Goal: Task Accomplishment & Management: Manage account settings

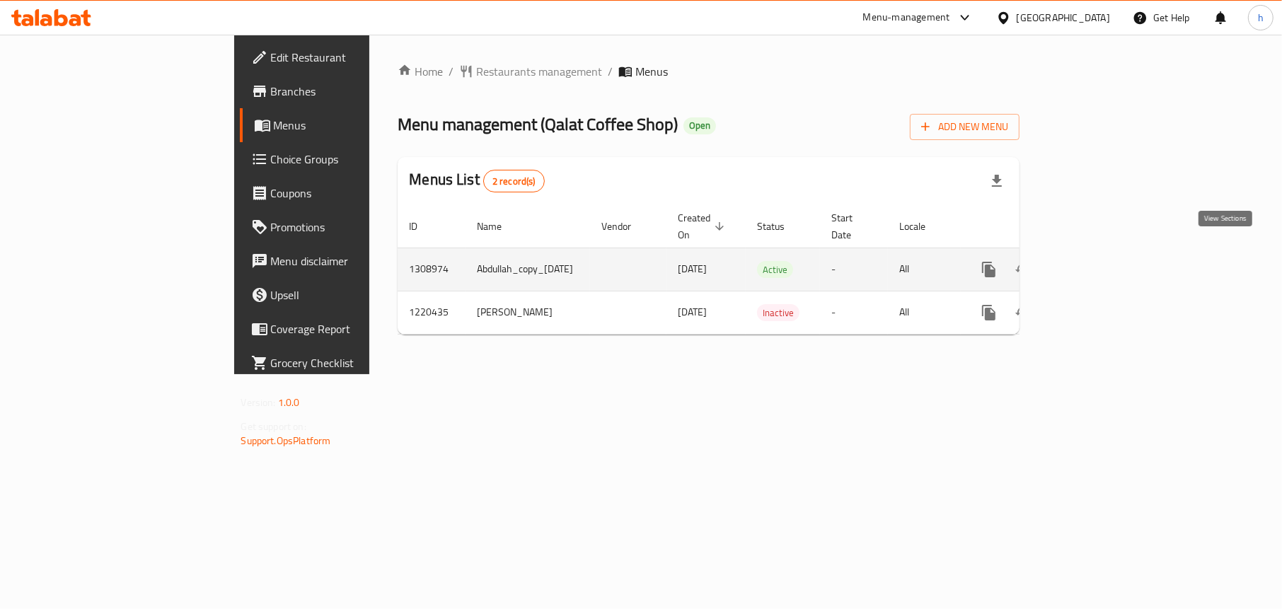
click at [1099, 261] on icon "enhanced table" at bounding box center [1090, 269] width 17 height 17
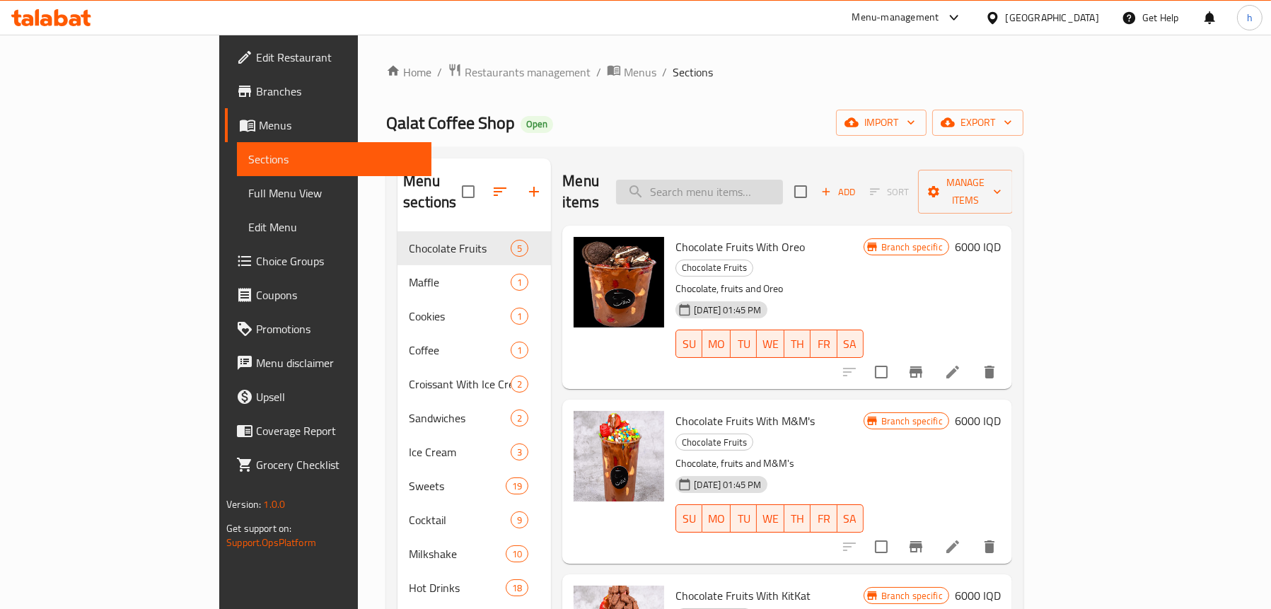
click at [783, 180] on input "search" at bounding box center [699, 192] width 167 height 25
paste input "Strawberry juice"
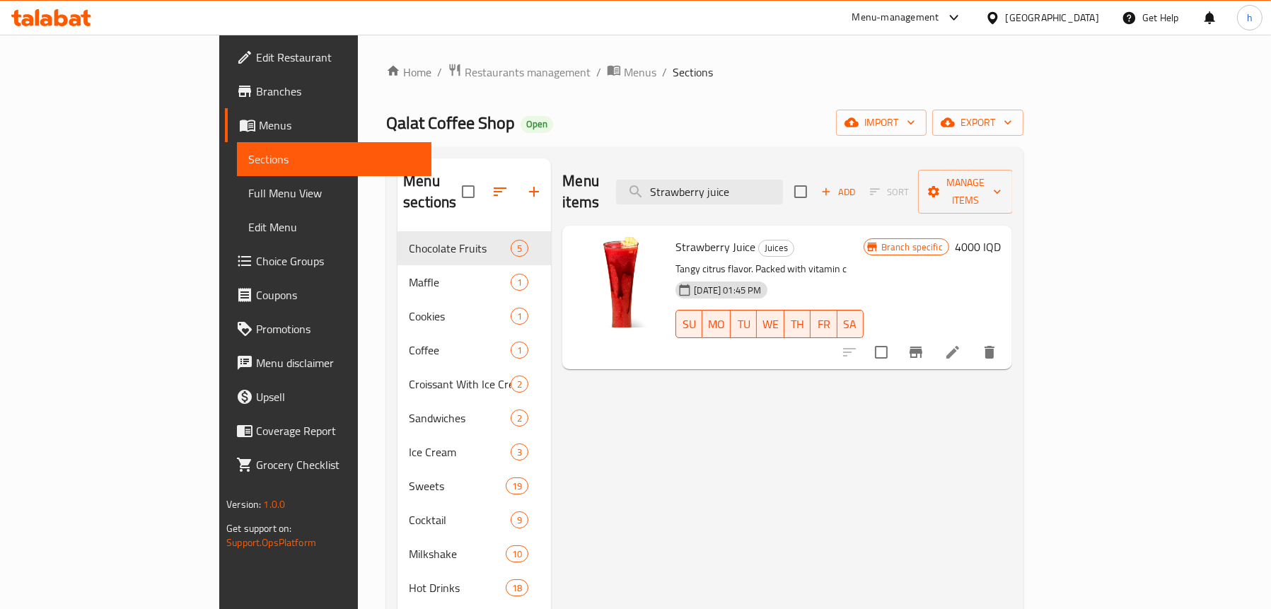
type input "Strawberry juice"
click at [961, 344] on icon at bounding box center [952, 352] width 17 height 17
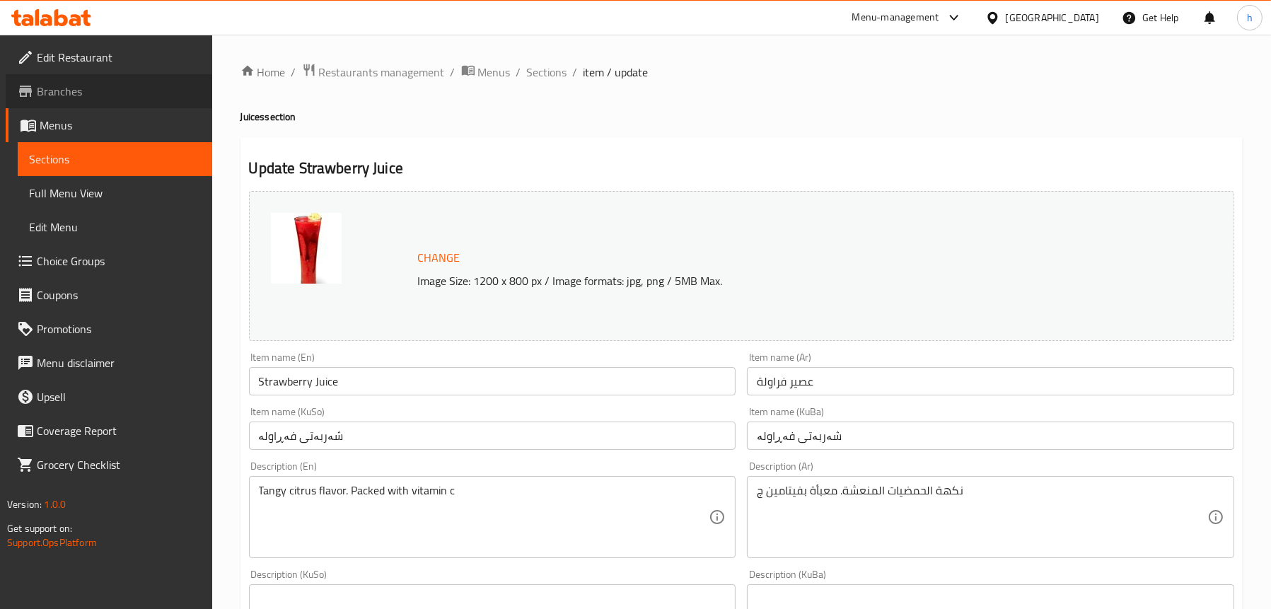
click at [64, 96] on span "Branches" at bounding box center [119, 91] width 164 height 17
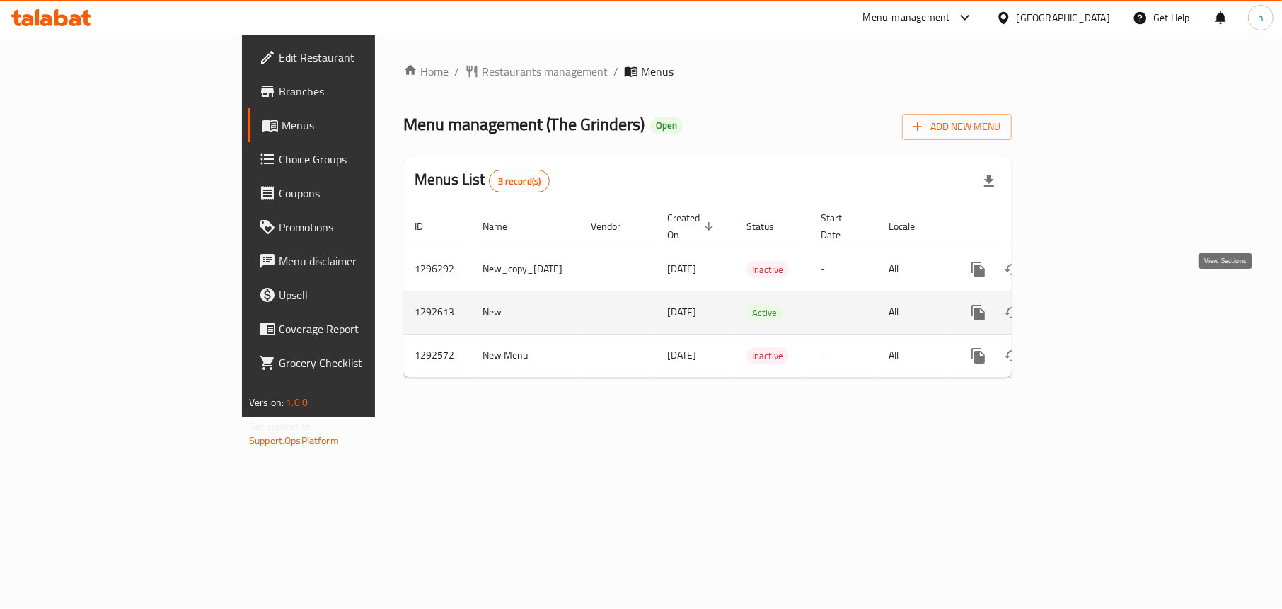
click at [1086, 306] on icon "enhanced table" at bounding box center [1080, 312] width 13 height 13
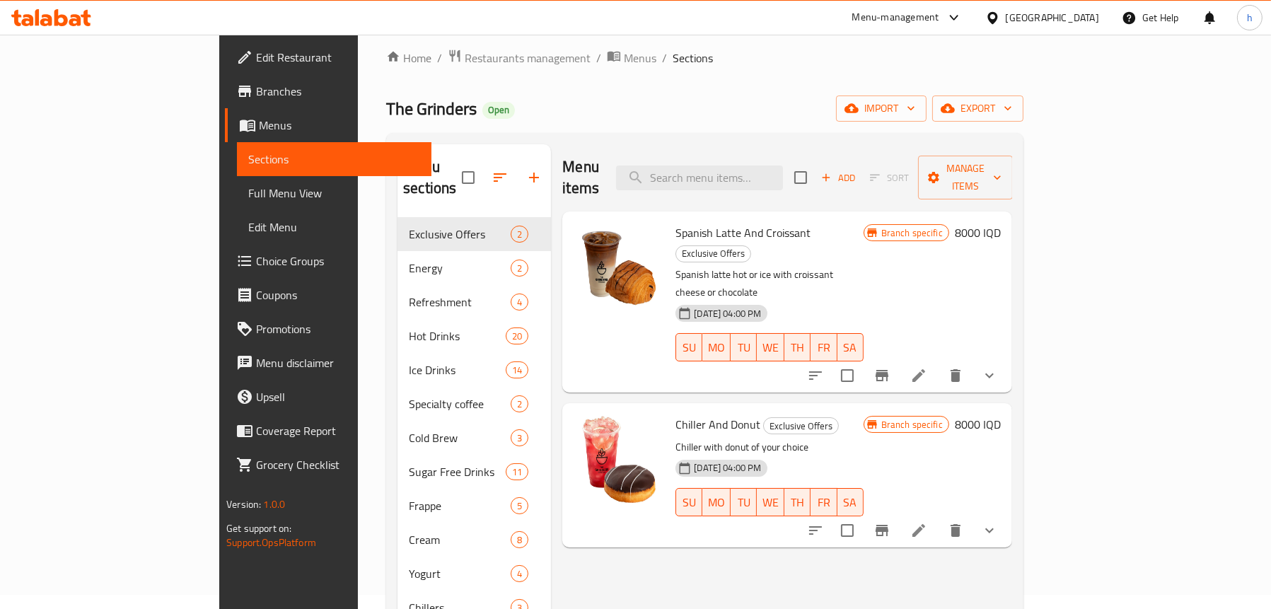
scroll to position [11, 0]
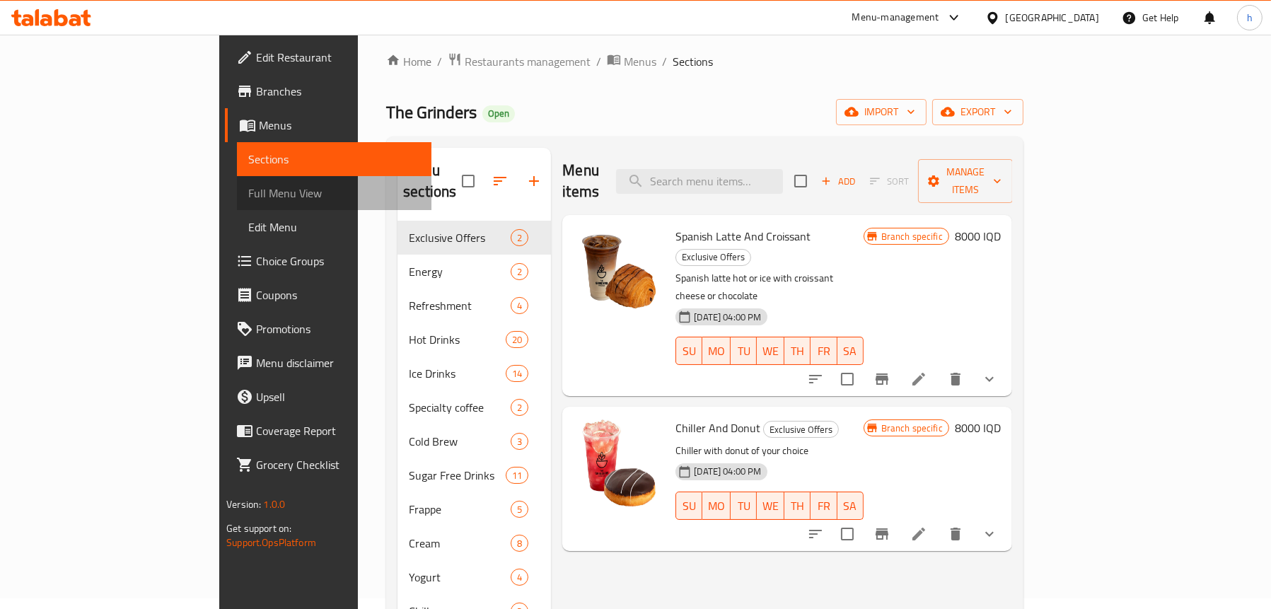
click at [248, 186] on span "Full Menu View" at bounding box center [334, 193] width 172 height 17
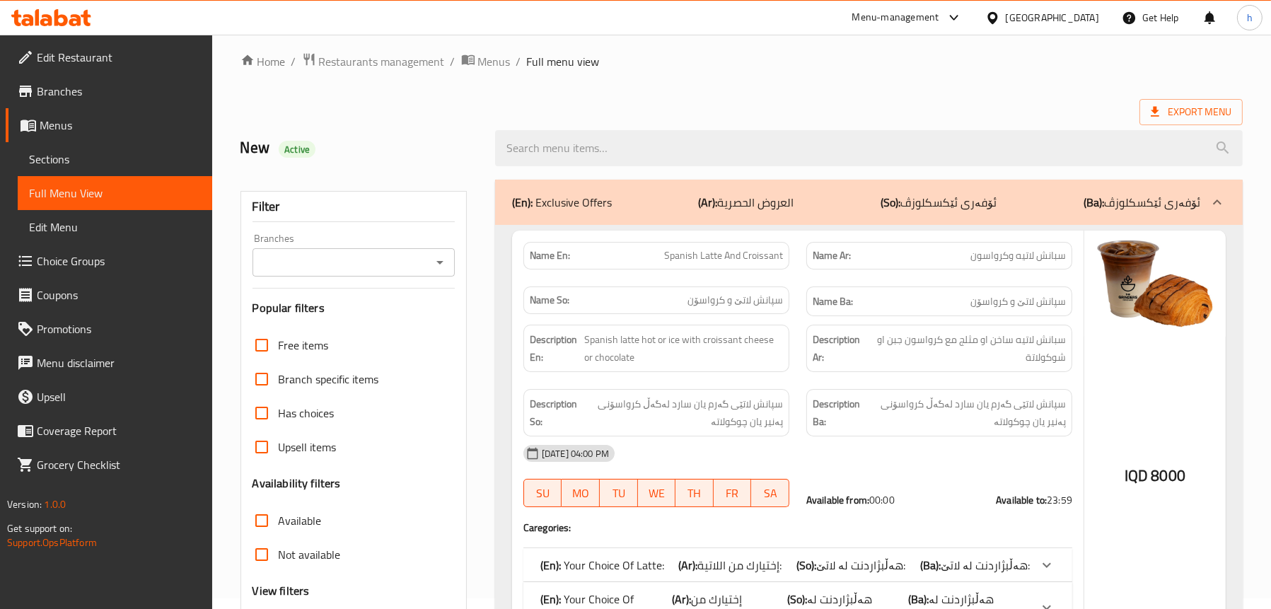
click at [437, 267] on icon "Open" at bounding box center [439, 262] width 17 height 17
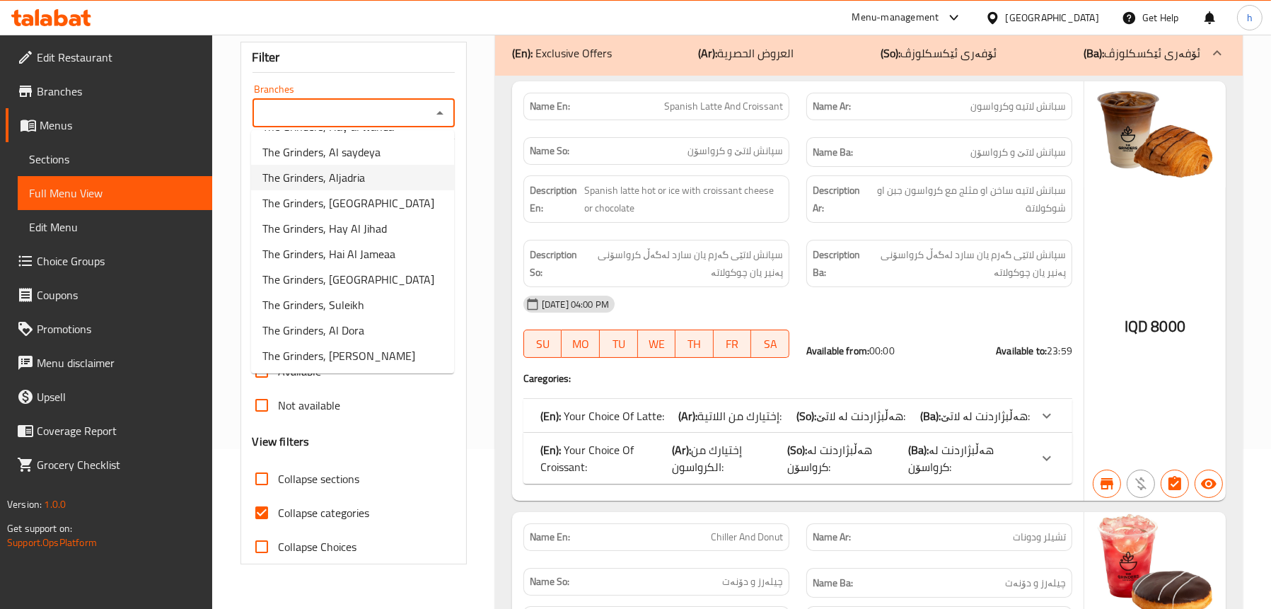
scroll to position [294, 0]
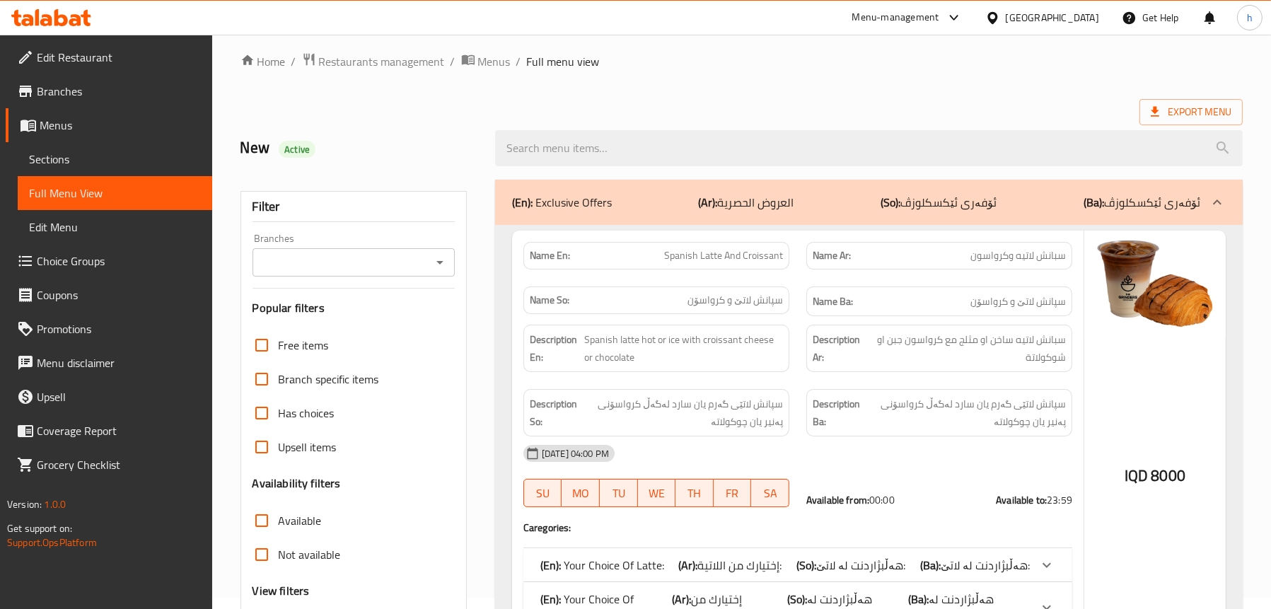
scroll to position [0, 0]
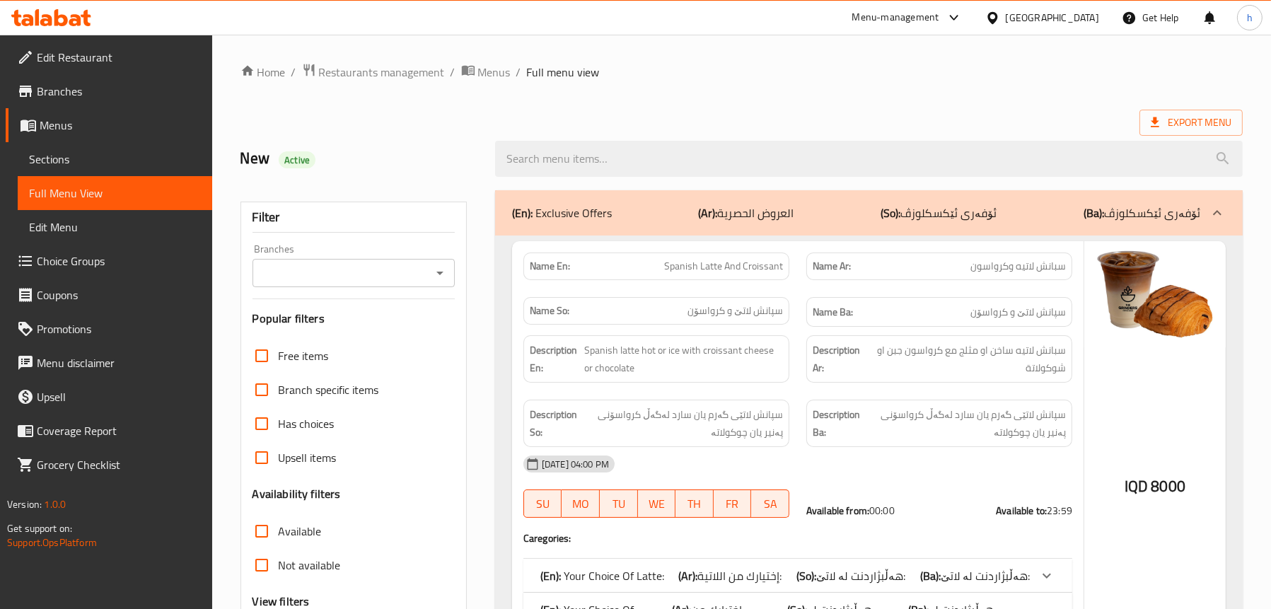
click at [396, 282] on input "Branches" at bounding box center [342, 273] width 170 height 20
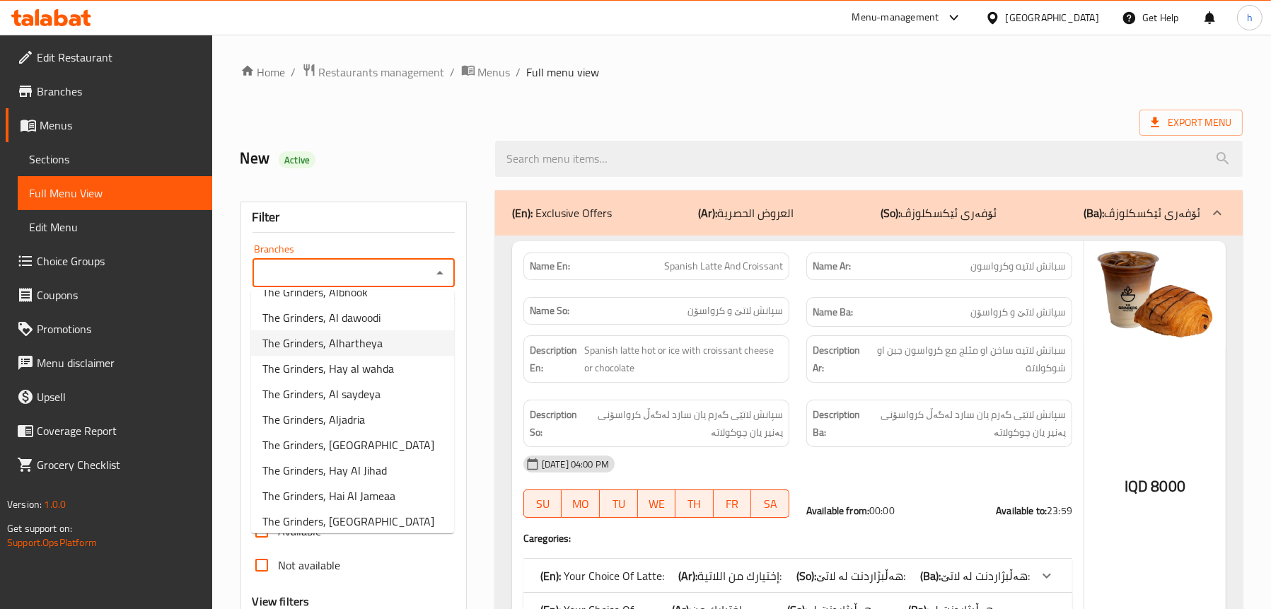
scroll to position [149, 0]
click at [41, 87] on span "Branches" at bounding box center [119, 91] width 164 height 17
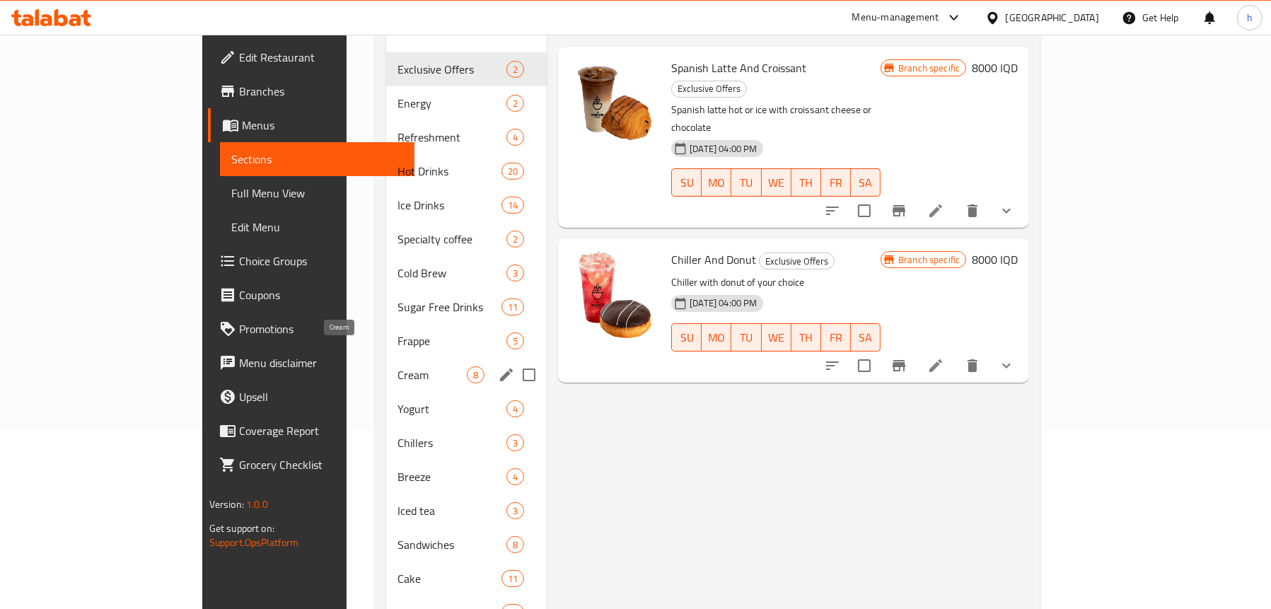
scroll to position [11, 0]
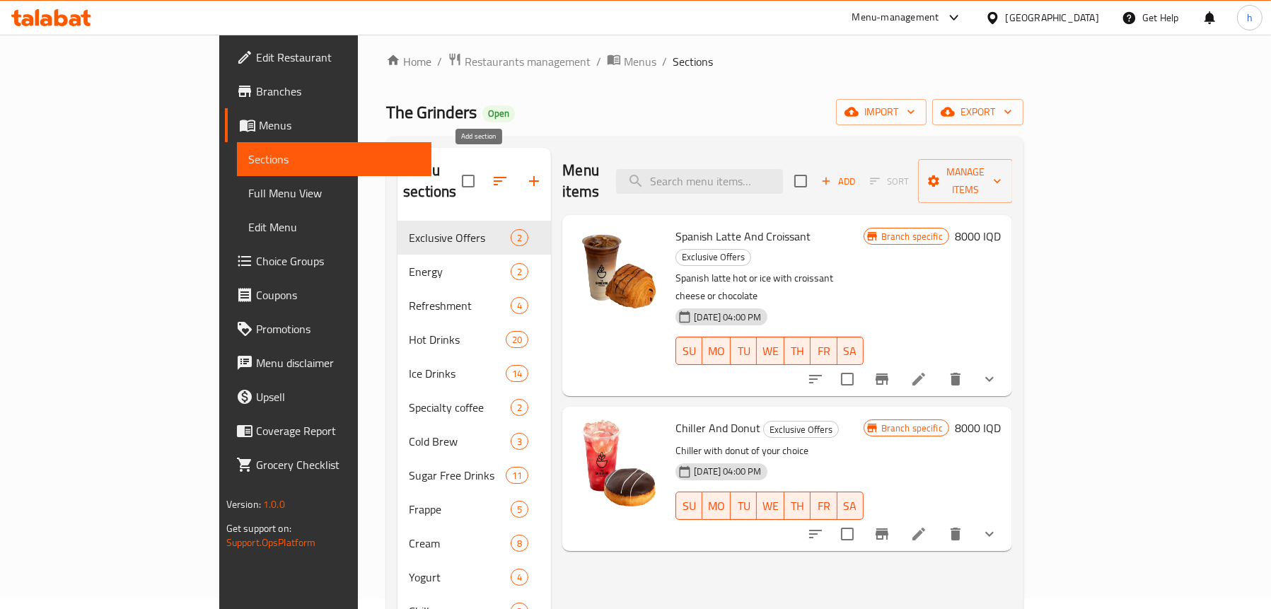
click at [526, 173] on icon "button" at bounding box center [534, 181] width 17 height 17
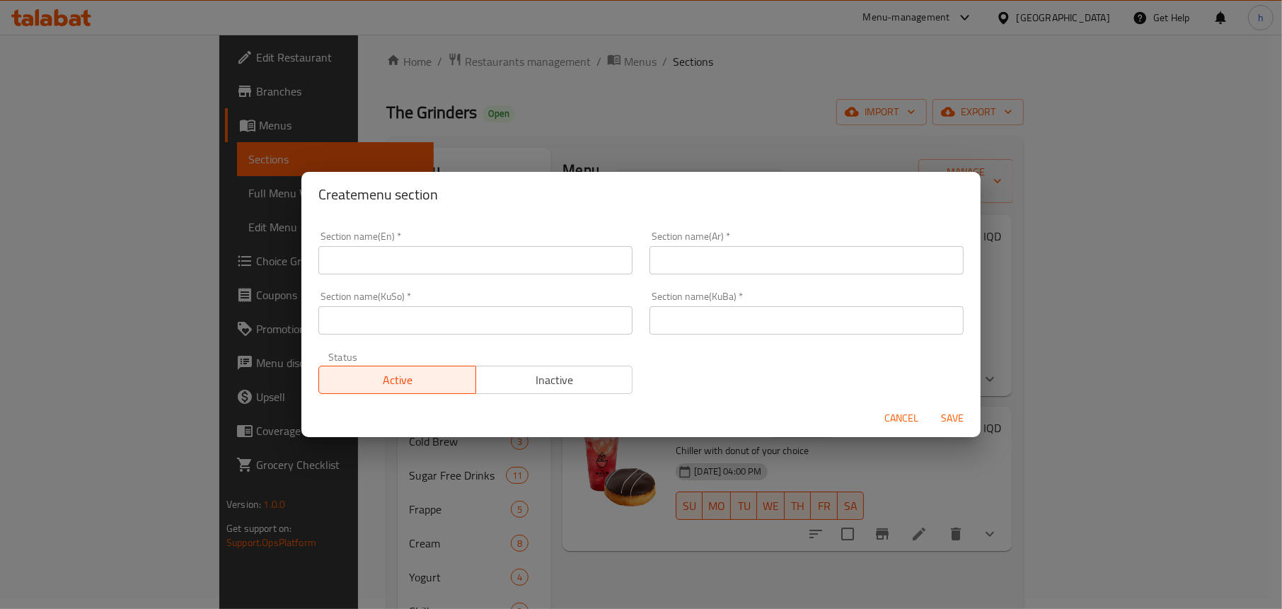
click at [379, 257] on input "text" at bounding box center [475, 260] width 314 height 28
paste input "Fall Flavors"
drag, startPoint x: 392, startPoint y: 262, endPoint x: 311, endPoint y: 255, distance: 80.9
click at [311, 255] on div "Section name(En)   * Fall Flavors Section name(En) *" at bounding box center [475, 253] width 331 height 60
type input "Fall Flavors"
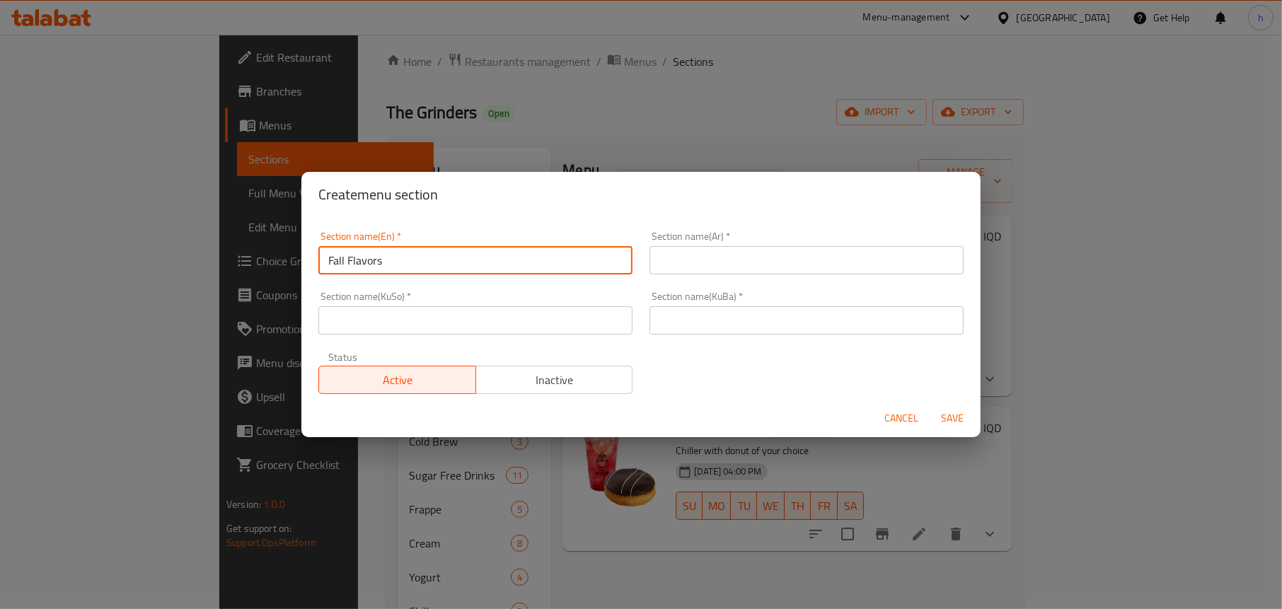
click at [737, 255] on input "text" at bounding box center [806, 260] width 314 height 28
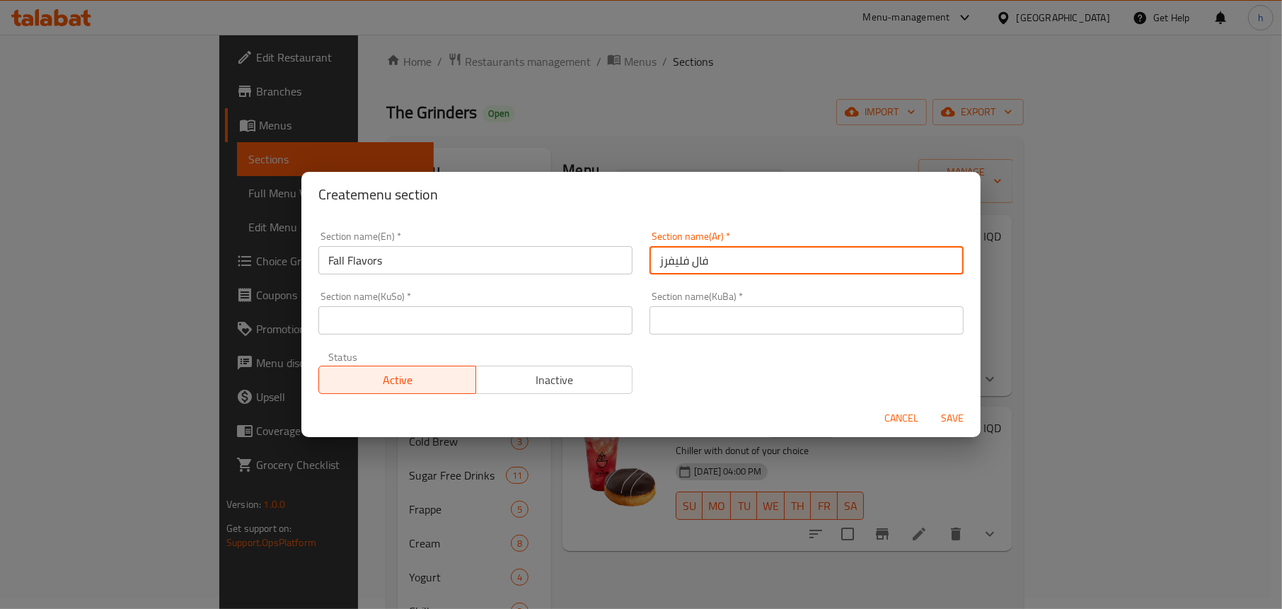
type input "فال فليفرز"
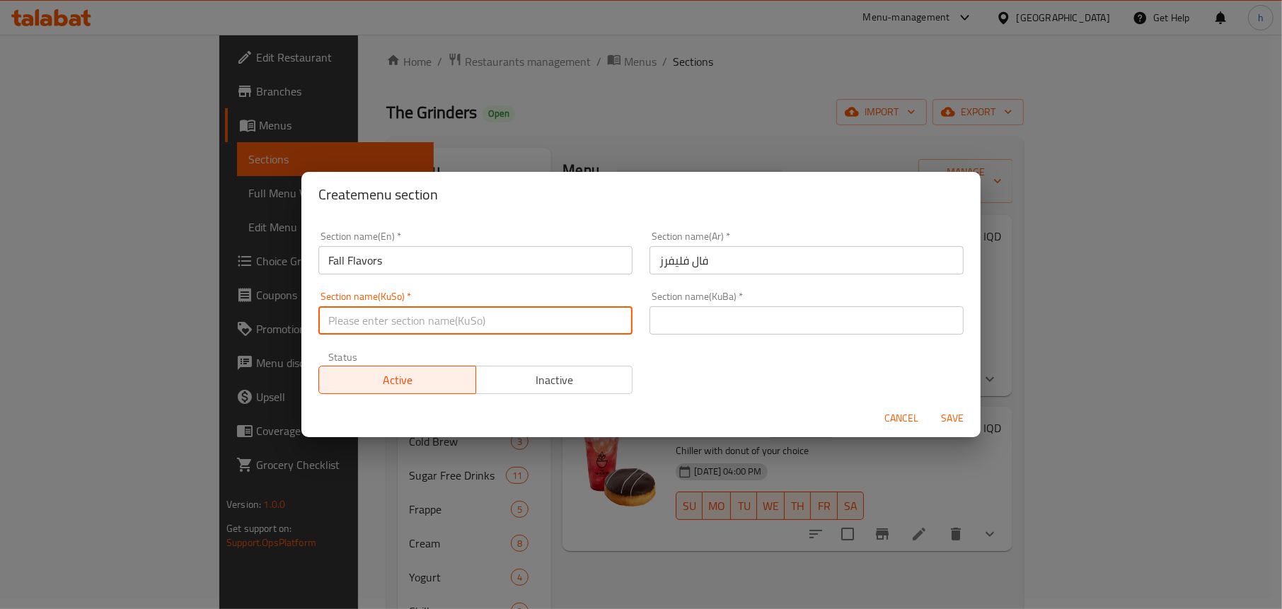
click at [402, 312] on input "text" at bounding box center [475, 320] width 314 height 28
type input "ف"
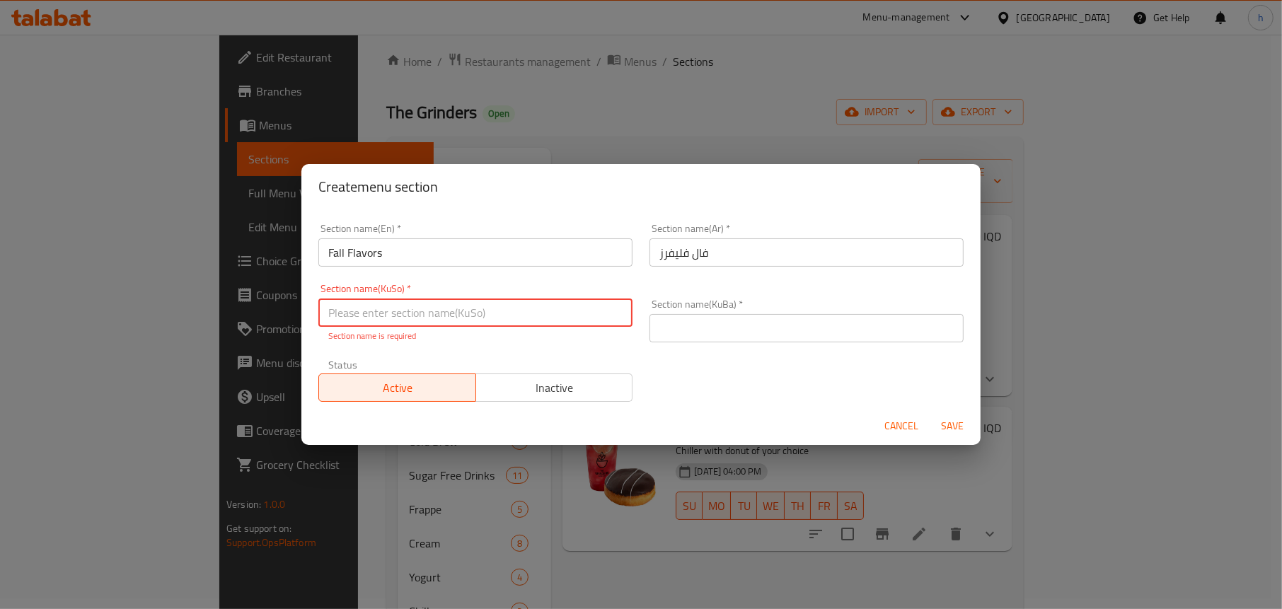
click at [898, 419] on span "Cancel" at bounding box center [901, 426] width 34 height 18
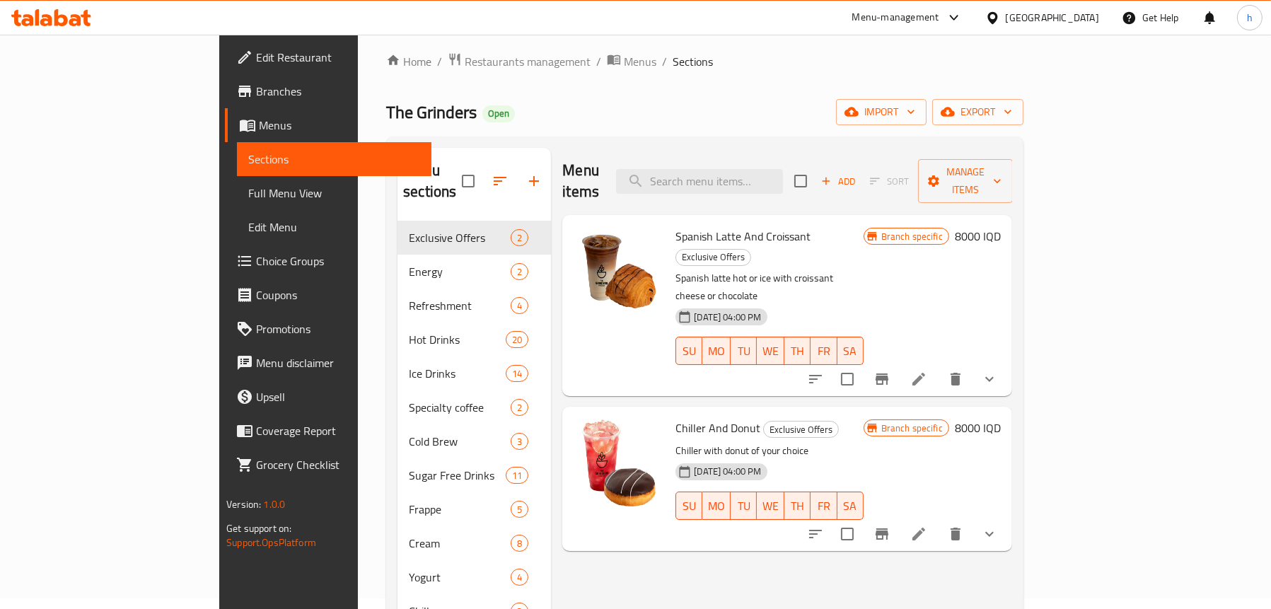
click at [256, 255] on span "Choice Groups" at bounding box center [338, 261] width 164 height 17
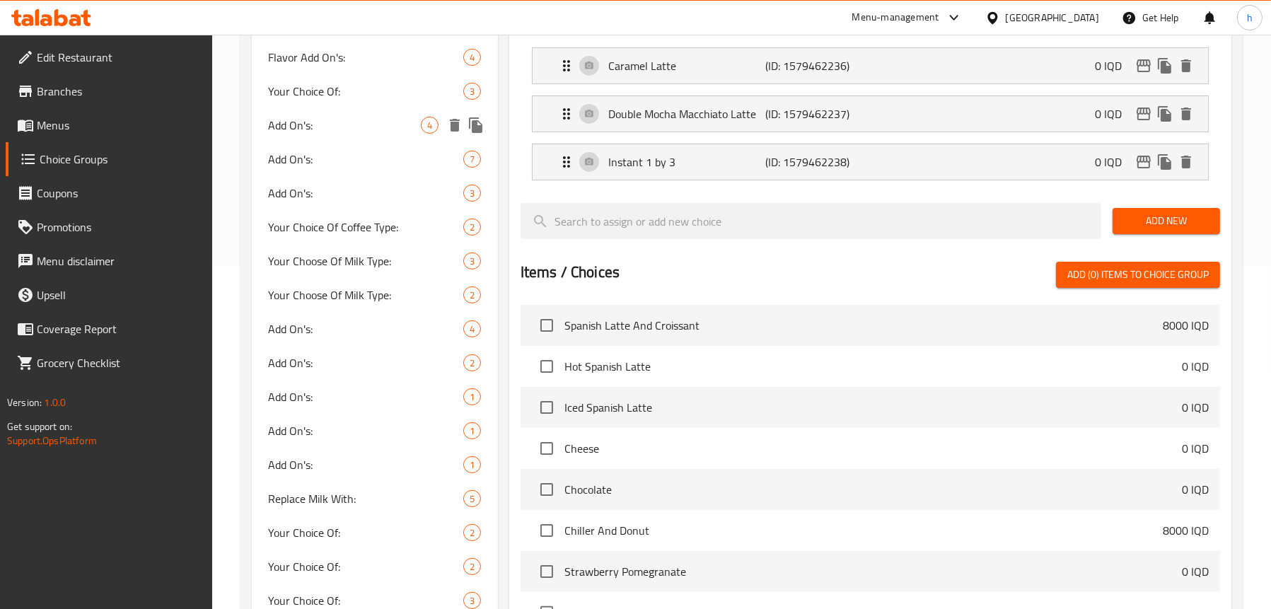
scroll to position [354, 0]
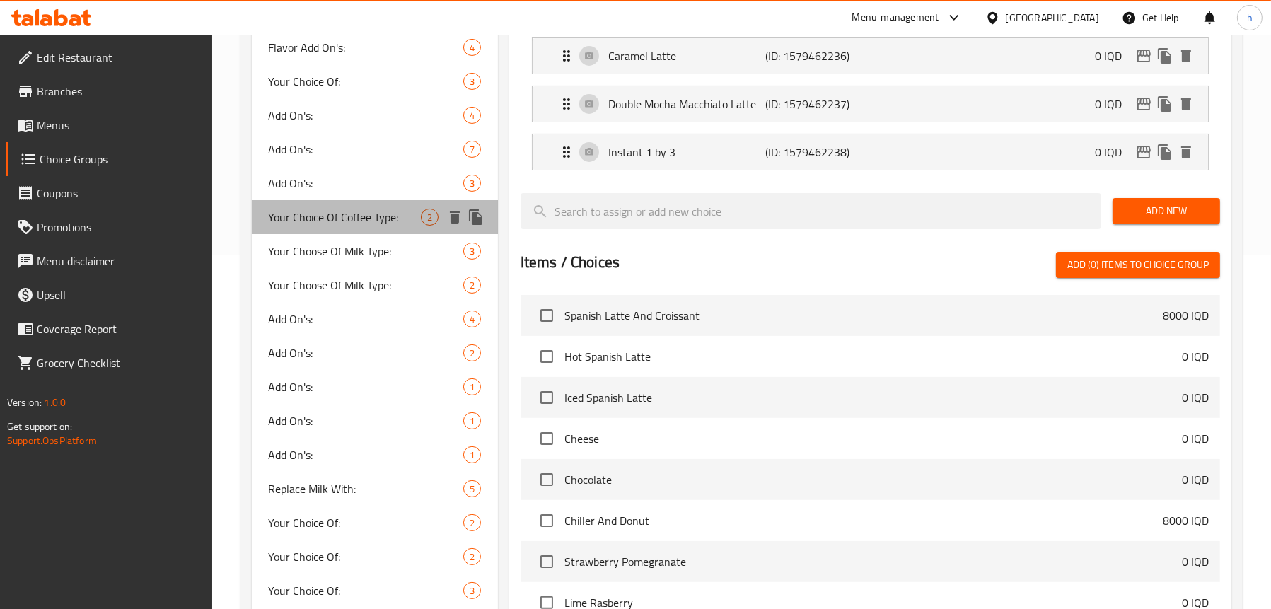
click at [337, 218] on span "Your Choice Of Coffee Type:" at bounding box center [345, 217] width 152 height 17
type input "Your Choice Of Coffee Type:"
type input "إختيارك من النوع القهوة:"
type input "هەلبژاردنت لە جۆری قاوە:"
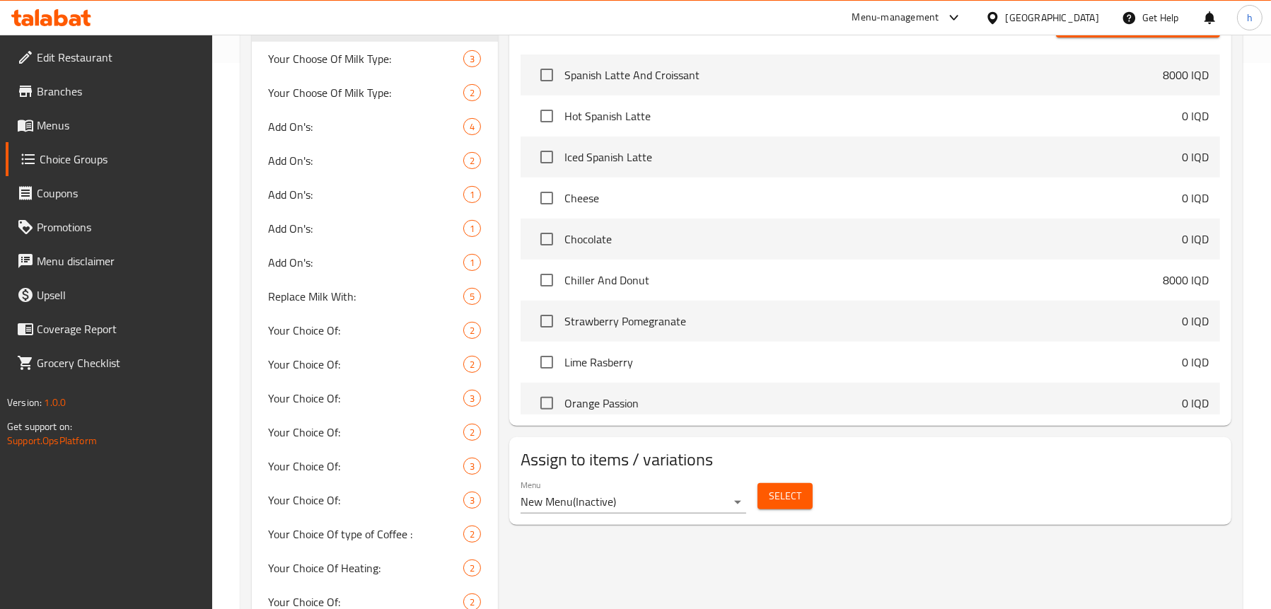
scroll to position [263, 0]
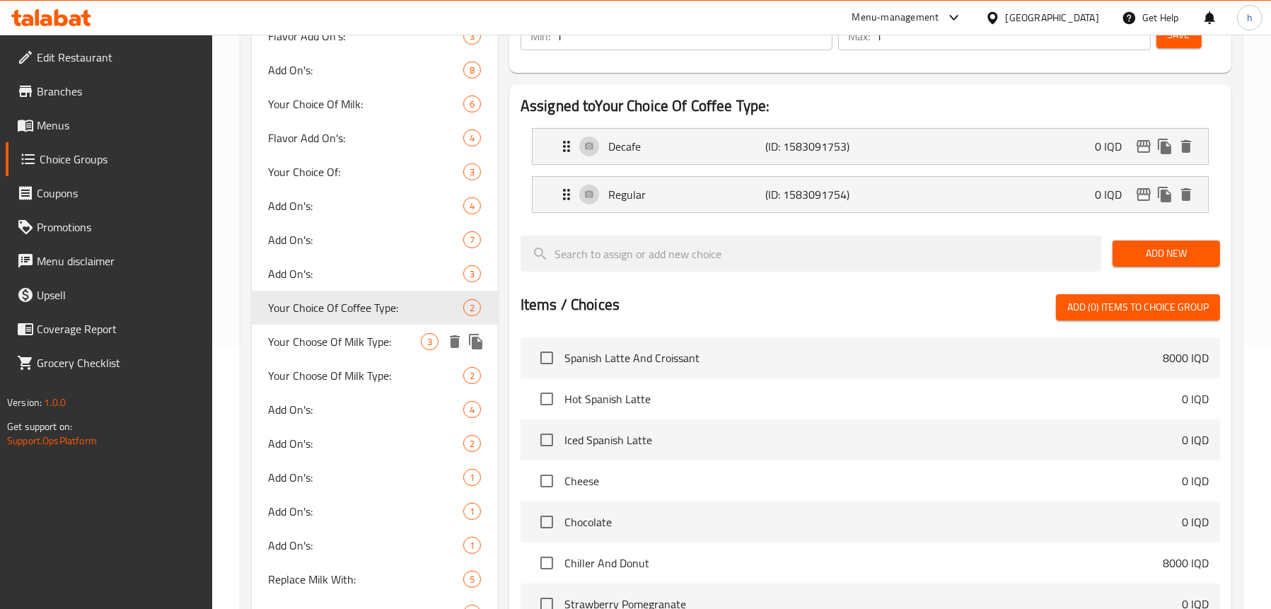
click at [372, 340] on span "Your Choose Of Milk Type:" at bounding box center [345, 341] width 152 height 17
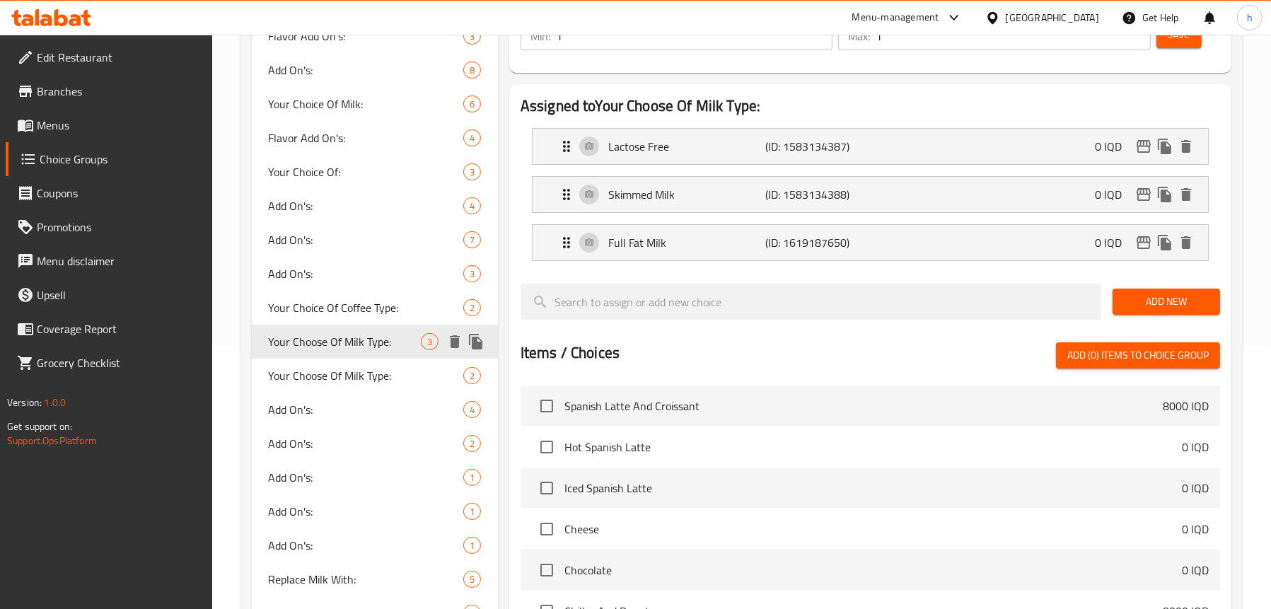
type input "Your Choose Of Milk Type:"
type input "أختيارك من النوع الحليب:"
type input "هەڵبژاردنت لە جۆری شیر:"
click at [351, 371] on span "Your Choose Of Milk Type:" at bounding box center [345, 375] width 152 height 17
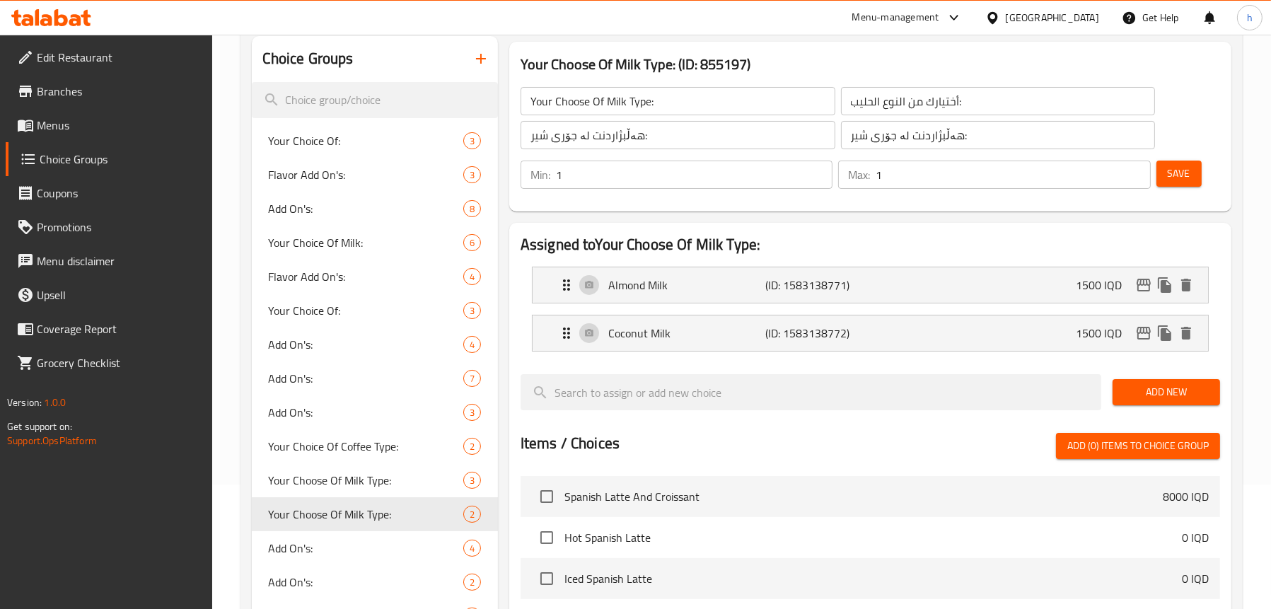
scroll to position [122, 0]
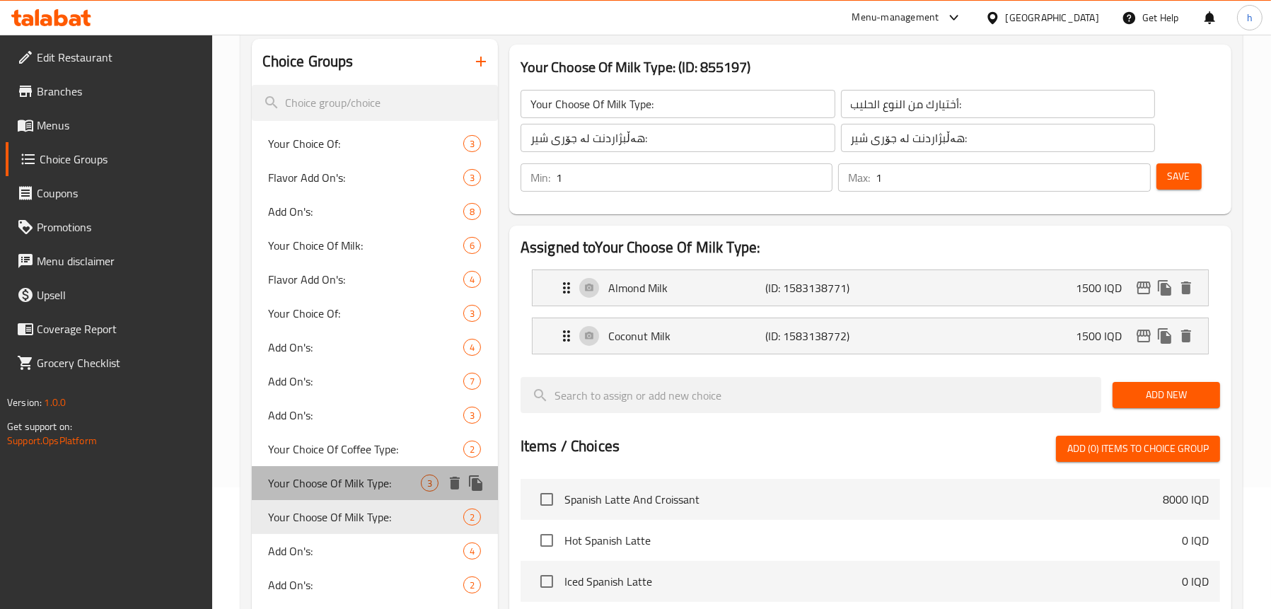
click at [318, 486] on span "Your Choose Of Milk Type:" at bounding box center [345, 483] width 152 height 17
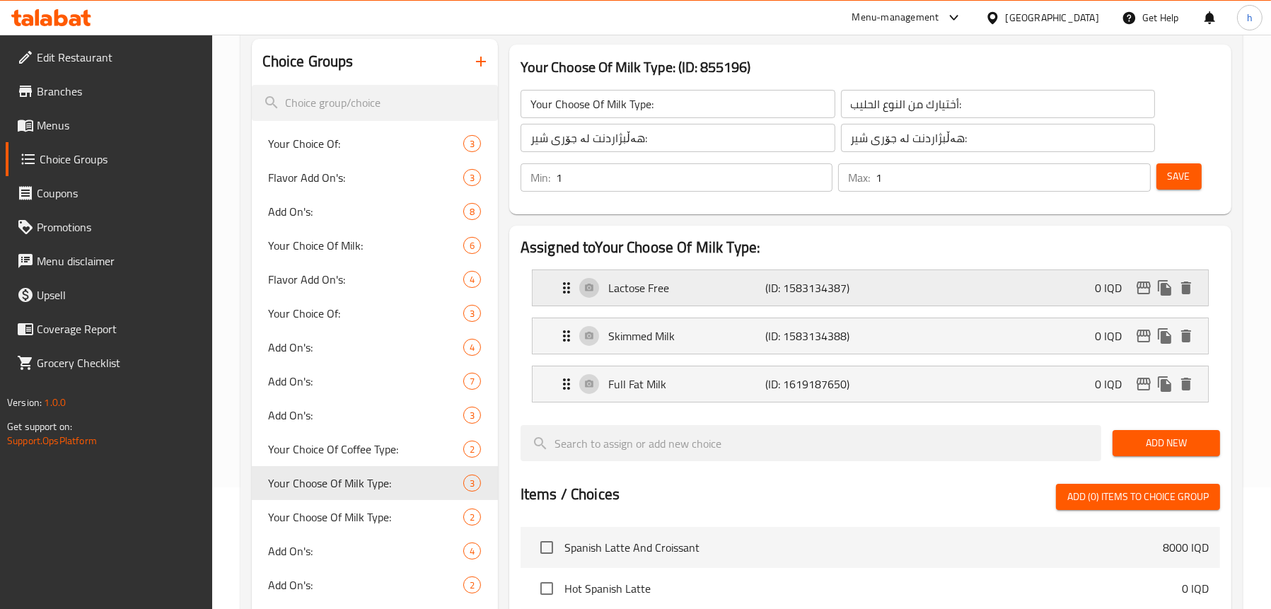
click at [664, 294] on p "Lactose Free" at bounding box center [687, 287] width 158 height 17
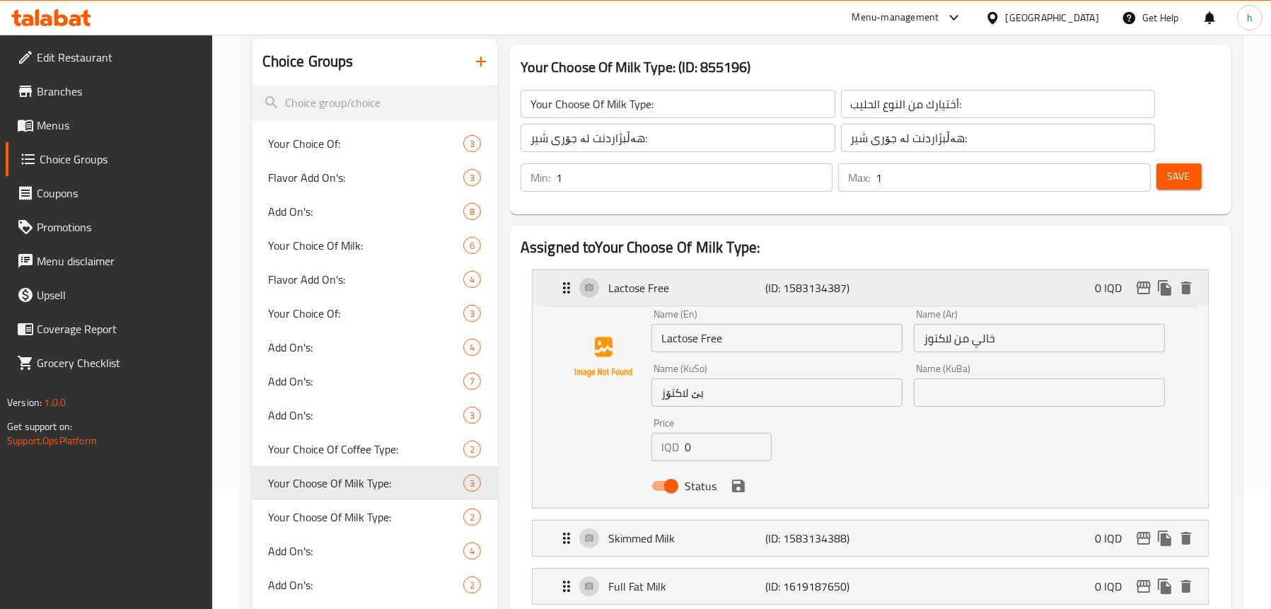
click at [733, 281] on p "Lactose Free" at bounding box center [687, 287] width 158 height 17
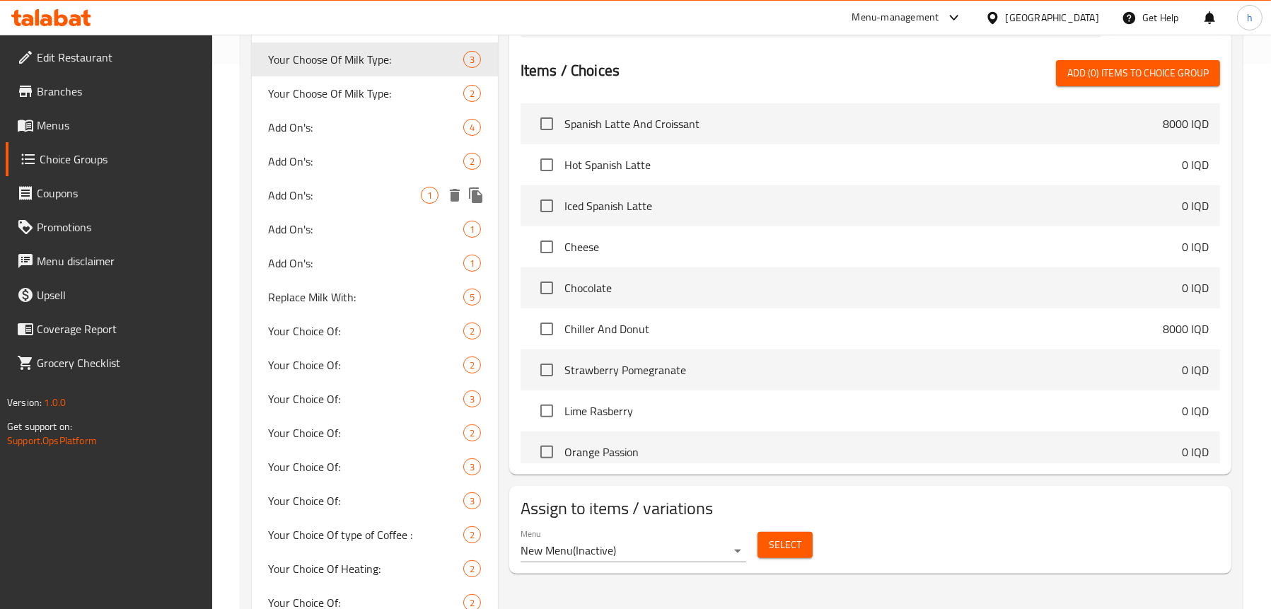
scroll to position [546, 0]
click at [312, 295] on span "Replace Milk With:" at bounding box center [345, 296] width 152 height 17
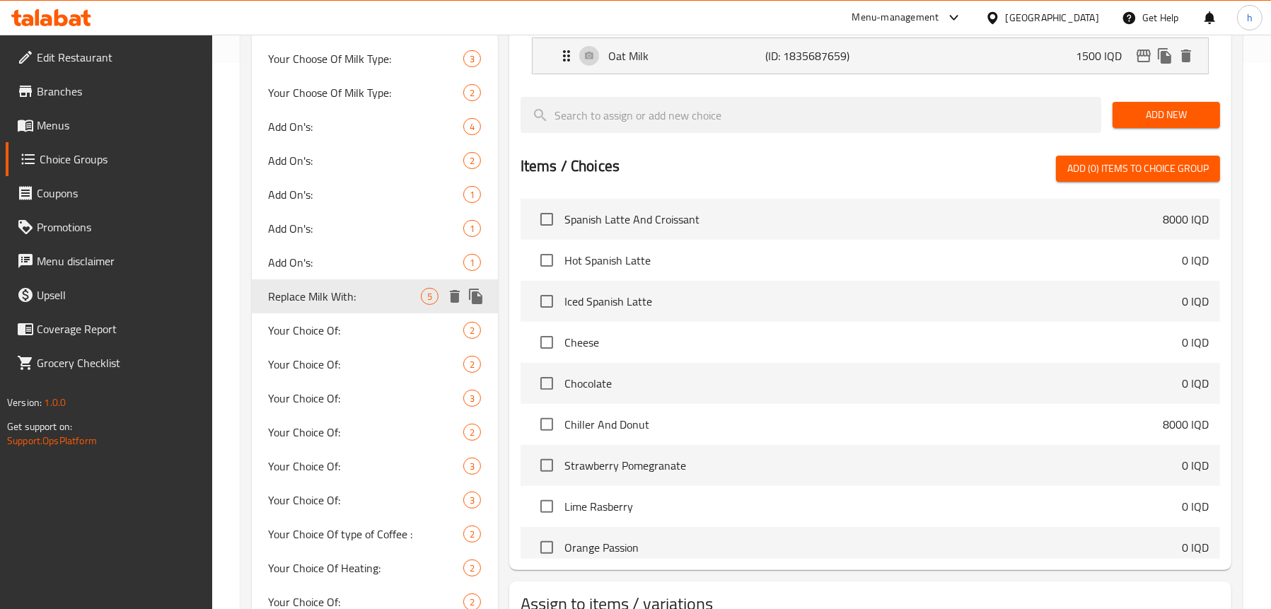
type input "Replace Milk With:"
type input "إستبدل حليب بـ:"
type input "شیر بگۆڕە بە:"
type input "0"
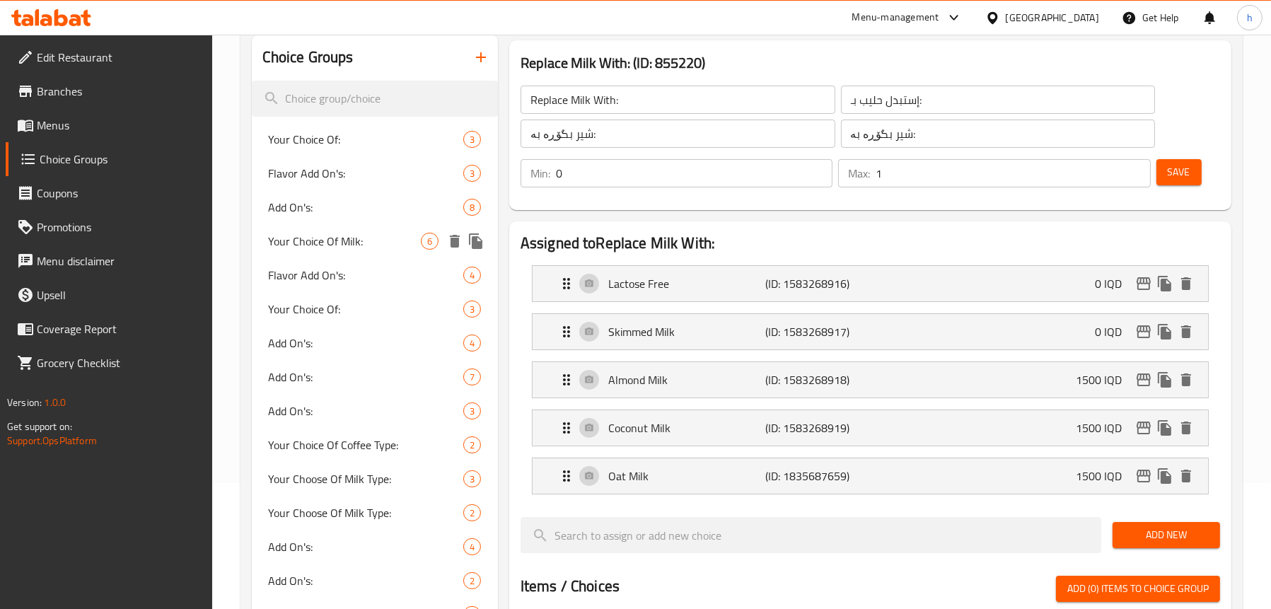
scroll to position [122, 0]
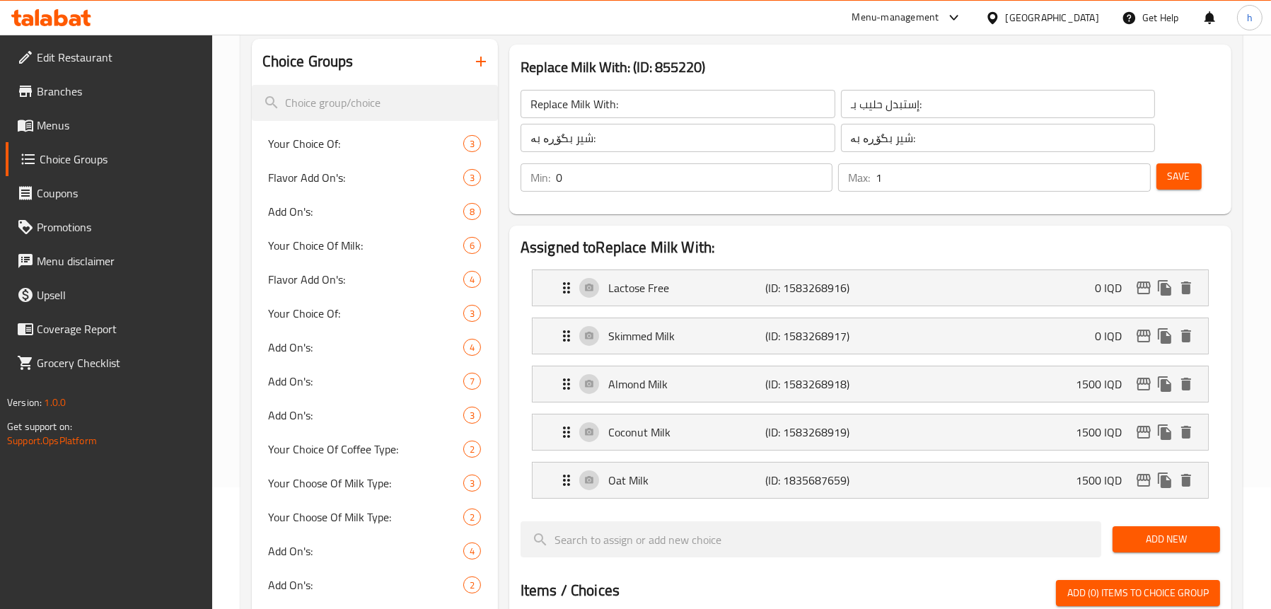
click at [58, 127] on span "Menus" at bounding box center [119, 125] width 164 height 17
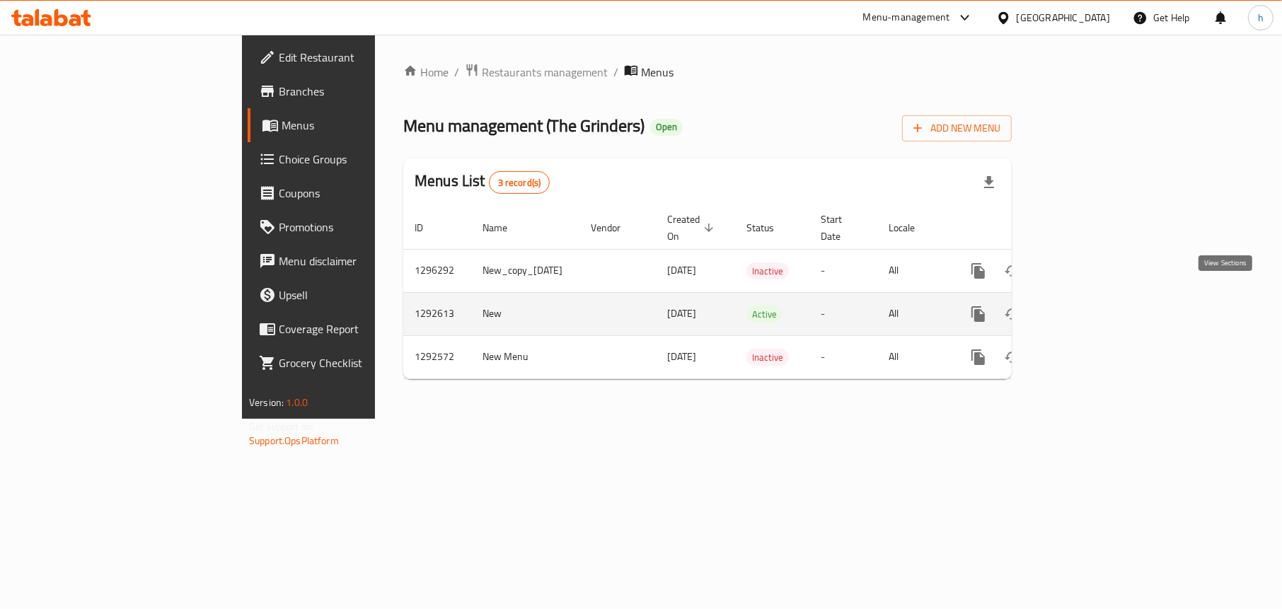
click at [1086, 308] on icon "enhanced table" at bounding box center [1080, 314] width 13 height 13
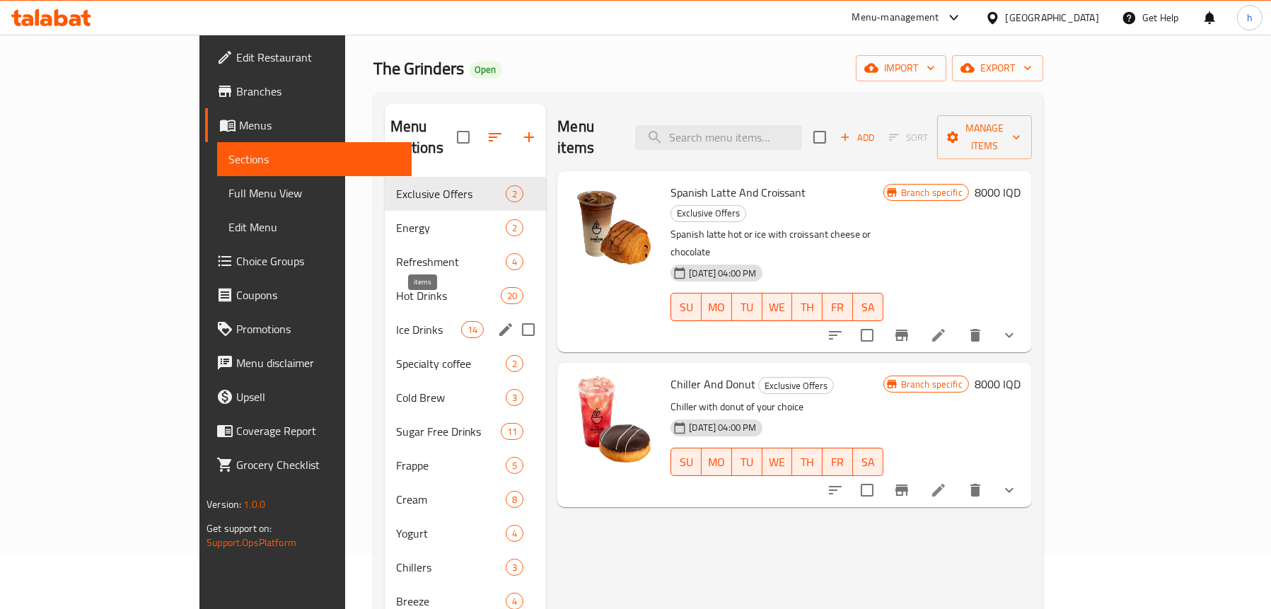
scroll to position [71, 0]
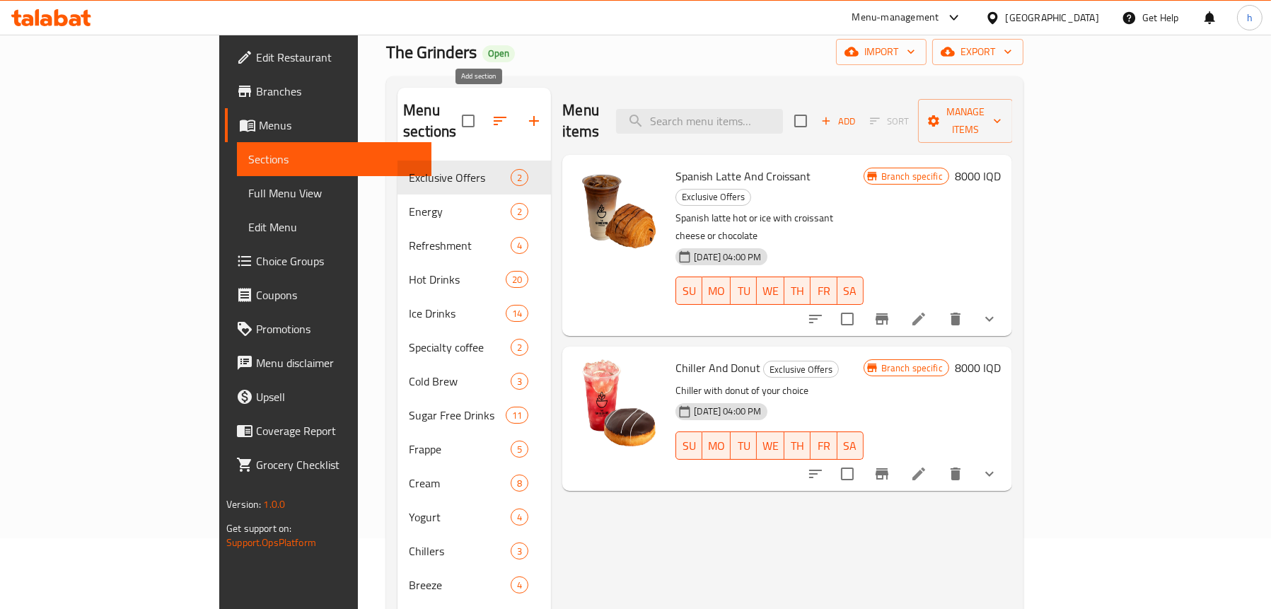
click at [529, 116] on icon "button" at bounding box center [534, 121] width 10 height 10
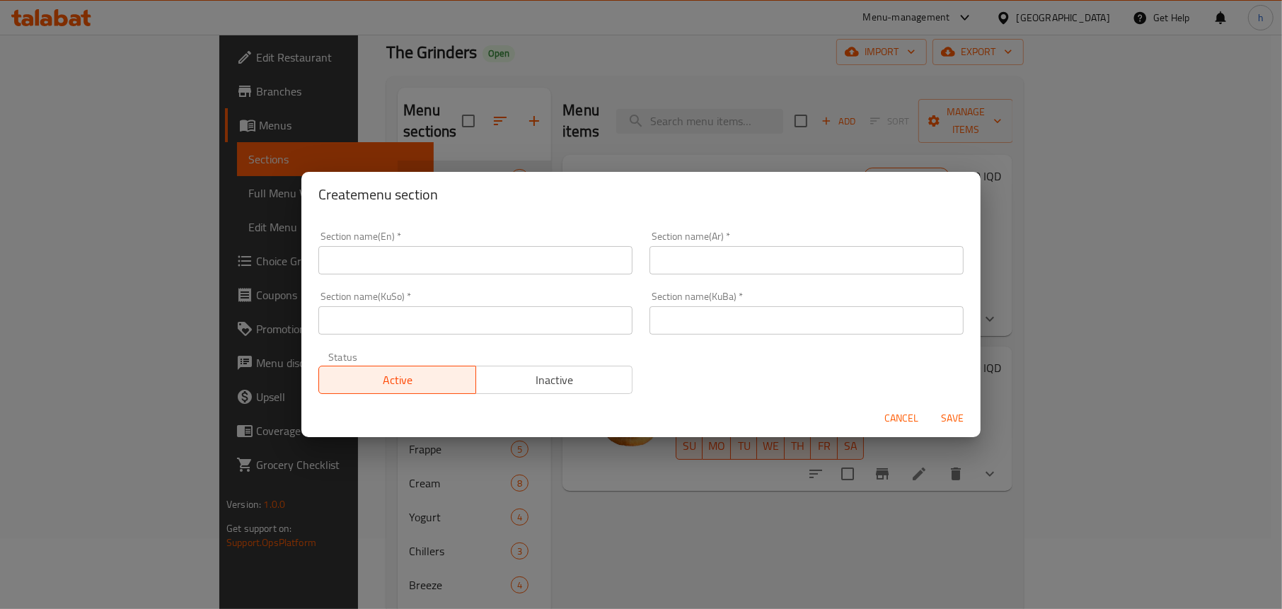
click at [427, 259] on input "text" at bounding box center [475, 260] width 314 height 28
paste input "Fall Flavors"
type input "Fall Flavors"
click at [789, 268] on input "text" at bounding box center [806, 260] width 314 height 28
type input "ن"
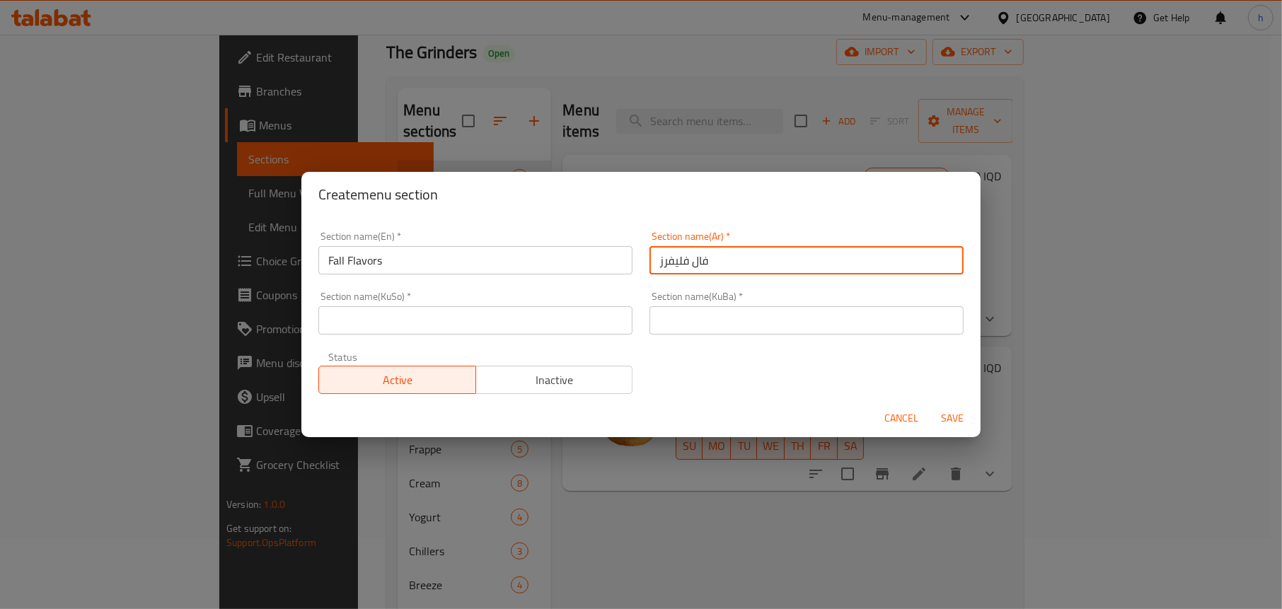
type input "فال فليفرز"
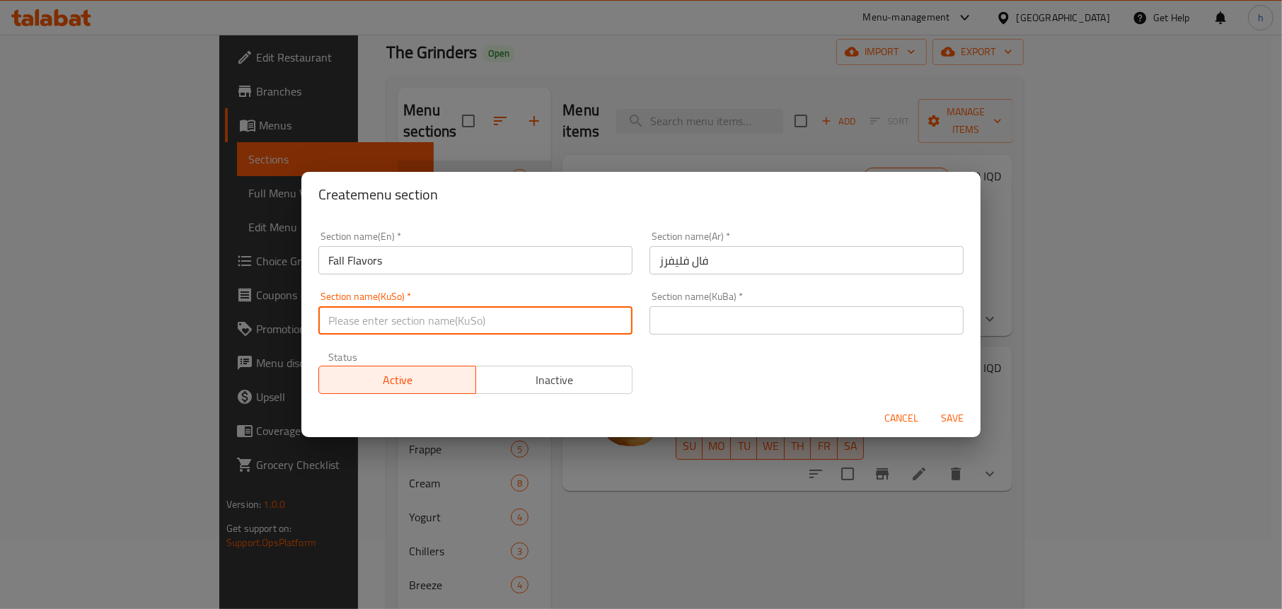
click at [422, 315] on input "text" at bounding box center [475, 320] width 314 height 28
drag, startPoint x: 422, startPoint y: 315, endPoint x: 313, endPoint y: 324, distance: 110.0
click at [313, 324] on div "Section name(KuSo)   * فاڵ فلێڤەرز Section name(KuSo) *" at bounding box center [475, 313] width 331 height 60
type input "فاڵ فلێڤەرز"
click at [729, 301] on div "Section name(KuBa)   * Section name(KuBa) *" at bounding box center [806, 312] width 314 height 43
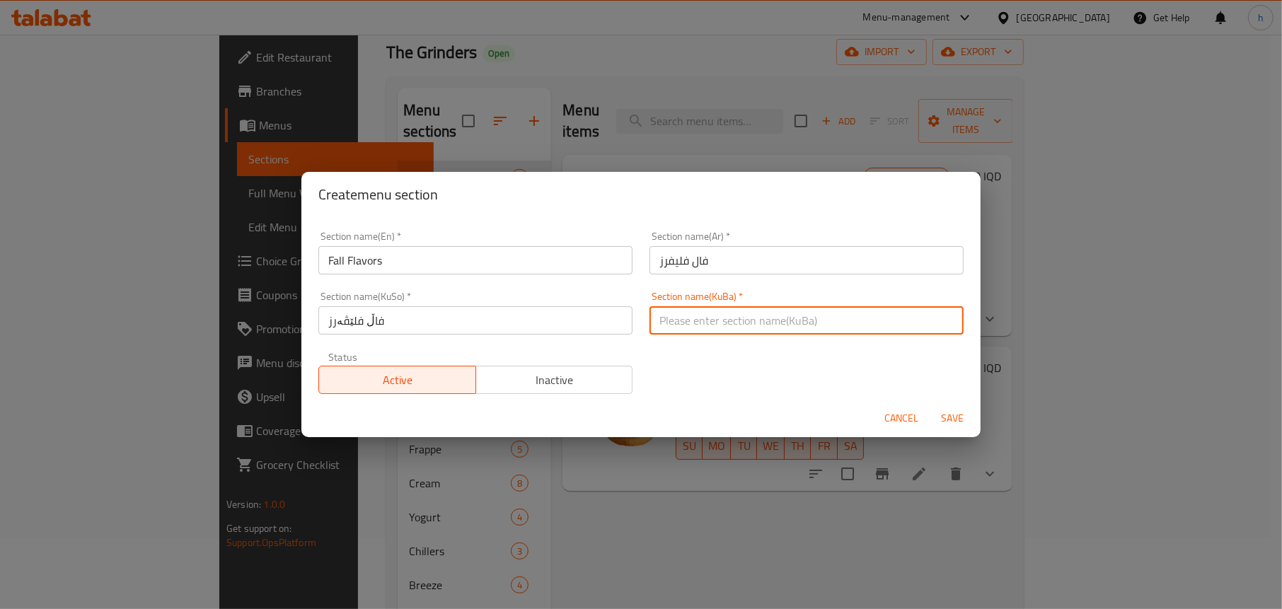
click at [741, 318] on input "text" at bounding box center [806, 320] width 314 height 28
paste input "فاڵ فلێڤەرز"
type input "فاڵ فلێڤەرز"
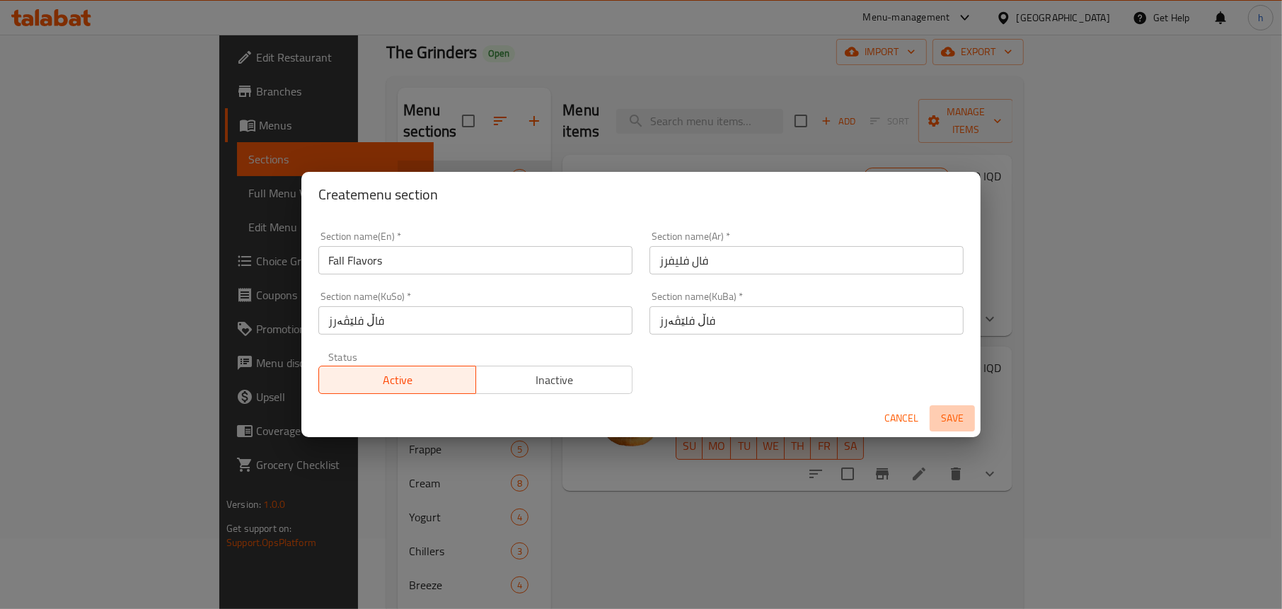
click at [951, 416] on span "Save" at bounding box center [952, 419] width 34 height 18
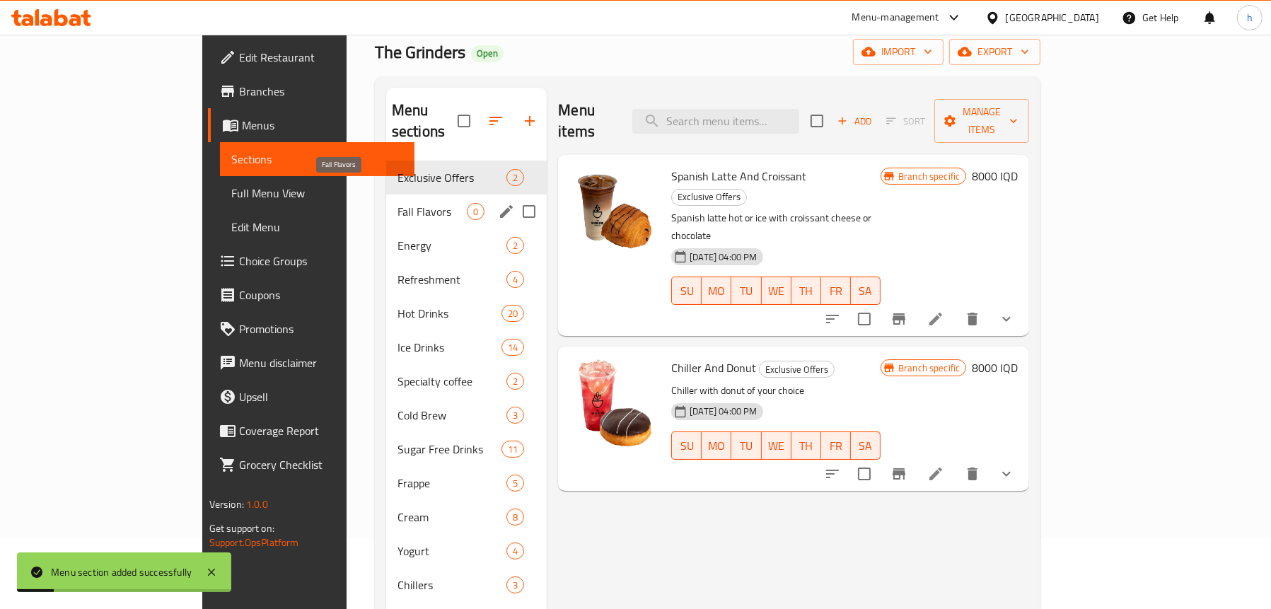
click at [398, 203] on span "Fall Flavors" at bounding box center [432, 211] width 69 height 17
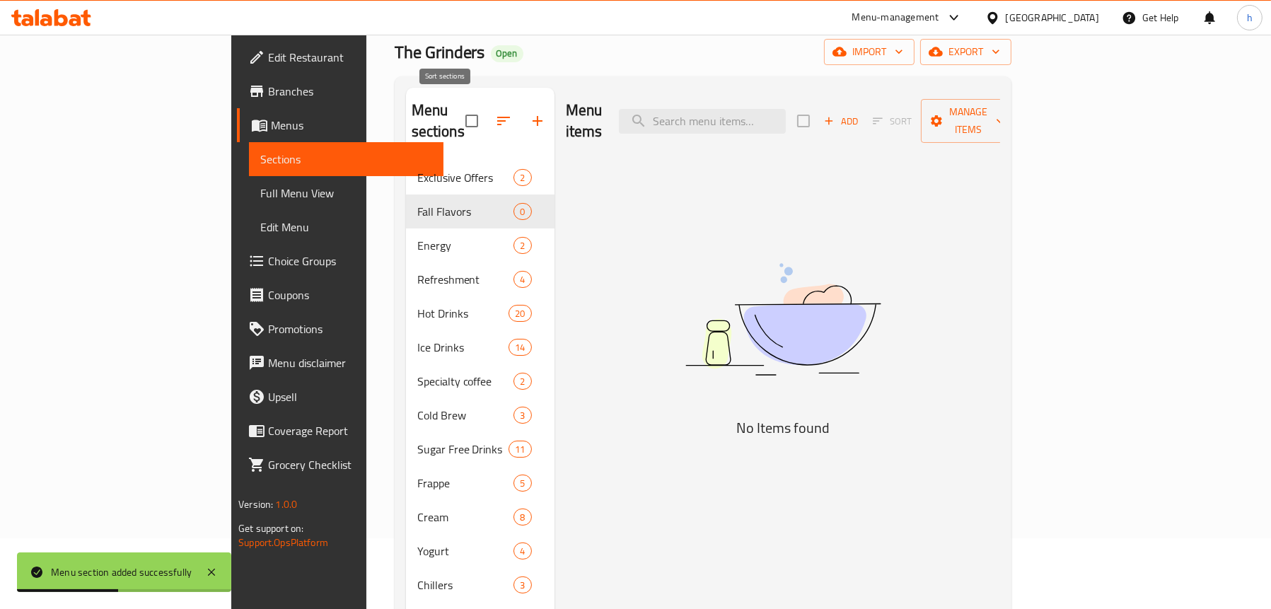
click at [497, 117] on icon "button" at bounding box center [503, 121] width 13 height 8
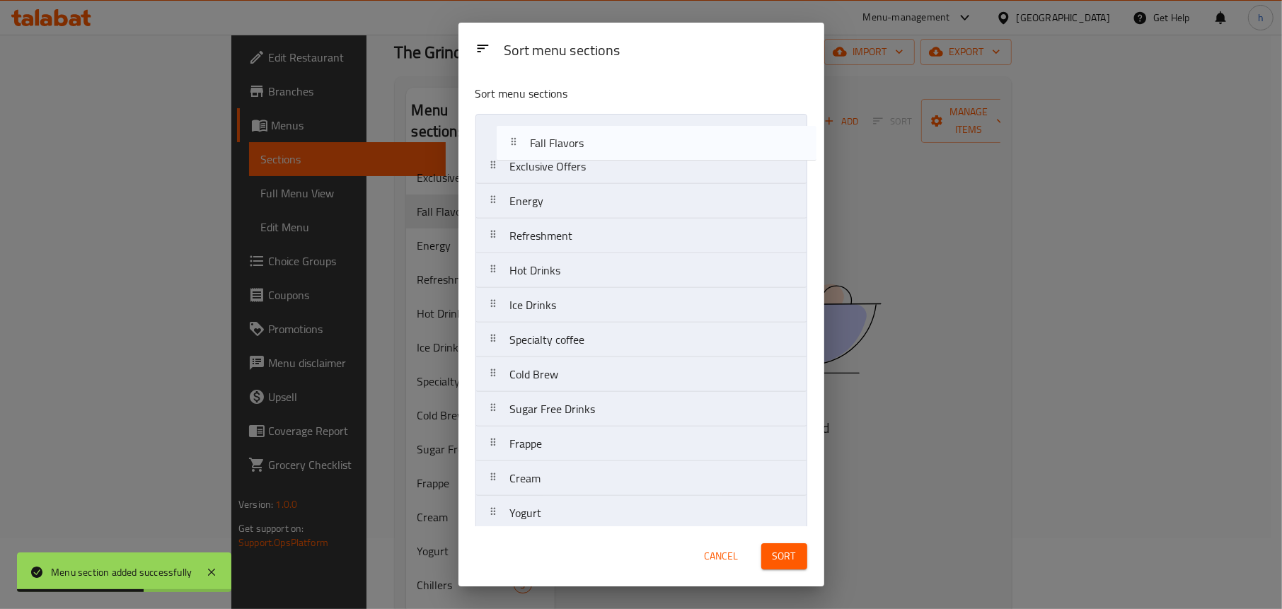
drag, startPoint x: 528, startPoint y: 171, endPoint x: 567, endPoint y: 157, distance: 40.7
click at [556, 141] on nav "Exclusive Offers Fall Flavors Energy Refreshment Hot Drinks Ice Drinks Specialt…" at bounding box center [641, 426] width 332 height 625
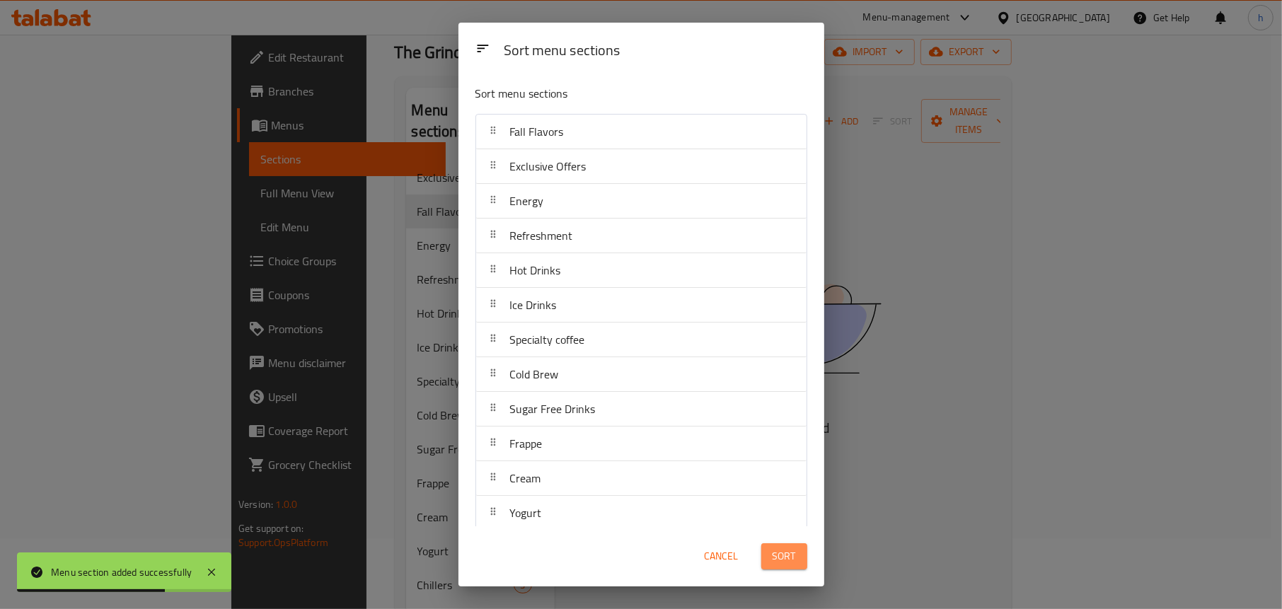
click at [804, 560] on button "Sort" at bounding box center [784, 556] width 46 height 26
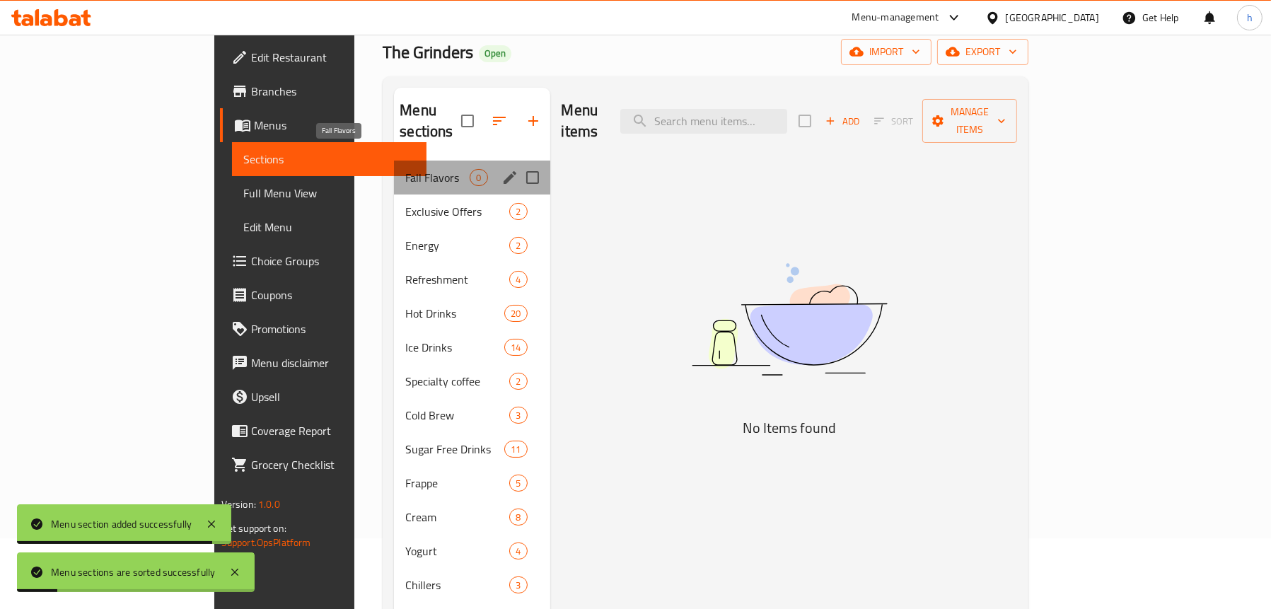
click at [405, 169] on span "Fall Flavors" at bounding box center [437, 177] width 64 height 17
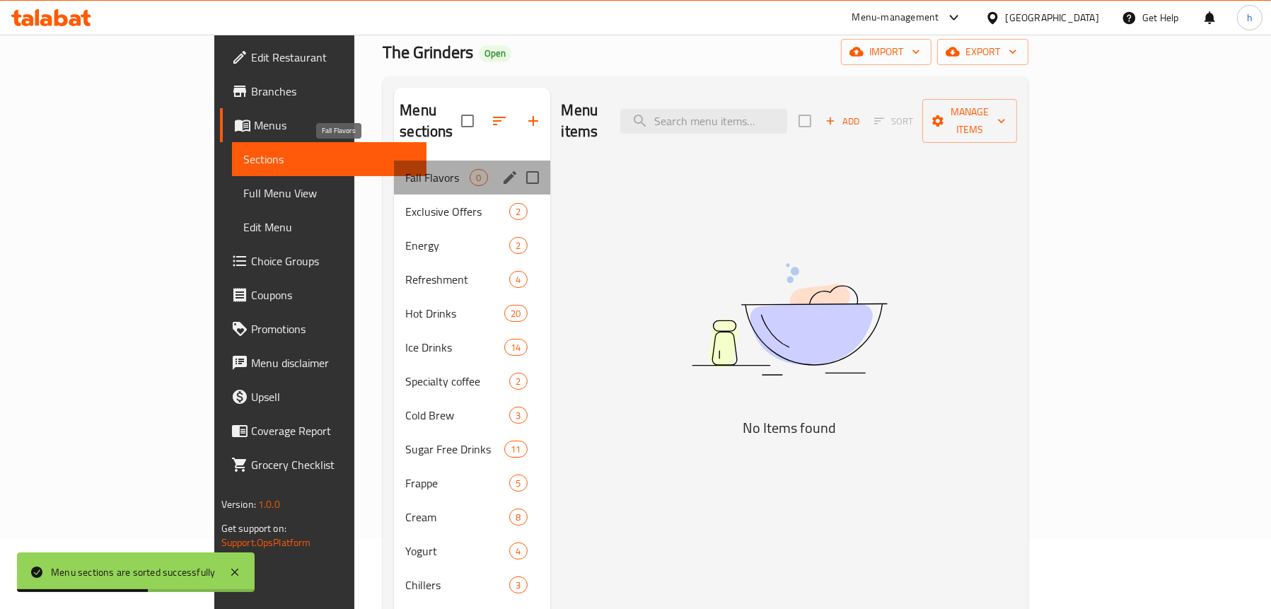
click at [405, 169] on span "Fall Flavors" at bounding box center [437, 177] width 64 height 17
click at [504, 171] on icon "edit" at bounding box center [510, 177] width 13 height 13
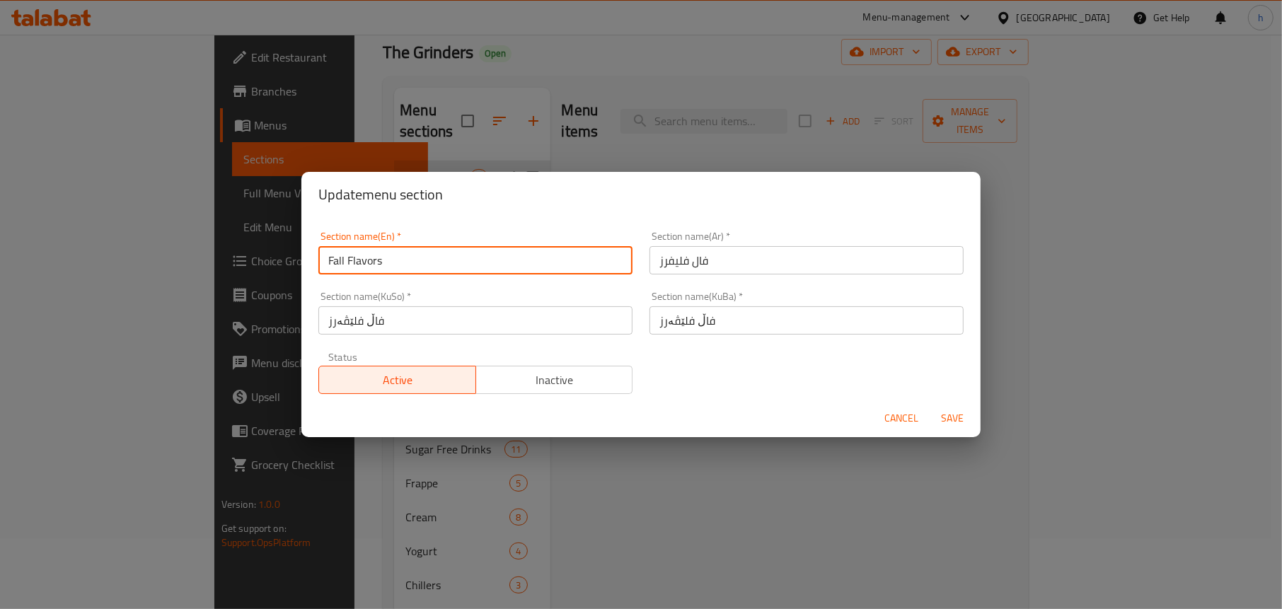
drag, startPoint x: 390, startPoint y: 268, endPoint x: 349, endPoint y: 285, distance: 45.1
click at [315, 262] on div "Section name(En)   * Fall Flavors Section name(En) *" at bounding box center [475, 253] width 331 height 60
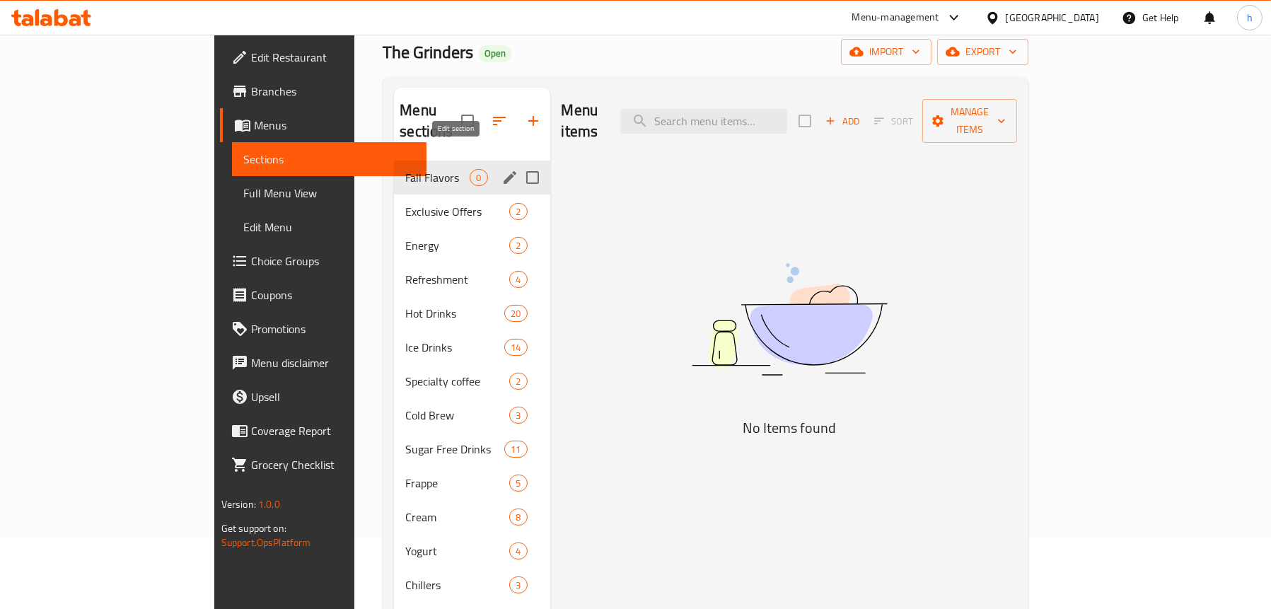
click at [501, 169] on icon "edit" at bounding box center [509, 177] width 17 height 17
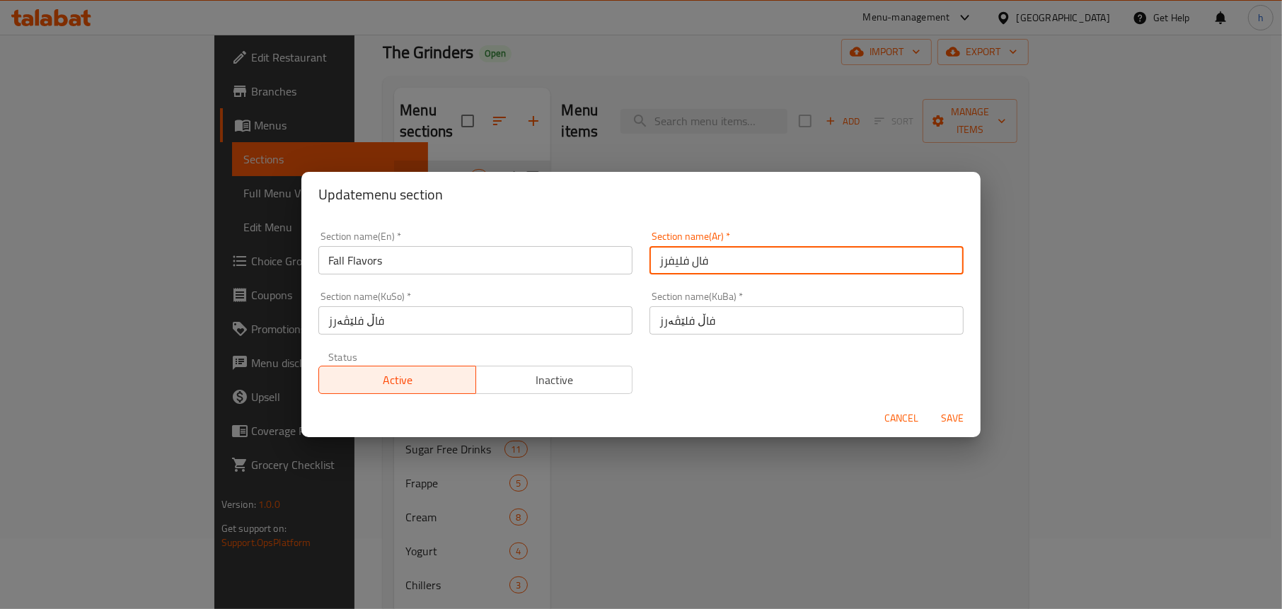
drag, startPoint x: 741, startPoint y: 260, endPoint x: 630, endPoint y: 260, distance: 110.3
click at [630, 260] on div "Section name(En)   * Fall Flavors Section name(En) * Section name(Ar)   * فال ف…" at bounding box center [641, 313] width 662 height 180
type input "نكهات الخريف"
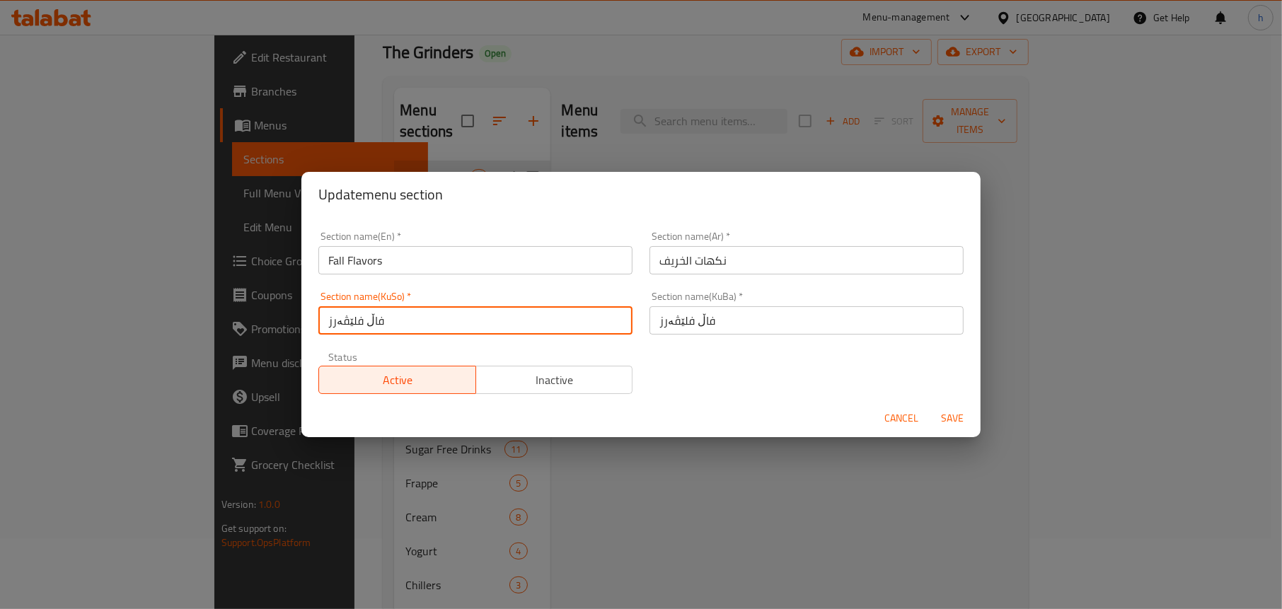
drag, startPoint x: 426, startPoint y: 322, endPoint x: 288, endPoint y: 324, distance: 137.9
click at [288, 324] on div "Update menu section Section name(En)   * Fall Flavors Section name(En) * Sectio…" at bounding box center [641, 304] width 1282 height 609
drag, startPoint x: 407, startPoint y: 313, endPoint x: 245, endPoint y: 320, distance: 162.1
click at [245, 320] on div "Update menu section Section name(En)   * Fall Flavors Section name(En) * Sectio…" at bounding box center [641, 304] width 1282 height 609
type input "تامەکانی پایز"
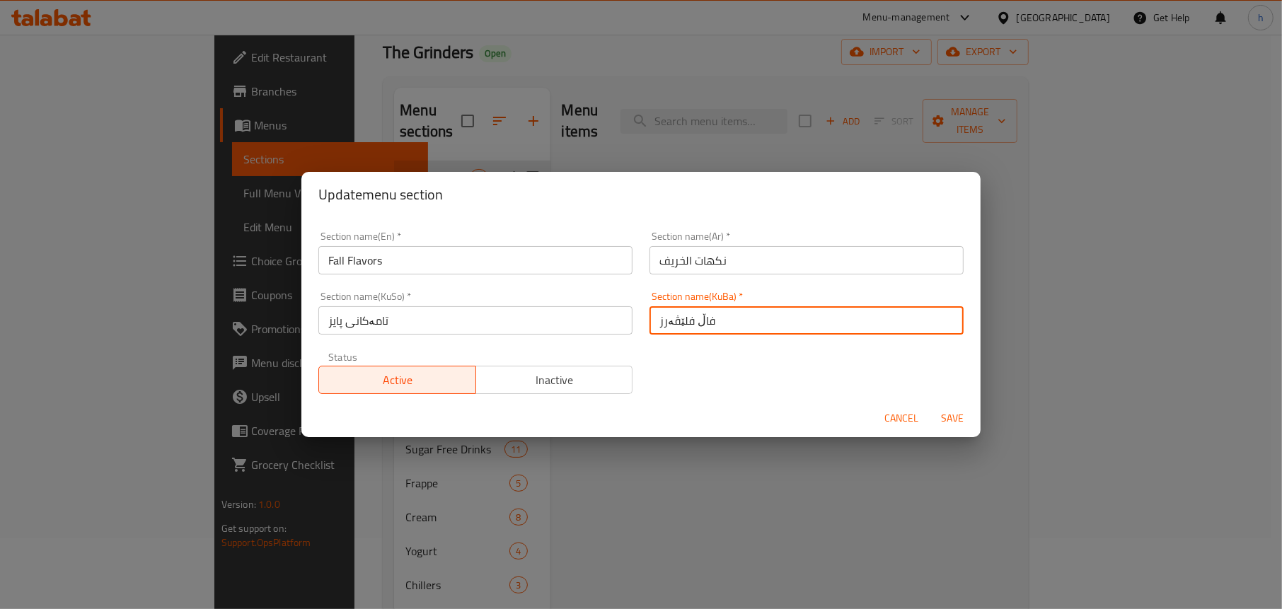
drag, startPoint x: 730, startPoint y: 324, endPoint x: 605, endPoint y: 319, distance: 124.6
click at [605, 319] on div "Section name(En)   * Fall Flavors Section name(En) * Section name(Ar)   * نكهات…" at bounding box center [641, 313] width 662 height 180
paste input "تامەکانی پای"
type input "تامەکانی پایز"
click at [884, 414] on span "Cancel" at bounding box center [901, 419] width 34 height 18
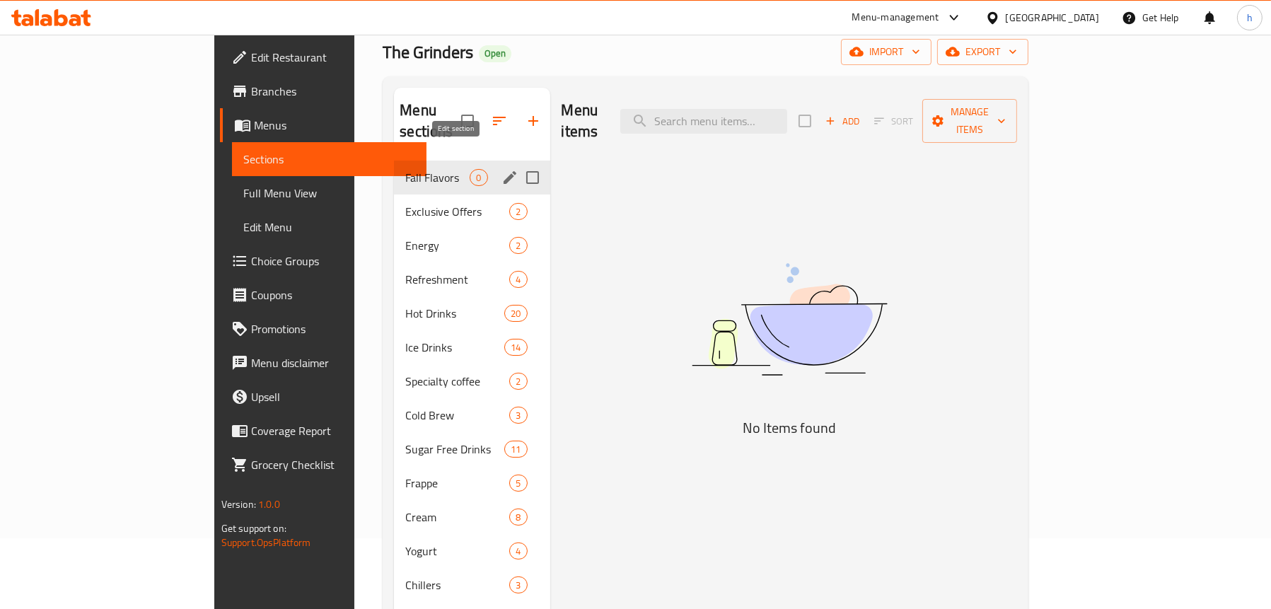
click at [501, 169] on icon "edit" at bounding box center [509, 177] width 17 height 17
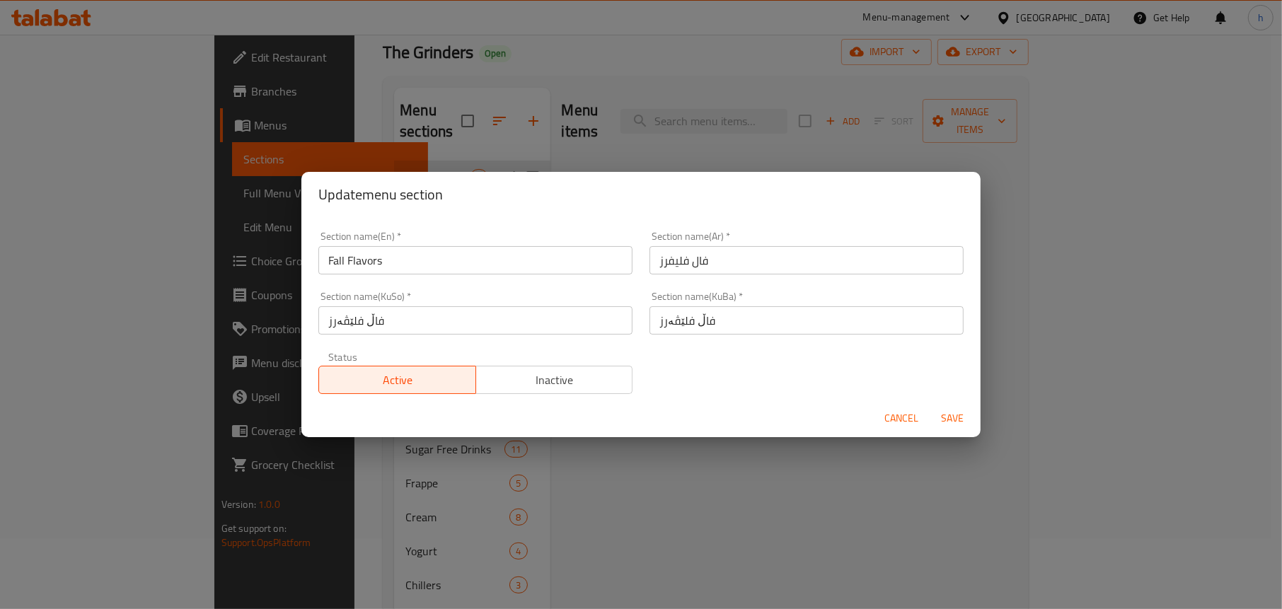
click at [900, 417] on span "Cancel" at bounding box center [901, 419] width 34 height 18
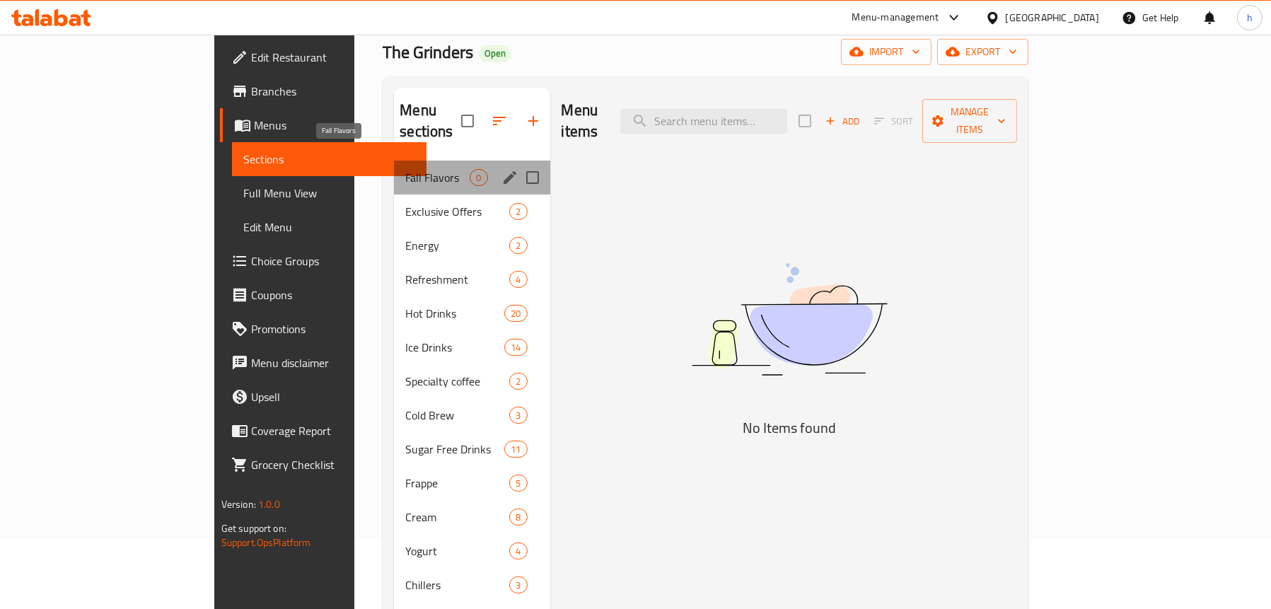
click at [405, 169] on span "Fall Flavors" at bounding box center [437, 177] width 64 height 17
click at [501, 169] on icon "edit" at bounding box center [509, 177] width 17 height 17
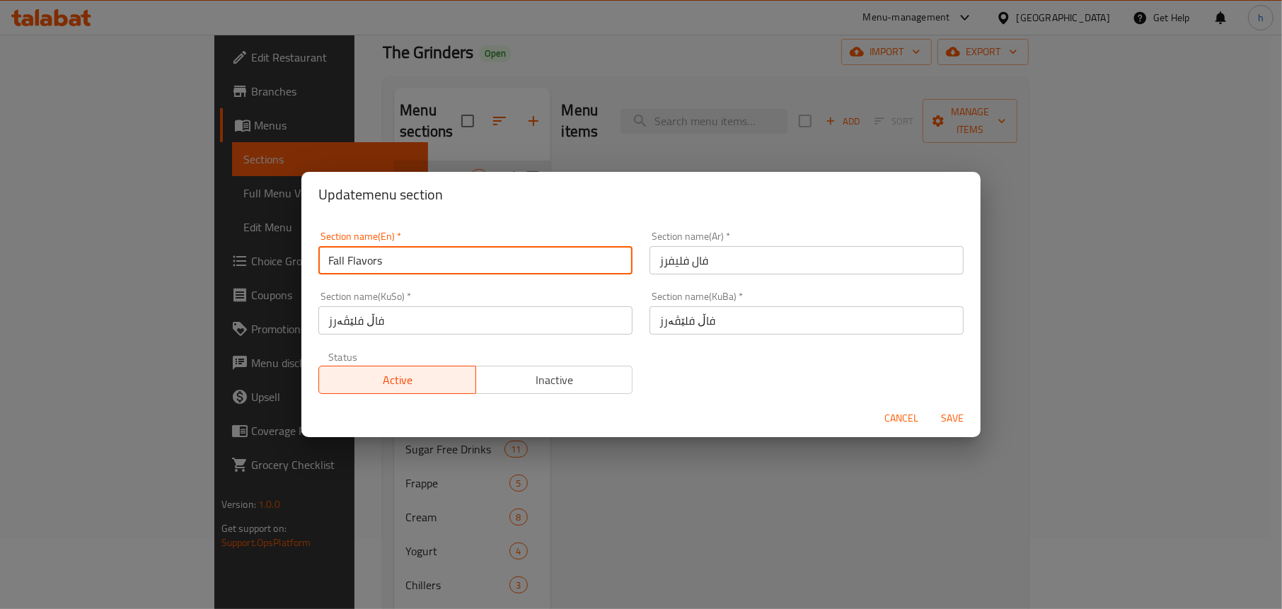
drag, startPoint x: 414, startPoint y: 267, endPoint x: 349, endPoint y: 260, distance: 65.5
click at [349, 260] on input "Fall Flavors" at bounding box center [475, 260] width 314 height 28
type input "Fall Offers"
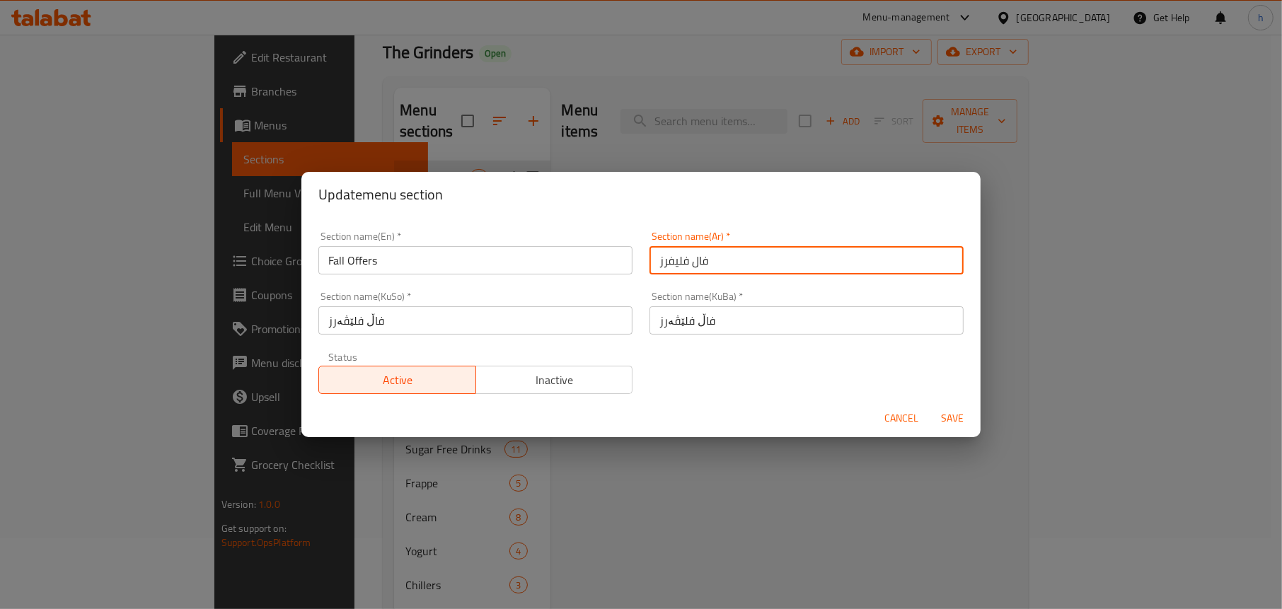
drag, startPoint x: 727, startPoint y: 262, endPoint x: 647, endPoint y: 260, distance: 80.6
click at [649, 260] on input "فال فليفرز" at bounding box center [806, 260] width 314 height 28
type input "عروض الخريف"
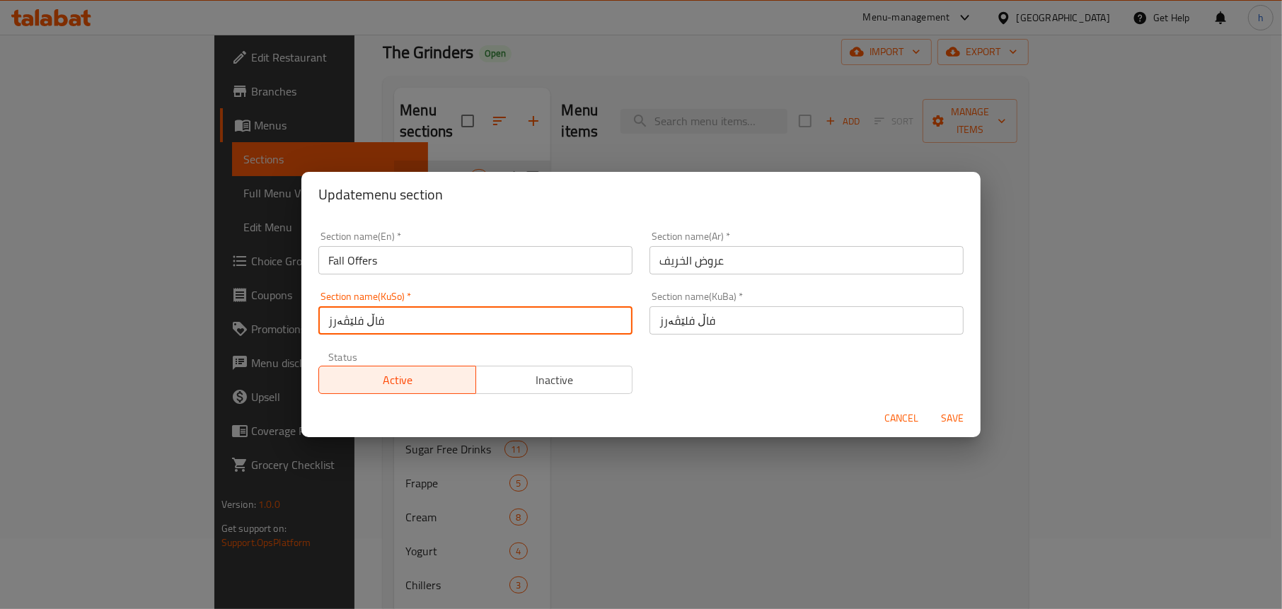
drag, startPoint x: 392, startPoint y: 322, endPoint x: 287, endPoint y: 315, distance: 104.9
click at [287, 315] on div "Update menu section Section name(En)   * Fall Offers Section name(En) * Section…" at bounding box center [641, 304] width 1282 height 609
drag, startPoint x: 436, startPoint y: 313, endPoint x: 267, endPoint y: 316, distance: 169.1
click at [267, 316] on div "Update menu section Section name(En)   * Fall Offers Section name(En) * Section…" at bounding box center [641, 304] width 1282 height 609
type input "ئۆفەرەکانی پایز"
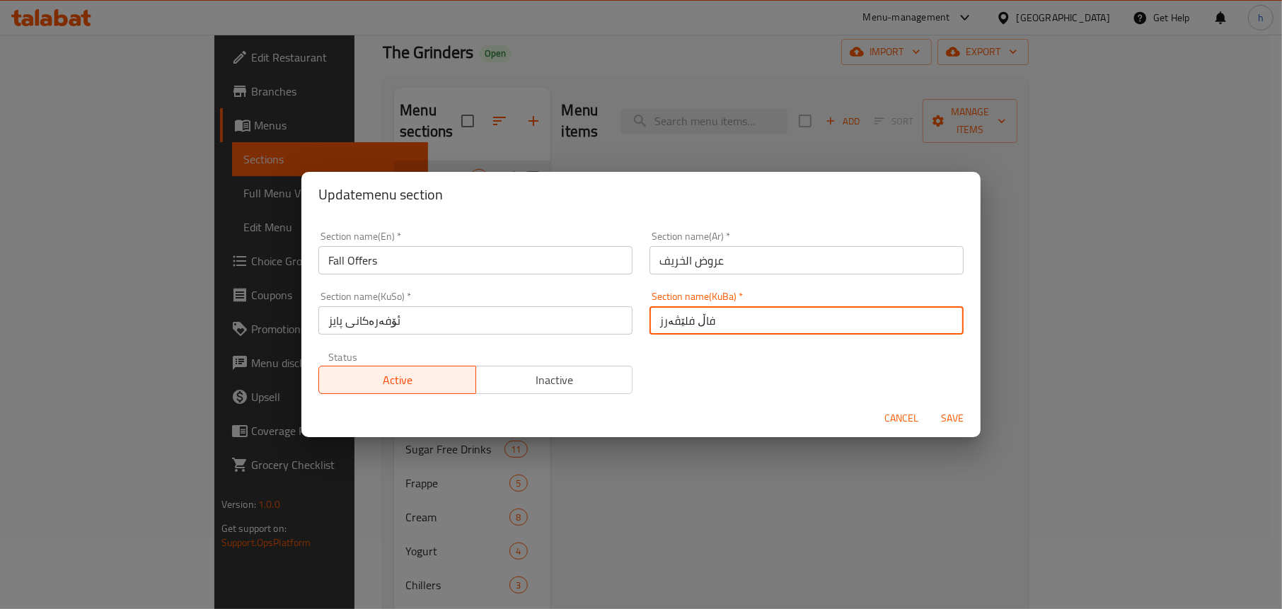
drag, startPoint x: 658, startPoint y: 309, endPoint x: 600, endPoint y: 304, distance: 58.2
click at [600, 304] on div "Section name(En)   * Fall Offers Section name(En) * Section name(Ar)   * عروض ا…" at bounding box center [641, 313] width 662 height 180
paste input "ئۆفەرەکانی پای"
type input "ئۆفەرەکانی پایز"
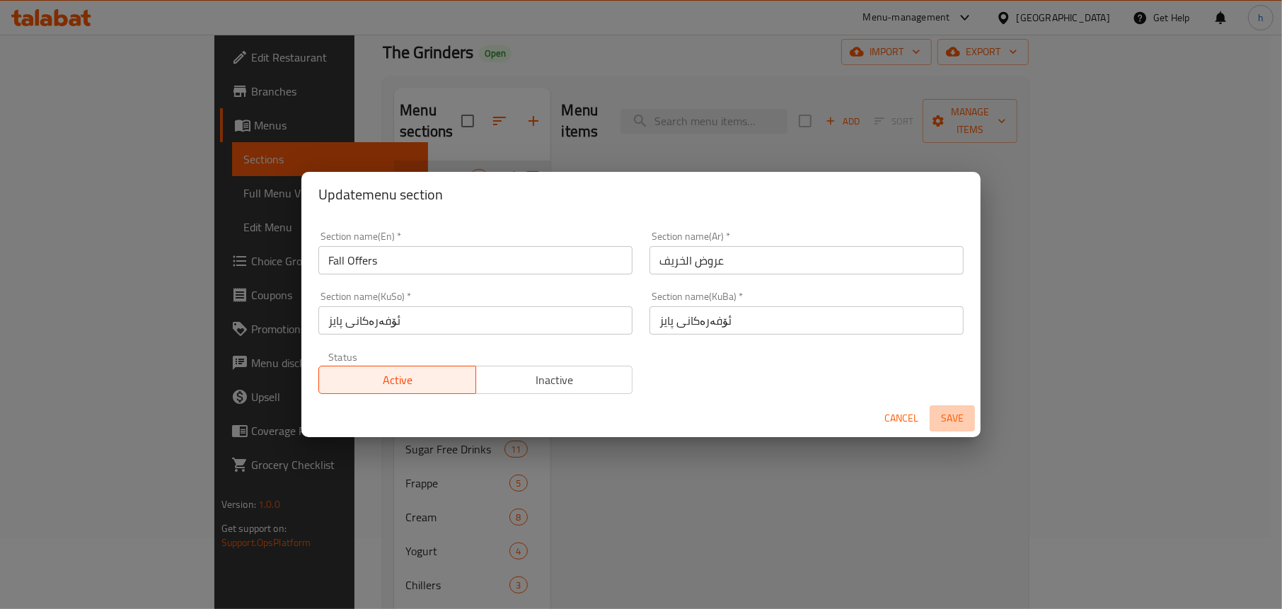
click at [949, 412] on span "Save" at bounding box center [952, 419] width 34 height 18
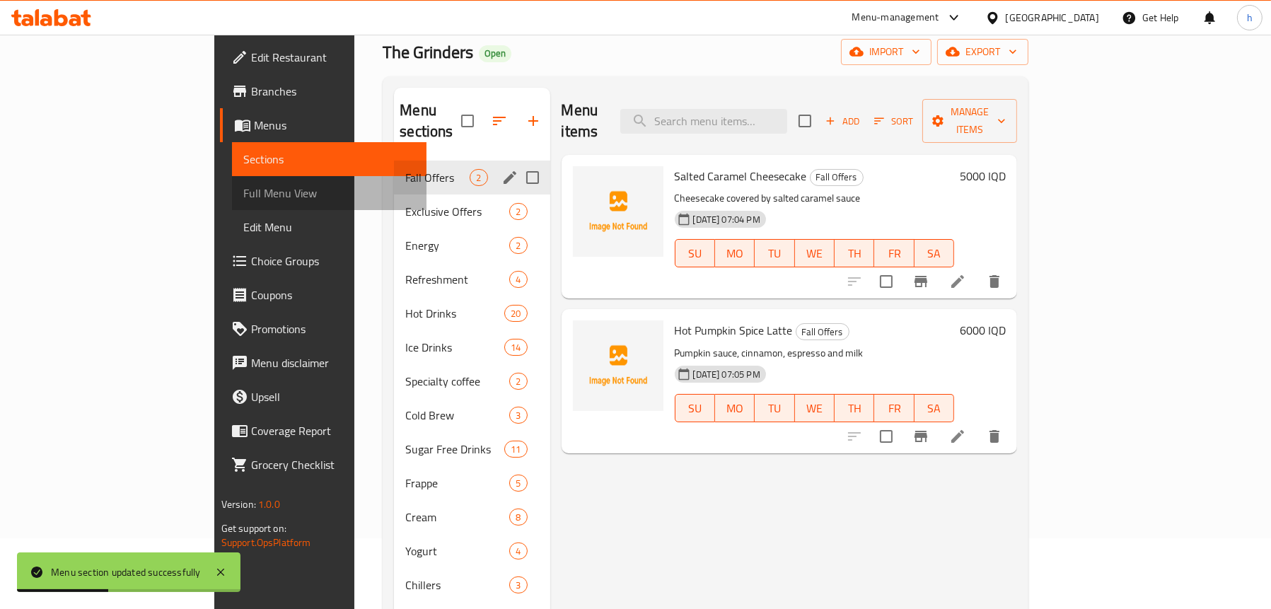
click at [243, 187] on span "Full Menu View" at bounding box center [329, 193] width 172 height 17
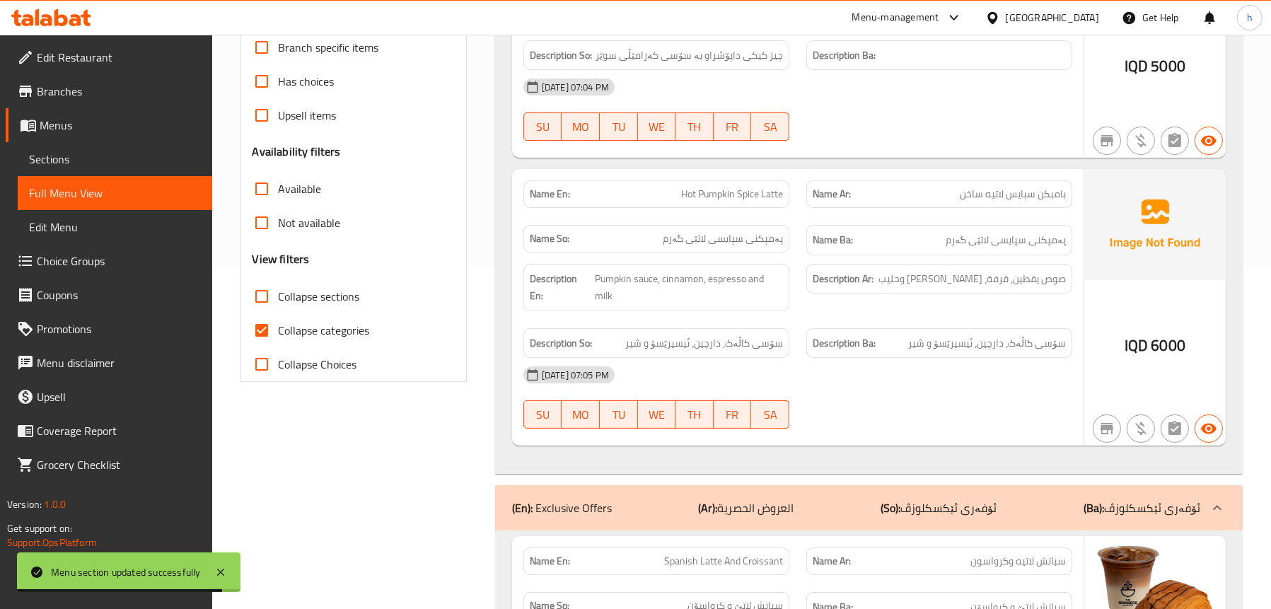
scroll to position [212, 0]
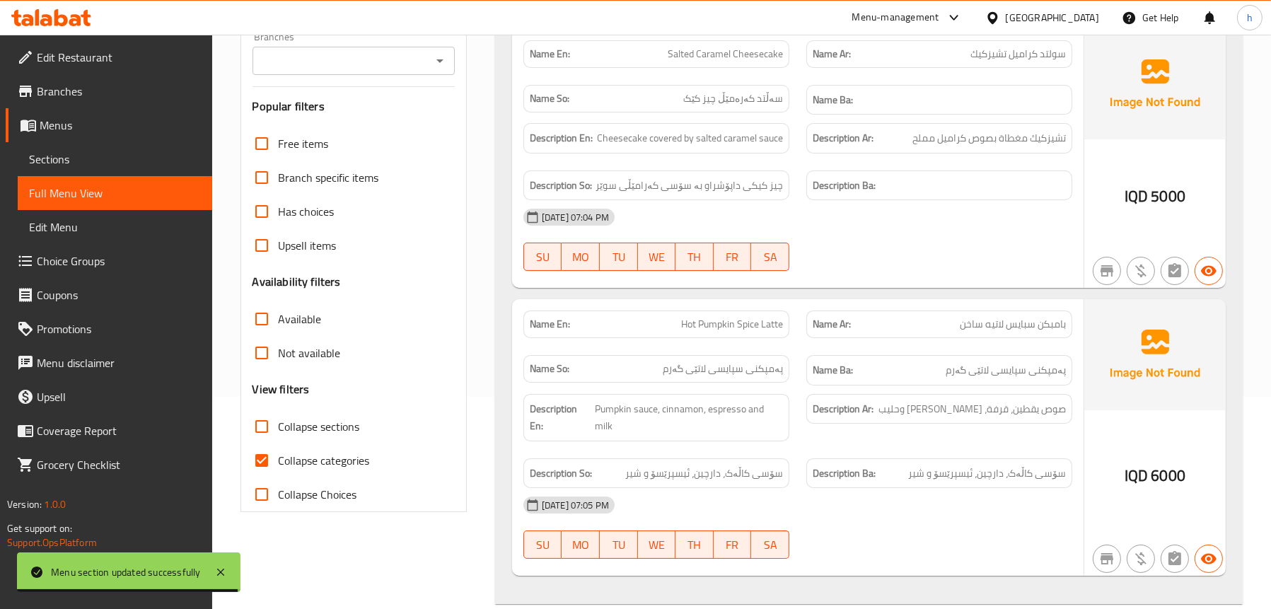
click at [80, 151] on span "Sections" at bounding box center [115, 159] width 172 height 17
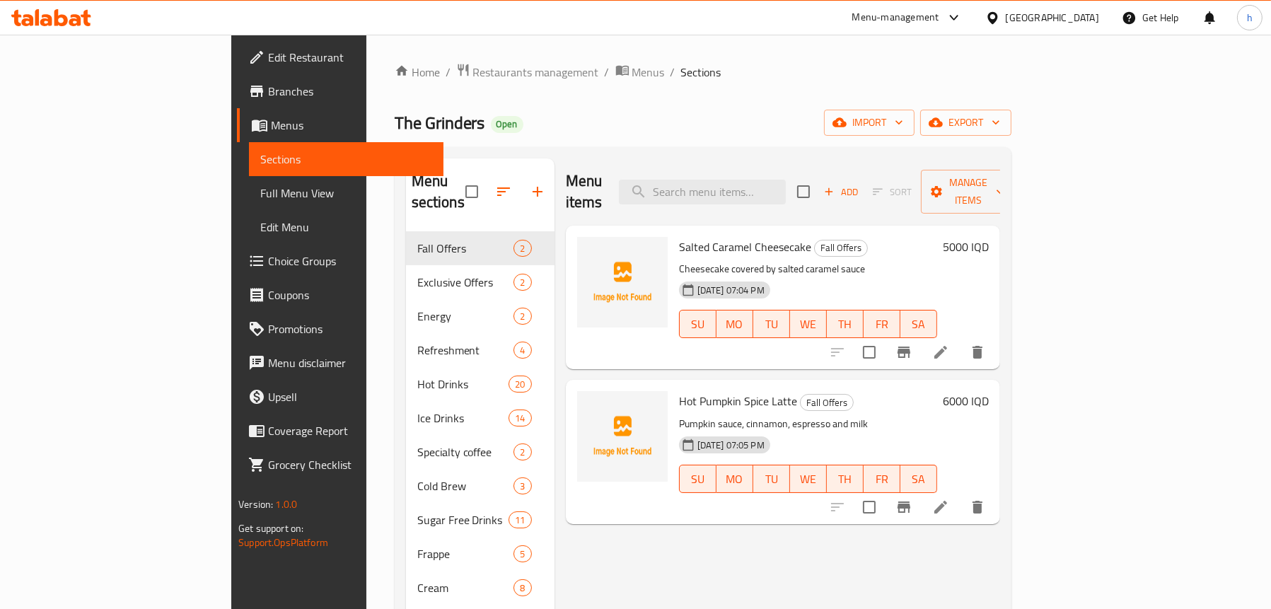
click at [268, 256] on span "Choice Groups" at bounding box center [350, 261] width 164 height 17
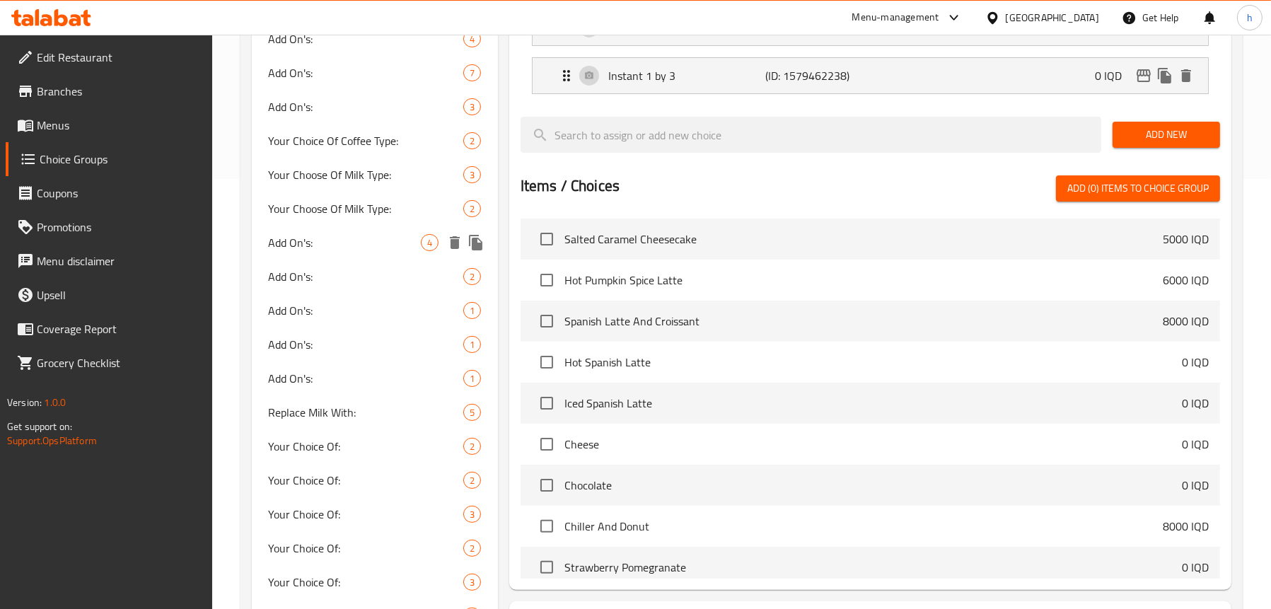
scroll to position [405, 0]
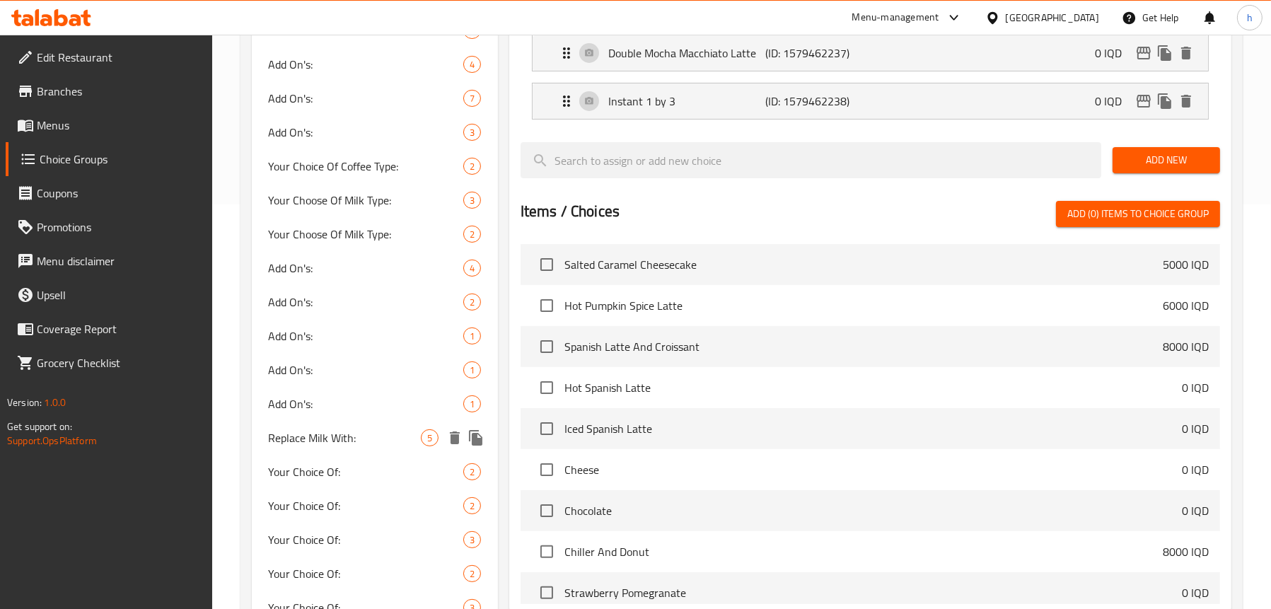
click at [347, 441] on span "Replace Milk With:" at bounding box center [345, 437] width 152 height 17
type input "Replace Milk With:"
type input "إستبدل حليب بـ:"
type input "شیر بگۆڕە بە:"
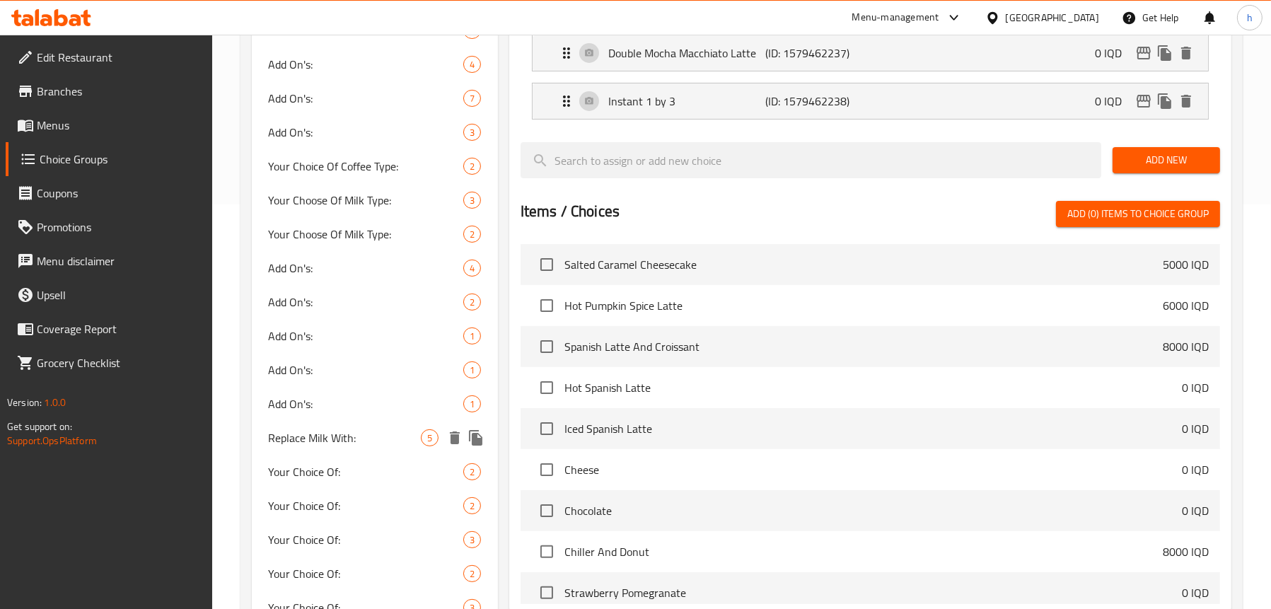
type input "0"
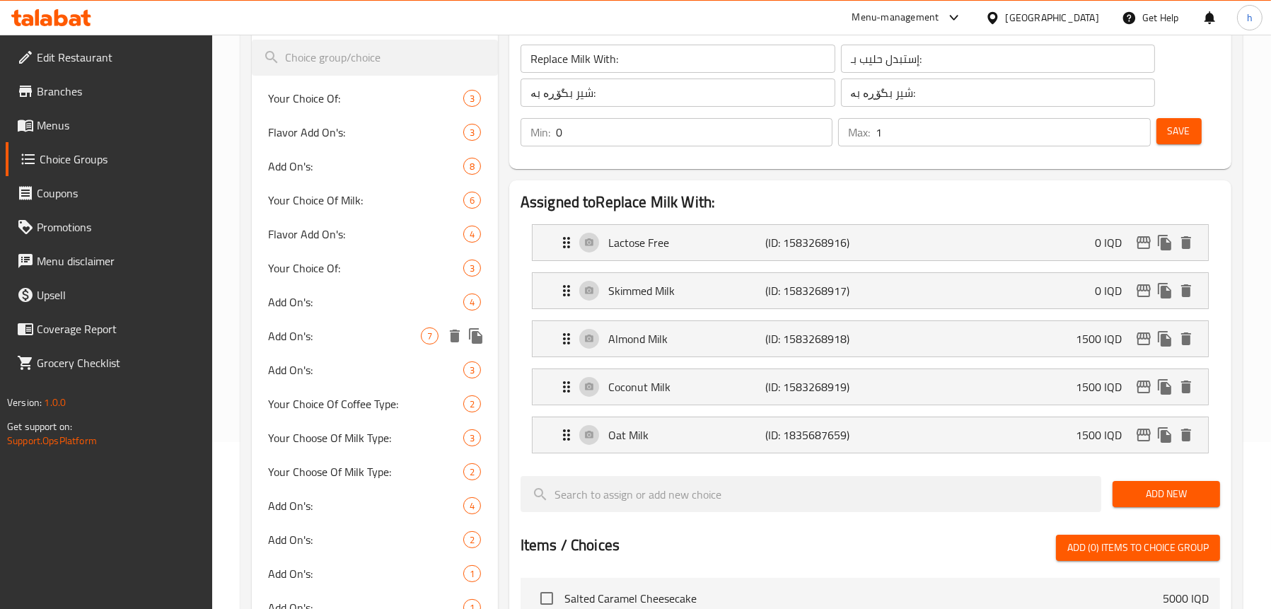
scroll to position [51, 0]
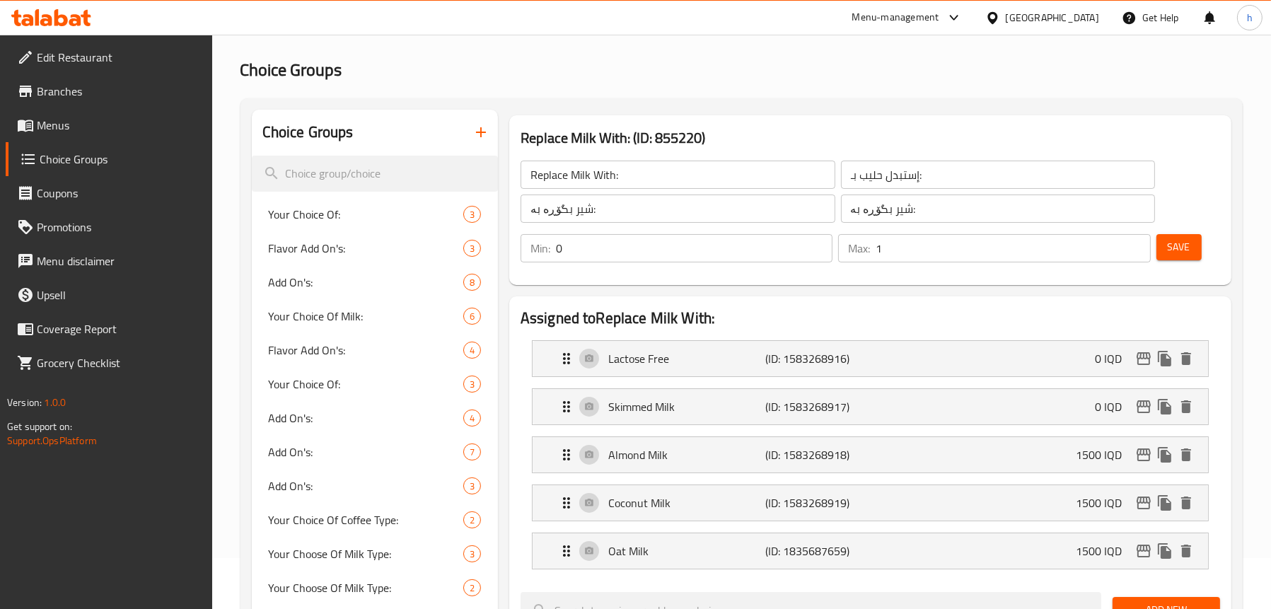
click at [67, 124] on span "Menus" at bounding box center [119, 125] width 164 height 17
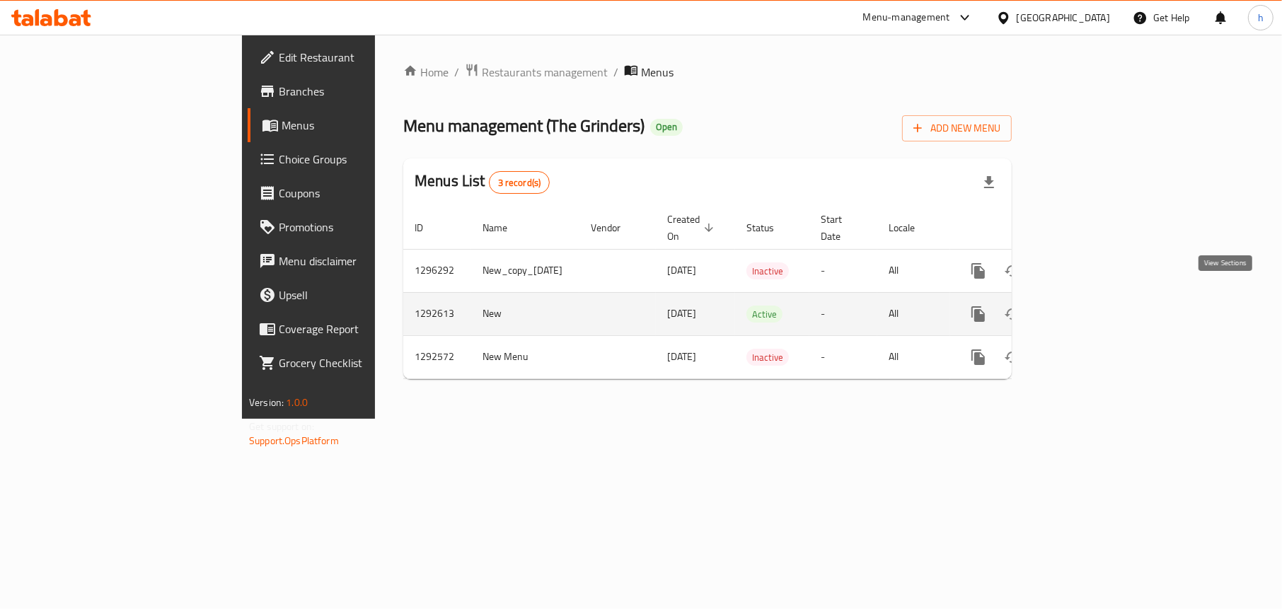
click at [1089, 306] on icon "enhanced table" at bounding box center [1080, 314] width 17 height 17
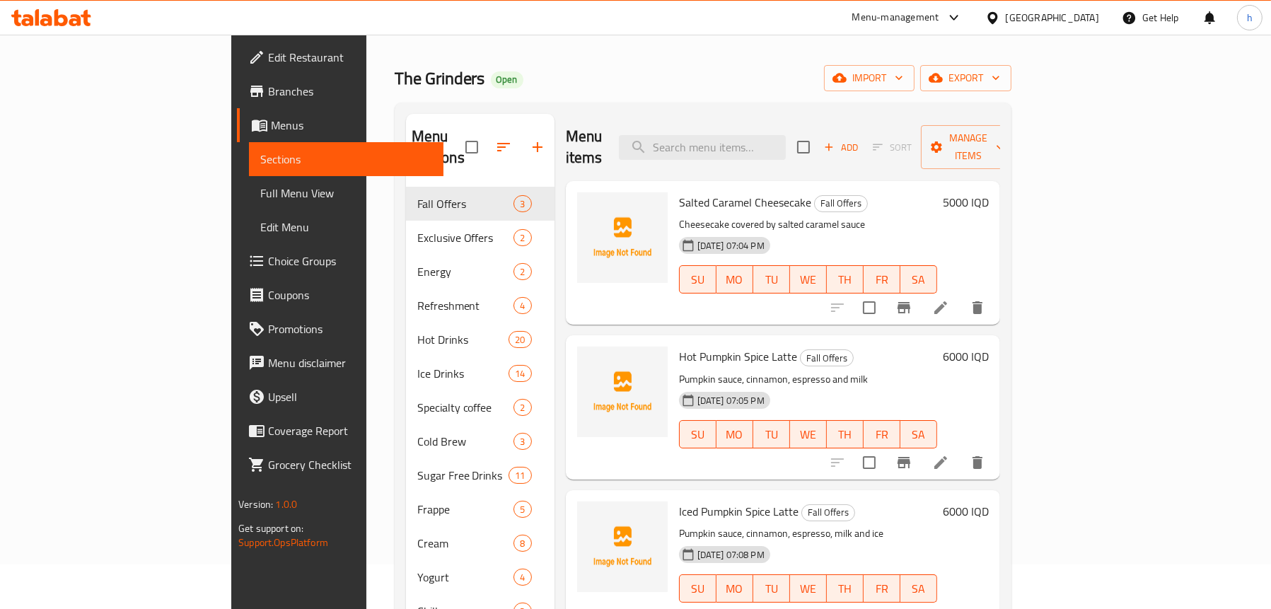
scroll to position [115, 0]
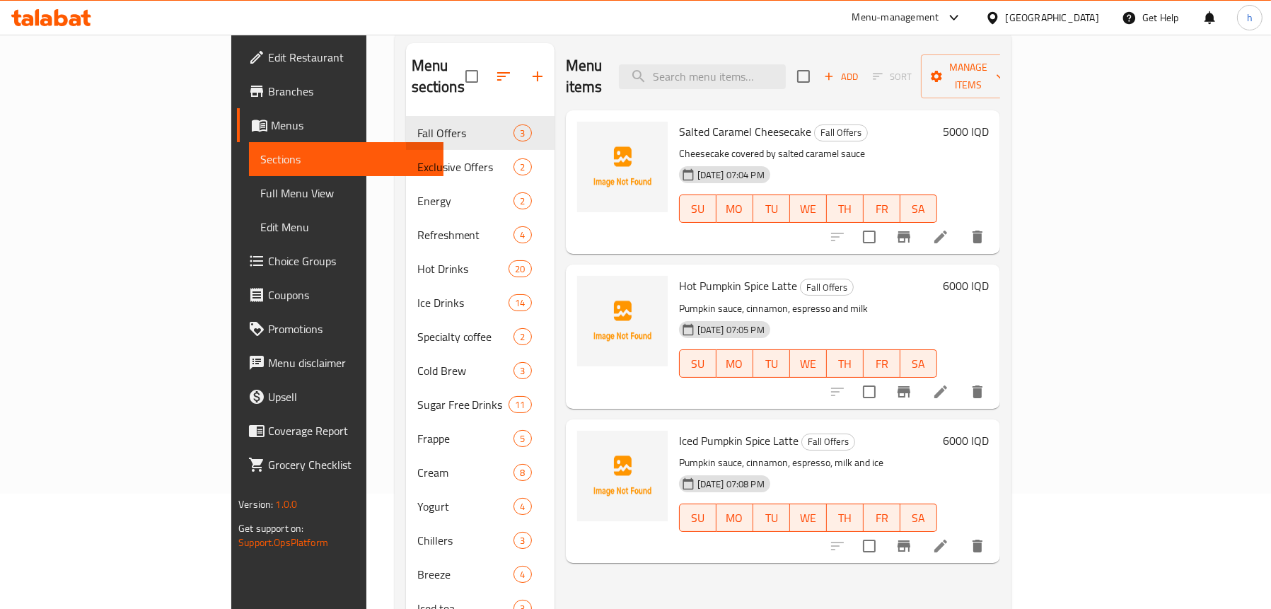
click at [268, 253] on span "Choice Groups" at bounding box center [350, 261] width 164 height 17
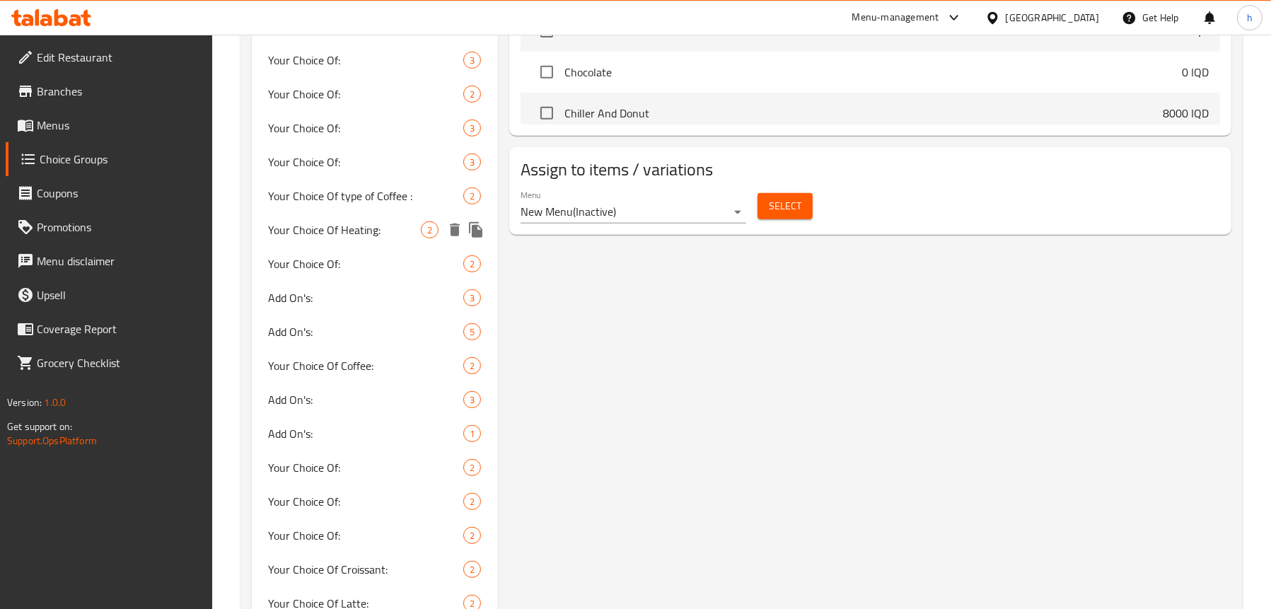
scroll to position [1035, 0]
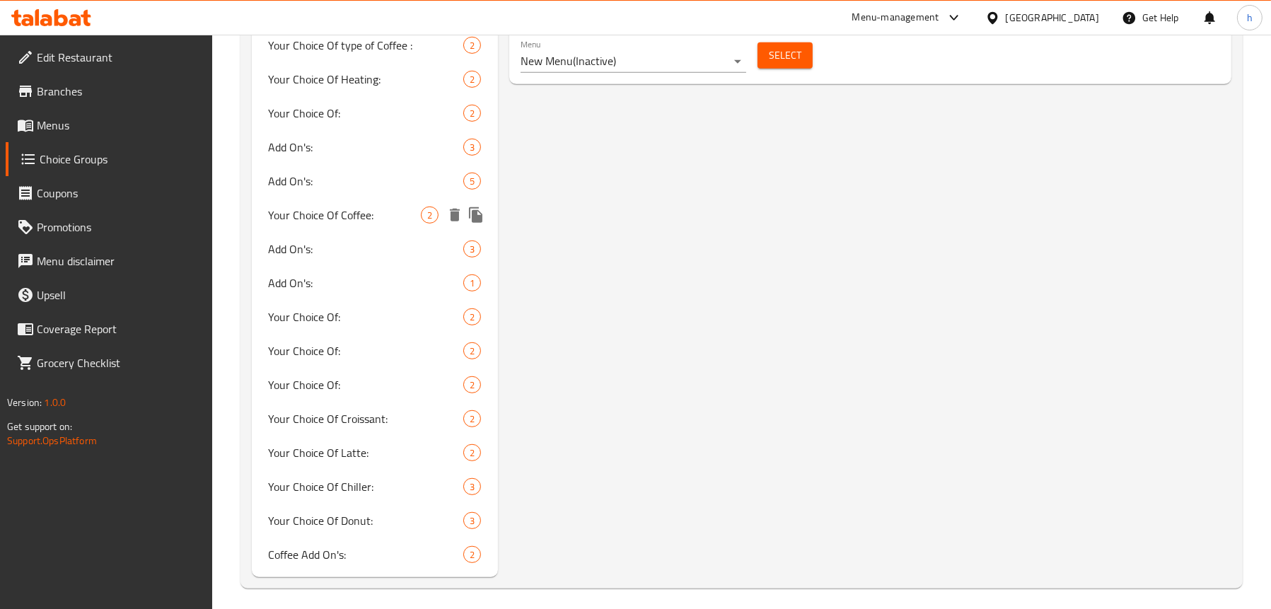
click at [324, 207] on span "Your Choice Of Coffee:" at bounding box center [345, 215] width 152 height 17
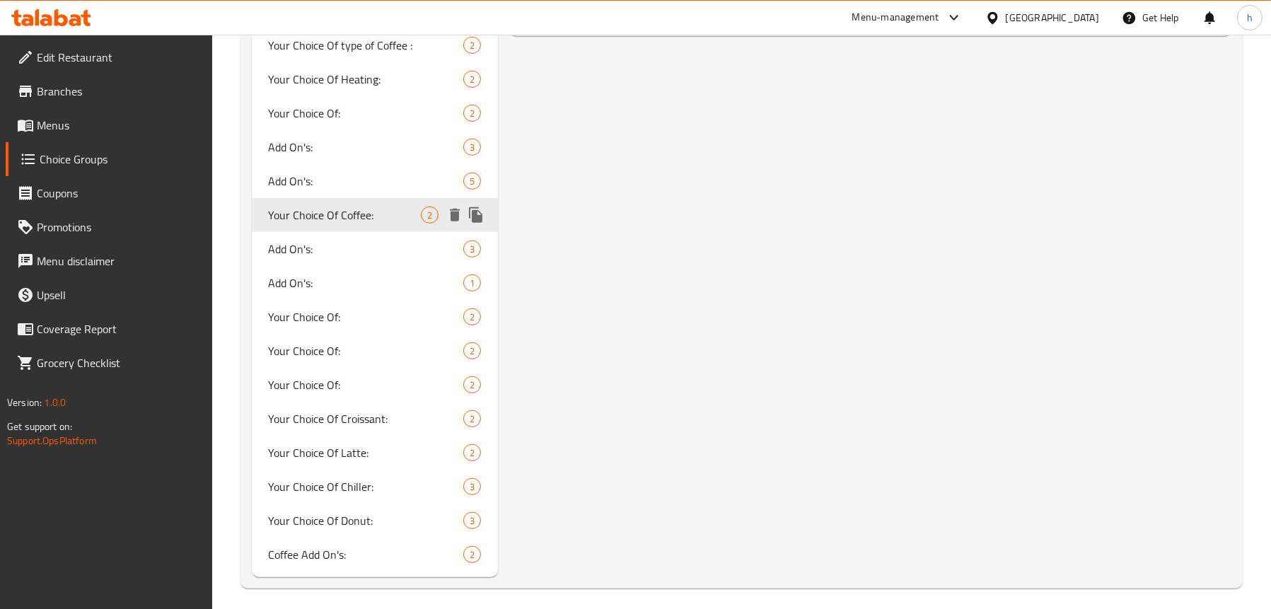
type input "Your Choice Of Coffee:"
type input "إختيارك من القهوة:"
type input "هەڵبژاردنت لە قاوە:"
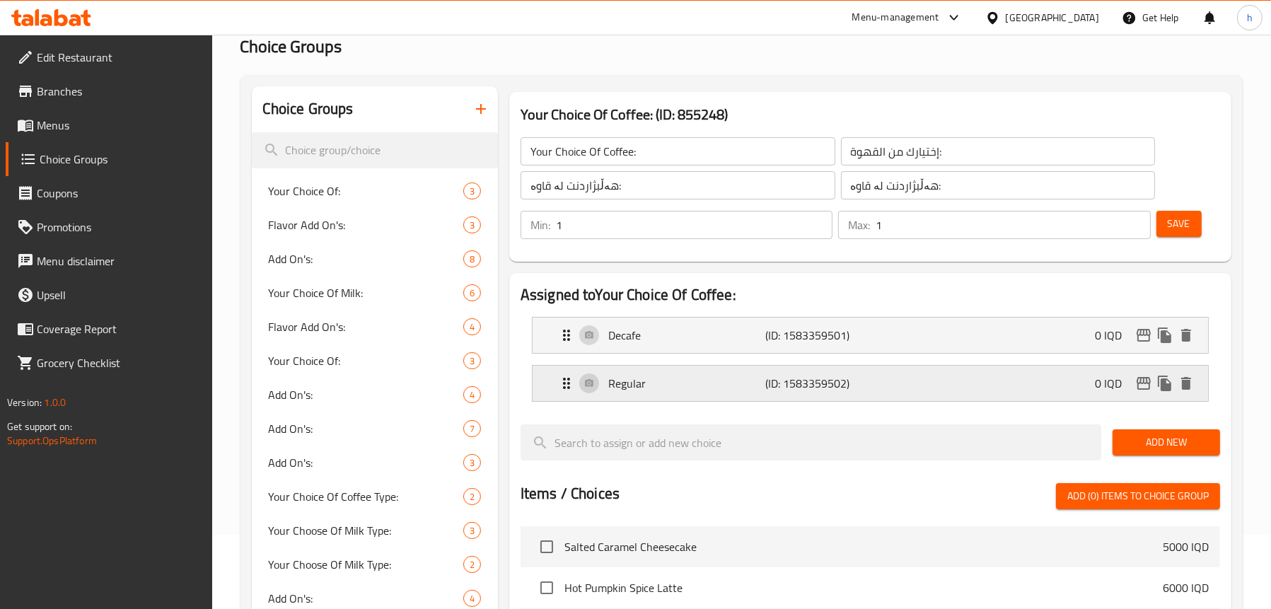
scroll to position [141, 0]
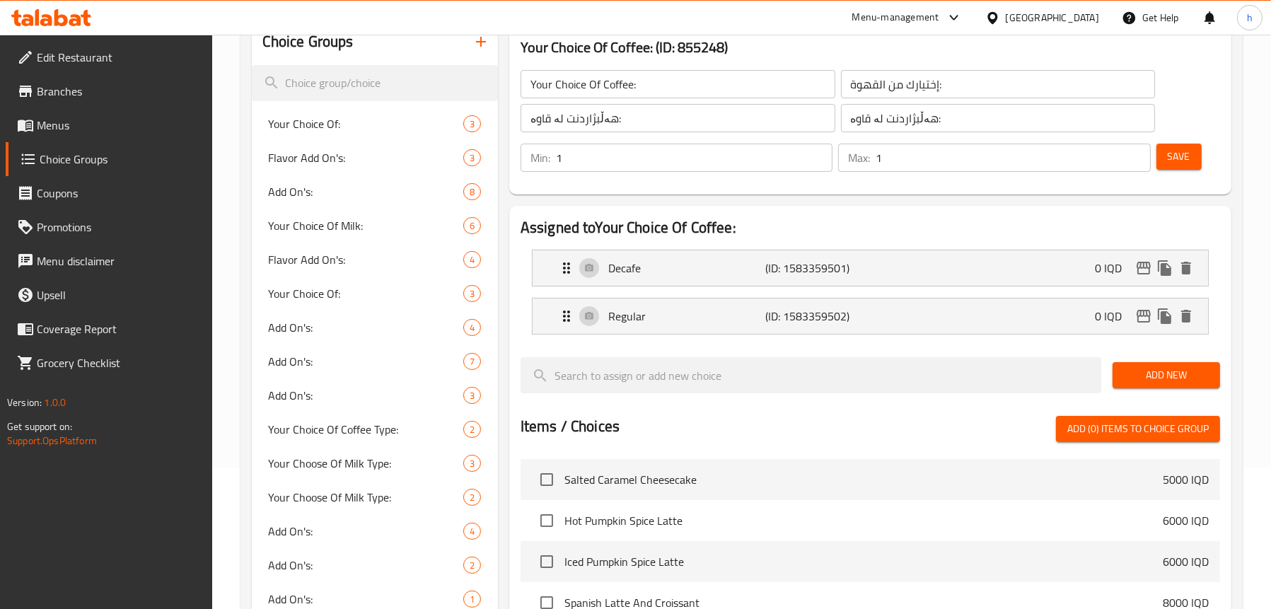
click at [767, 293] on li "Regular (ID: 1583359502) 0 IQD Name (En) Regular Name (En) Name (Ar) عادي Name …" at bounding box center [871, 316] width 700 height 48
click at [766, 276] on p "(ID: 1583359501)" at bounding box center [817, 268] width 105 height 17
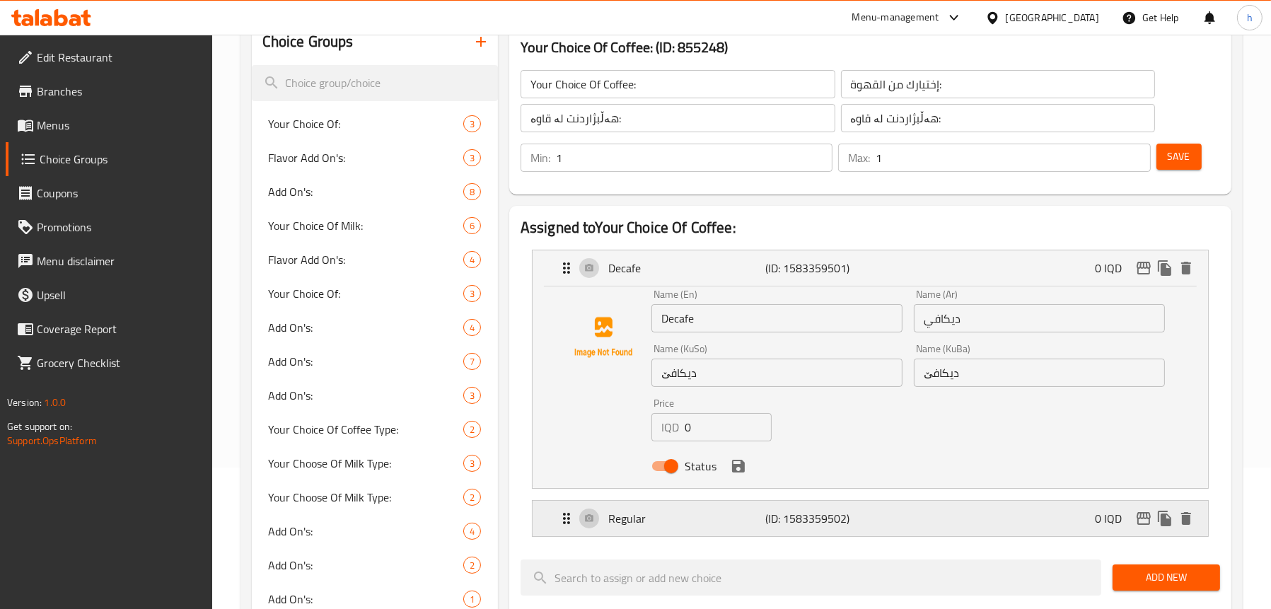
click at [768, 516] on p "(ID: 1583359502)" at bounding box center [817, 518] width 105 height 17
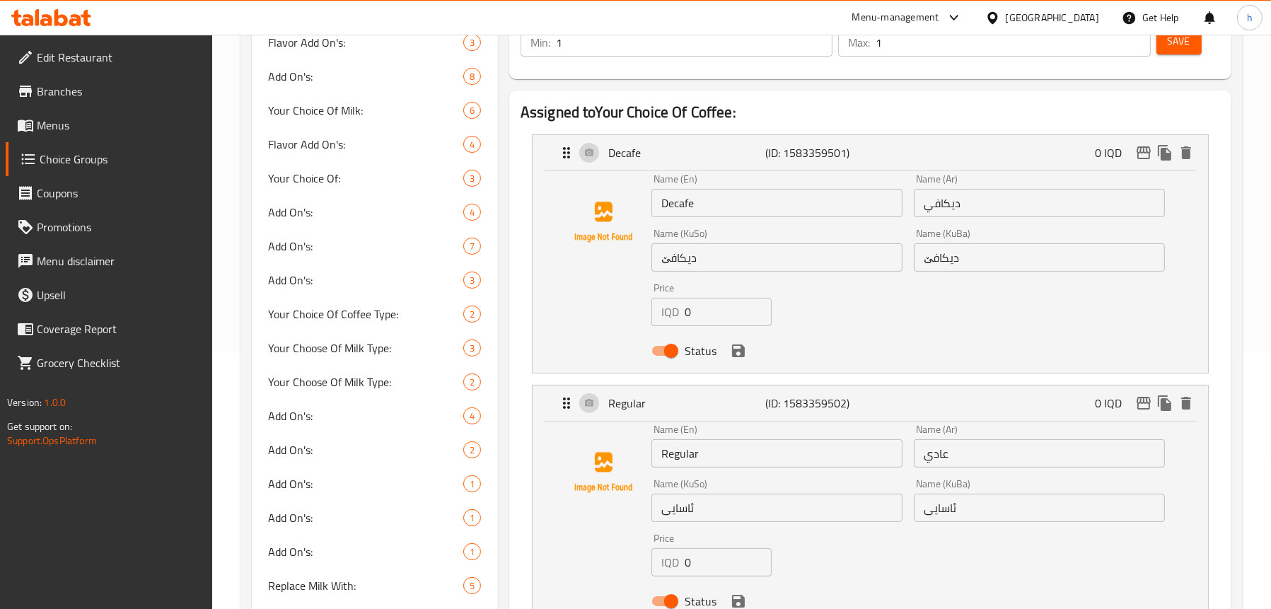
scroll to position [495, 0]
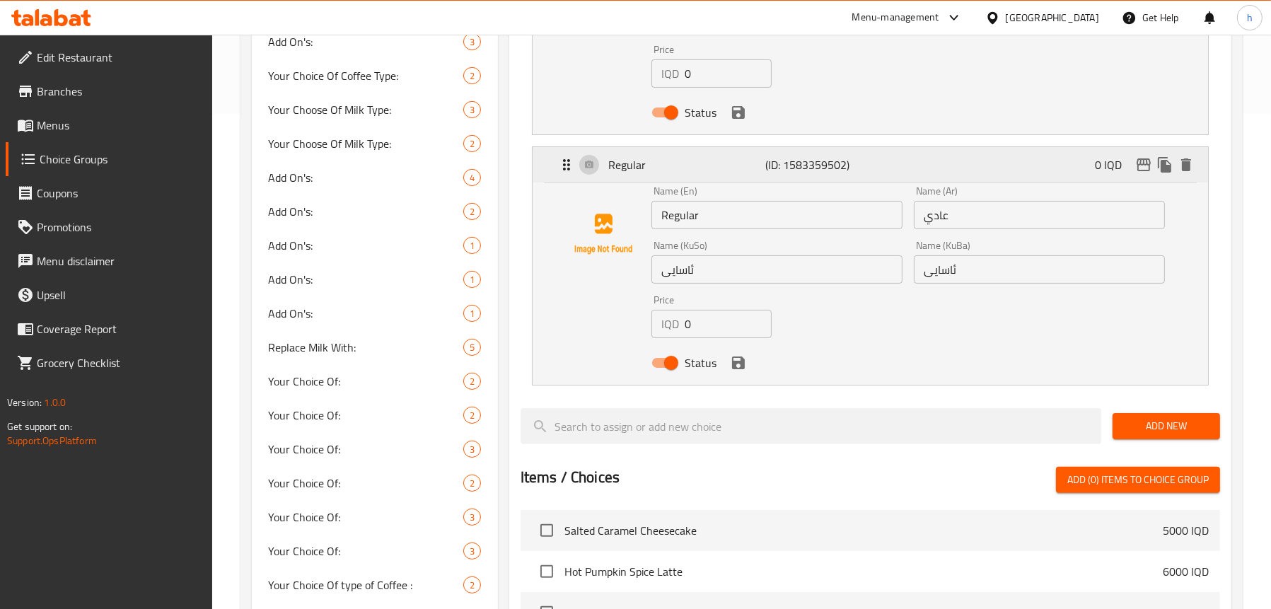
click at [717, 156] on p "Regular" at bounding box center [687, 164] width 158 height 17
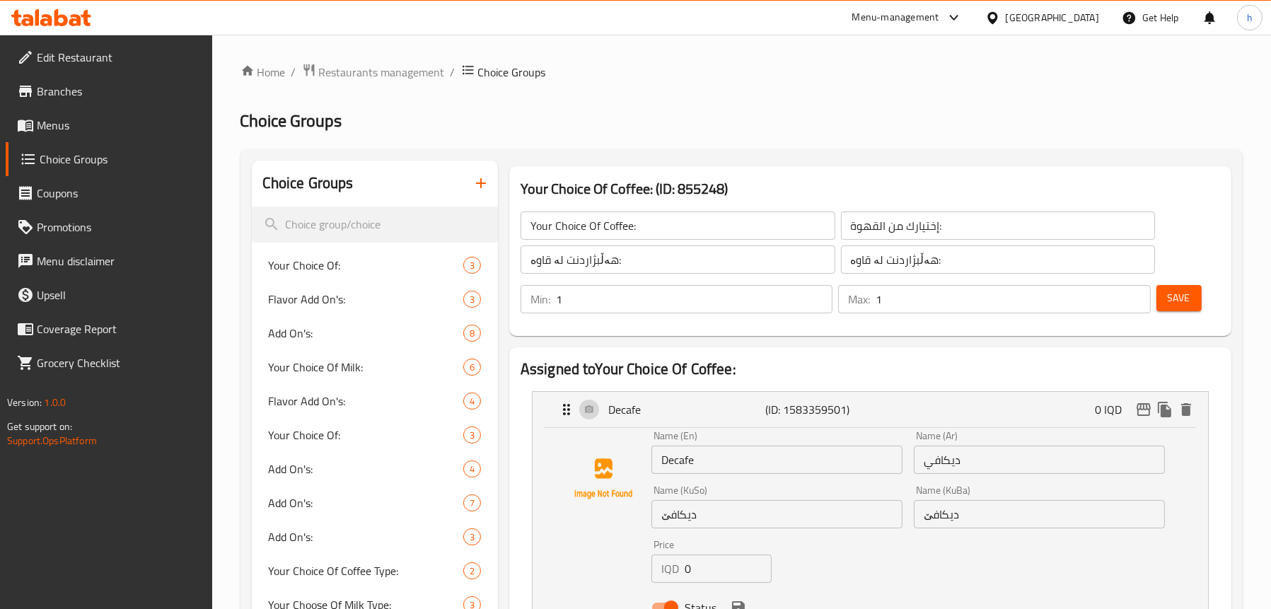
scroll to position [0, 0]
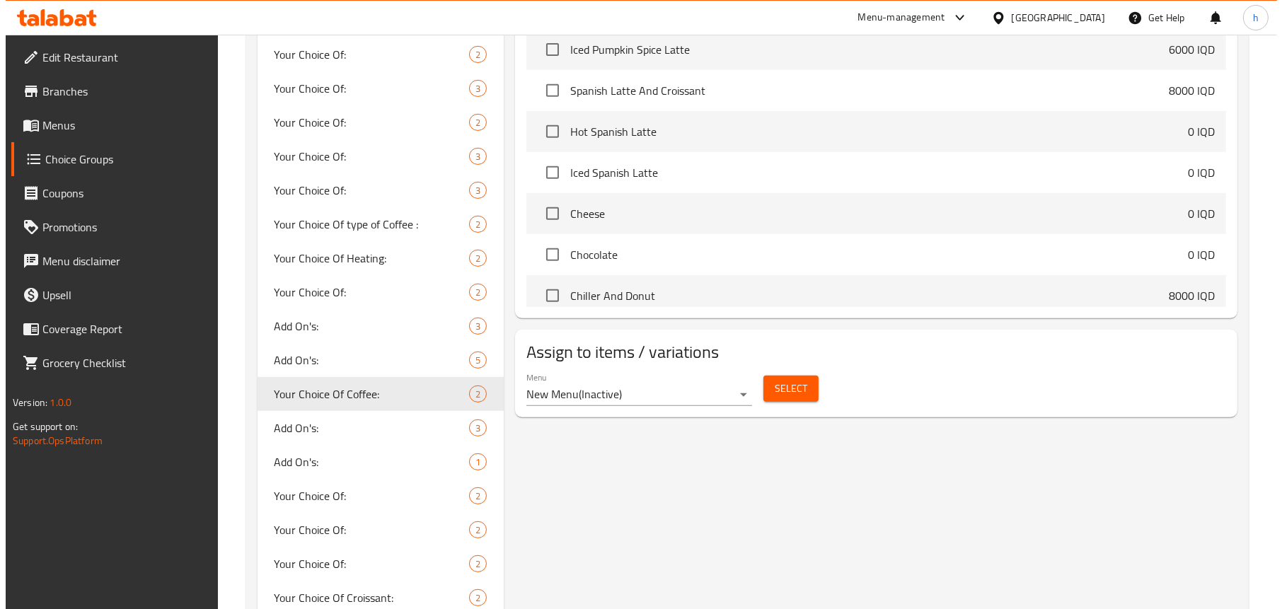
scroll to position [1041, 0]
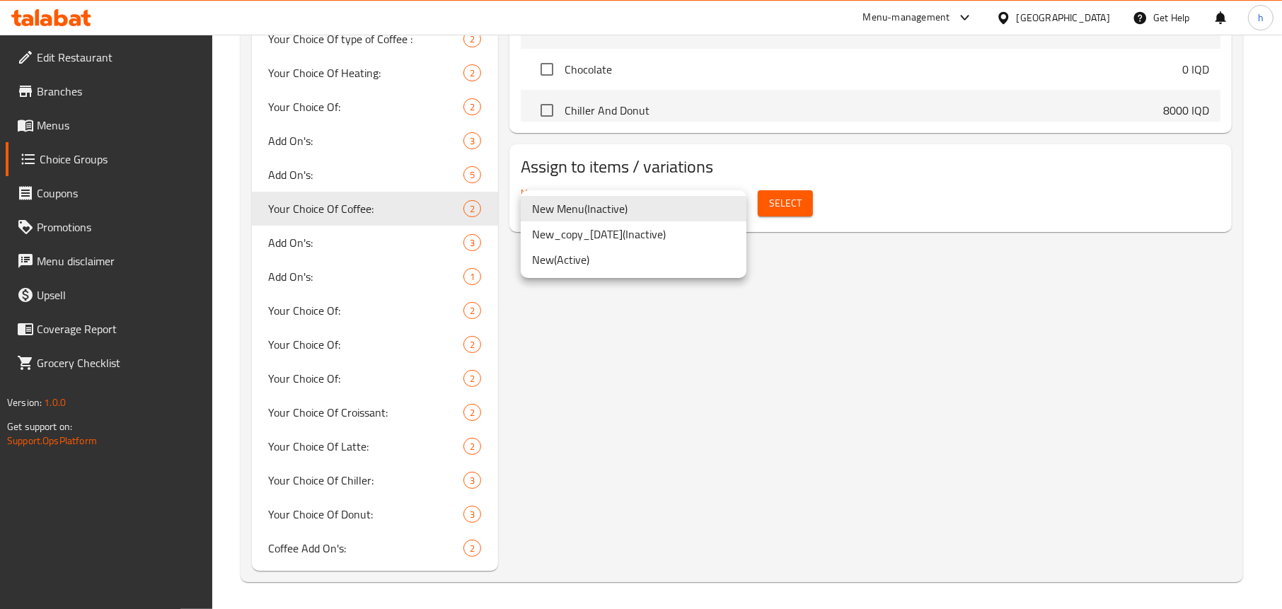
click at [601, 257] on li "New ( Active )" at bounding box center [634, 259] width 226 height 25
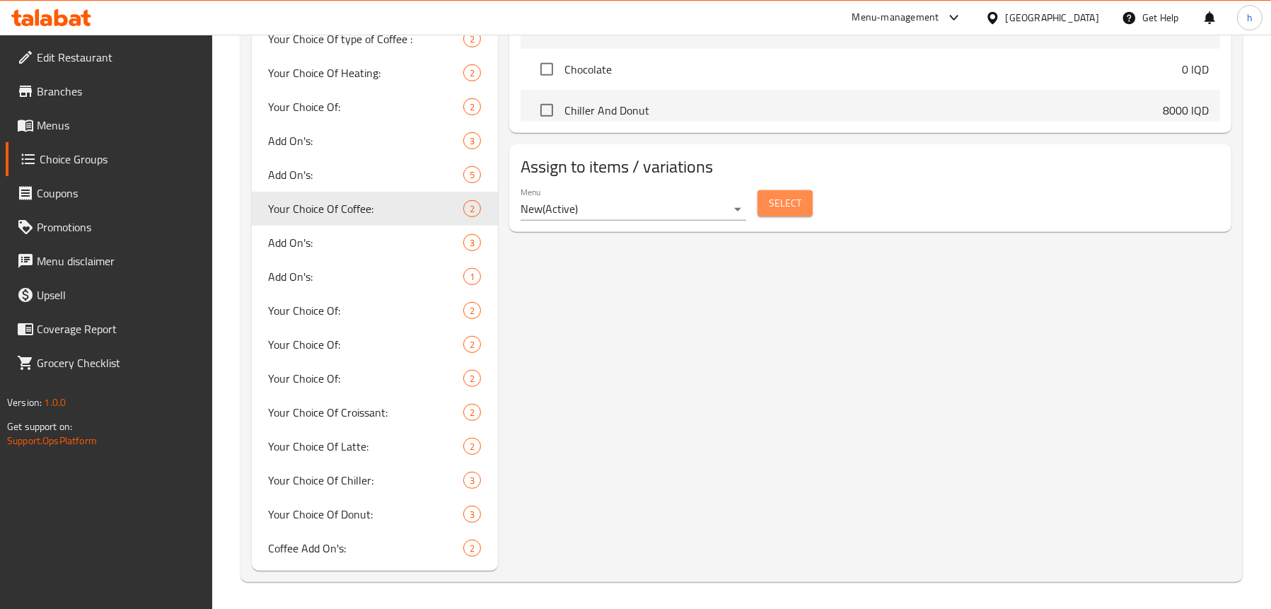
click at [787, 197] on span "Select" at bounding box center [785, 204] width 33 height 18
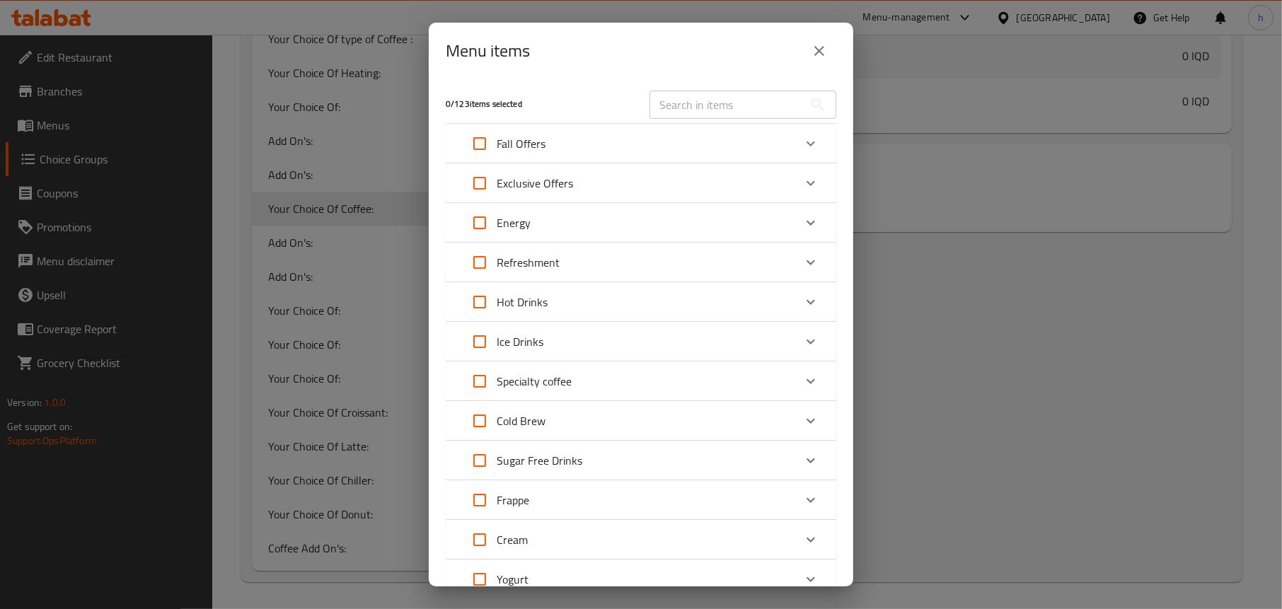
click at [539, 147] on p "Fall Offers" at bounding box center [521, 143] width 49 height 17
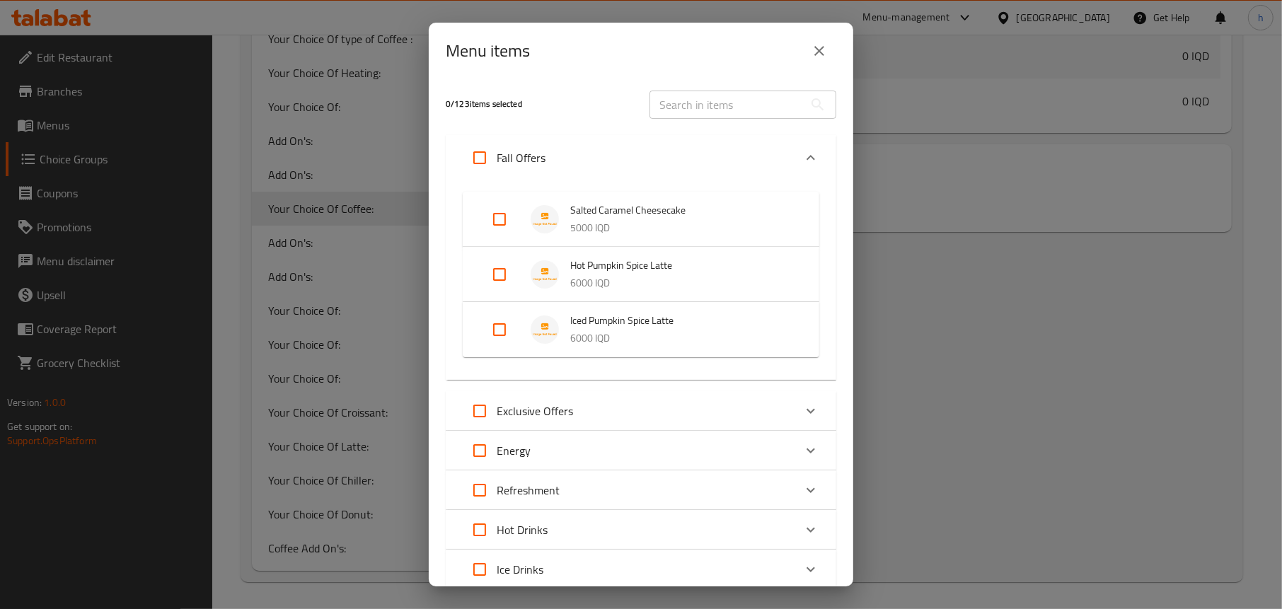
click at [500, 217] on input "Expand" at bounding box center [499, 219] width 34 height 34
checkbox input "true"
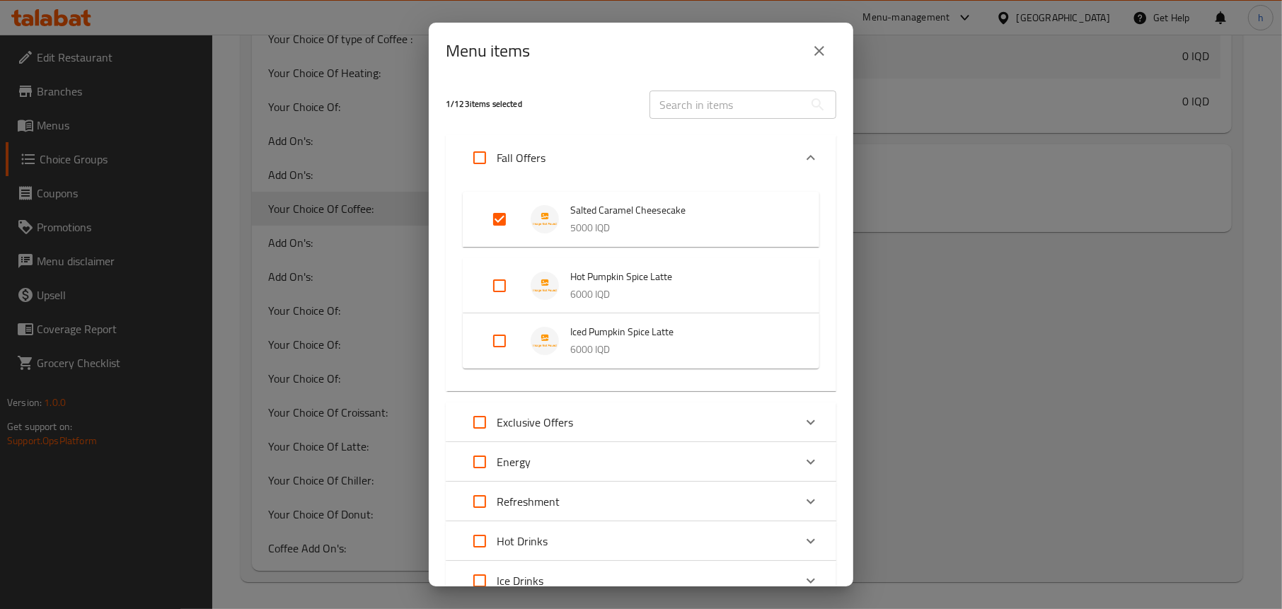
click at [491, 278] on input "Expand" at bounding box center [499, 286] width 34 height 34
checkbox input "true"
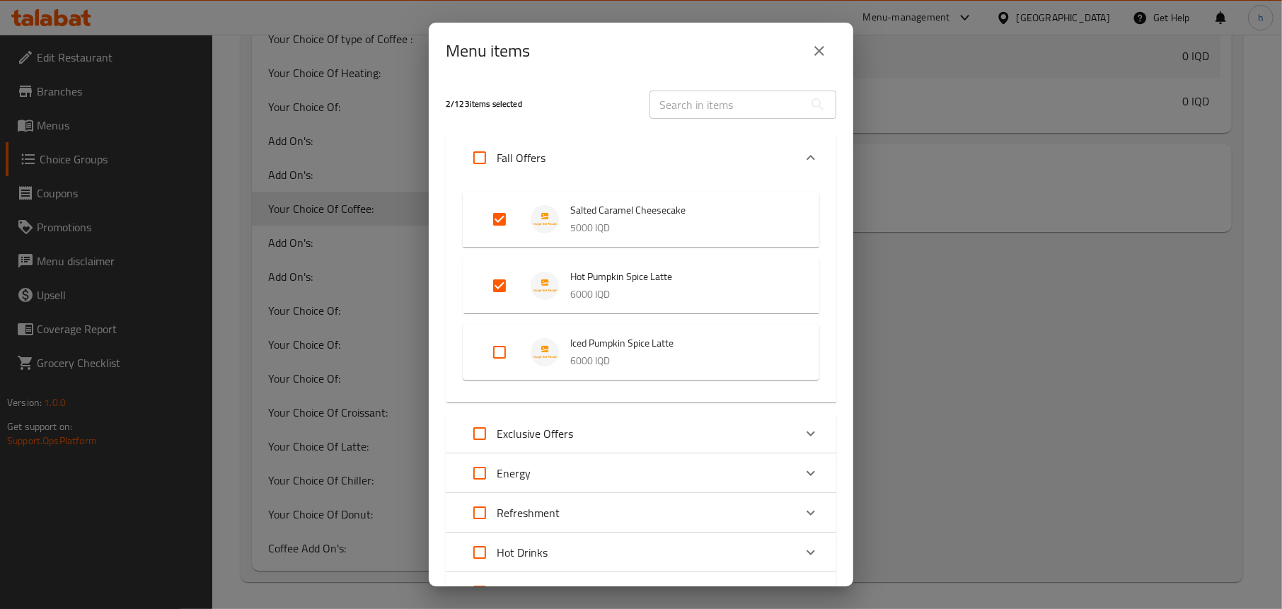
click at [492, 214] on input "Expand" at bounding box center [499, 219] width 34 height 34
checkbox input "false"
click at [504, 347] on input "Expand" at bounding box center [499, 352] width 34 height 34
checkbox input "true"
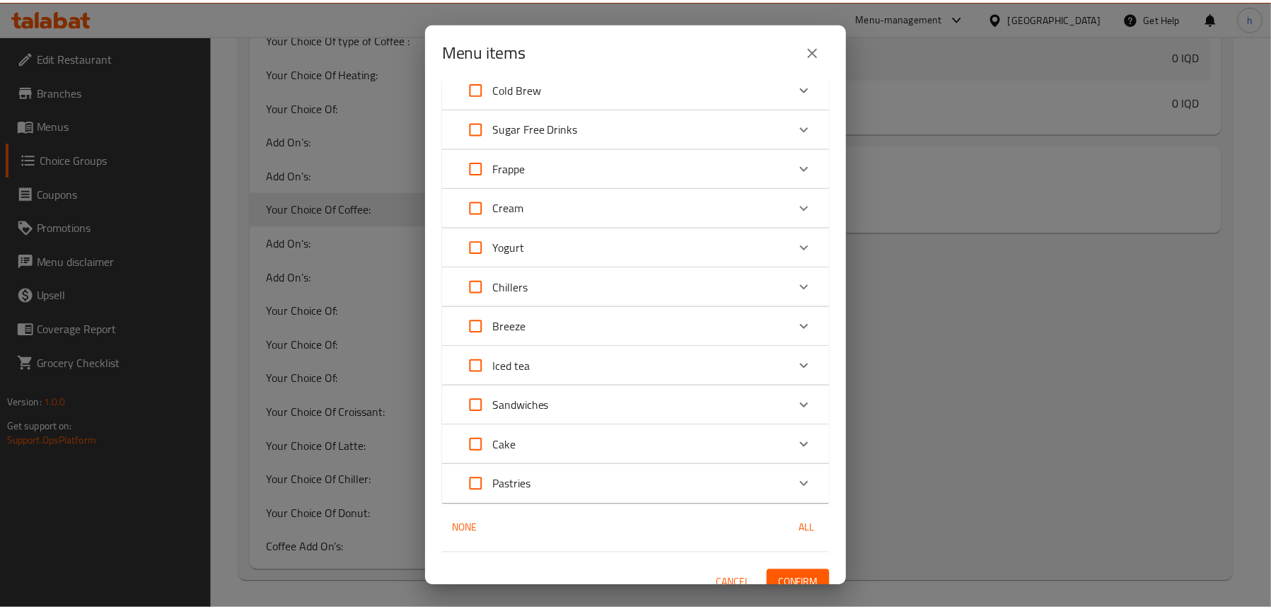
scroll to position [598, 0]
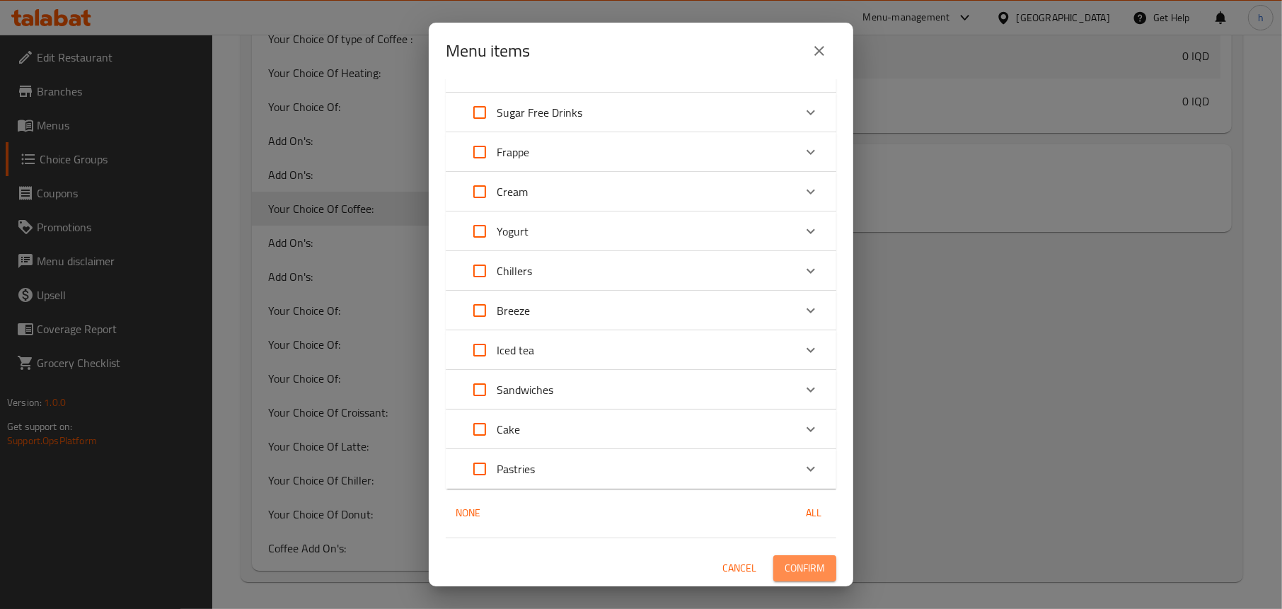
click at [808, 564] on span "Confirm" at bounding box center [804, 569] width 40 height 18
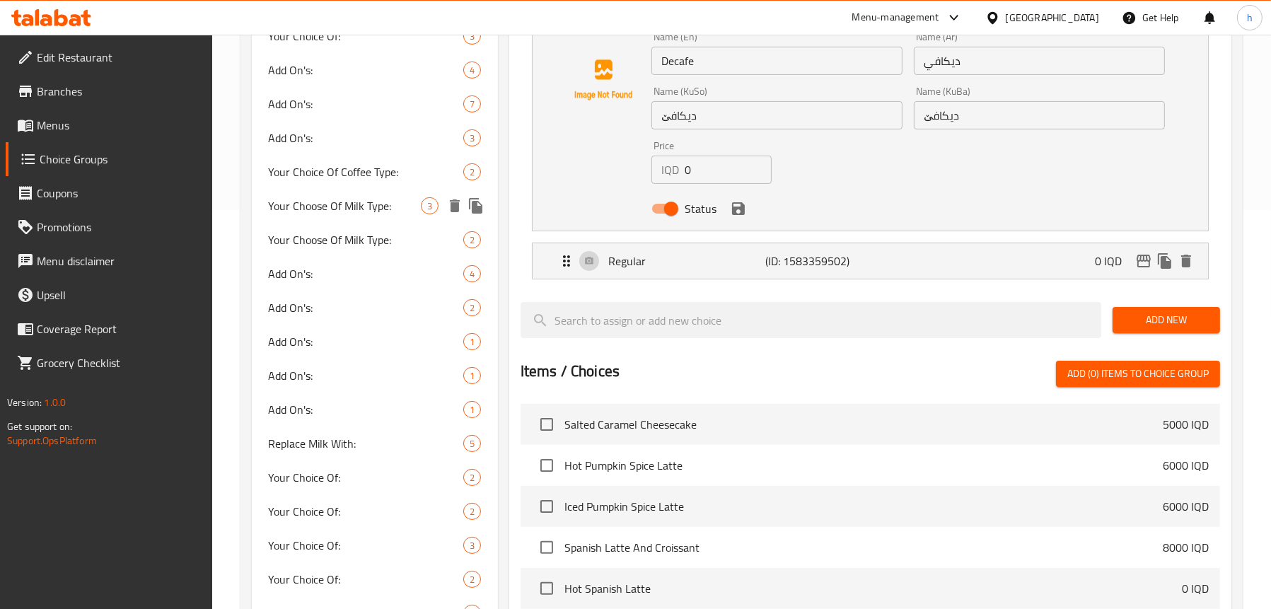
scroll to position [546, 0]
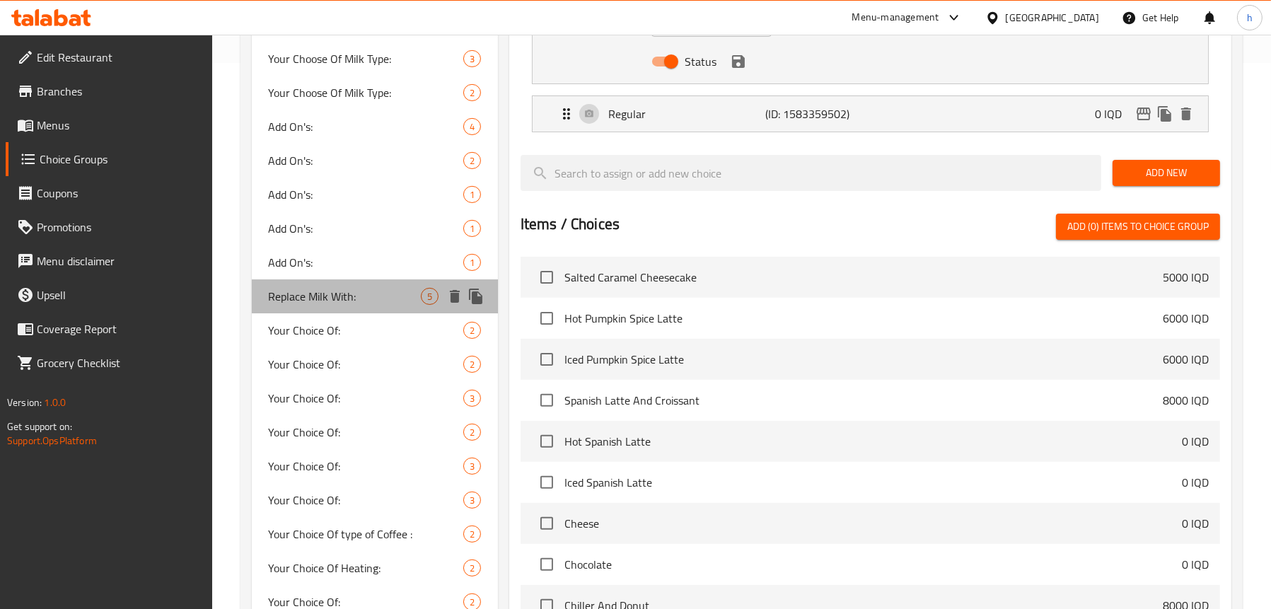
click at [319, 291] on span "Replace Milk With:" at bounding box center [345, 296] width 152 height 17
type input "Replace Milk With:"
type input "إستبدل حليب بـ:"
type input "شیر بگۆڕە بە:"
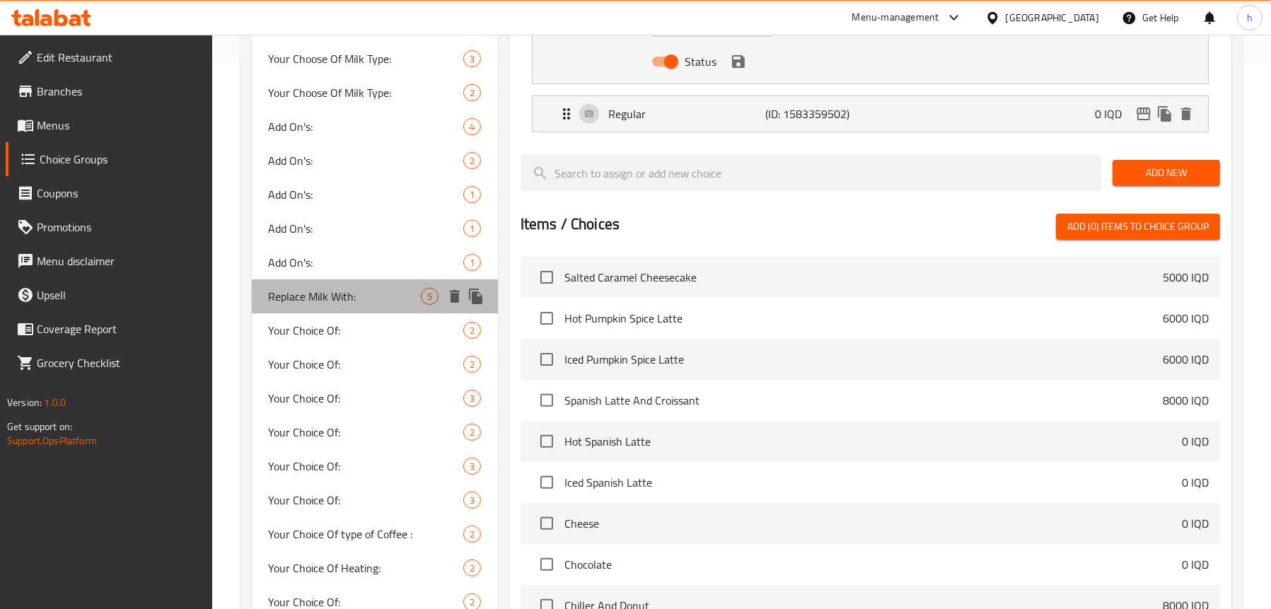
type input "0"
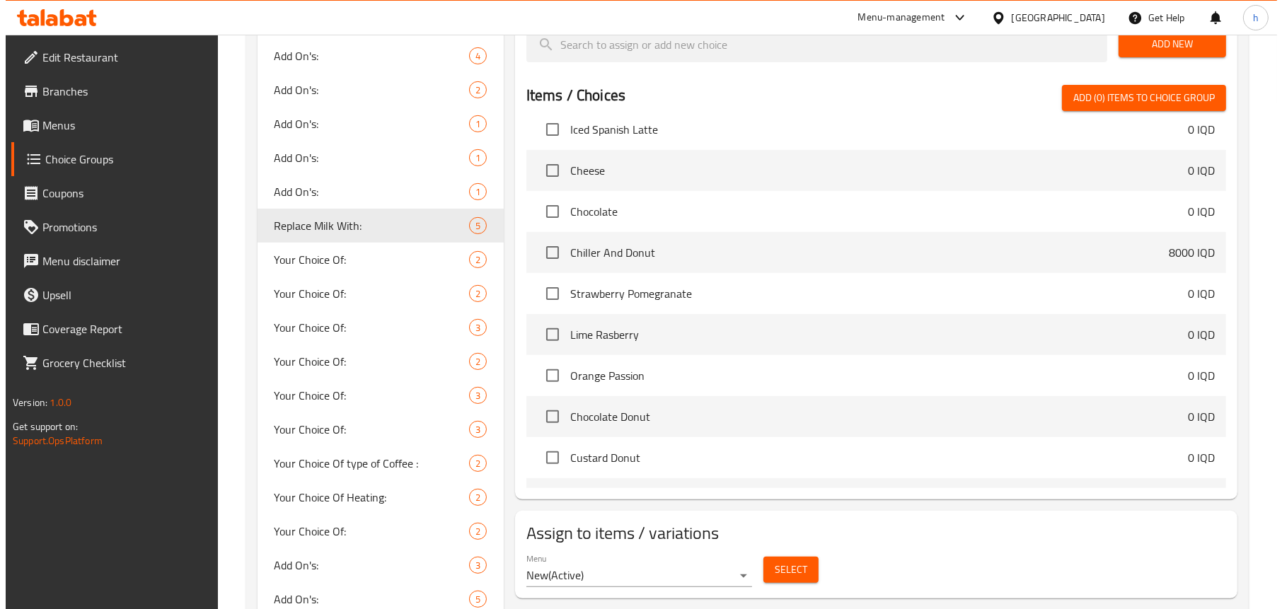
scroll to position [354, 0]
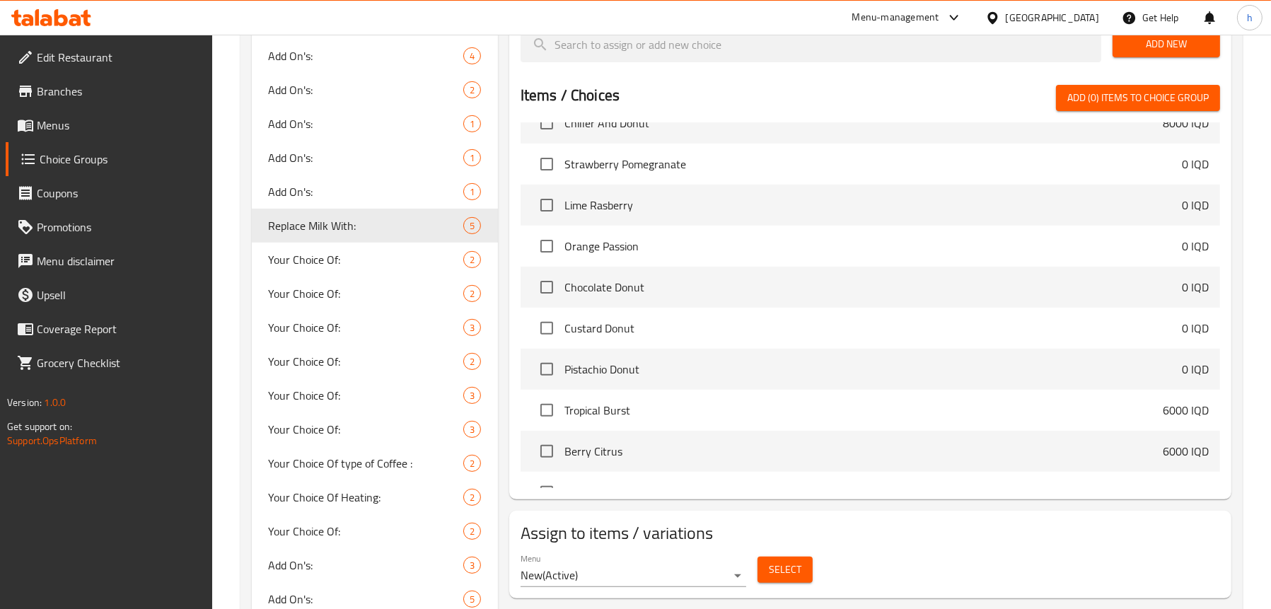
click at [772, 567] on span "Select" at bounding box center [785, 570] width 33 height 18
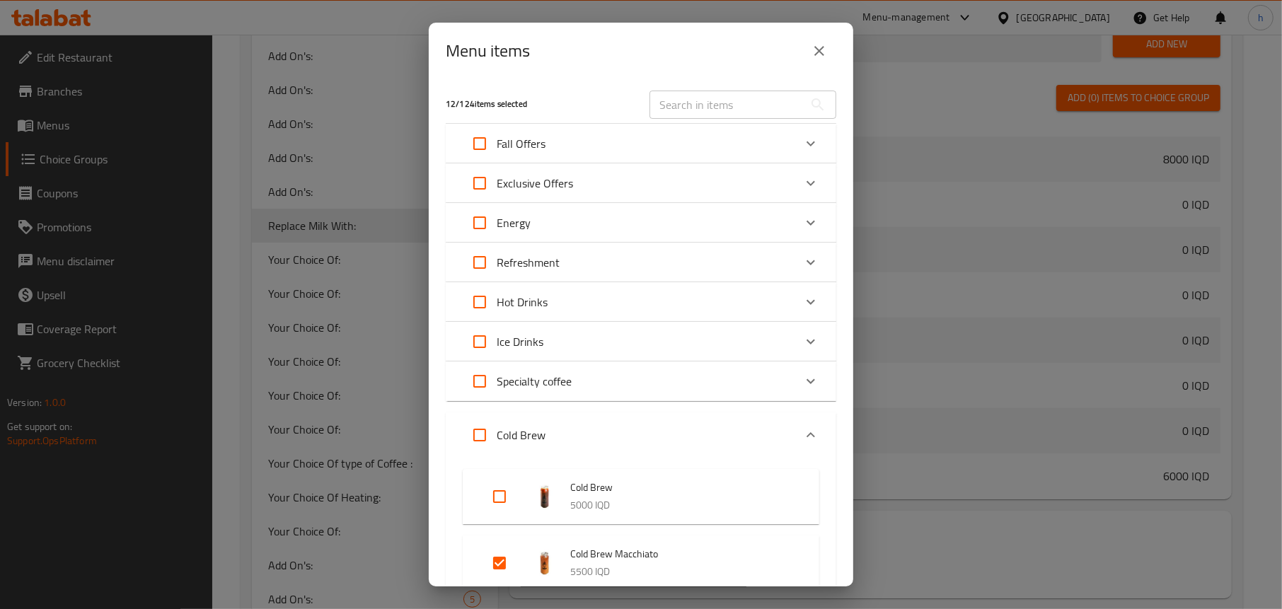
click at [514, 137] on p "Fall Offers" at bounding box center [521, 143] width 49 height 17
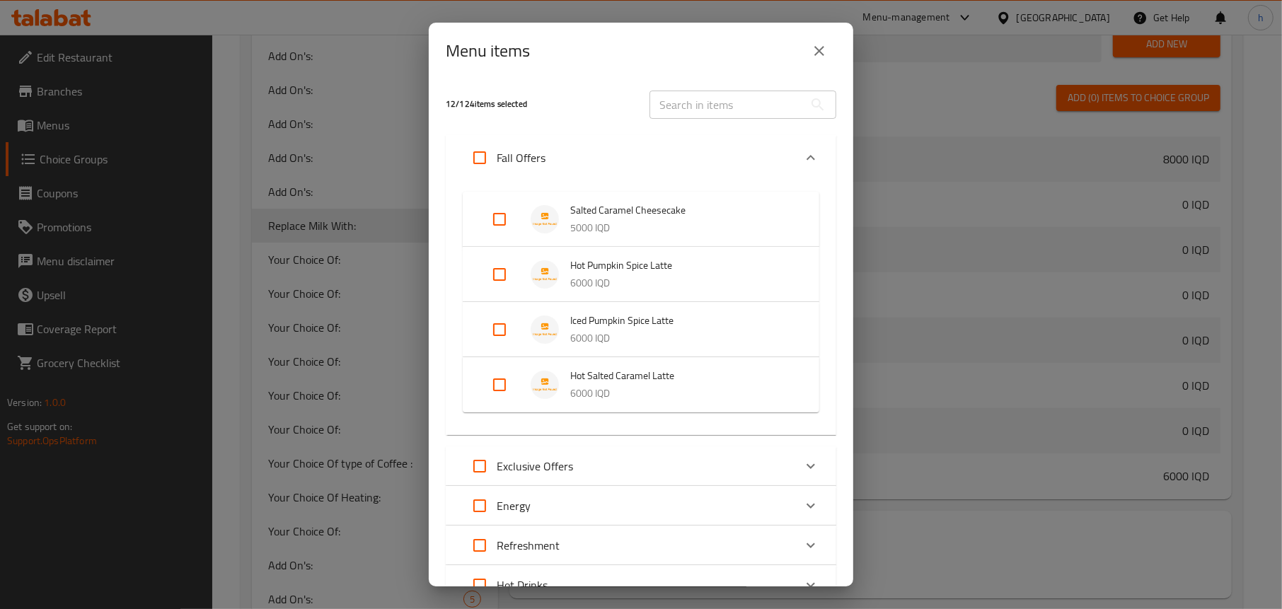
click at [506, 271] on input "Expand" at bounding box center [499, 274] width 34 height 34
checkbox input "true"
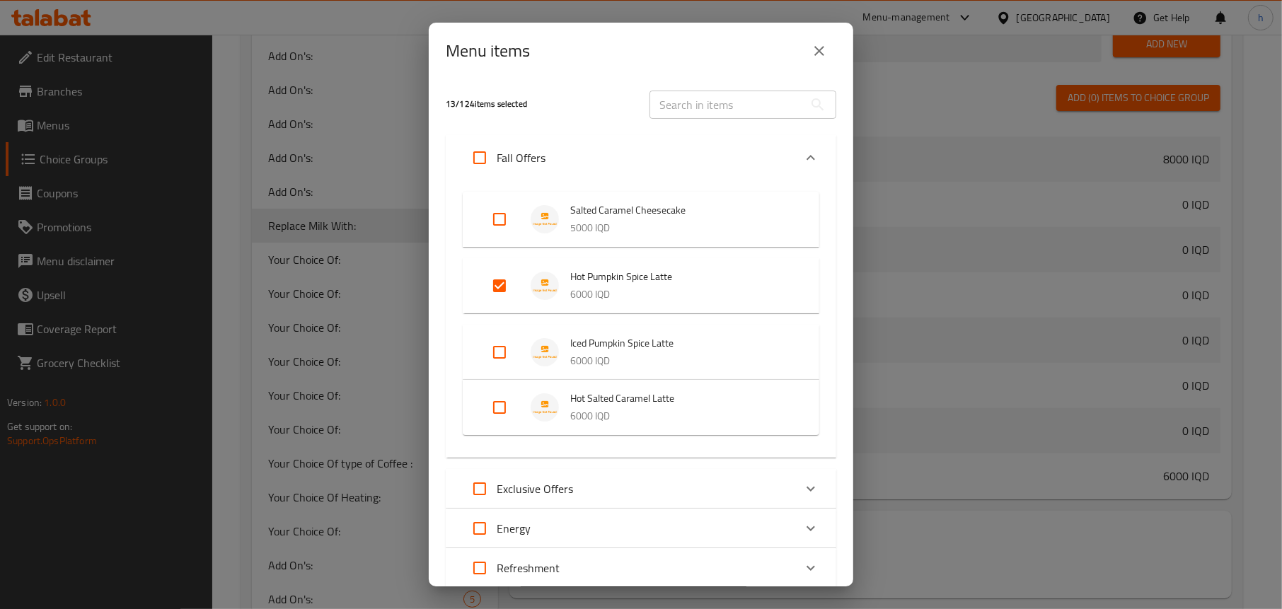
click at [497, 347] on input "Expand" at bounding box center [499, 352] width 34 height 34
checkbox input "true"
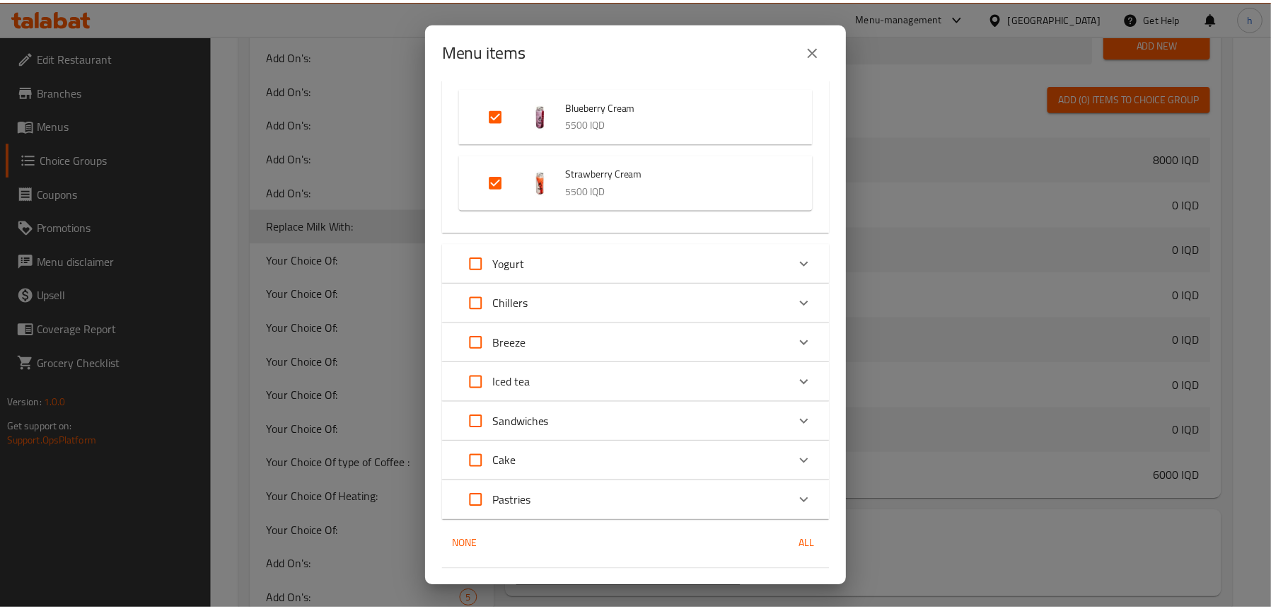
scroll to position [1869, 0]
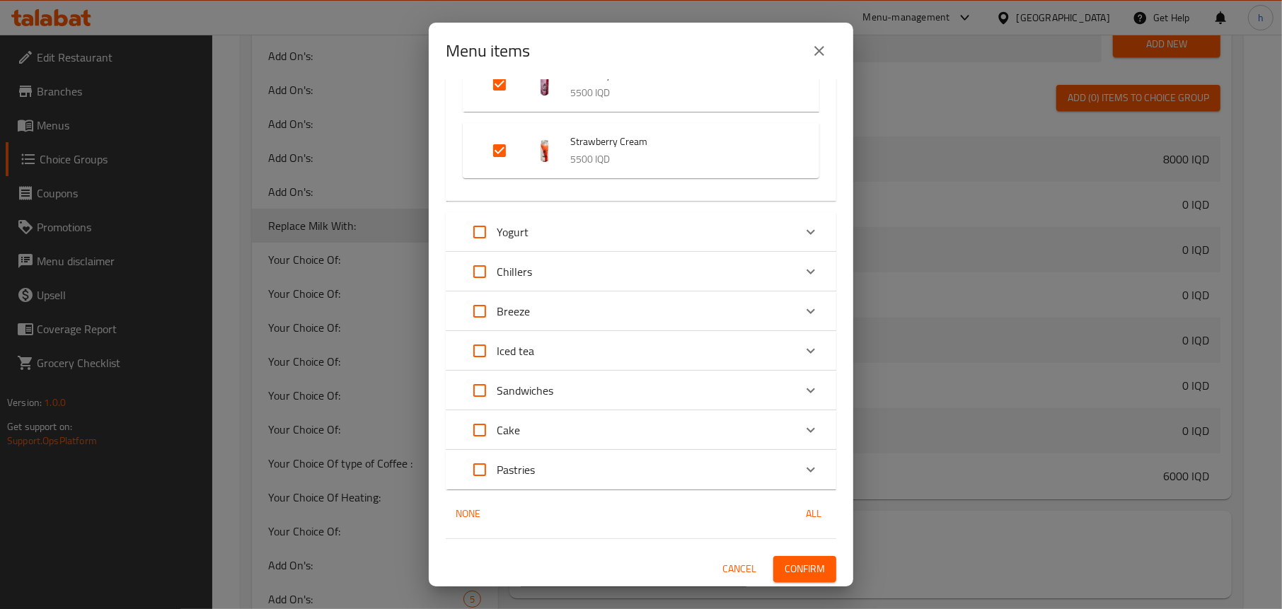
click at [801, 567] on span "Confirm" at bounding box center [804, 569] width 40 height 18
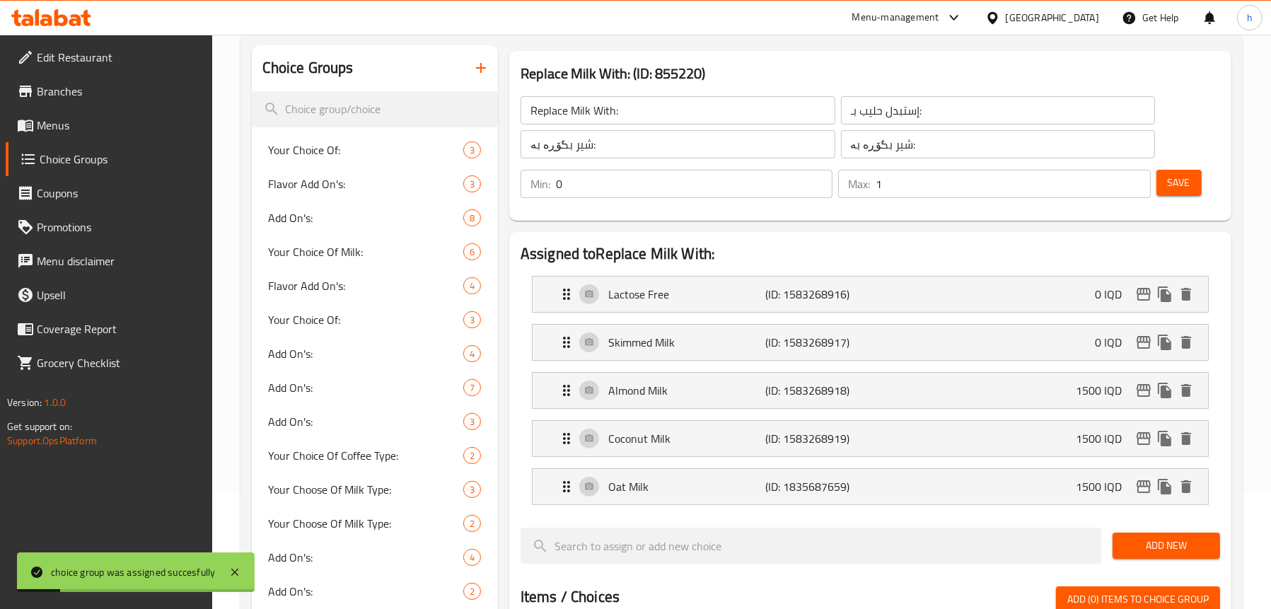
scroll to position [212, 0]
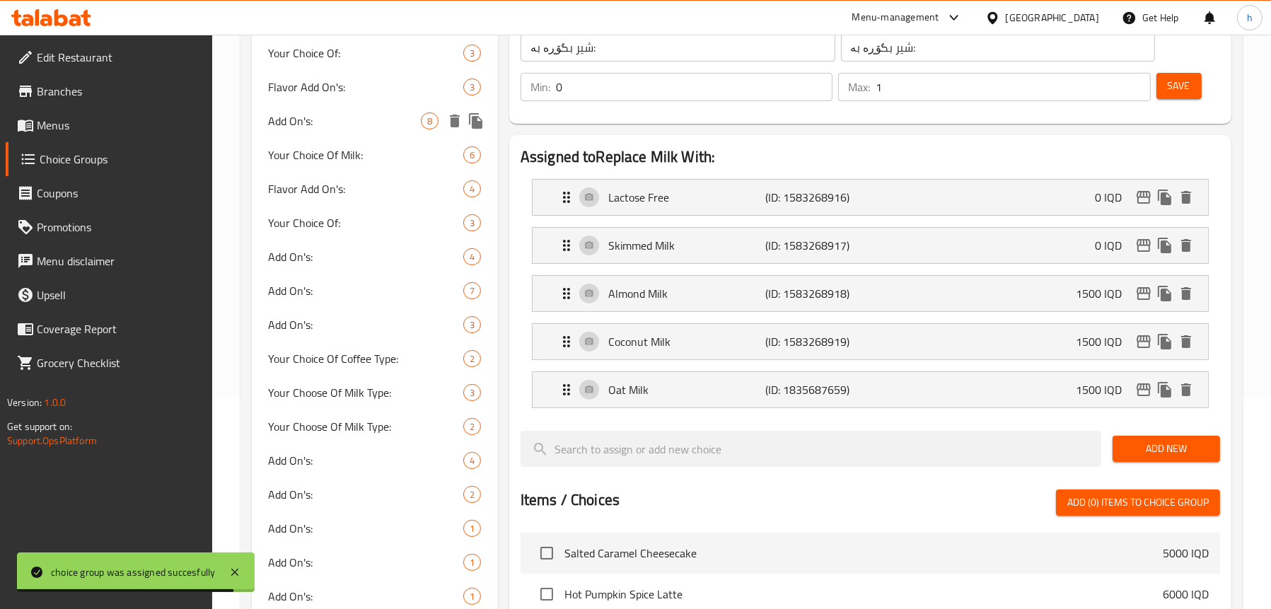
click at [318, 118] on span "Add On's:" at bounding box center [345, 120] width 152 height 17
type input "Add On's:"
type input "الإضافات:"
type input "زیادە:"
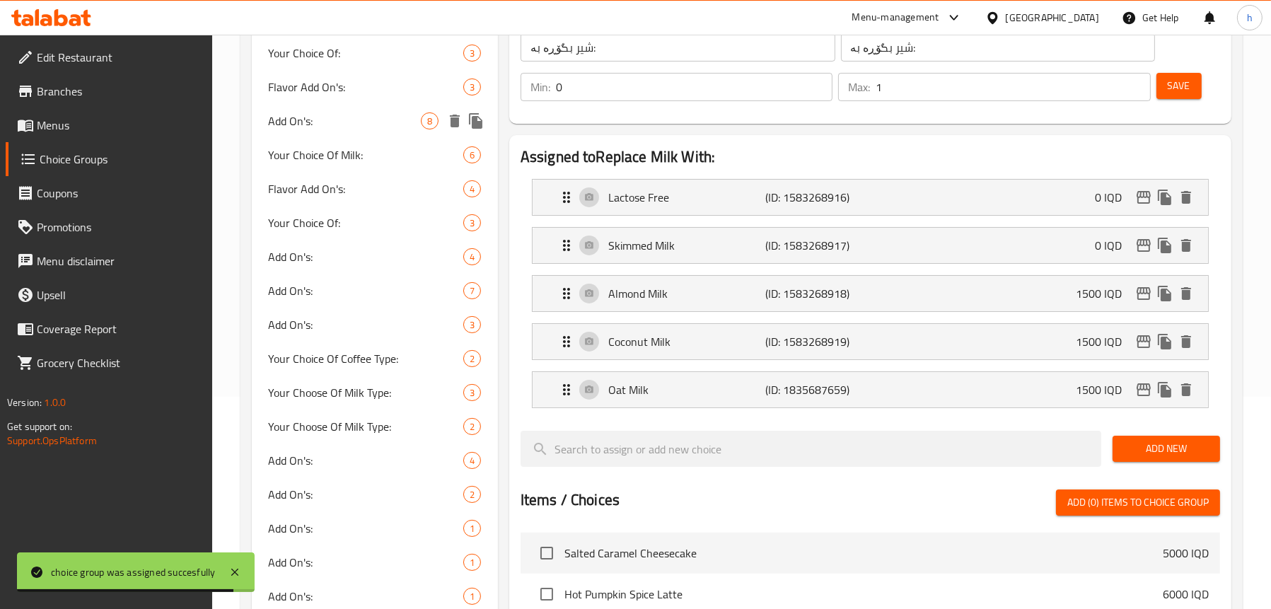
type input "0"
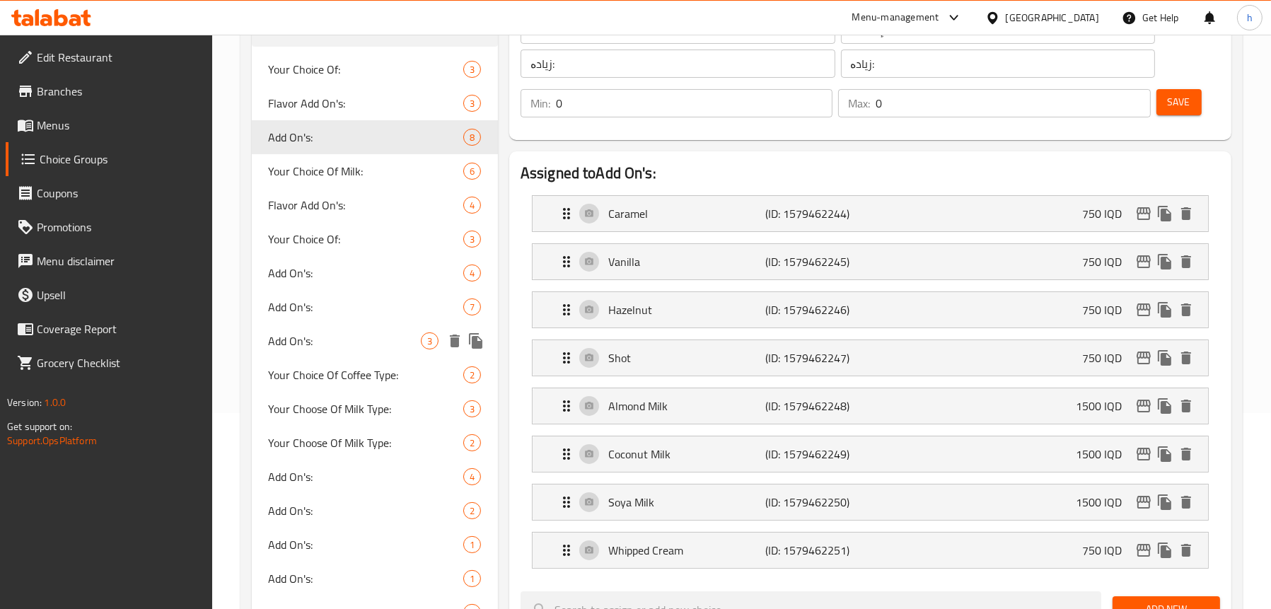
scroll to position [424, 0]
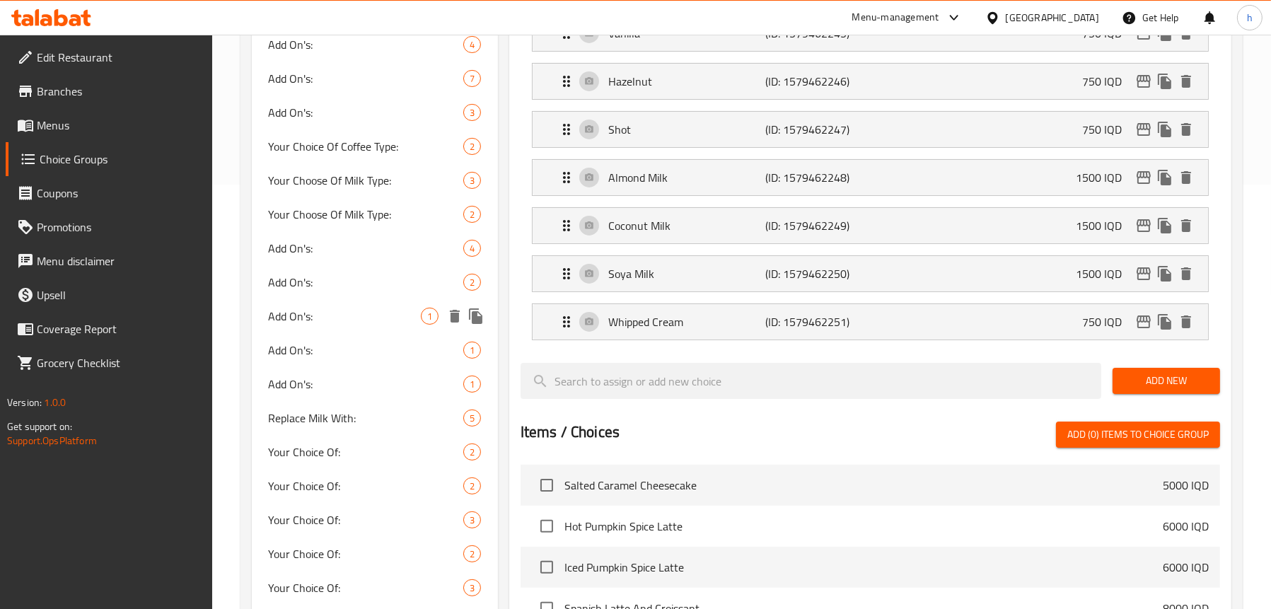
click at [339, 321] on span "Add On's:" at bounding box center [345, 316] width 152 height 17
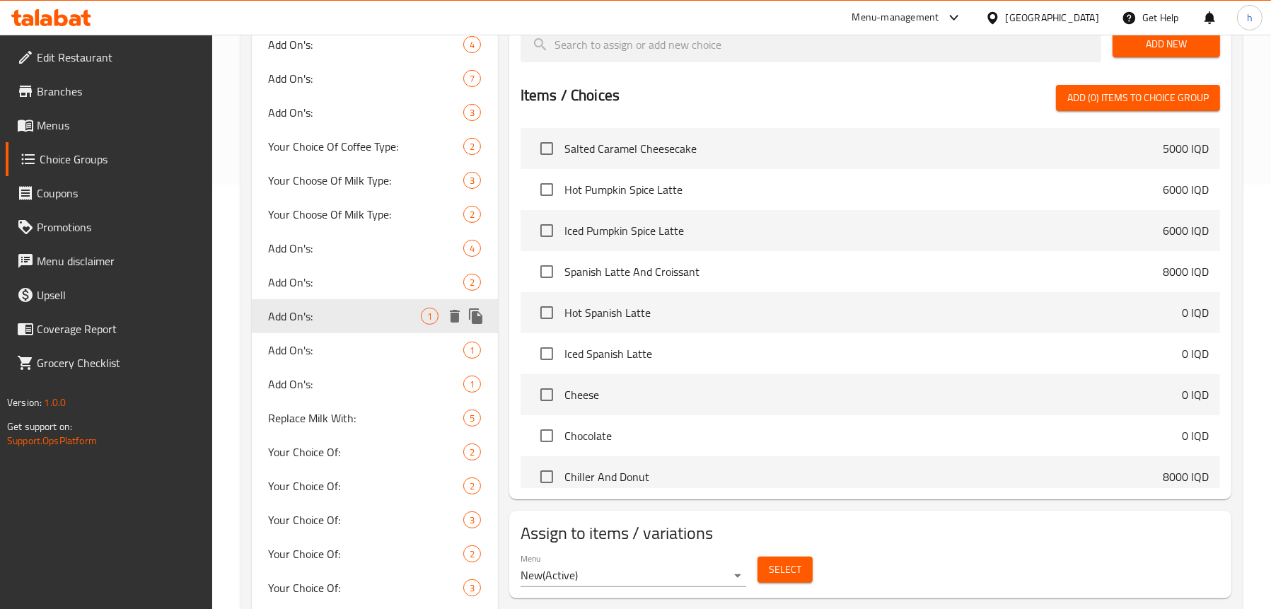
type input "زیادە"
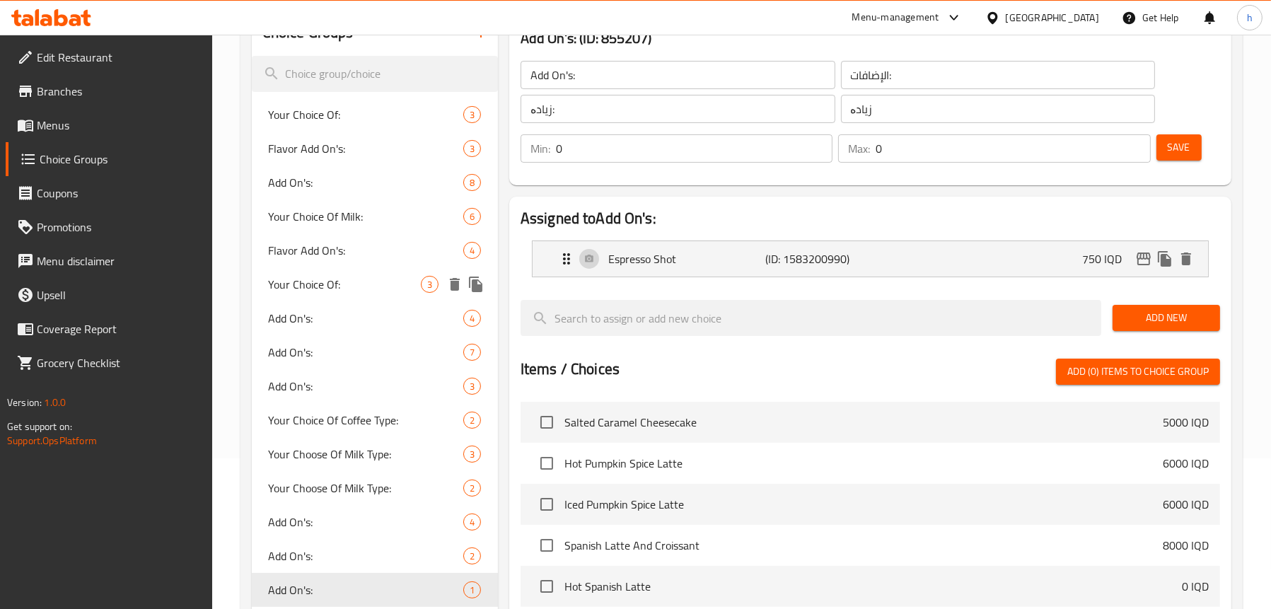
scroll to position [141, 0]
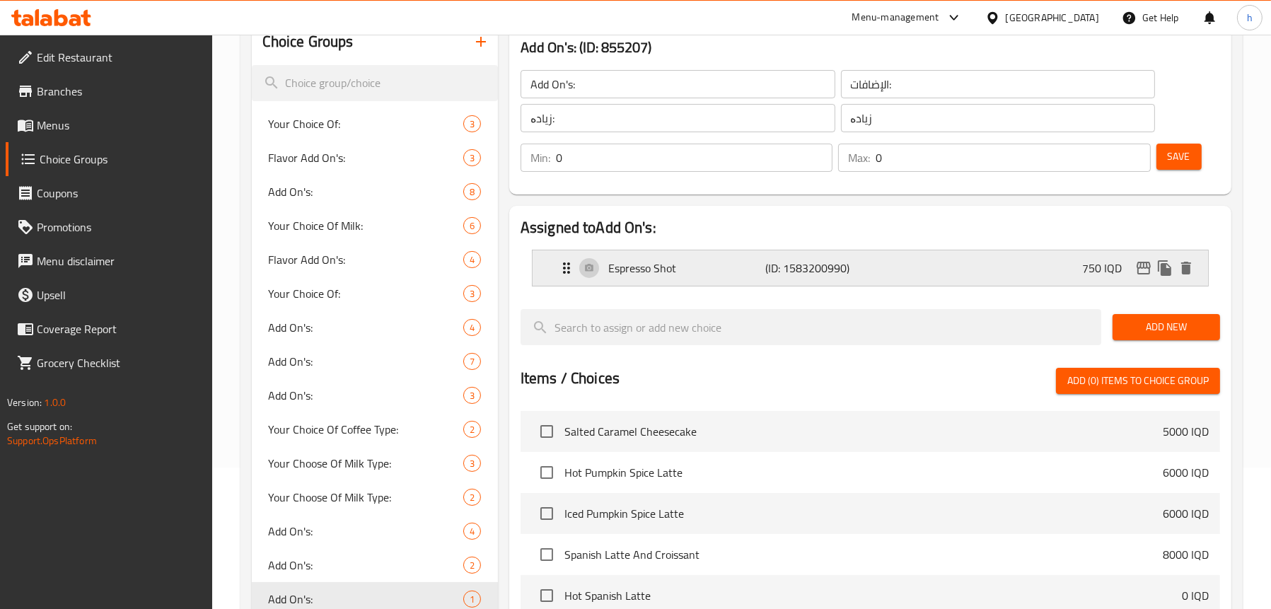
click at [676, 257] on div "Espresso Shot (ID: 1583200990) 750 IQD" at bounding box center [874, 267] width 633 height 35
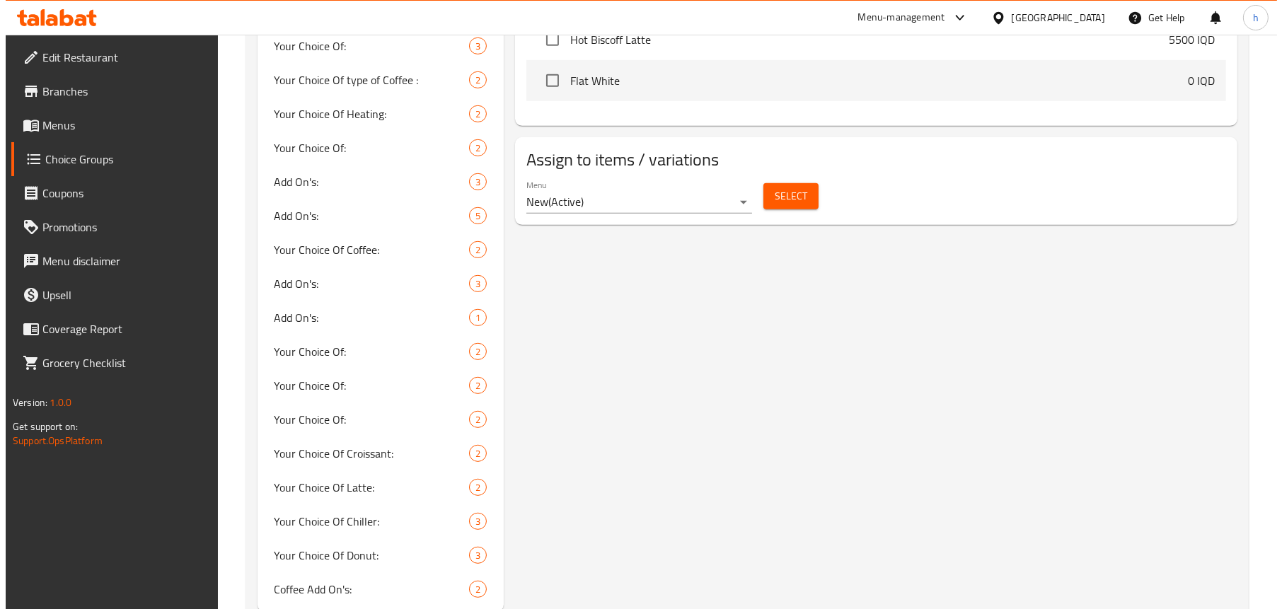
scroll to position [1041, 0]
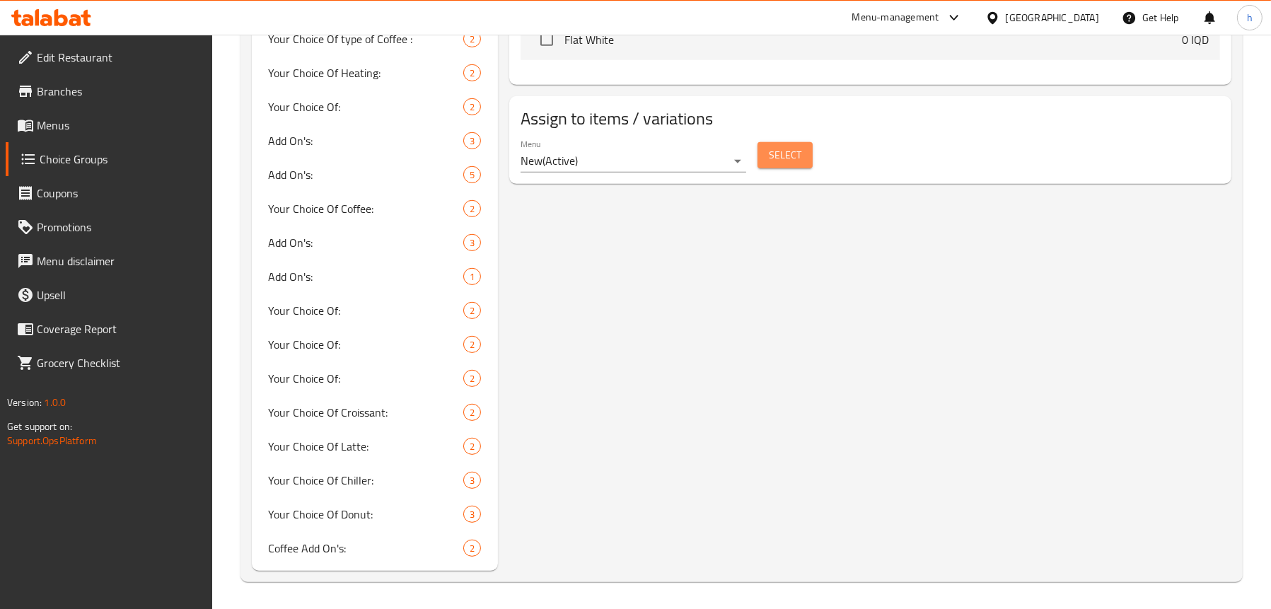
click at [787, 157] on span "Select" at bounding box center [785, 155] width 33 height 18
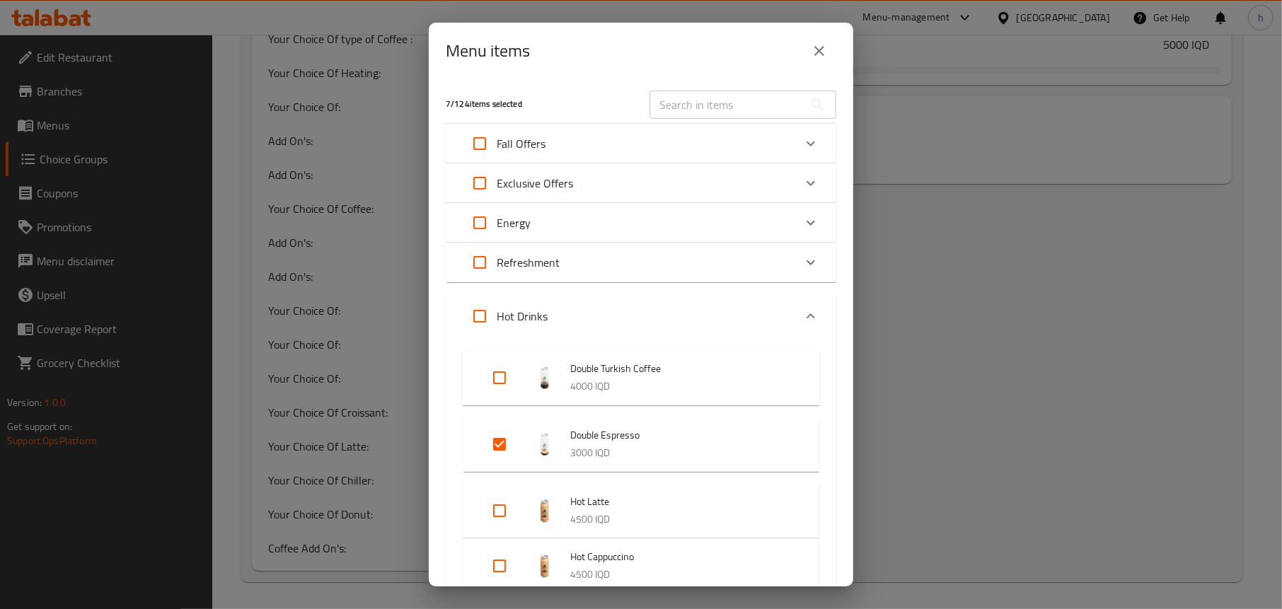
click at [533, 138] on p "Fall Offers" at bounding box center [521, 143] width 49 height 17
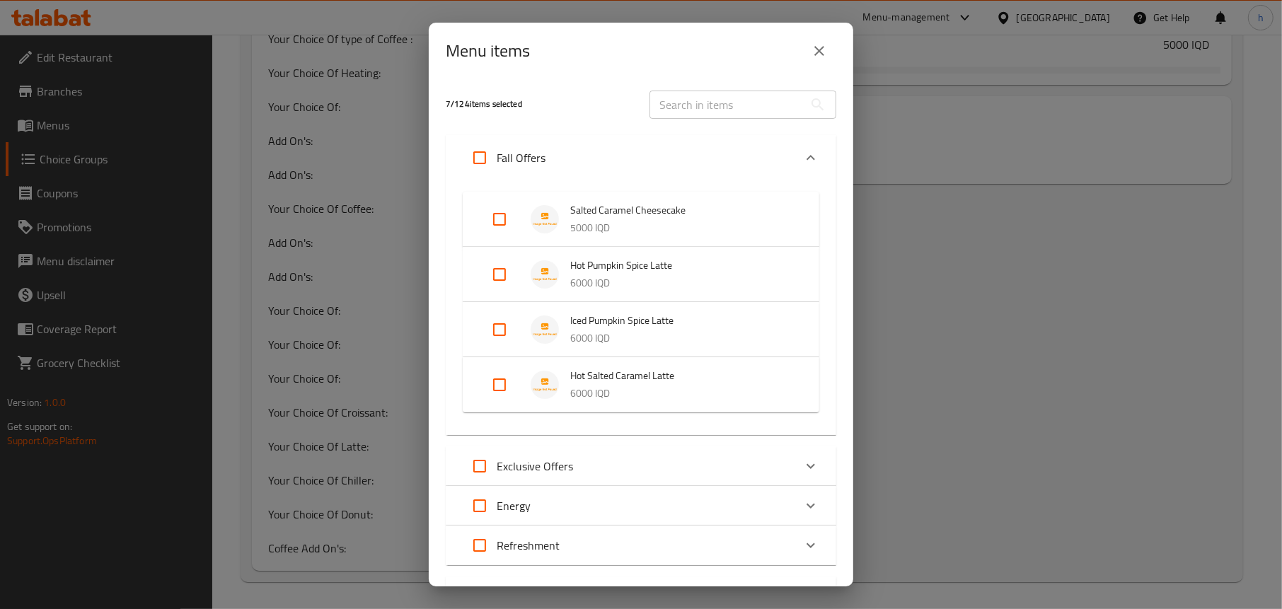
click at [497, 265] on input "Expand" at bounding box center [499, 274] width 34 height 34
checkbox input "true"
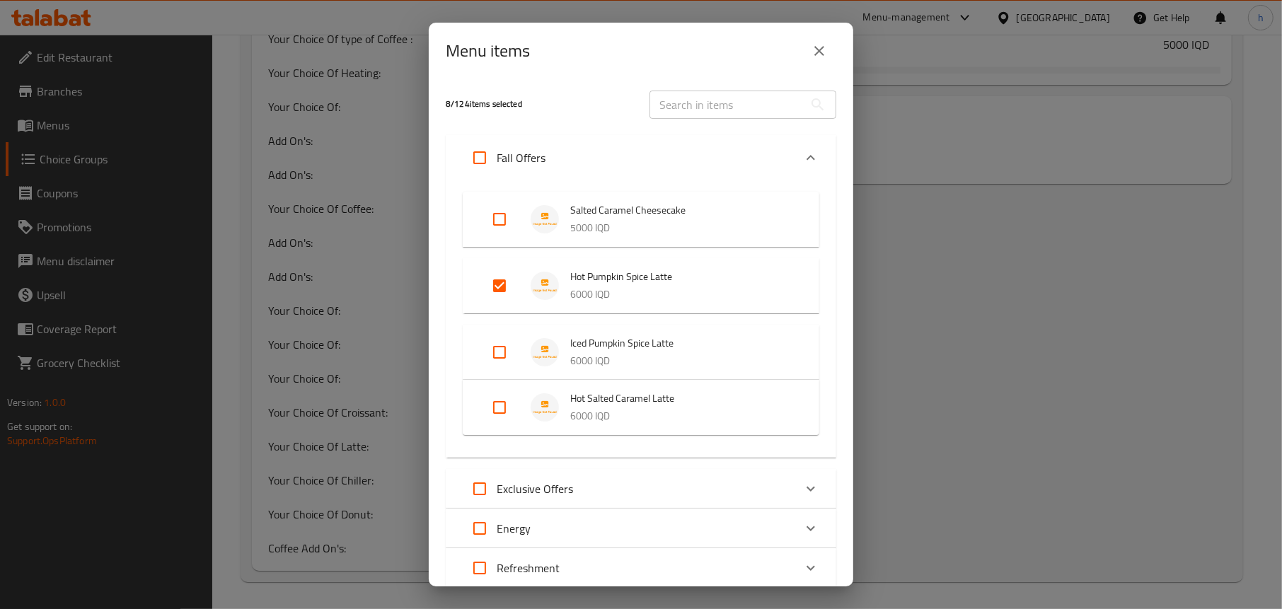
click at [491, 345] on input "Expand" at bounding box center [499, 352] width 34 height 34
checkbox input "true"
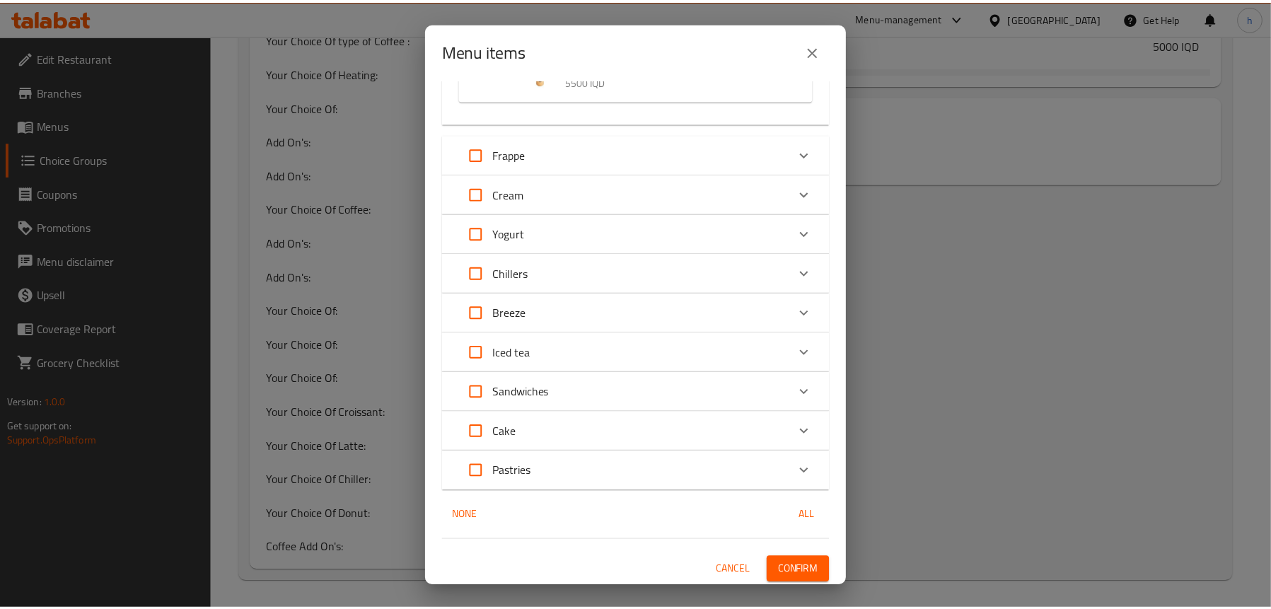
scroll to position [3892, 0]
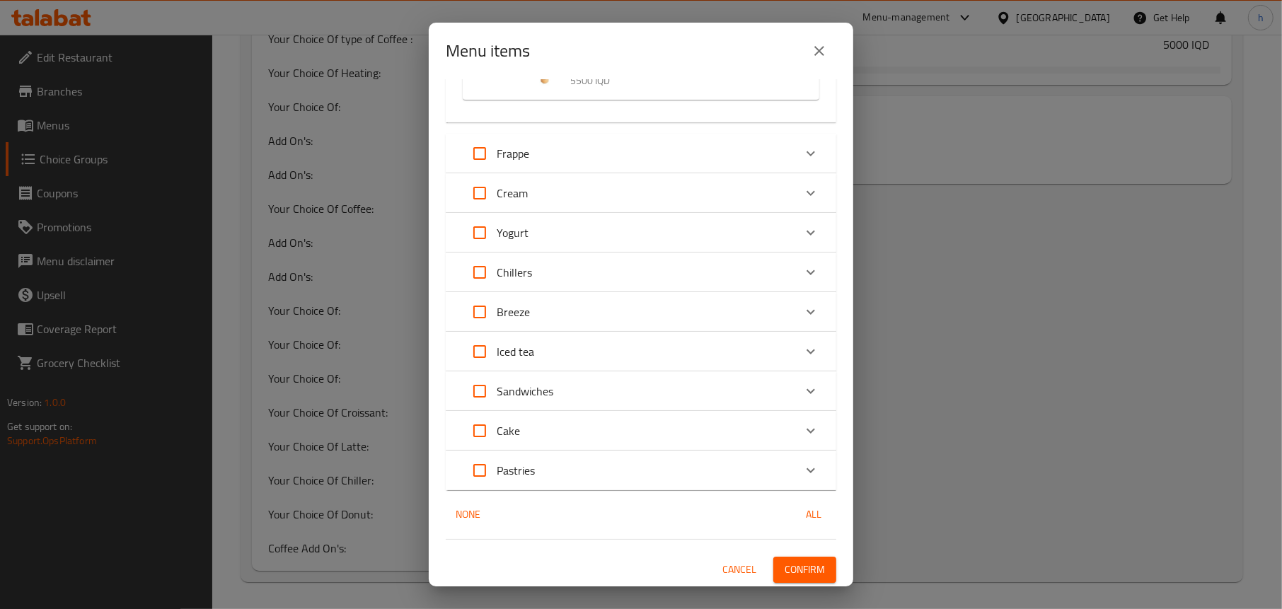
click at [809, 561] on span "Confirm" at bounding box center [804, 570] width 40 height 18
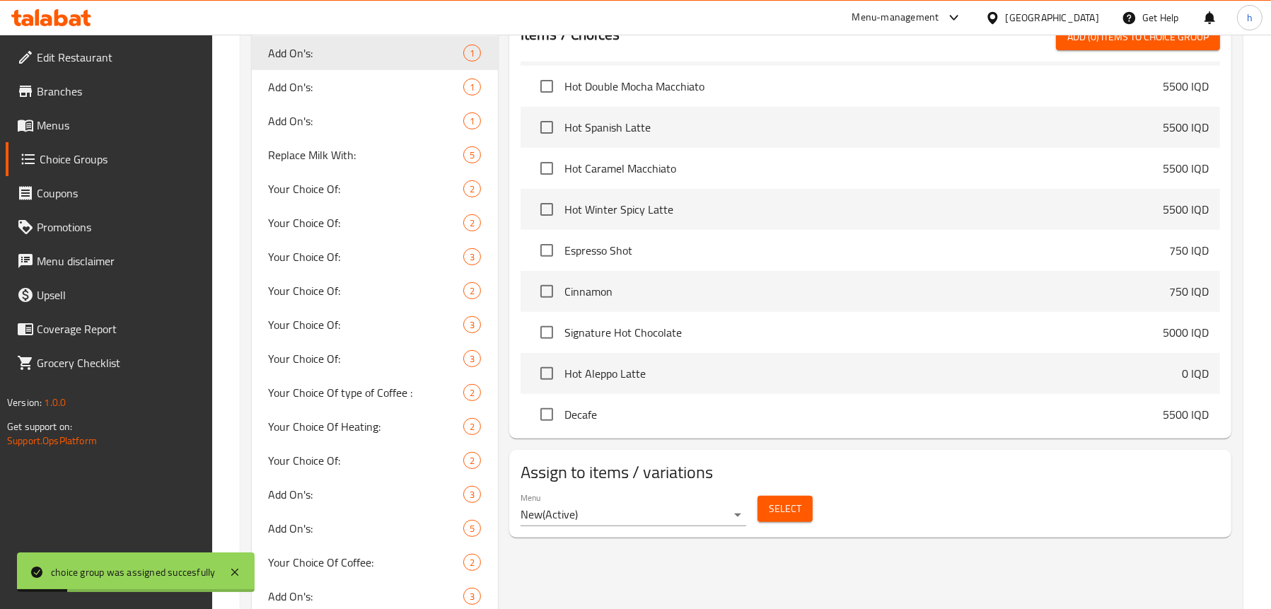
scroll to position [1556, 0]
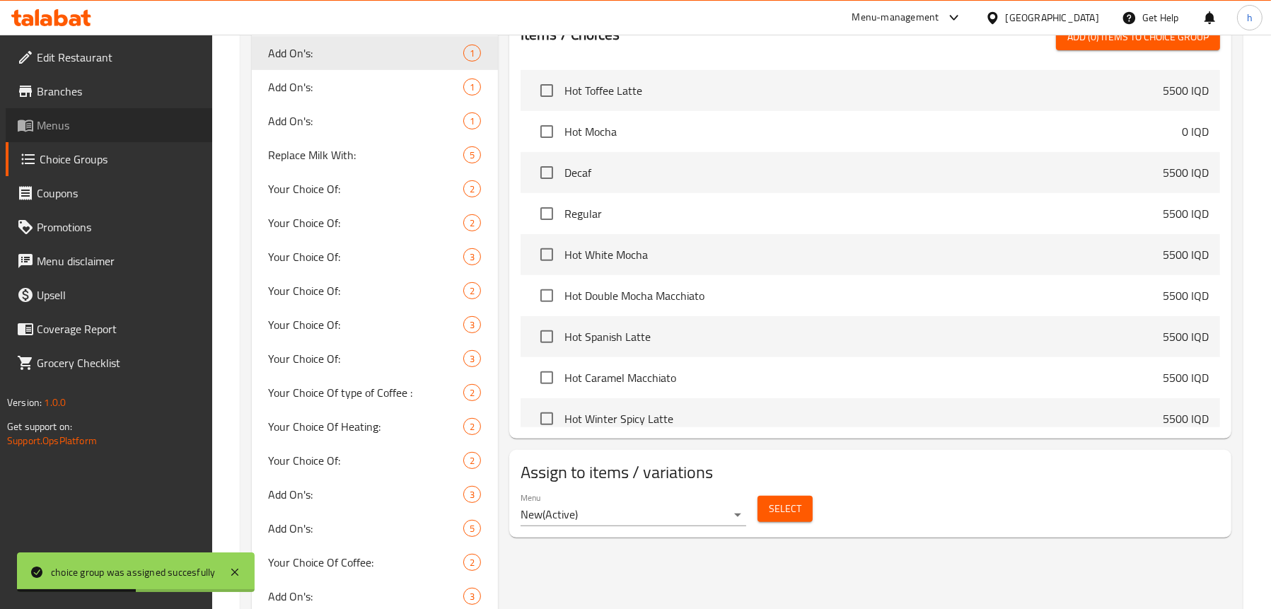
click at [69, 126] on span "Menus" at bounding box center [119, 125] width 164 height 17
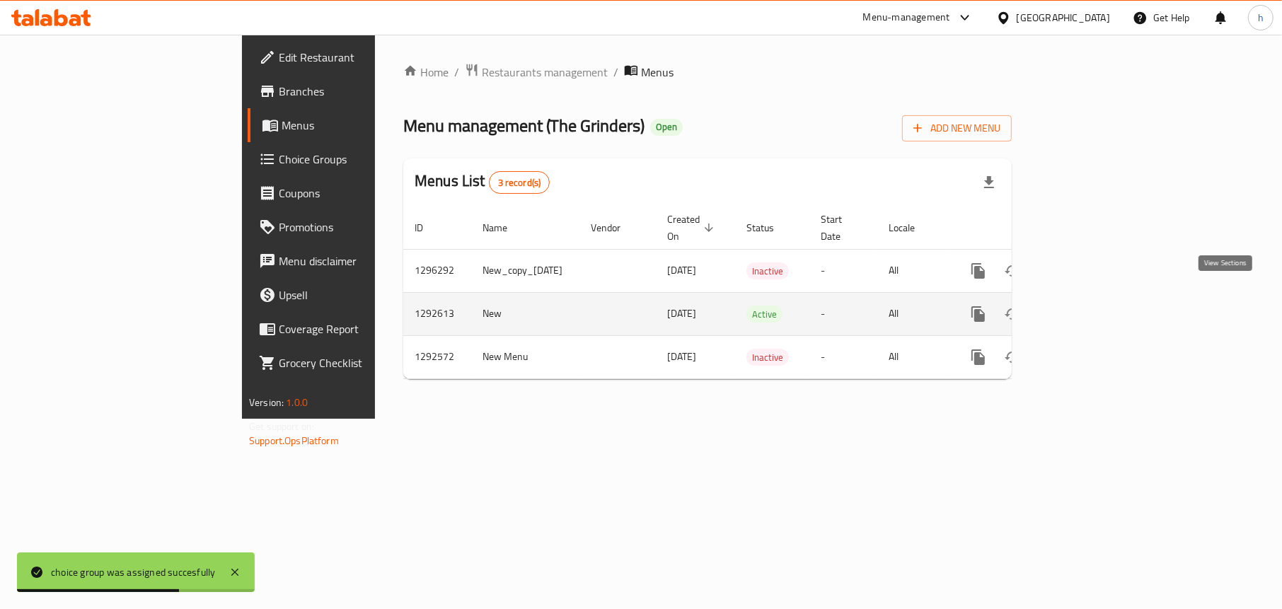
click at [1089, 306] on icon "enhanced table" at bounding box center [1080, 314] width 17 height 17
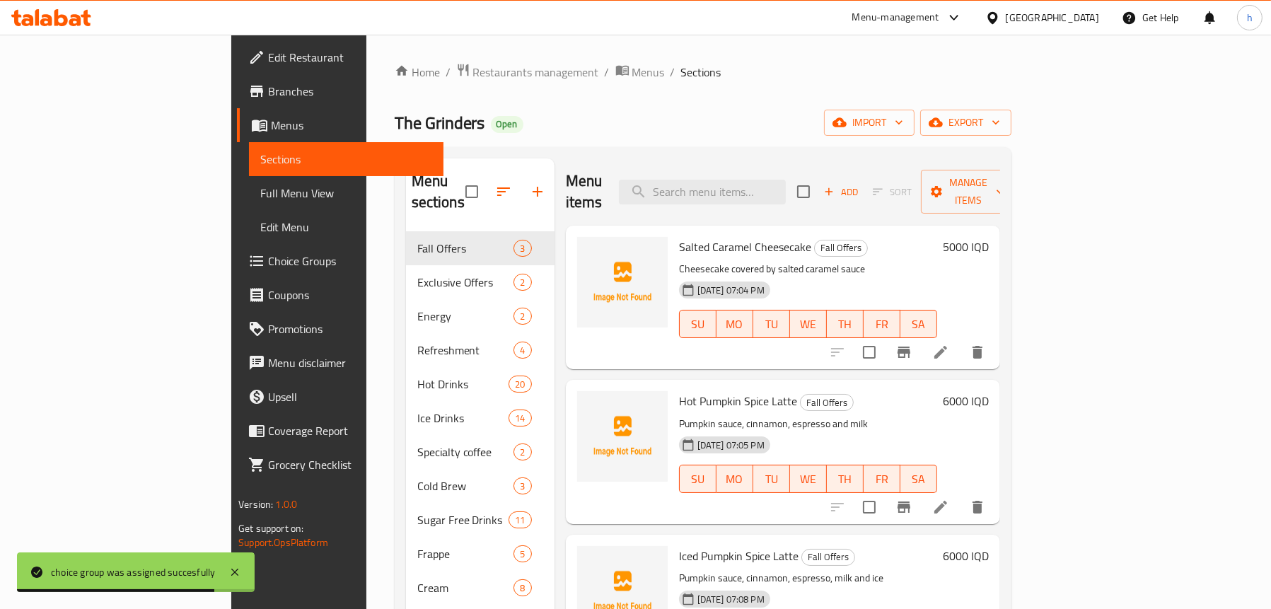
click at [260, 192] on span "Full Menu View" at bounding box center [346, 193] width 172 height 17
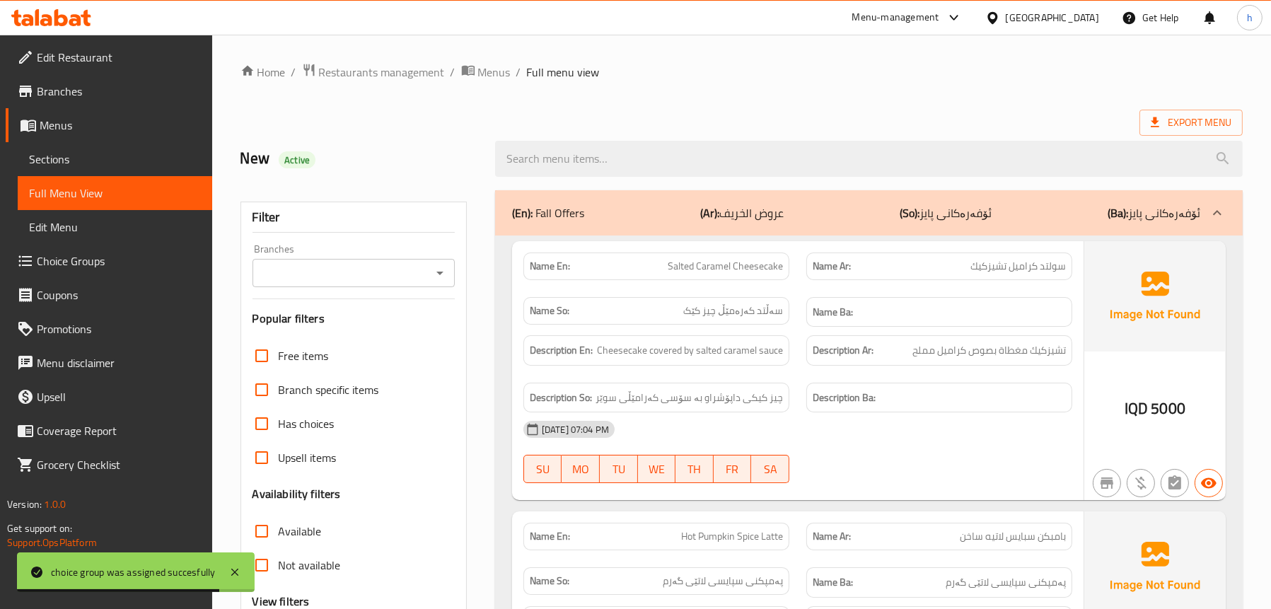
click at [439, 276] on icon "Open" at bounding box center [439, 273] width 17 height 17
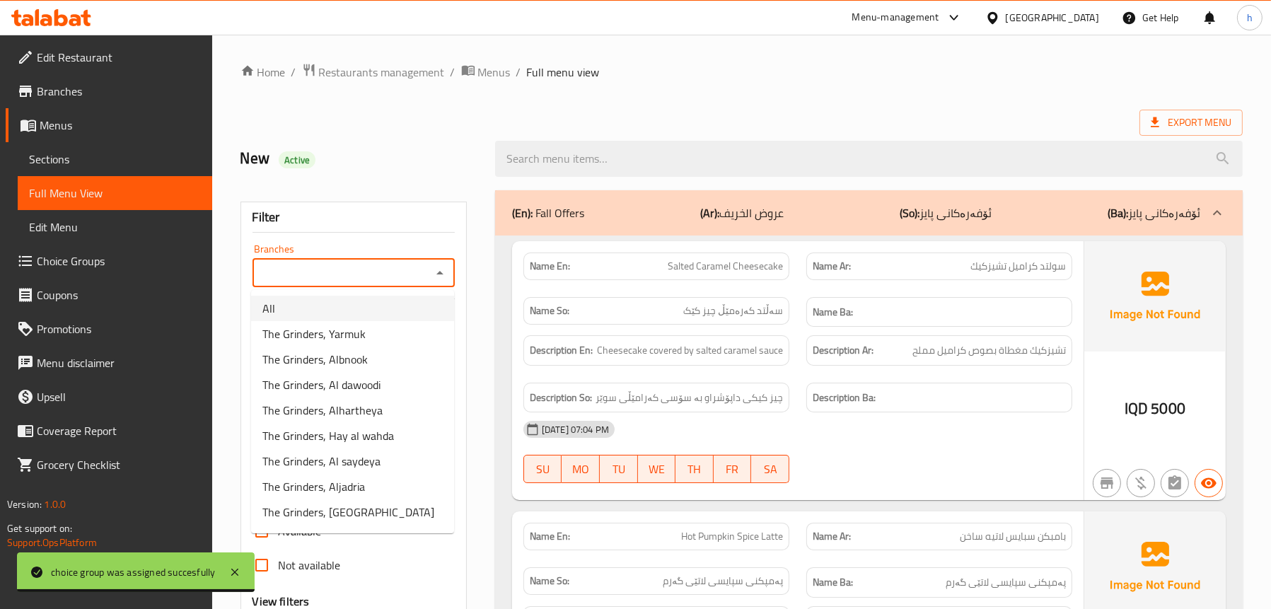
click at [328, 311] on li "All" at bounding box center [352, 308] width 203 height 25
type input "All"
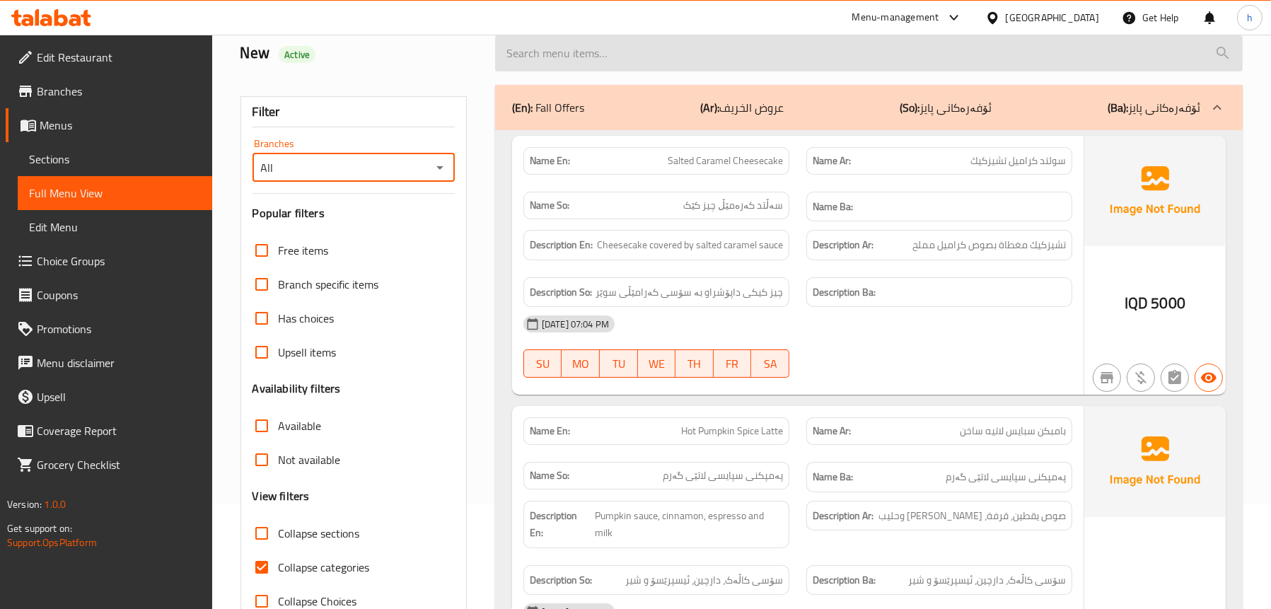
scroll to position [71, 0]
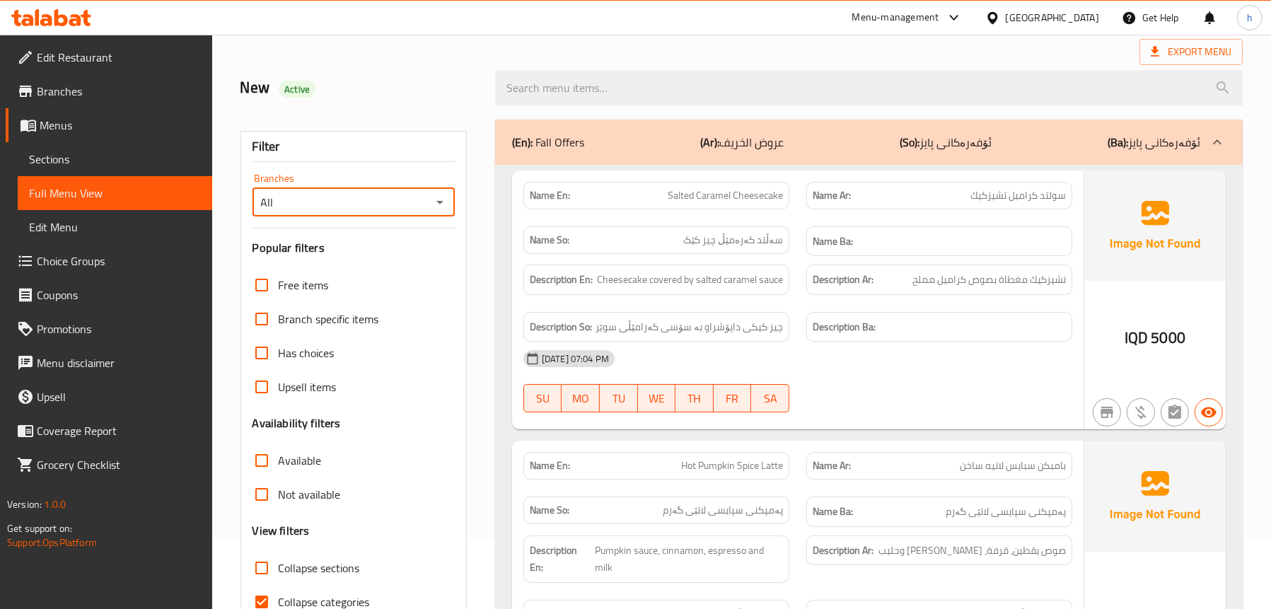
click at [625, 132] on div "(En): Fall Offers (Ar): عروض الخريف (So): ئۆفەرەکانی پایز (Ba): ئۆفەرەکانی پایز" at bounding box center [869, 142] width 748 height 45
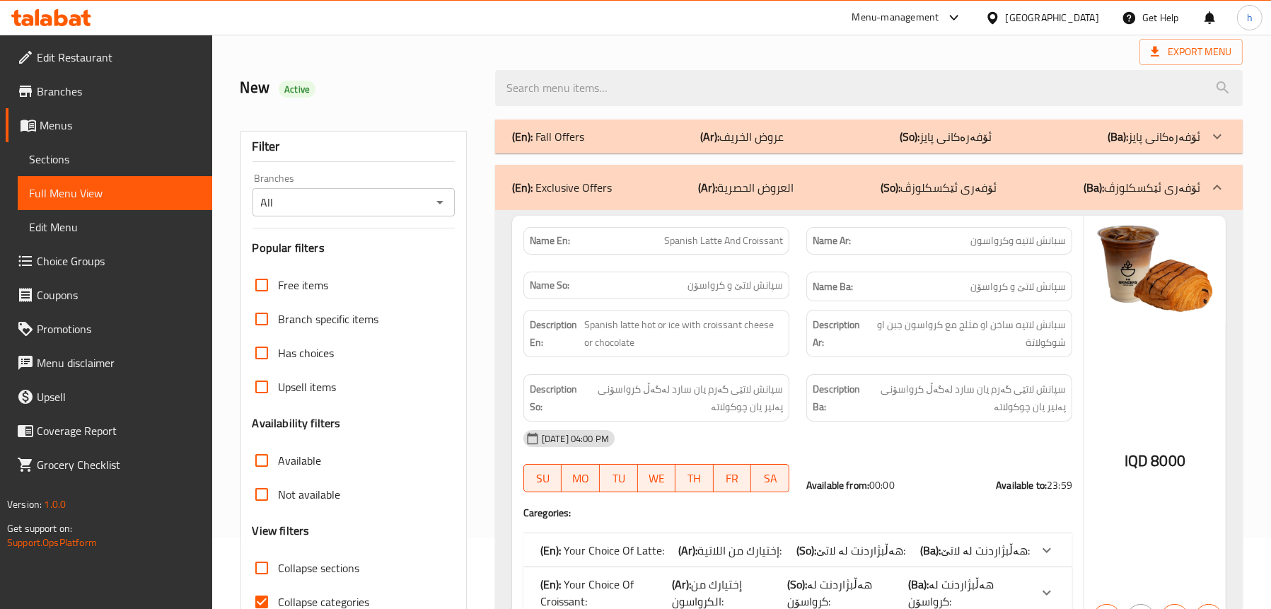
click at [870, 131] on div "(En): Fall Offers (Ar): عروض الخريف (So): ئۆفەرەکانی پایز (Ba): ئۆفەرەکانی پایز" at bounding box center [856, 136] width 688 height 17
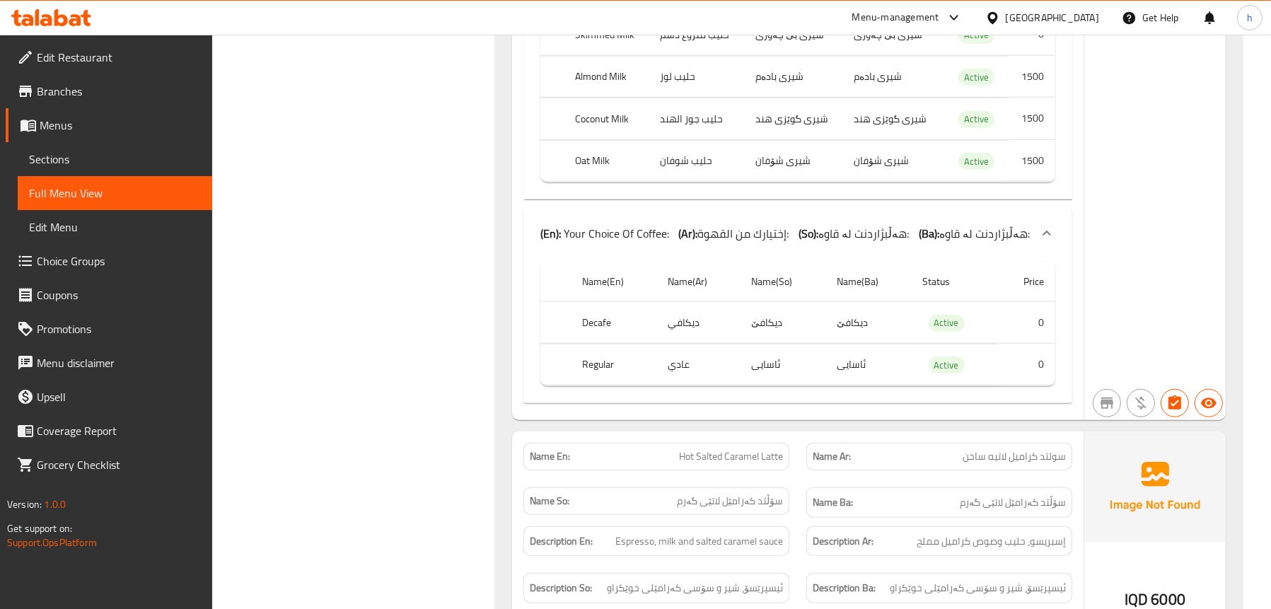
scroll to position [1839, 0]
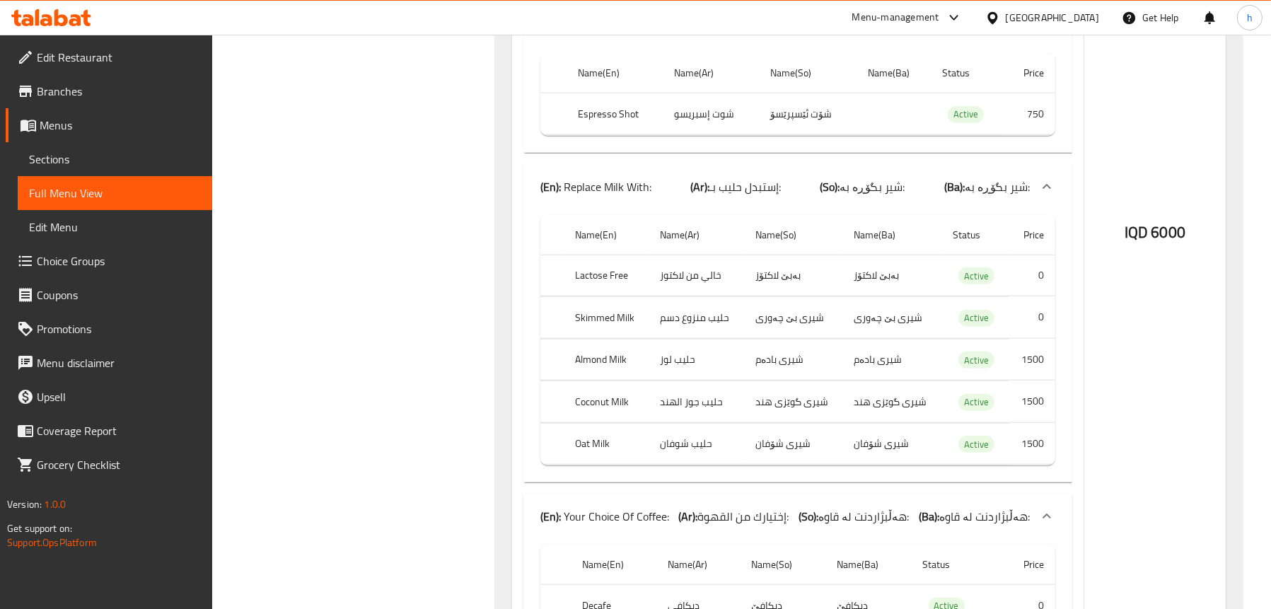
click at [62, 255] on span "Choice Groups" at bounding box center [119, 261] width 164 height 17
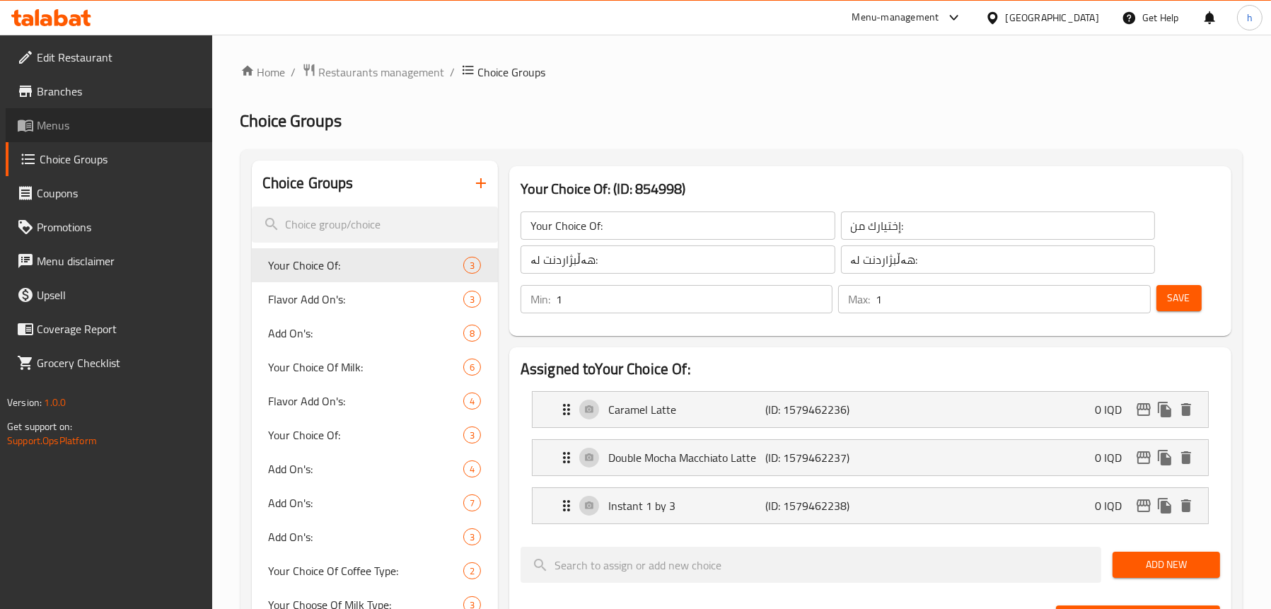
click at [59, 126] on span "Menus" at bounding box center [119, 125] width 164 height 17
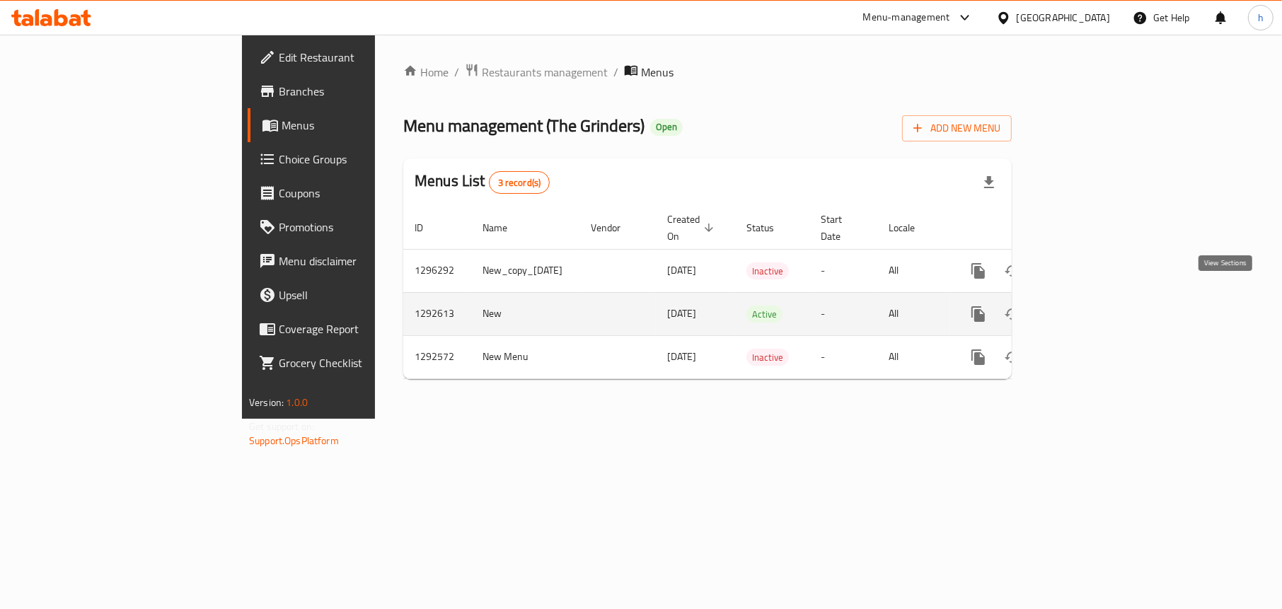
click at [1089, 306] on icon "enhanced table" at bounding box center [1080, 314] width 17 height 17
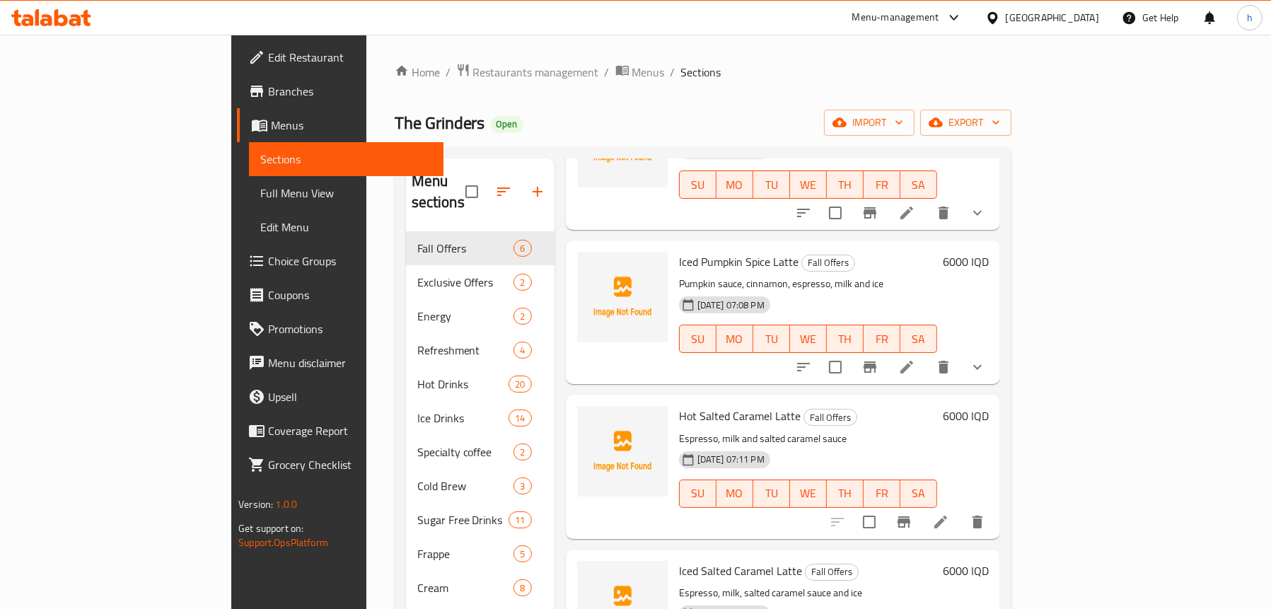
scroll to position [71, 0]
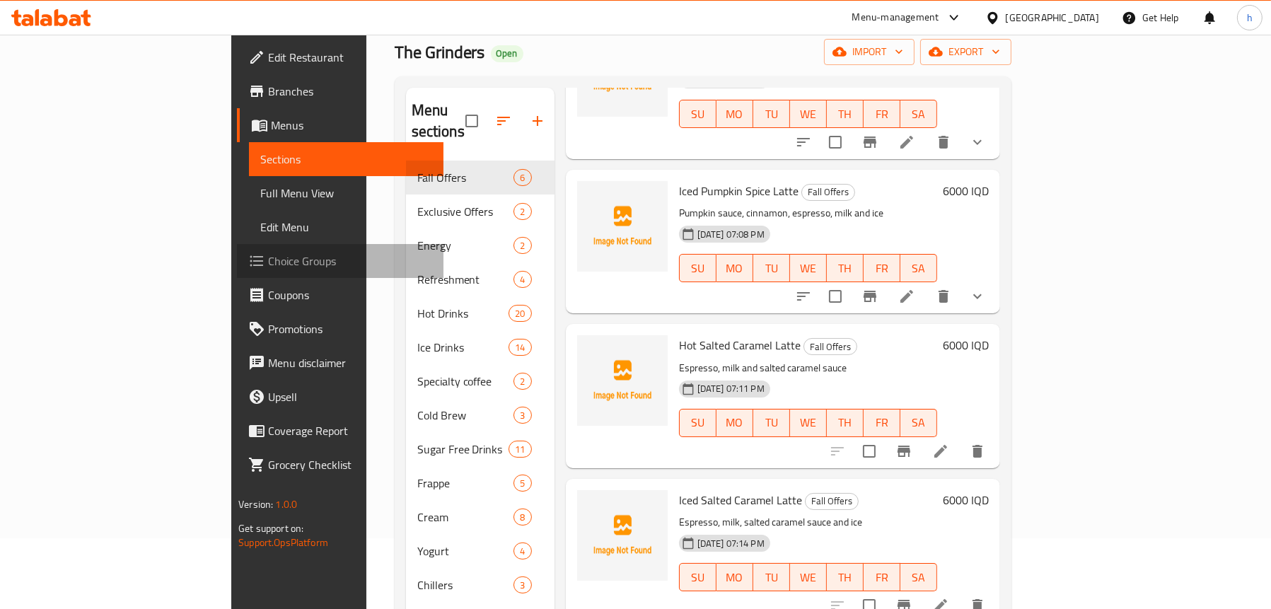
click at [268, 255] on span "Choice Groups" at bounding box center [350, 261] width 164 height 17
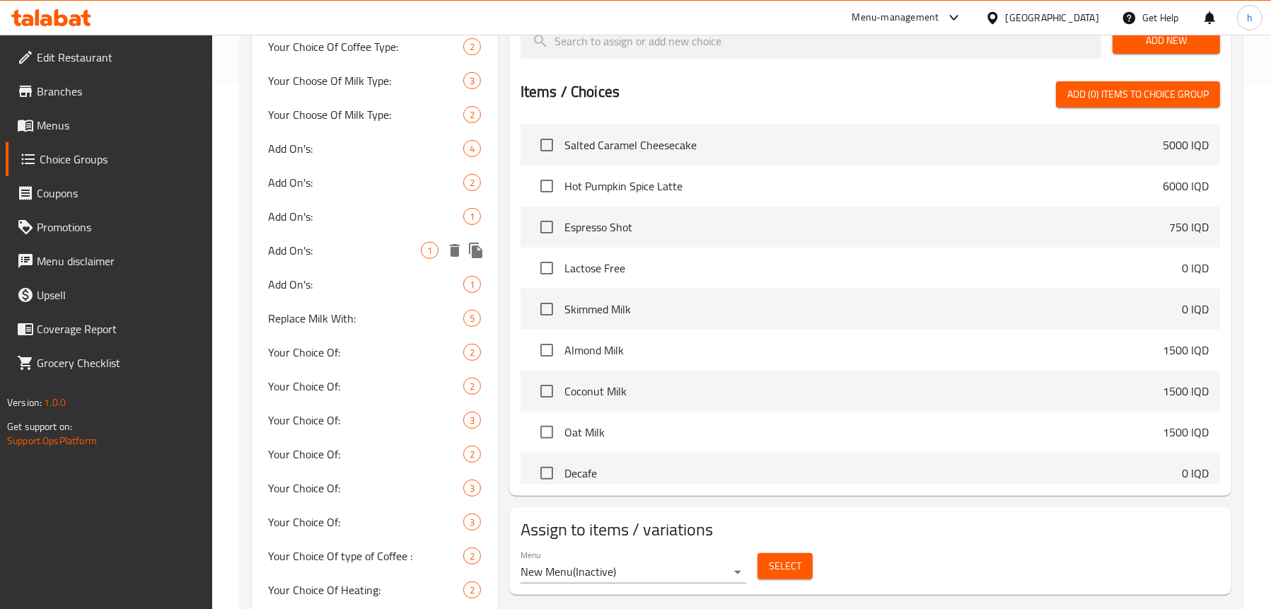
scroll to position [637, 0]
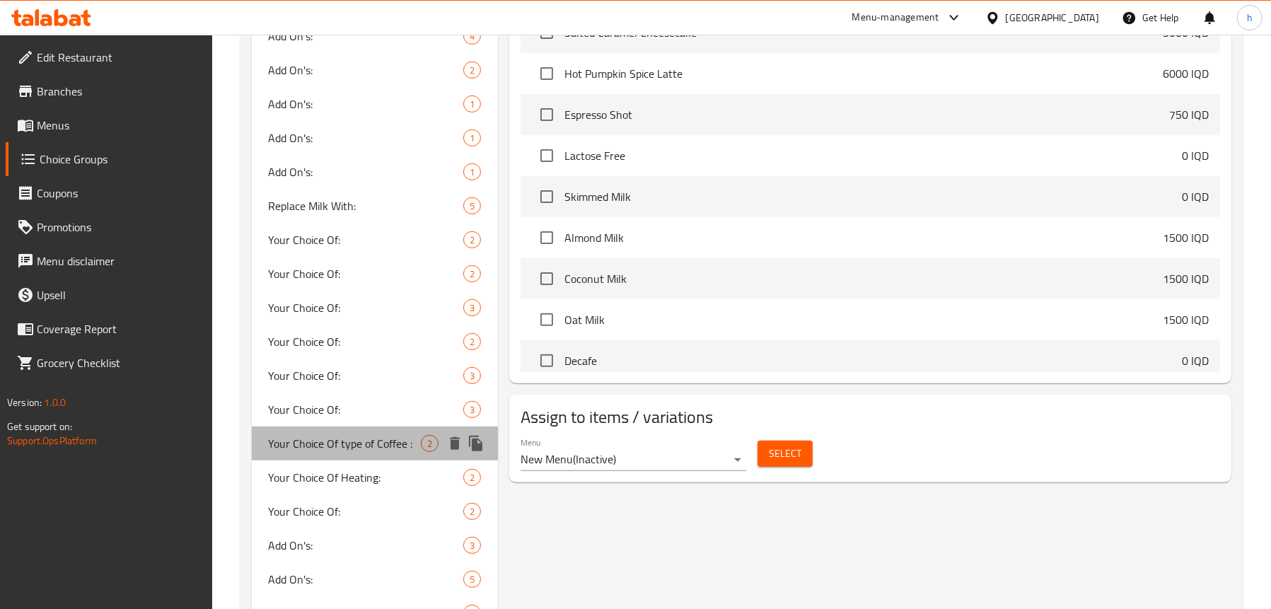
click at [355, 447] on span "Your Choice Of type of Coffee :" at bounding box center [345, 443] width 152 height 17
type input "Your Choice Of type of Coffee :"
type input "إختيارك من نوع من كوفي:"
type input "هەڵبژاردنت لە جۆری کۆفی:"
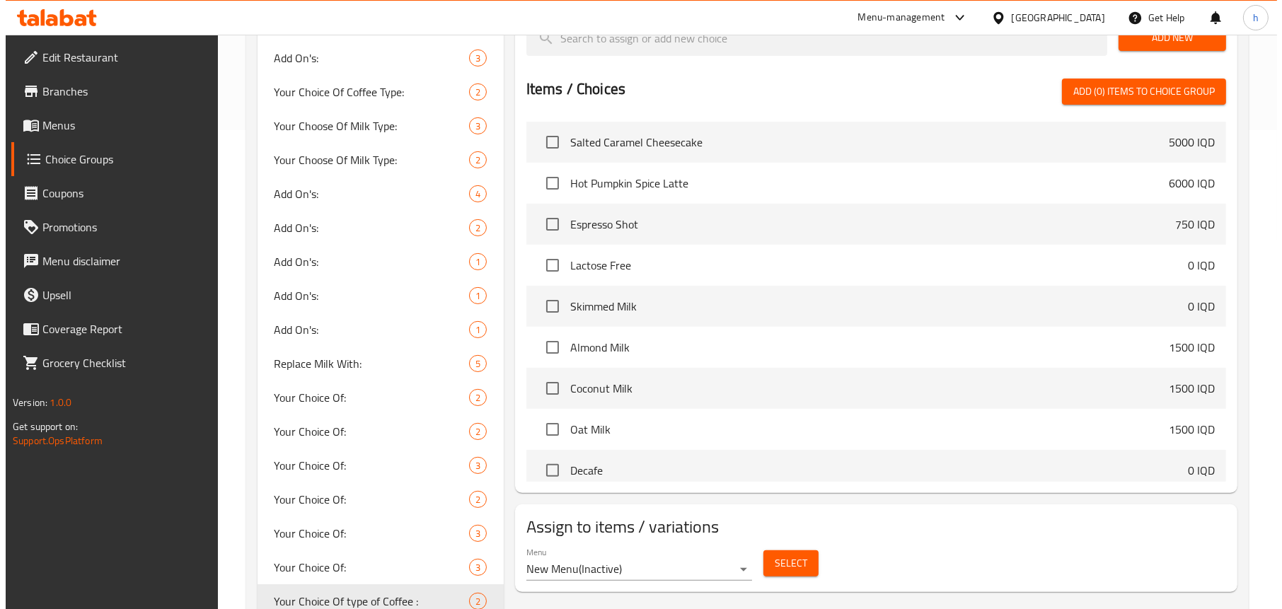
scroll to position [475, 0]
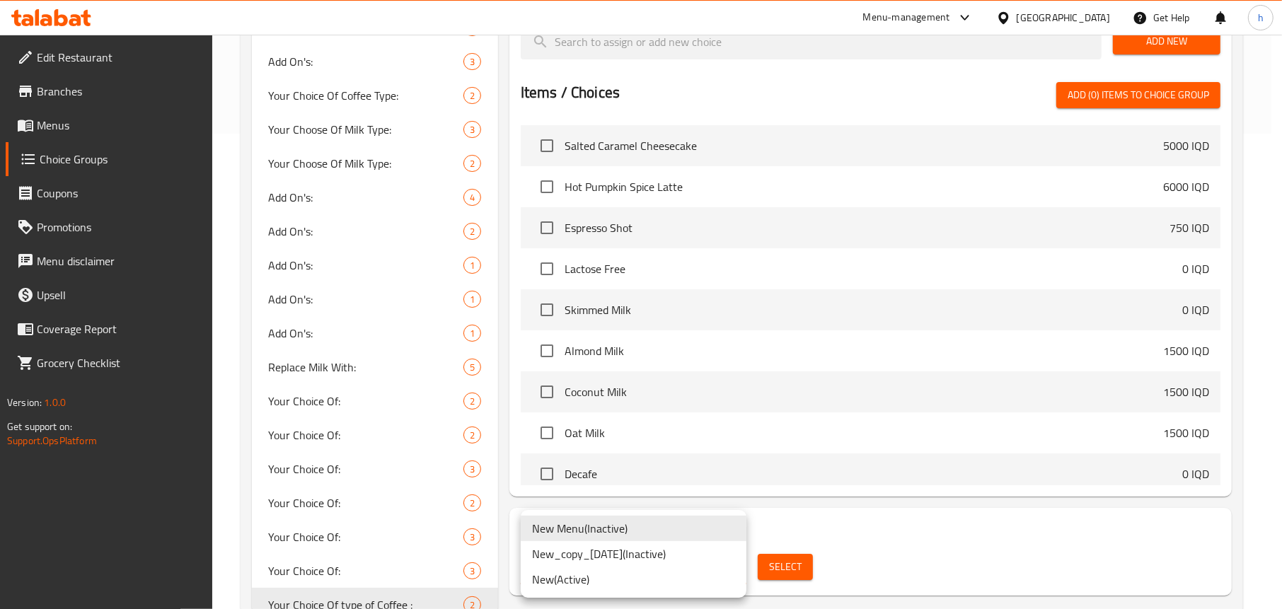
click at [584, 581] on li "New ( Active )" at bounding box center [634, 579] width 226 height 25
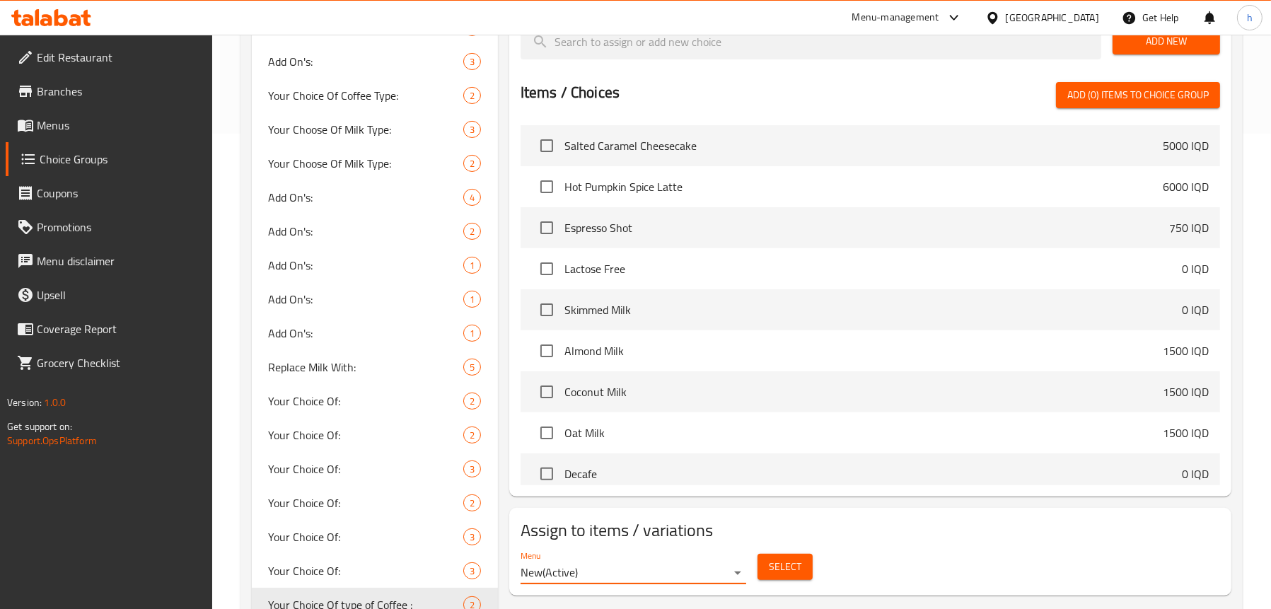
click at [786, 566] on span "Select" at bounding box center [785, 567] width 33 height 18
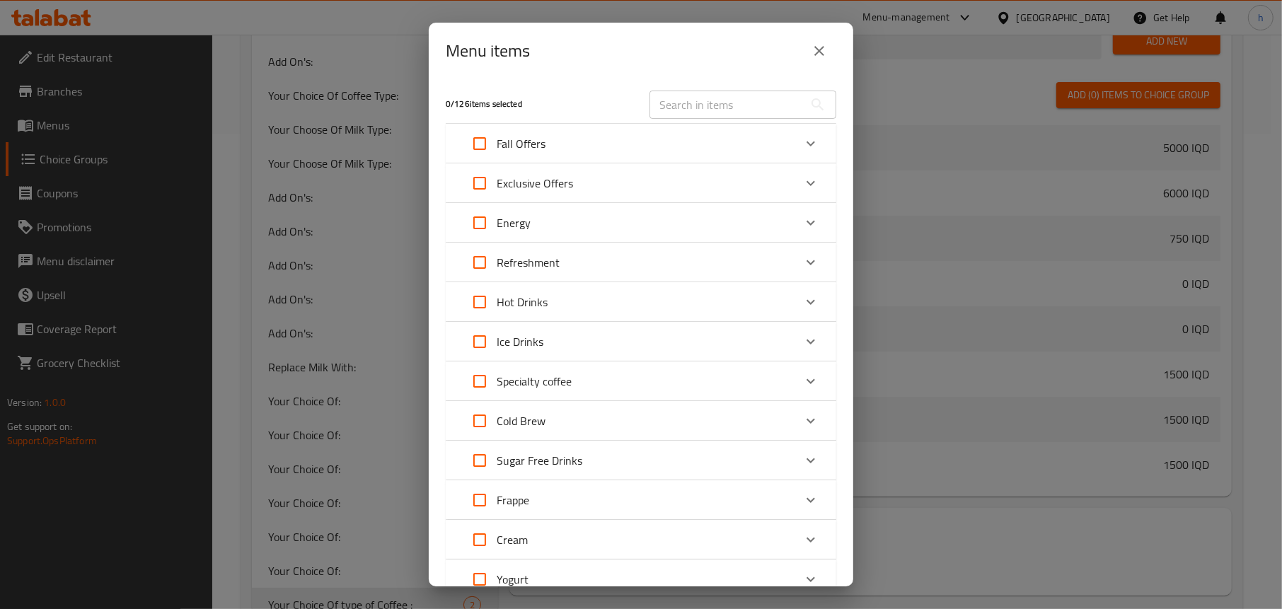
click at [542, 142] on p "Fall Offers" at bounding box center [521, 143] width 49 height 17
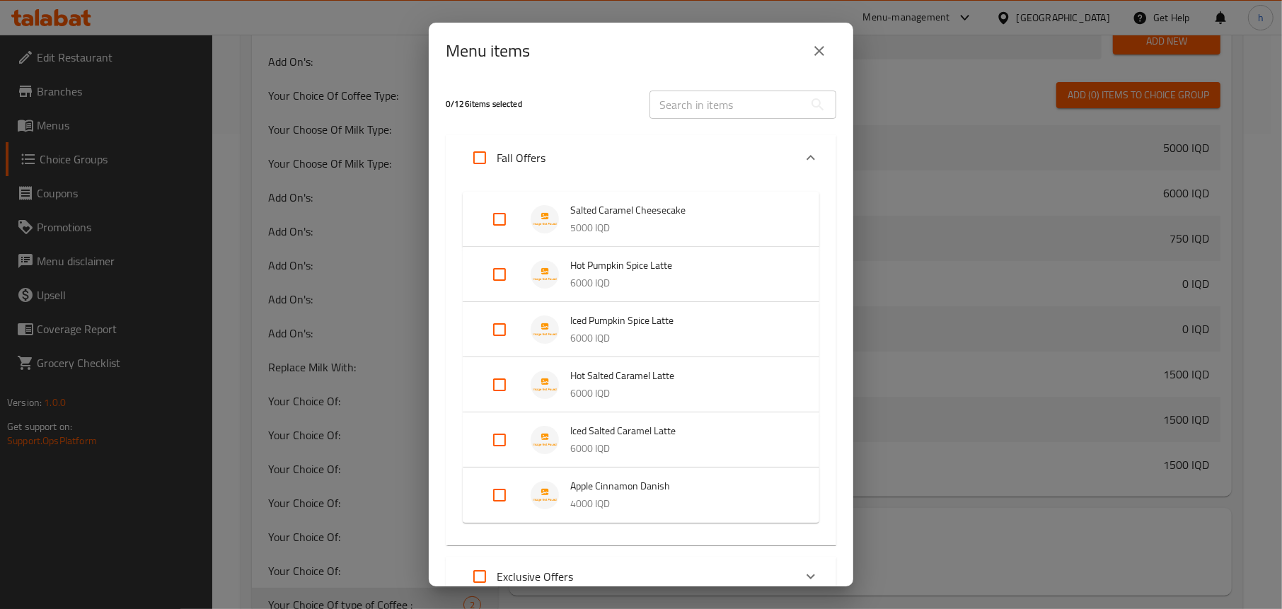
click at [549, 378] on img "Expand" at bounding box center [544, 385] width 28 height 28
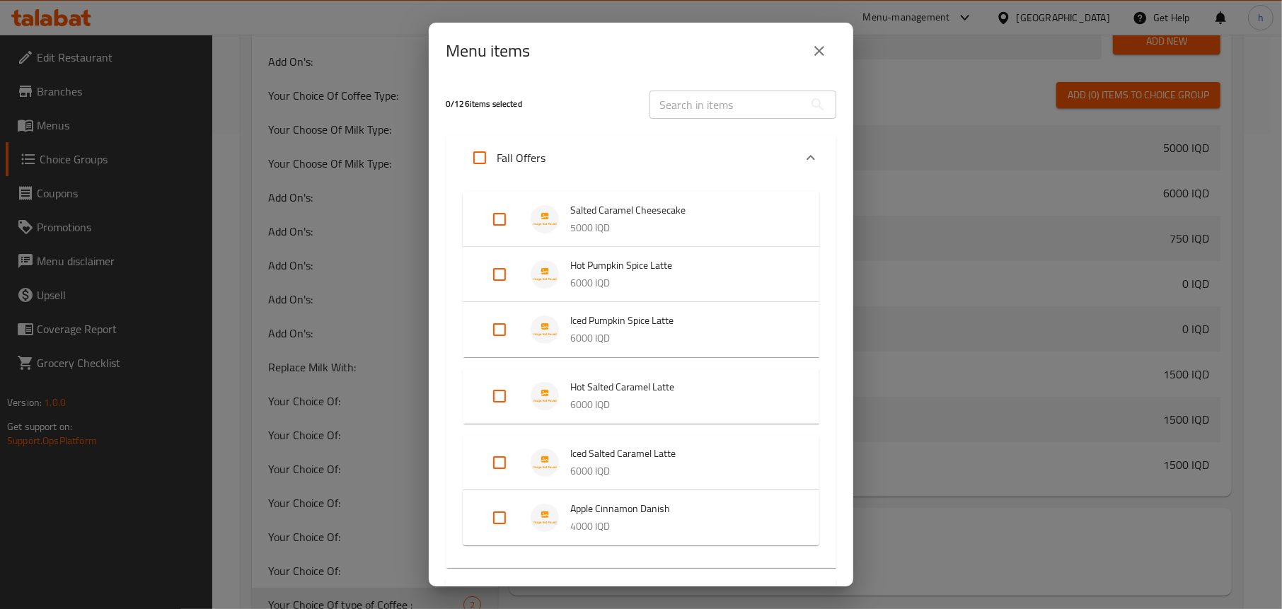
click at [494, 394] on input "Expand" at bounding box center [499, 396] width 34 height 34
checkbox input "true"
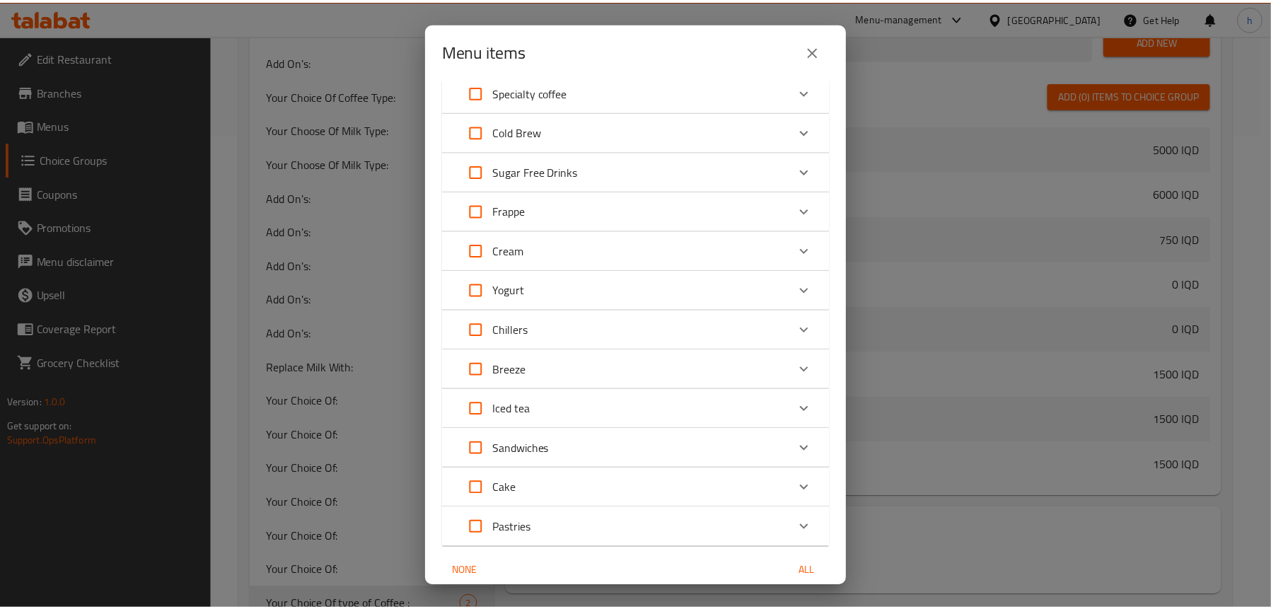
scroll to position [741, 0]
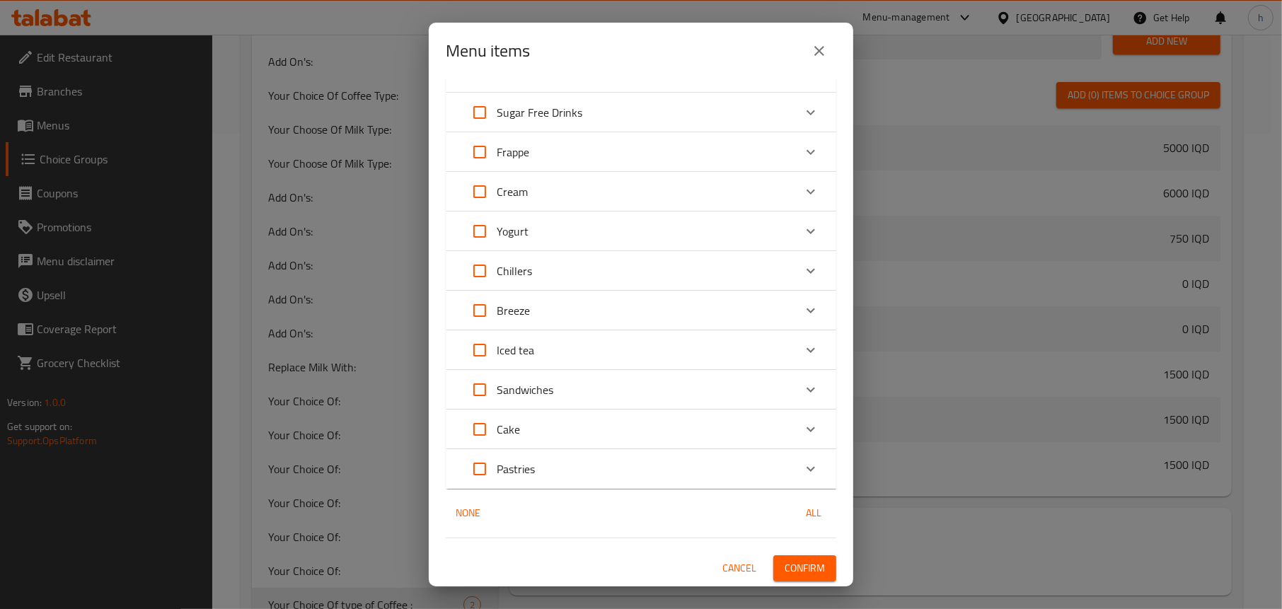
click at [804, 564] on span "Confirm" at bounding box center [804, 569] width 40 height 18
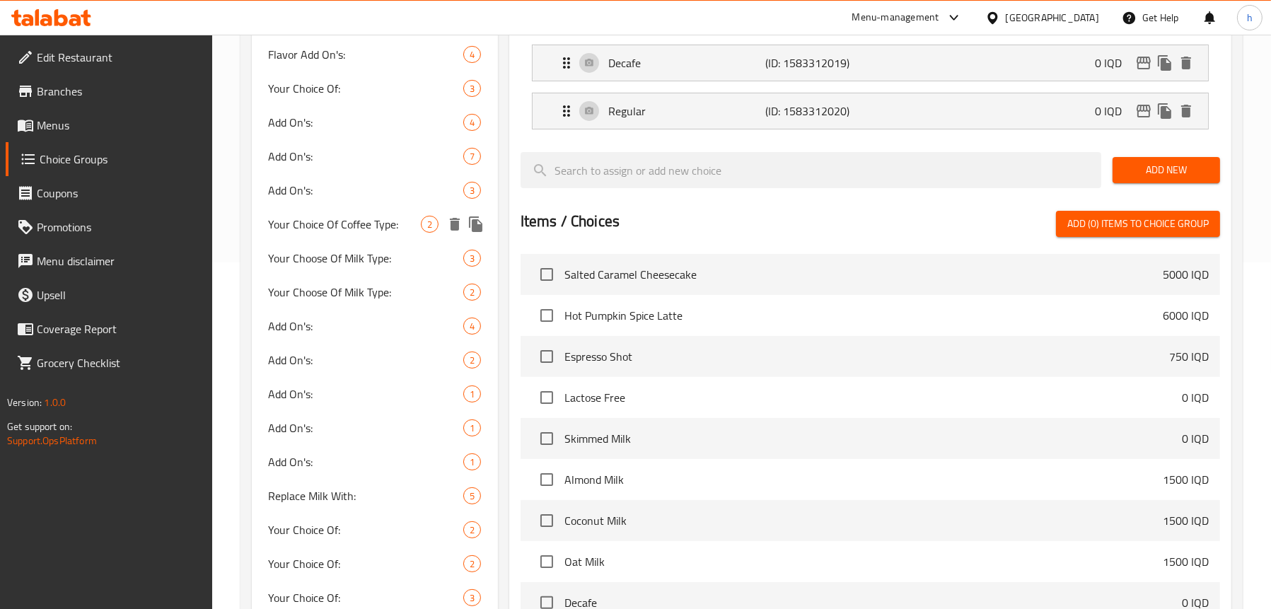
scroll to position [354, 0]
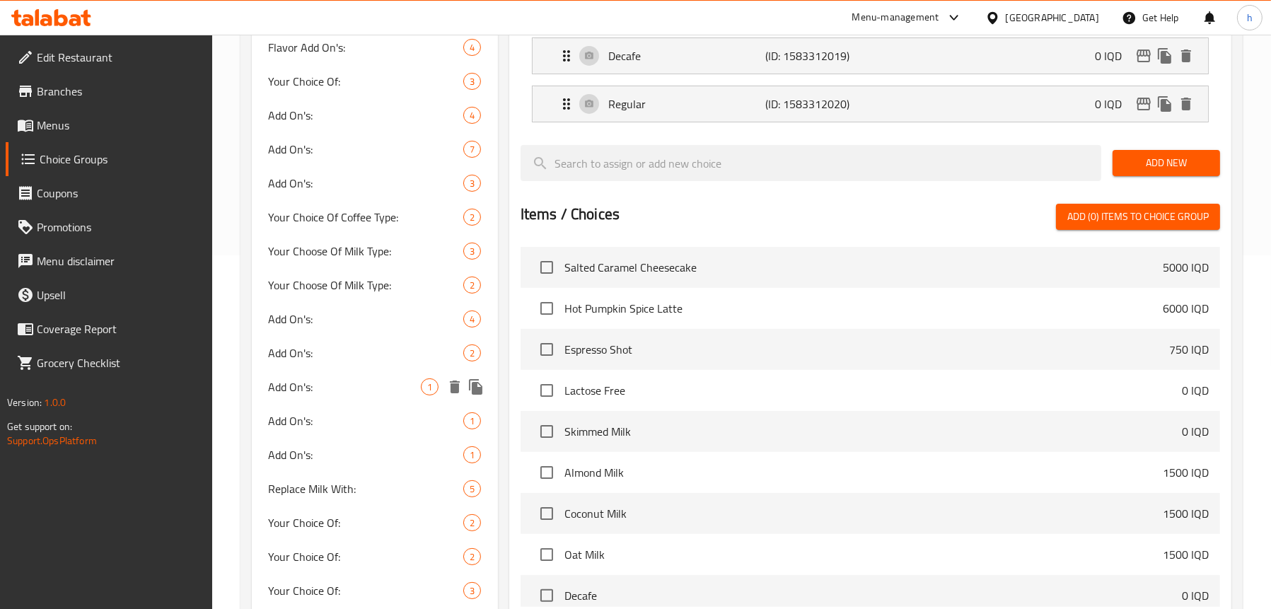
click at [342, 389] on span "Add On's:" at bounding box center [345, 386] width 152 height 17
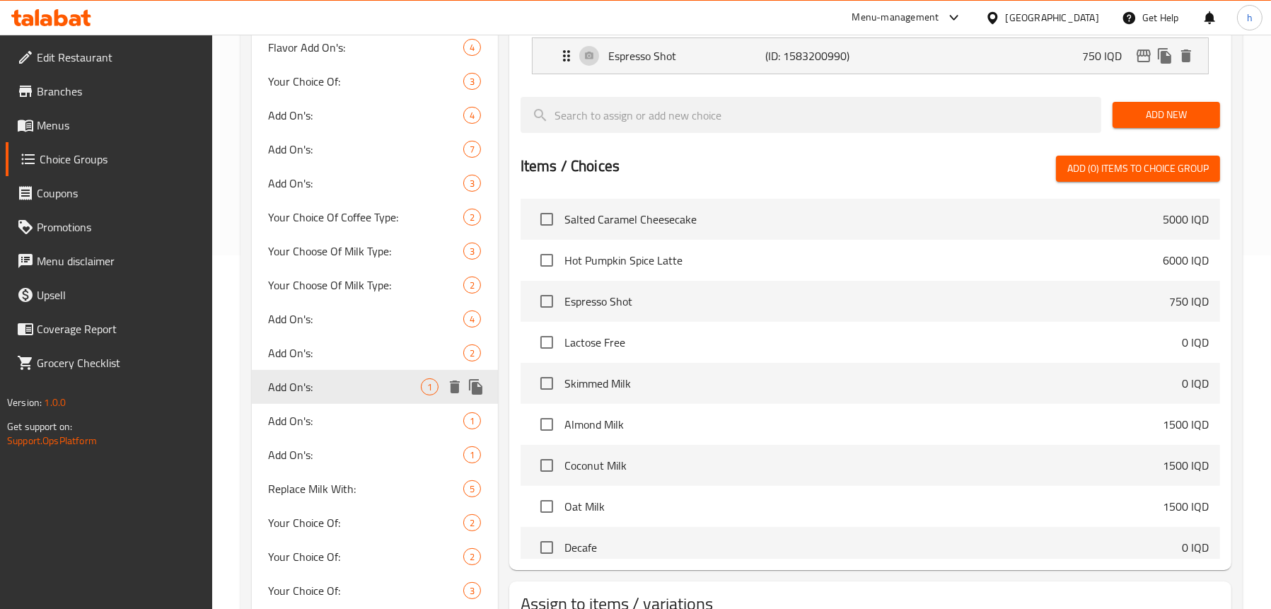
type input "Add On's:"
type input "الإضافات:"
type input "زیادە:"
type input "زیادە"
type input "0"
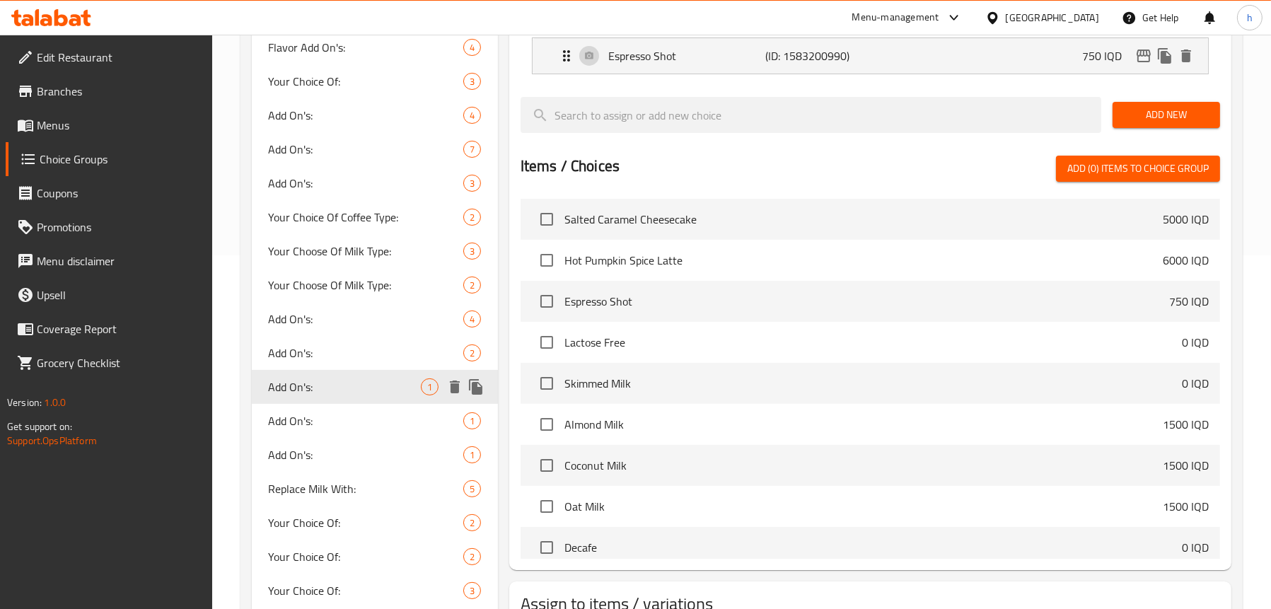
type input "0"
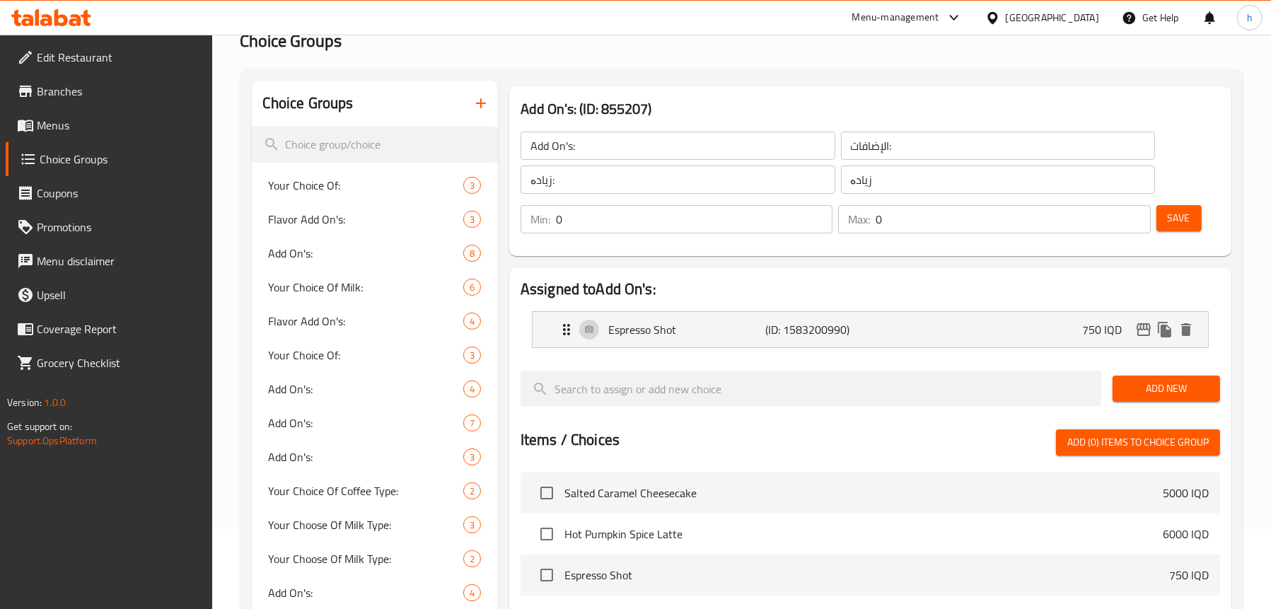
scroll to position [71, 0]
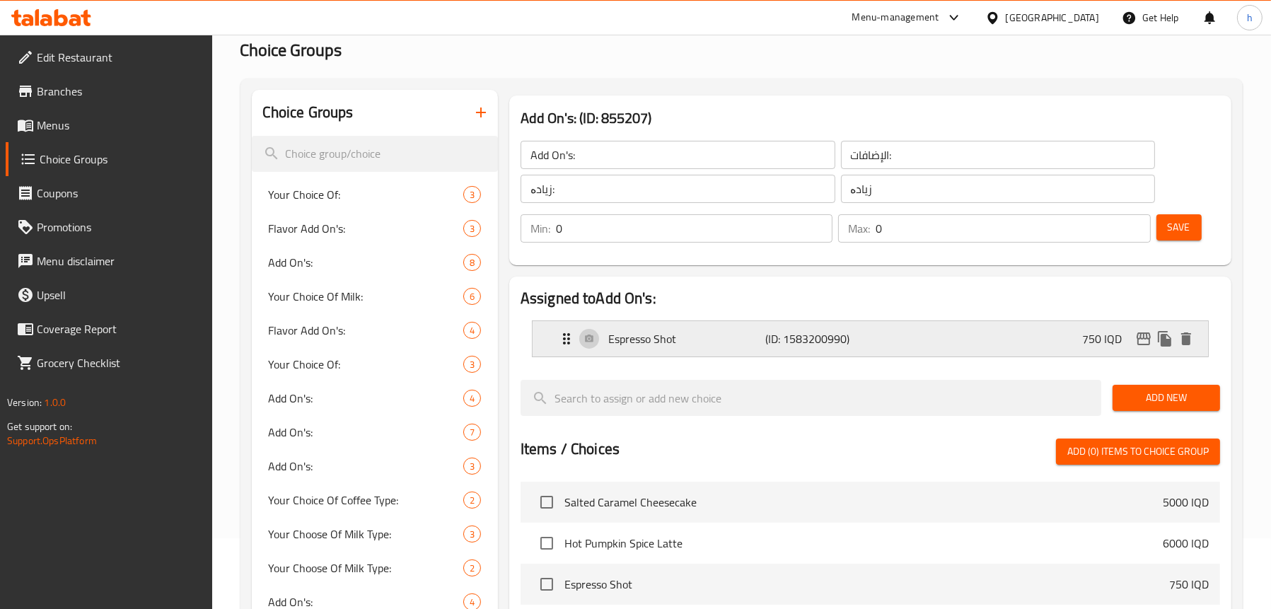
click at [851, 332] on p "(ID: 1583200990)" at bounding box center [817, 338] width 105 height 17
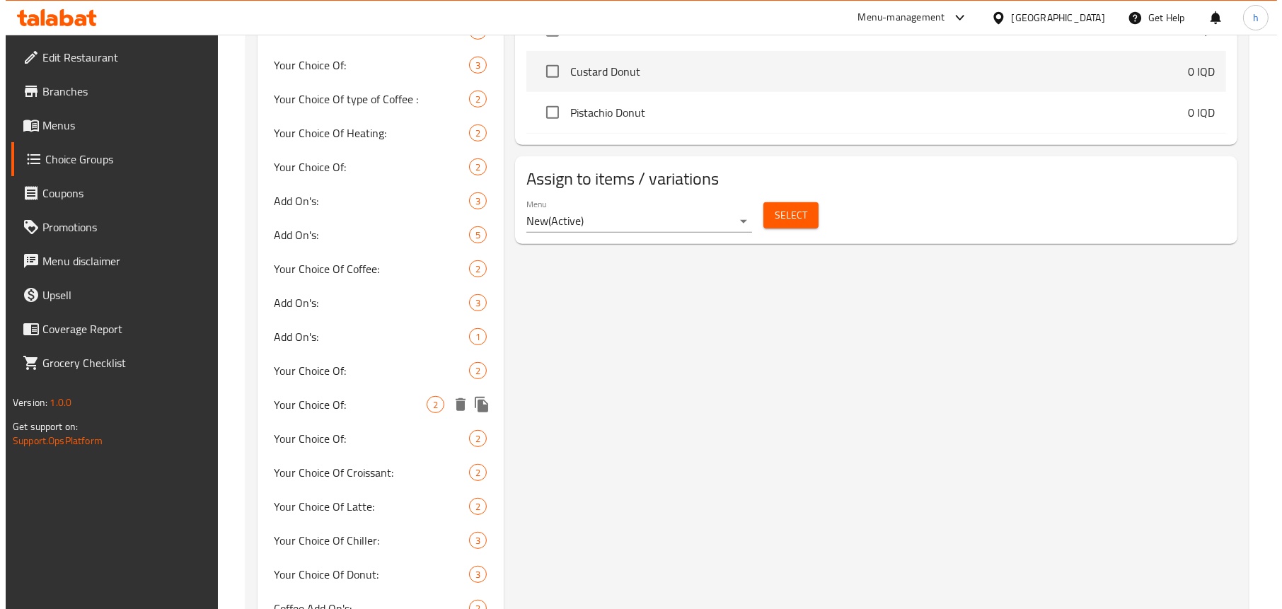
scroll to position [1041, 0]
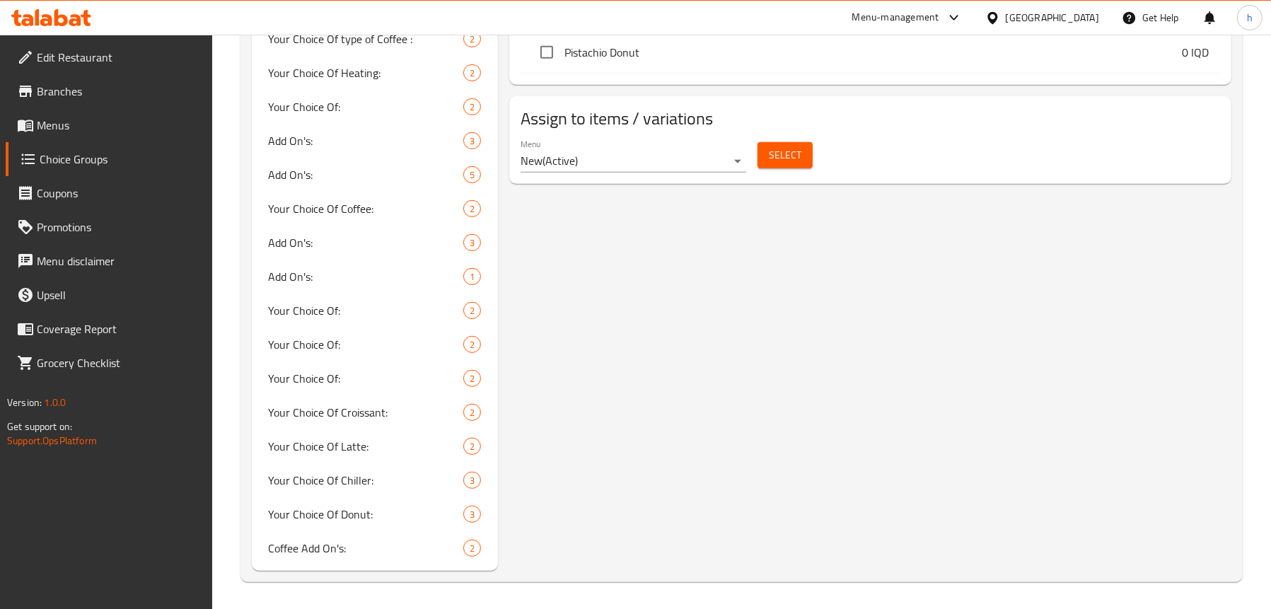
click at [792, 163] on span "Select" at bounding box center [785, 155] width 33 height 18
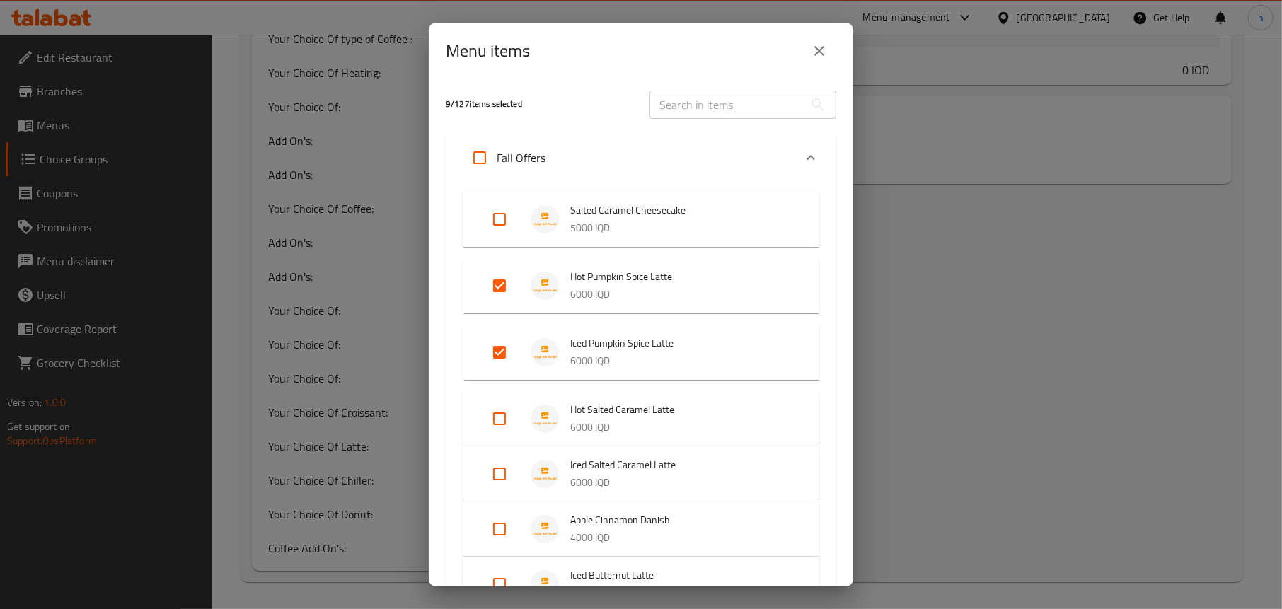
scroll to position [71, 0]
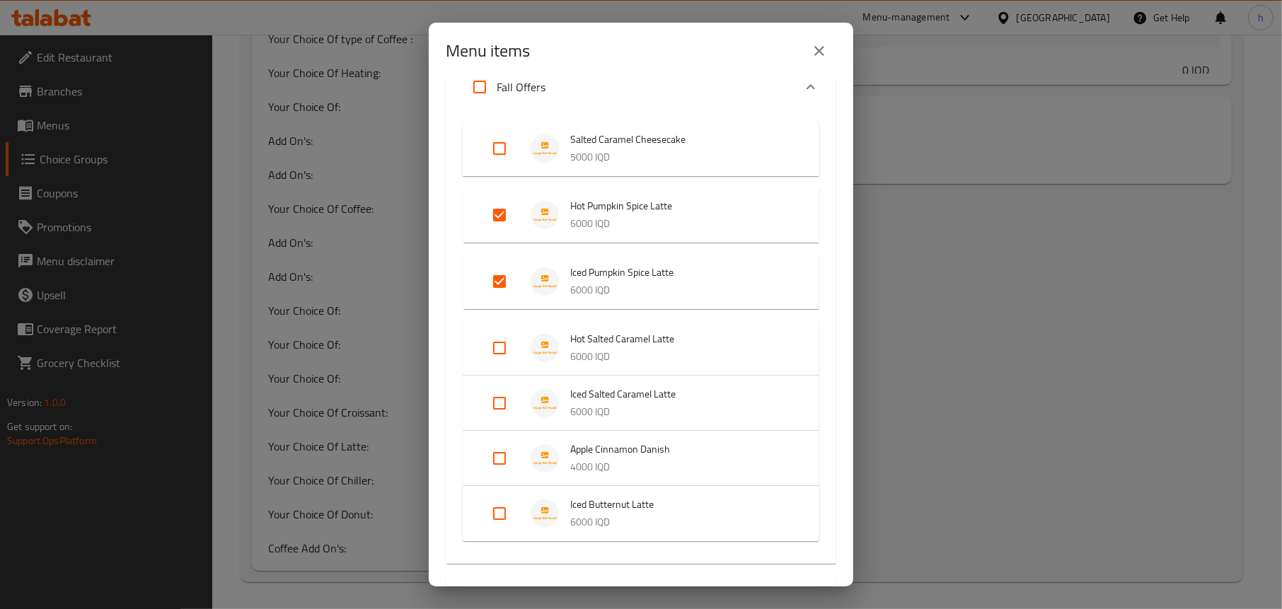
click at [504, 340] on input "Expand" at bounding box center [499, 348] width 34 height 34
checkbox input "true"
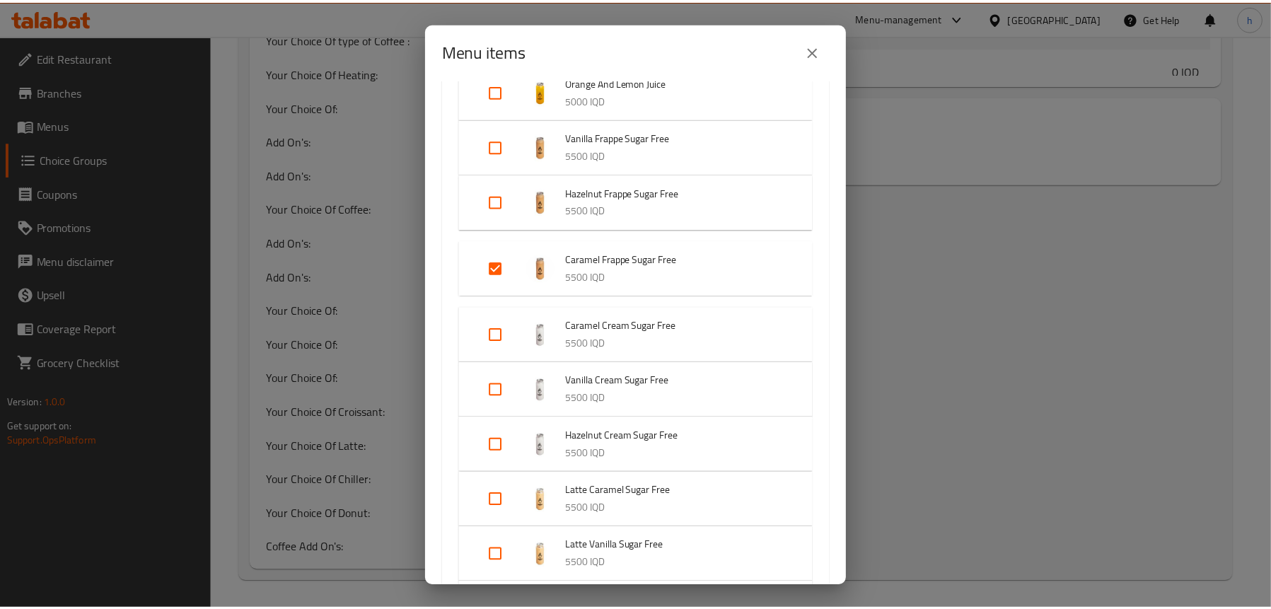
scroll to position [4069, 0]
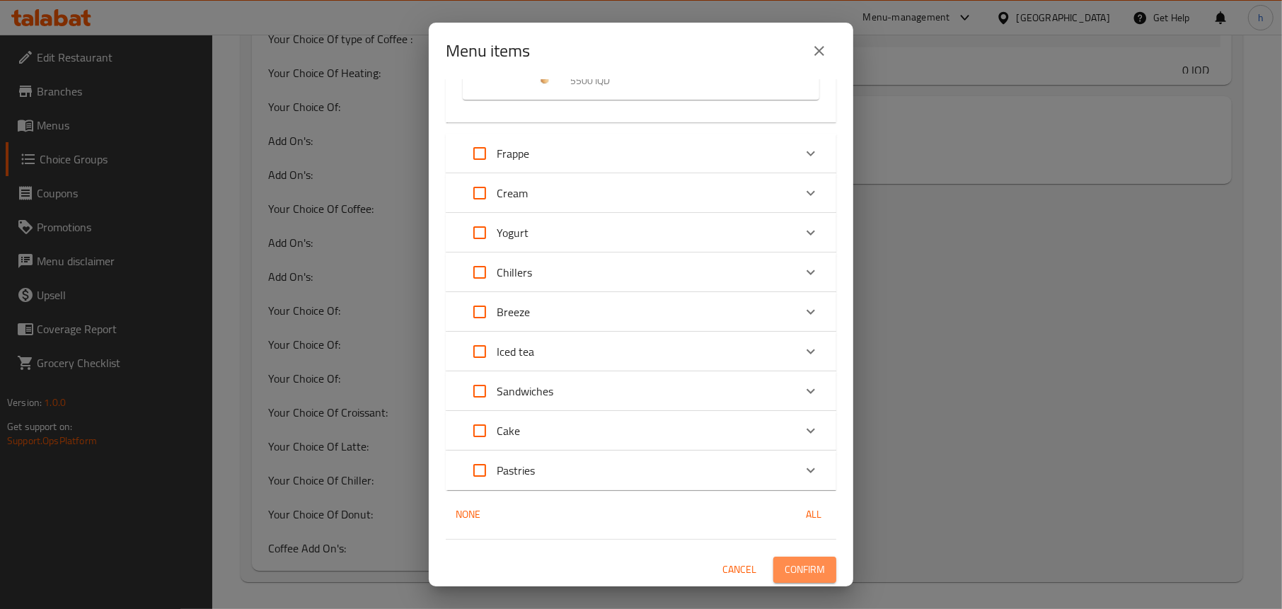
click at [784, 567] on span "Confirm" at bounding box center [804, 570] width 40 height 18
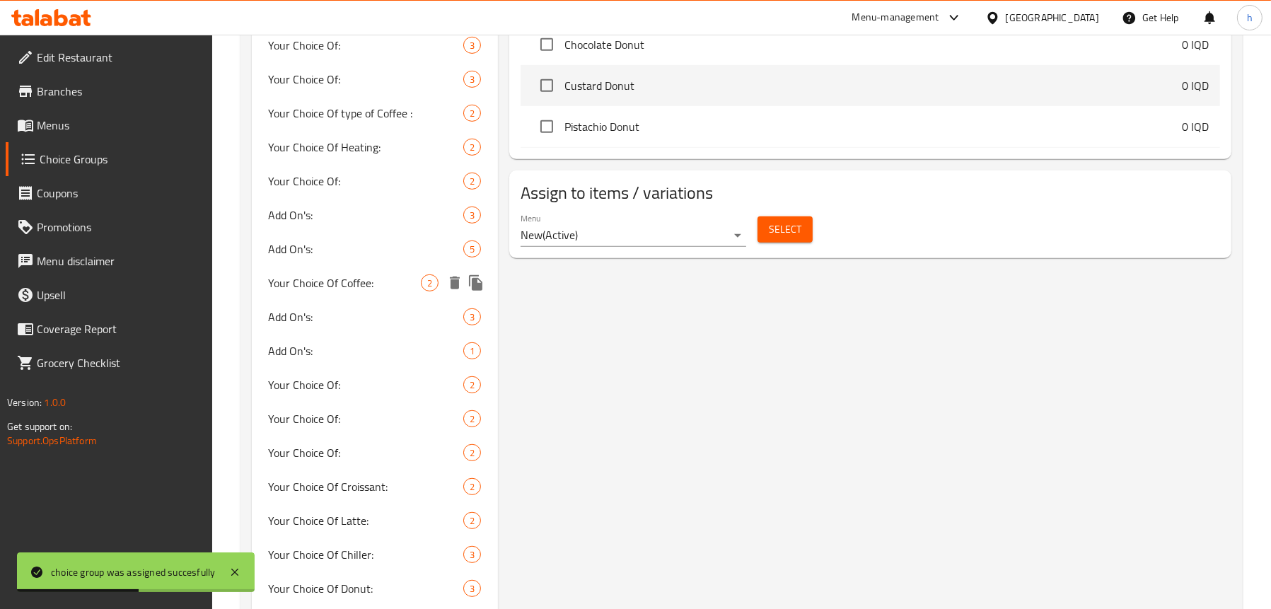
scroll to position [900, 0]
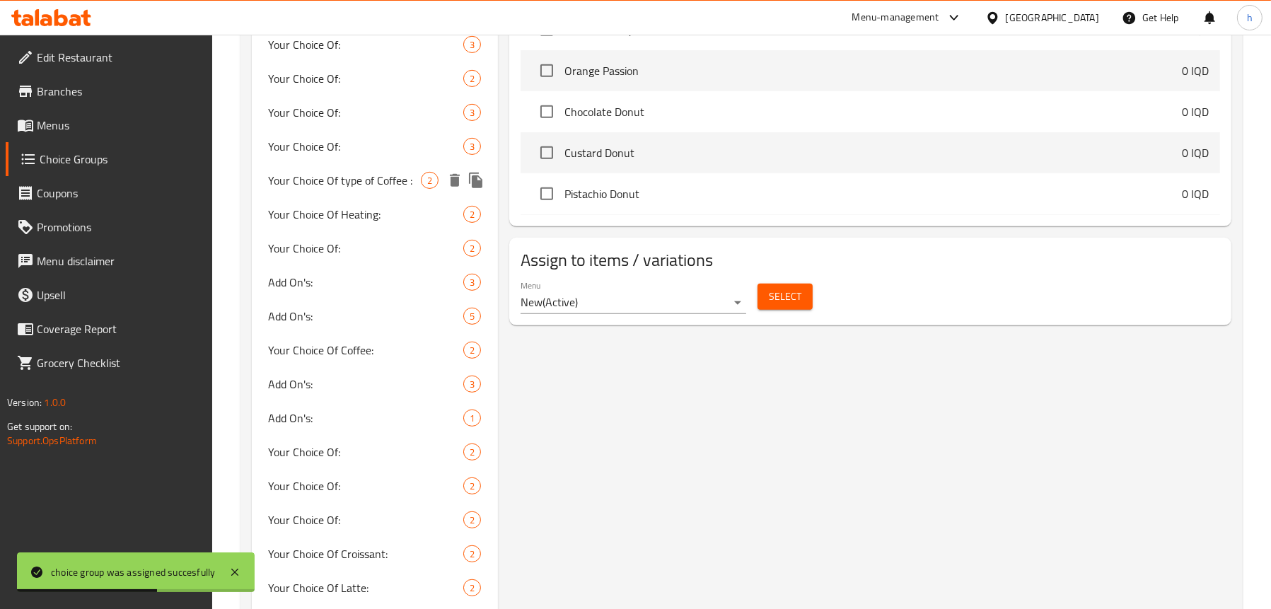
click at [356, 180] on span "Your Choice Of type of Coffee :" at bounding box center [345, 180] width 152 height 17
type input "Your Choice Of type of Coffee :"
type input "إختيارك من نوع من كوفي:"
type input "هەڵبژاردنت لە جۆری کۆفی:"
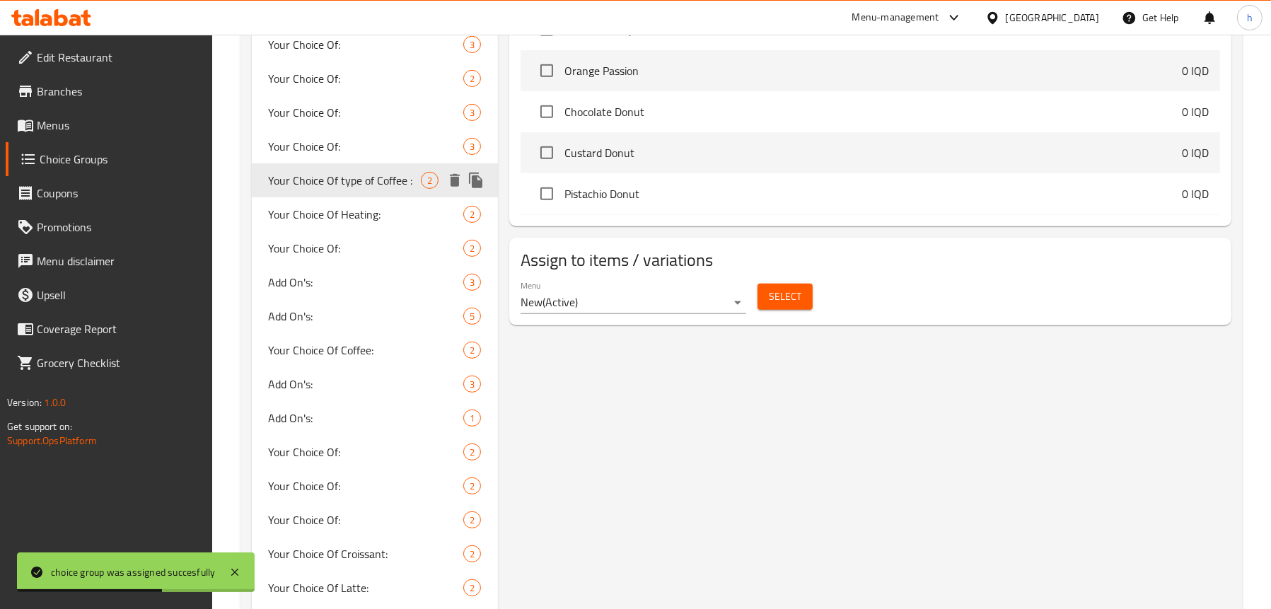
type input "1"
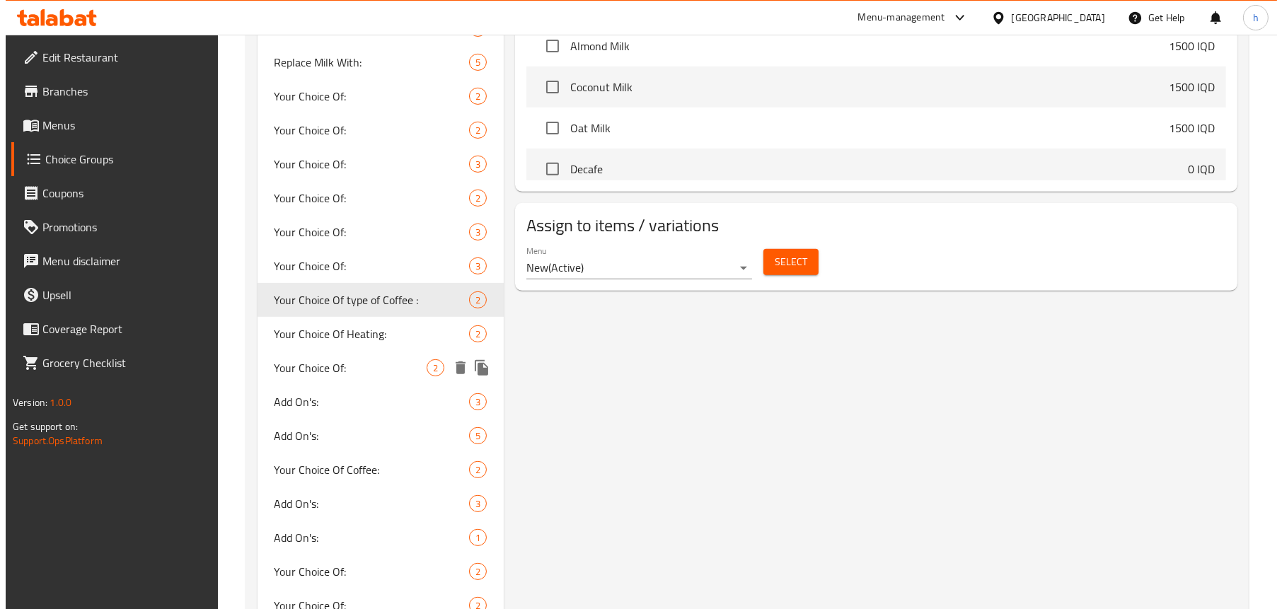
scroll to position [920, 0]
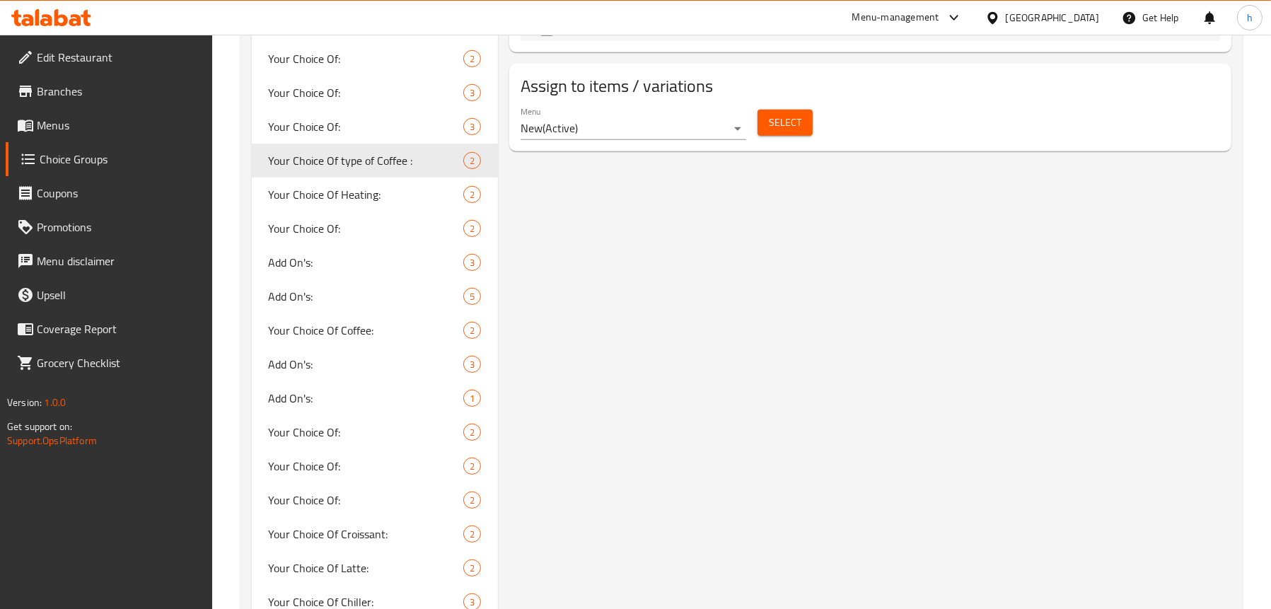
click at [791, 126] on span "Select" at bounding box center [785, 123] width 33 height 18
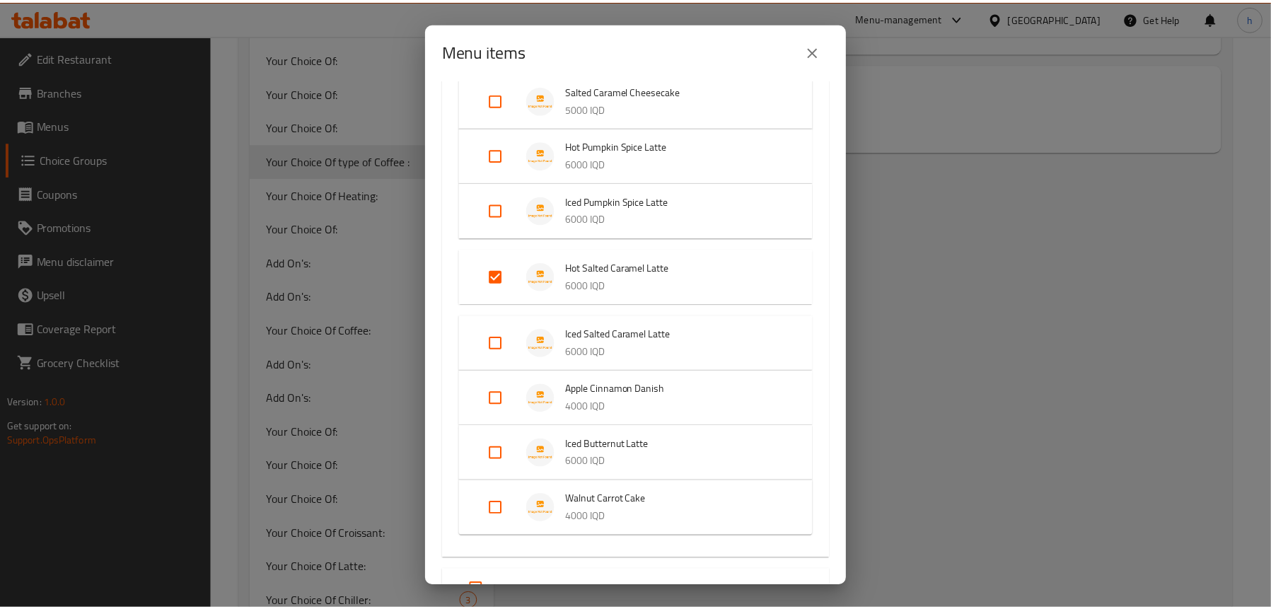
scroll to position [141, 0]
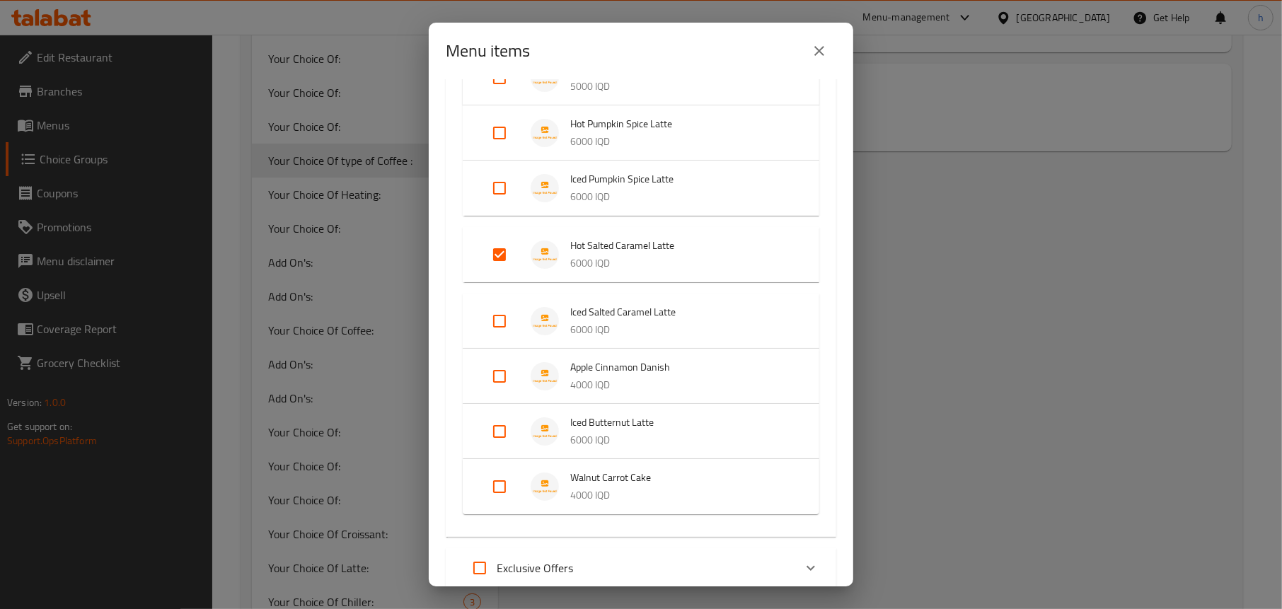
click at [818, 47] on icon "close" at bounding box center [819, 50] width 17 height 17
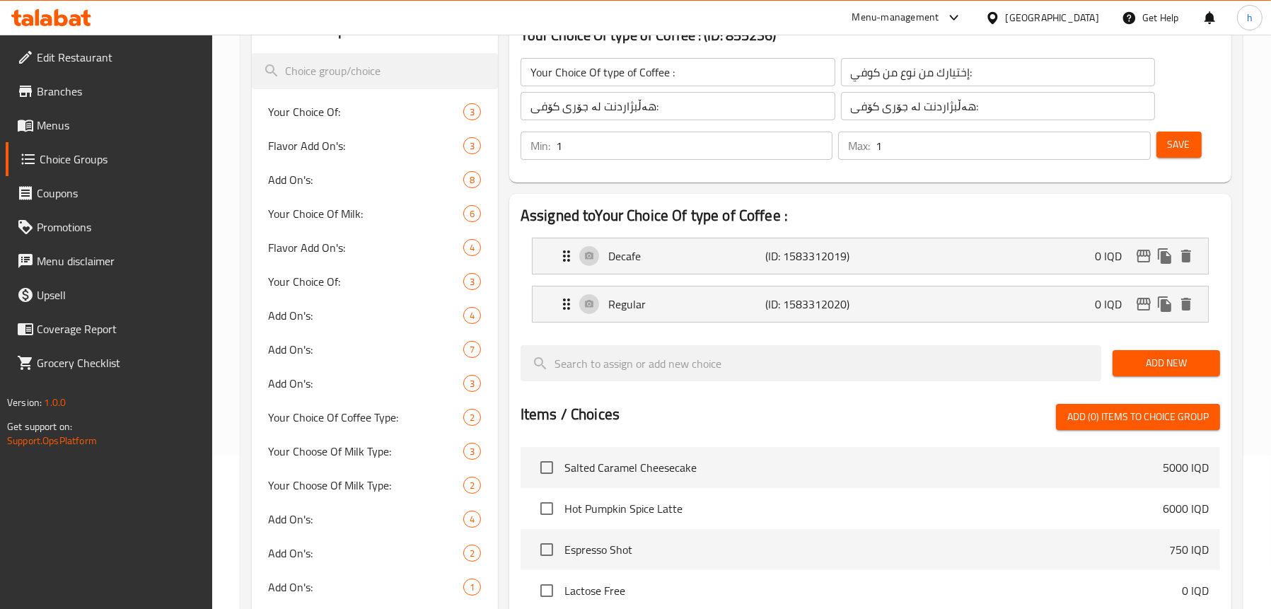
scroll to position [354, 0]
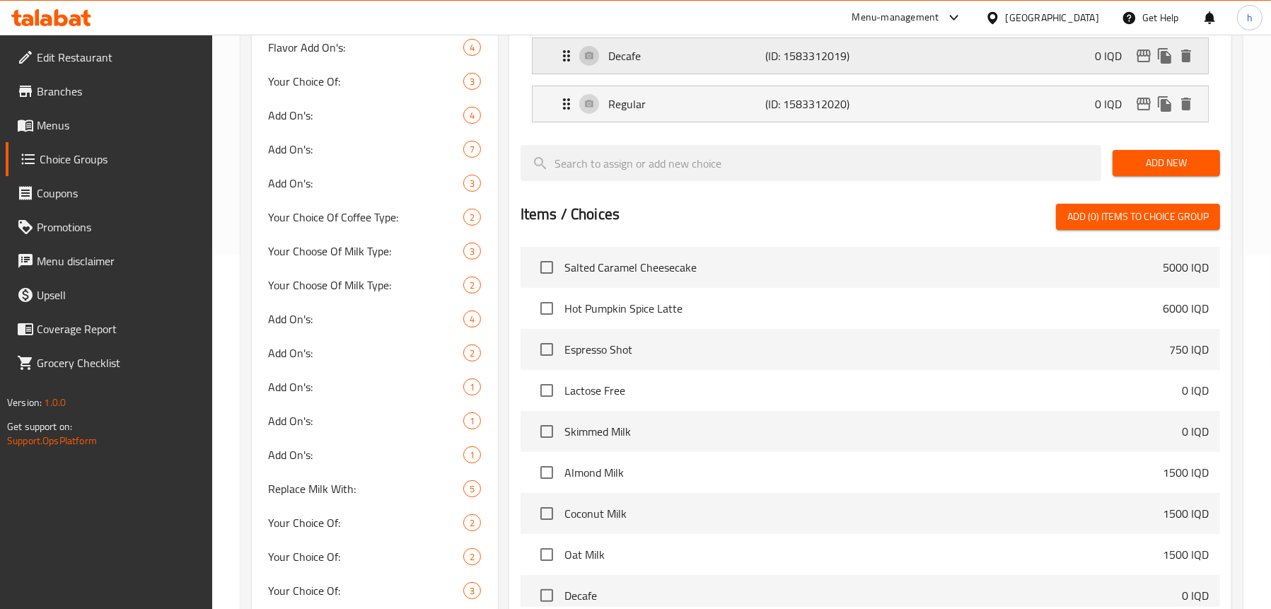
click at [714, 74] on div "Decafe (ID: 1583312019) 0 IQD" at bounding box center [874, 55] width 633 height 35
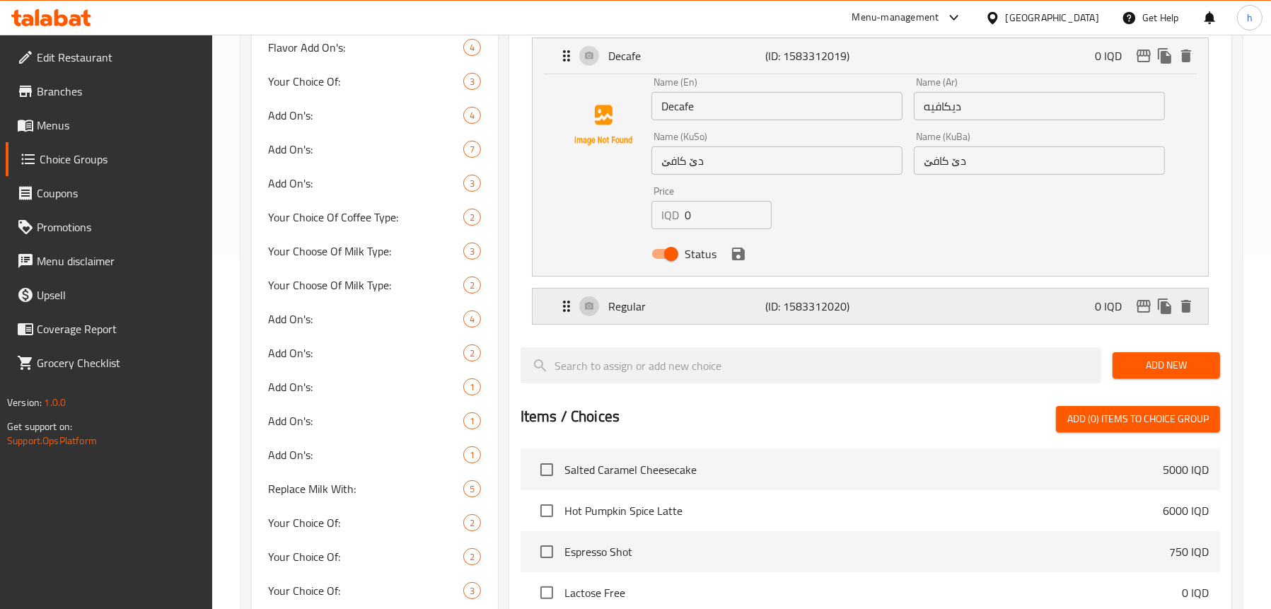
click at [649, 297] on div "Regular (ID: 1583312020) 0 IQD" at bounding box center [874, 306] width 633 height 35
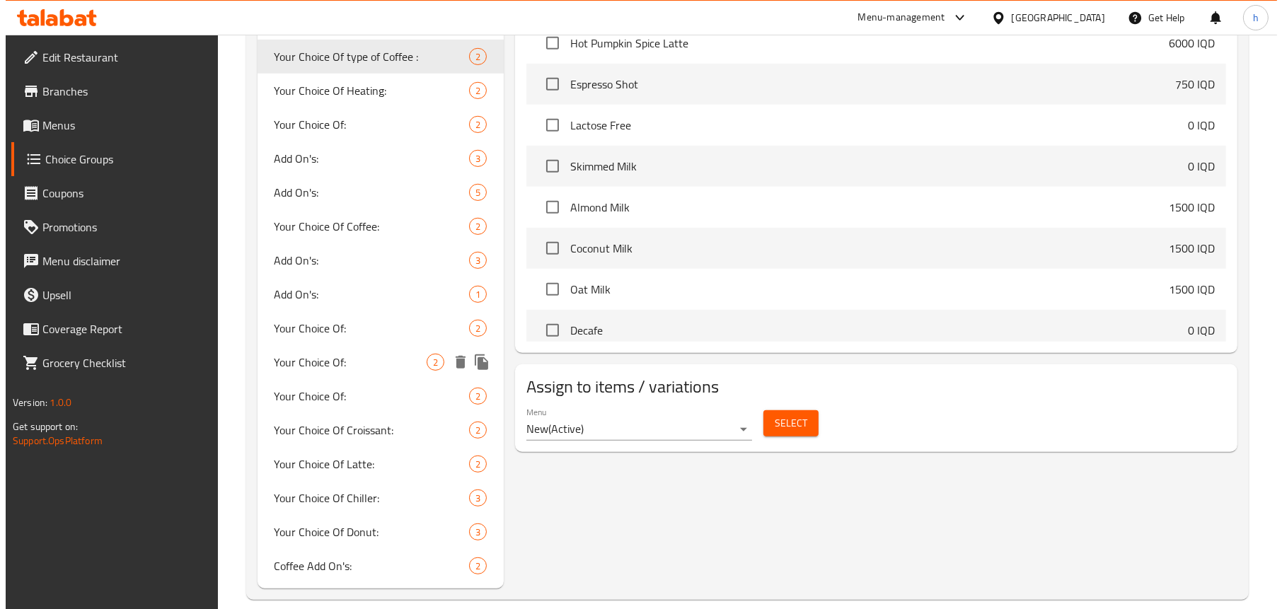
scroll to position [1041, 0]
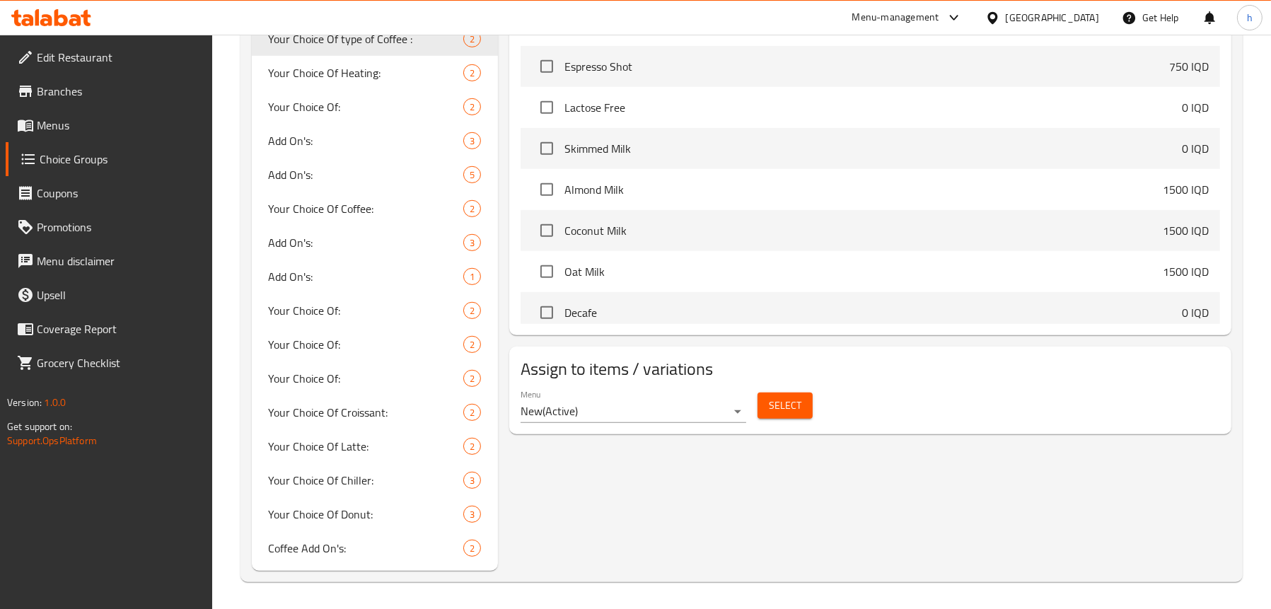
click at [774, 400] on span "Select" at bounding box center [785, 406] width 33 height 18
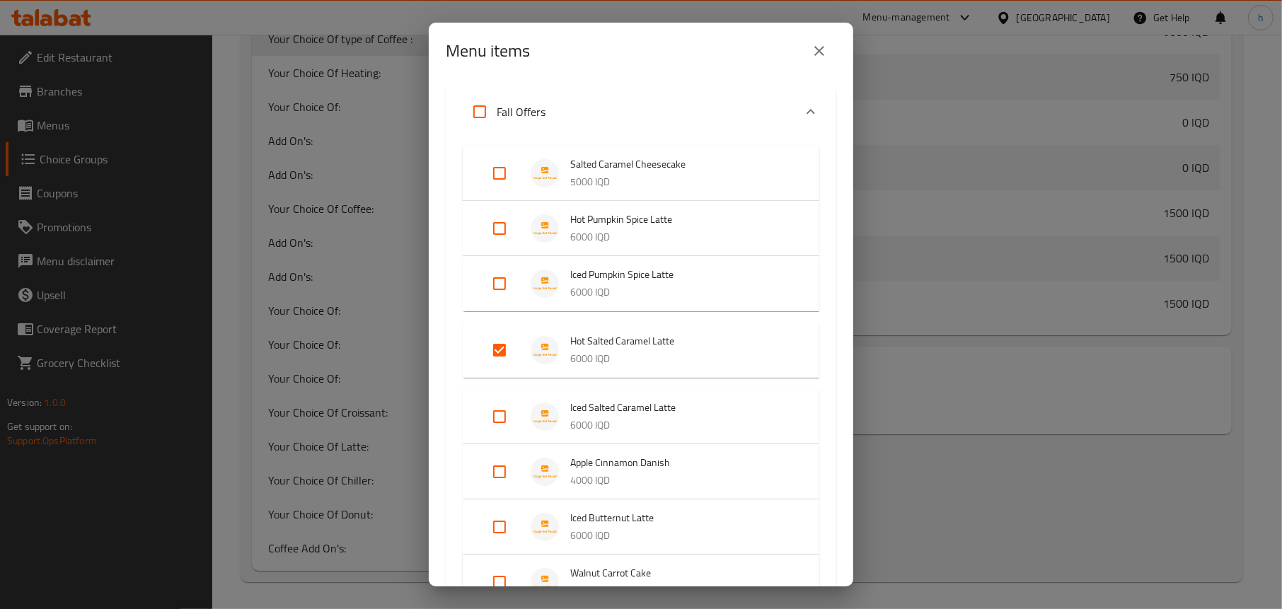
scroll to position [71, 0]
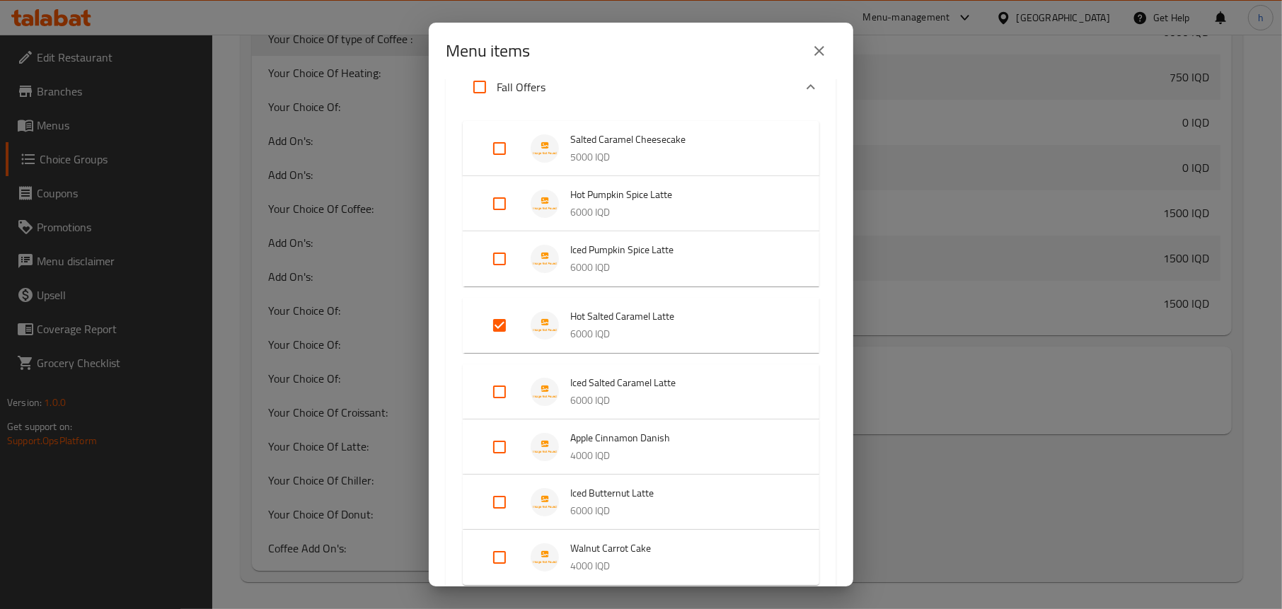
click at [495, 393] on input "Expand" at bounding box center [499, 392] width 34 height 34
checkbox input "true"
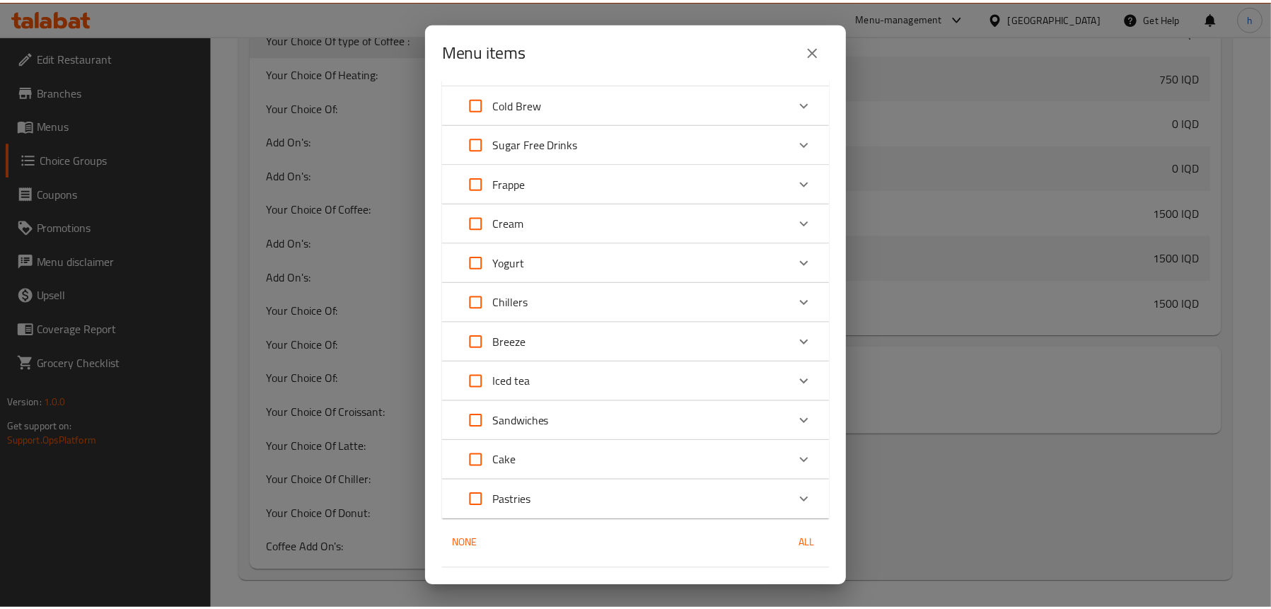
scroll to position [885, 0]
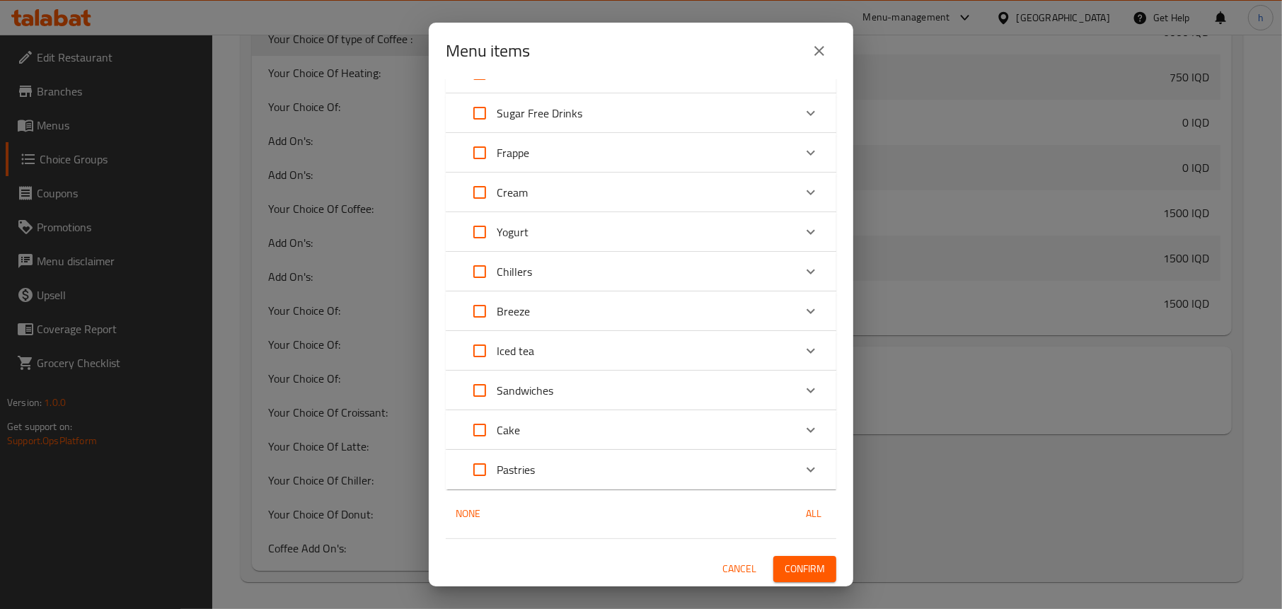
click at [814, 570] on button "Confirm" at bounding box center [804, 569] width 63 height 26
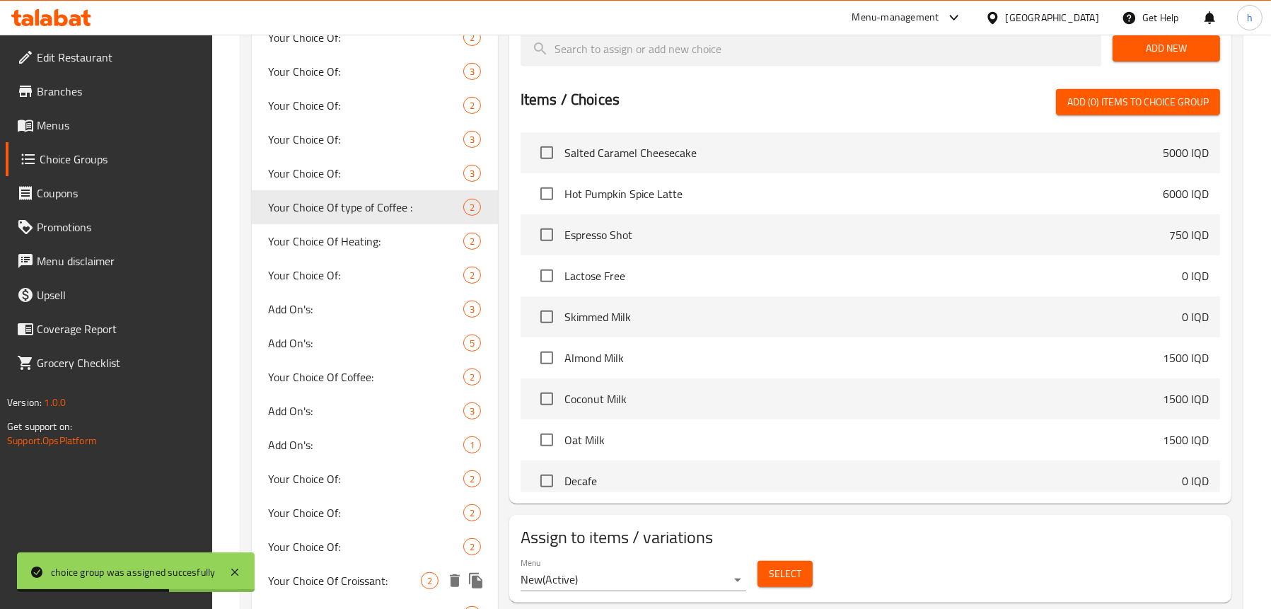
scroll to position [970, 0]
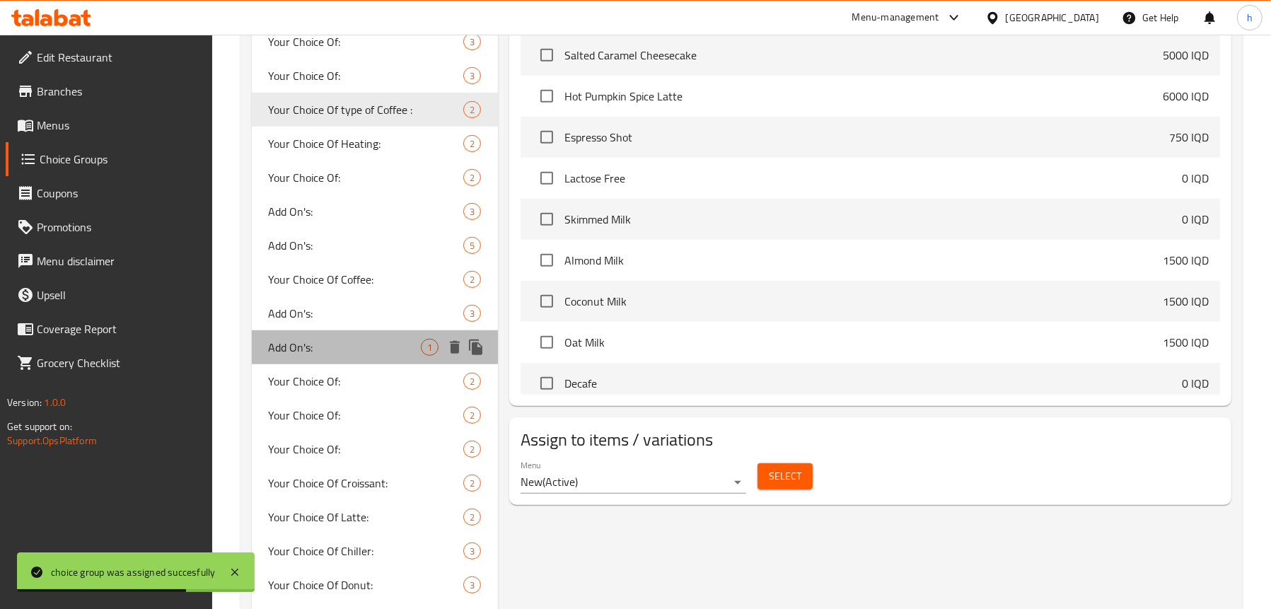
click at [308, 347] on span "Add On's:" at bounding box center [345, 347] width 152 height 17
type input "Add On's:"
type input "الإضافات:"
type input "زیادە:"
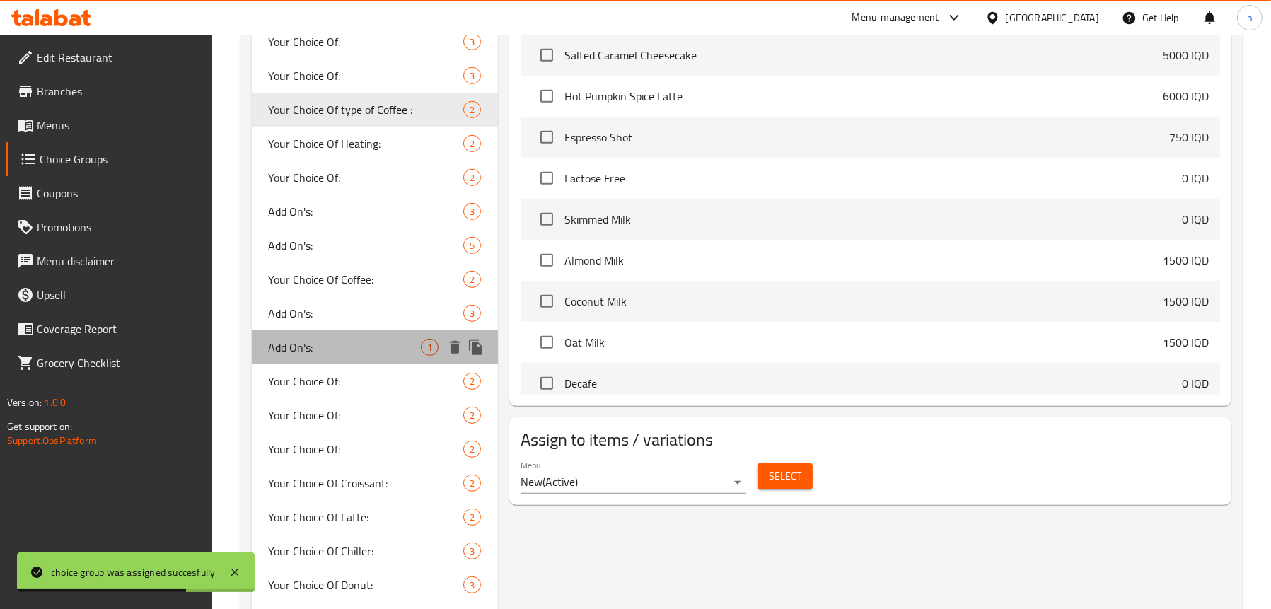
type input "0"
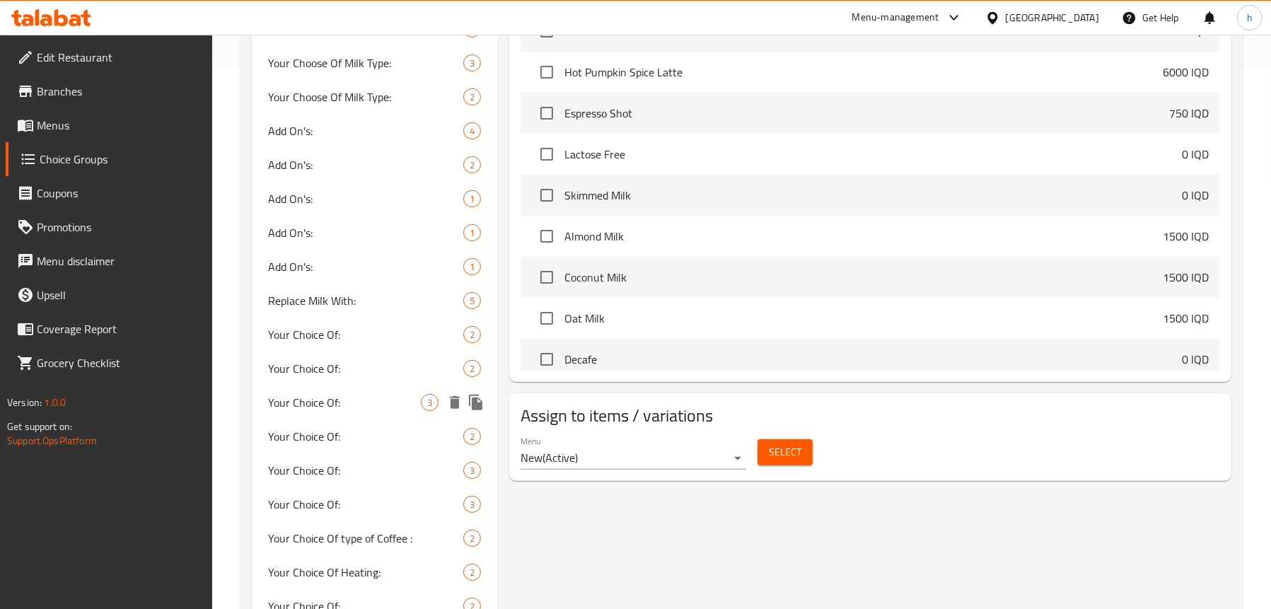
scroll to position [546, 0]
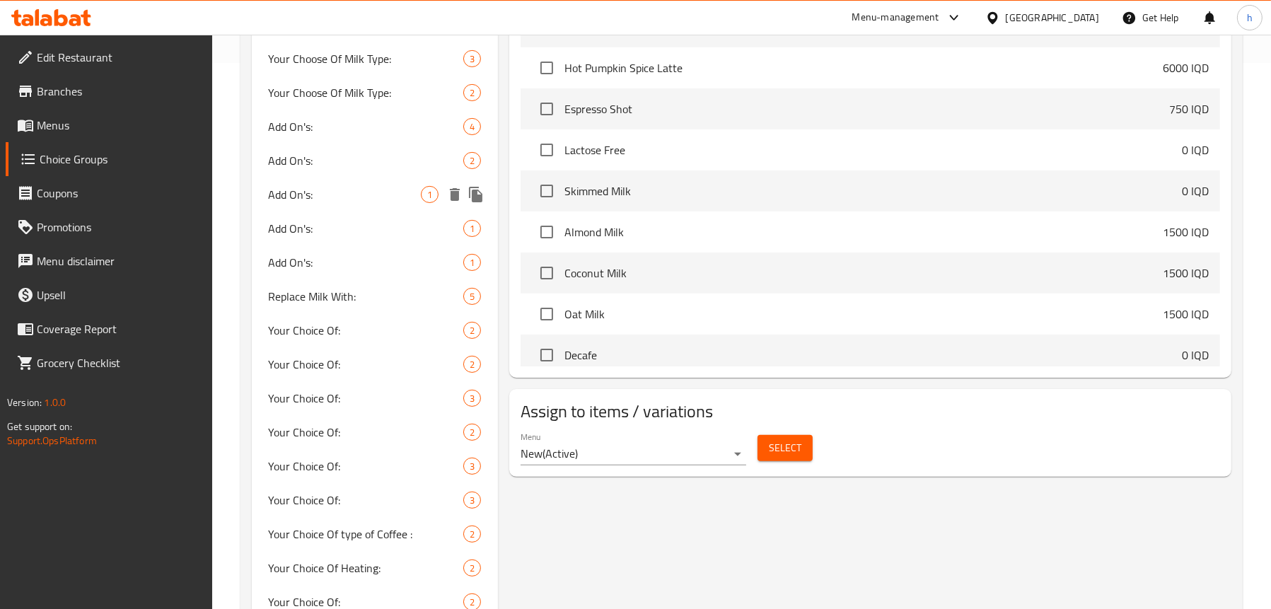
click at [329, 204] on div "Add On's: 1" at bounding box center [375, 195] width 246 height 34
type input "زیادە"
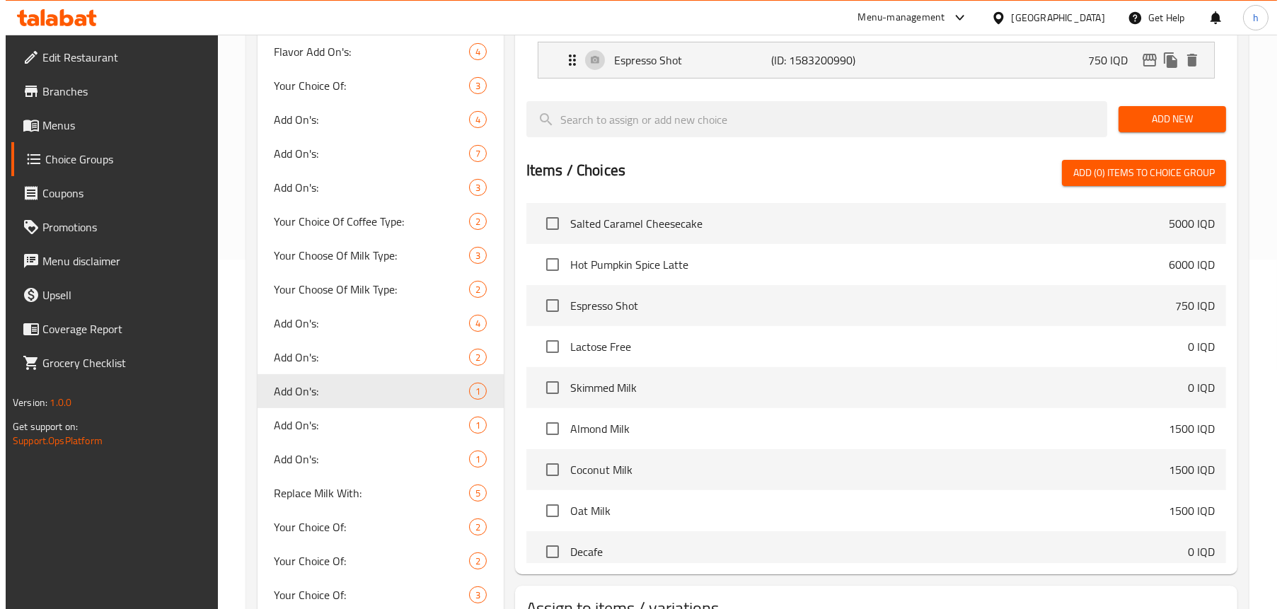
scroll to position [566, 0]
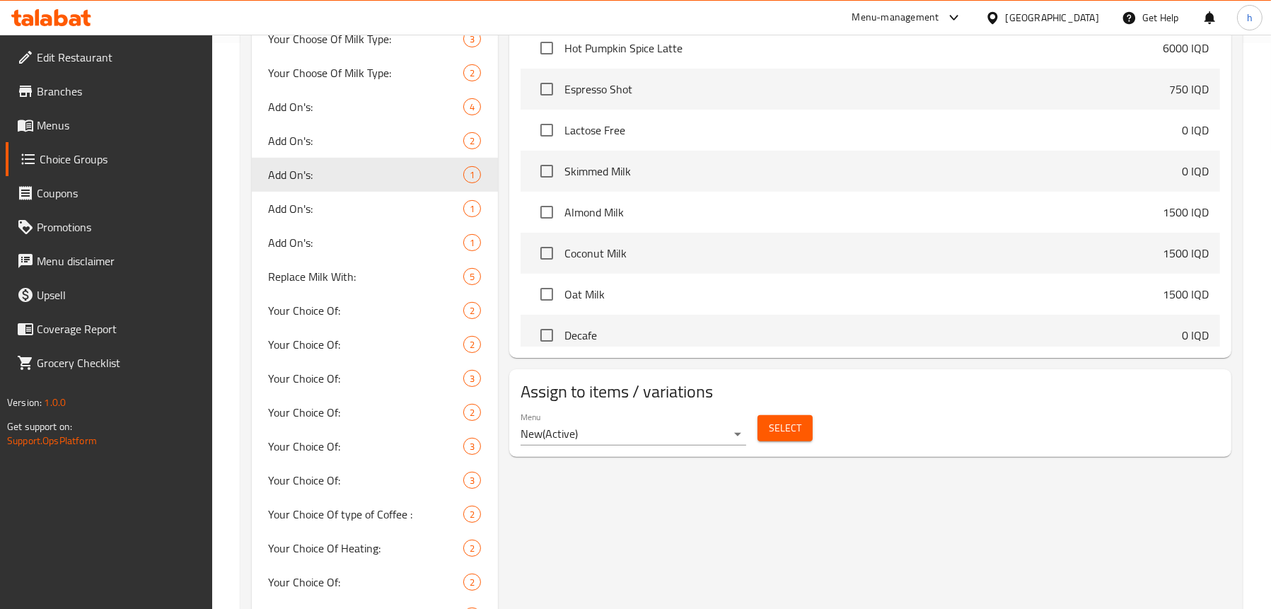
click at [789, 427] on span "Select" at bounding box center [785, 428] width 33 height 18
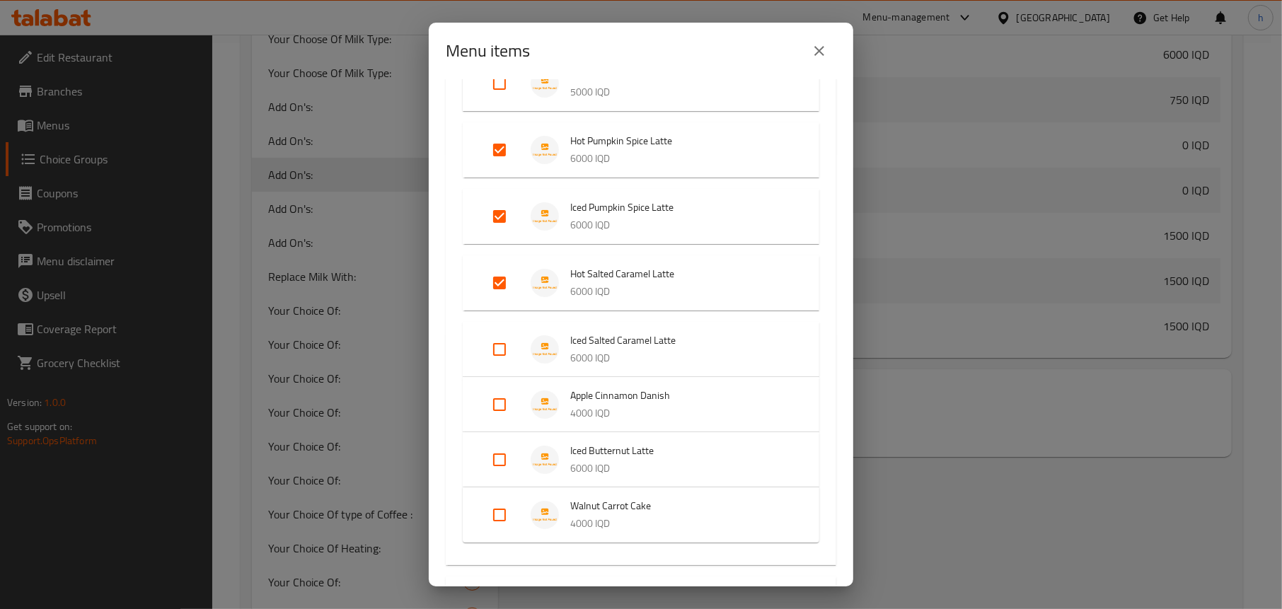
scroll to position [141, 0]
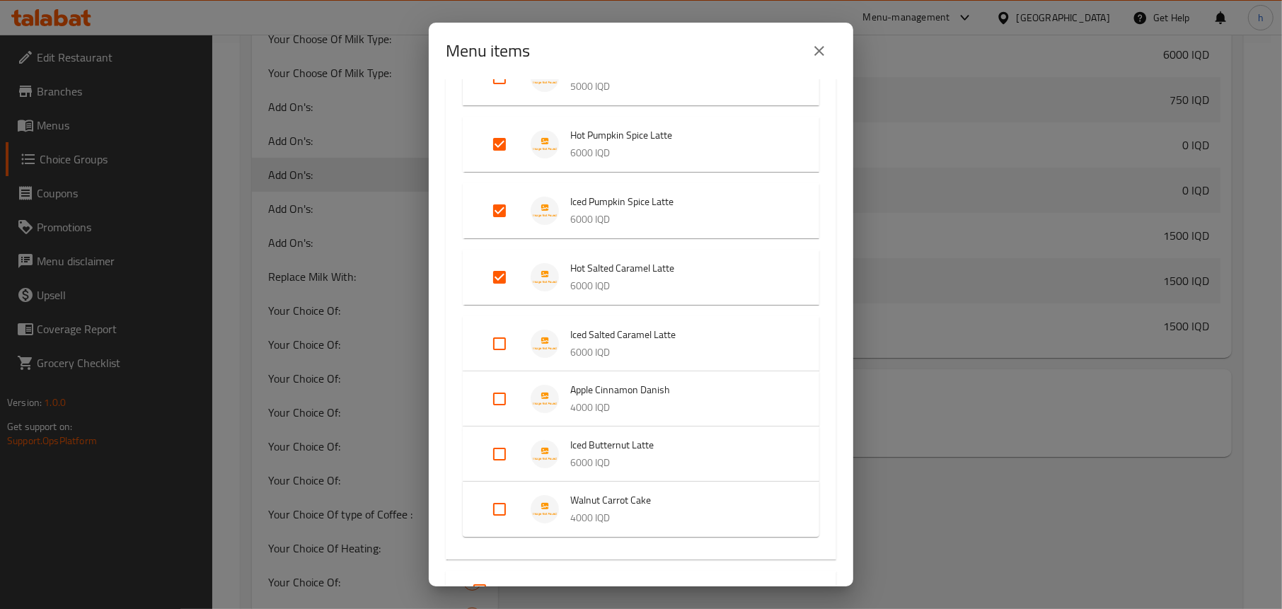
click at [518, 345] on div "Expand" at bounding box center [511, 344] width 40 height 34
click at [497, 340] on input "Expand" at bounding box center [499, 344] width 34 height 34
checkbox input "true"
click at [496, 447] on input "Expand" at bounding box center [499, 454] width 34 height 34
checkbox input "true"
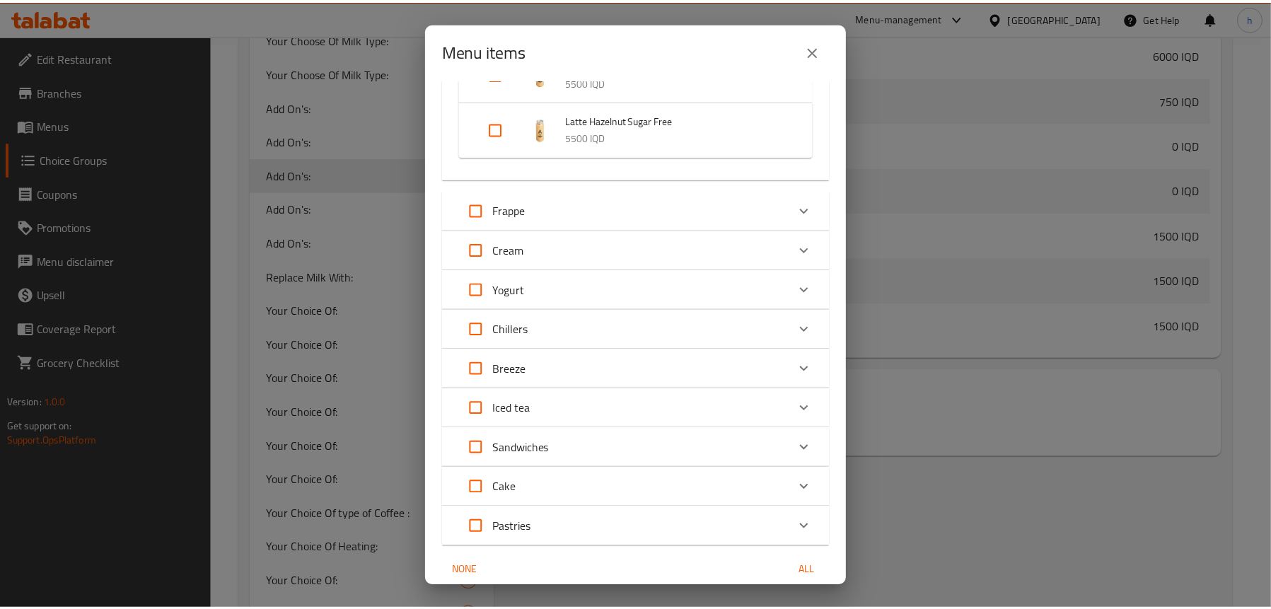
scroll to position [4147, 0]
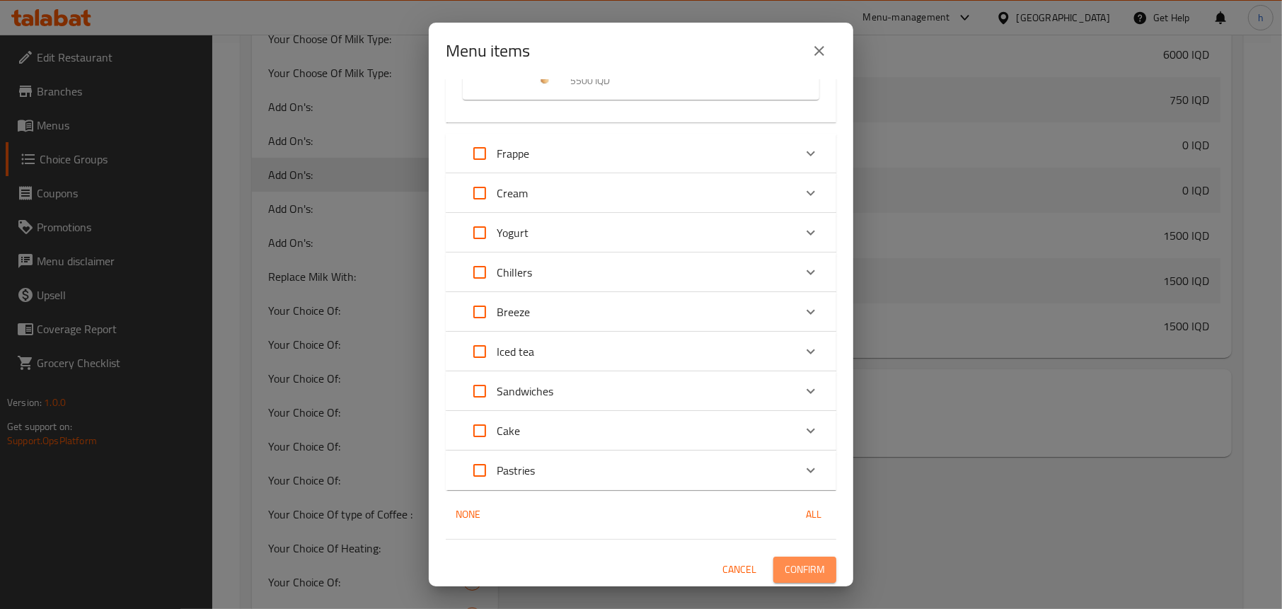
click at [811, 567] on span "Confirm" at bounding box center [804, 570] width 40 height 18
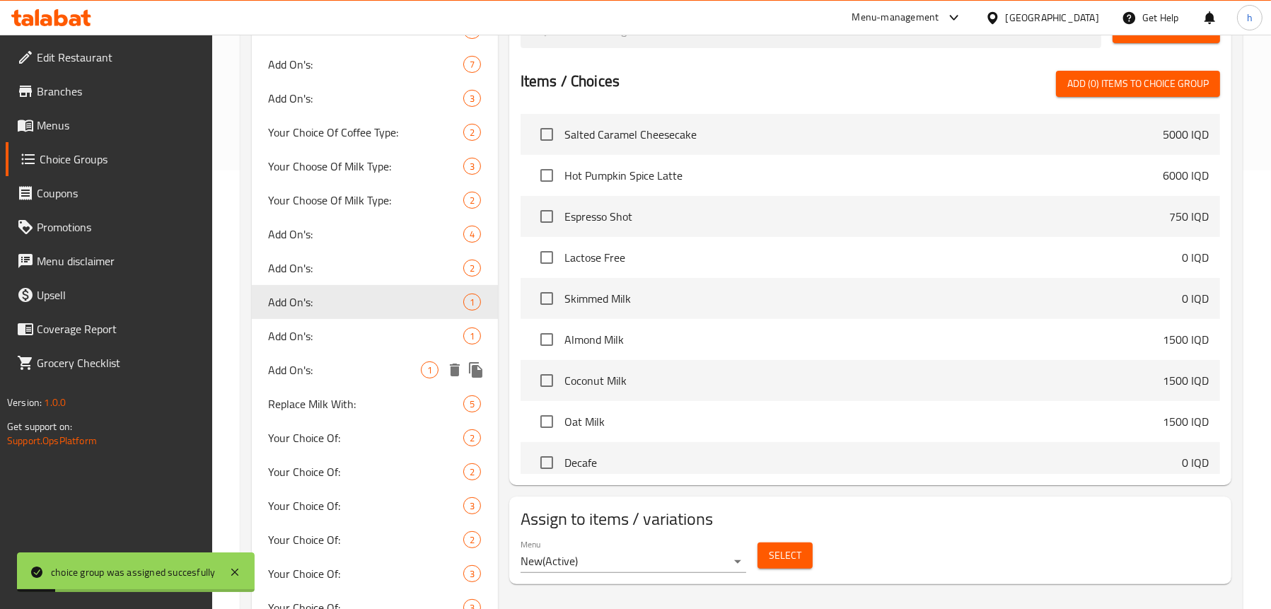
scroll to position [424, 0]
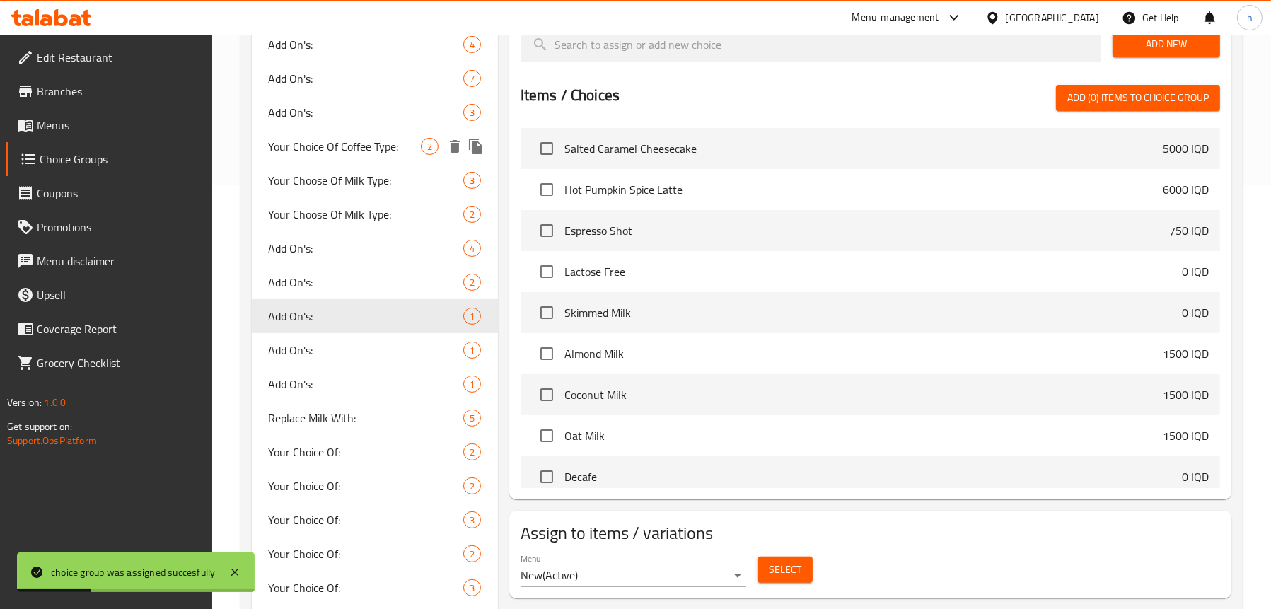
click at [339, 140] on span "Your Choice Of Coffee Type:" at bounding box center [345, 146] width 152 height 17
type input "Your Choice Of Coffee Type:"
type input "إختيارك من النوع القهوة:"
type input "هەلبژاردنت لە جۆری قاوە:"
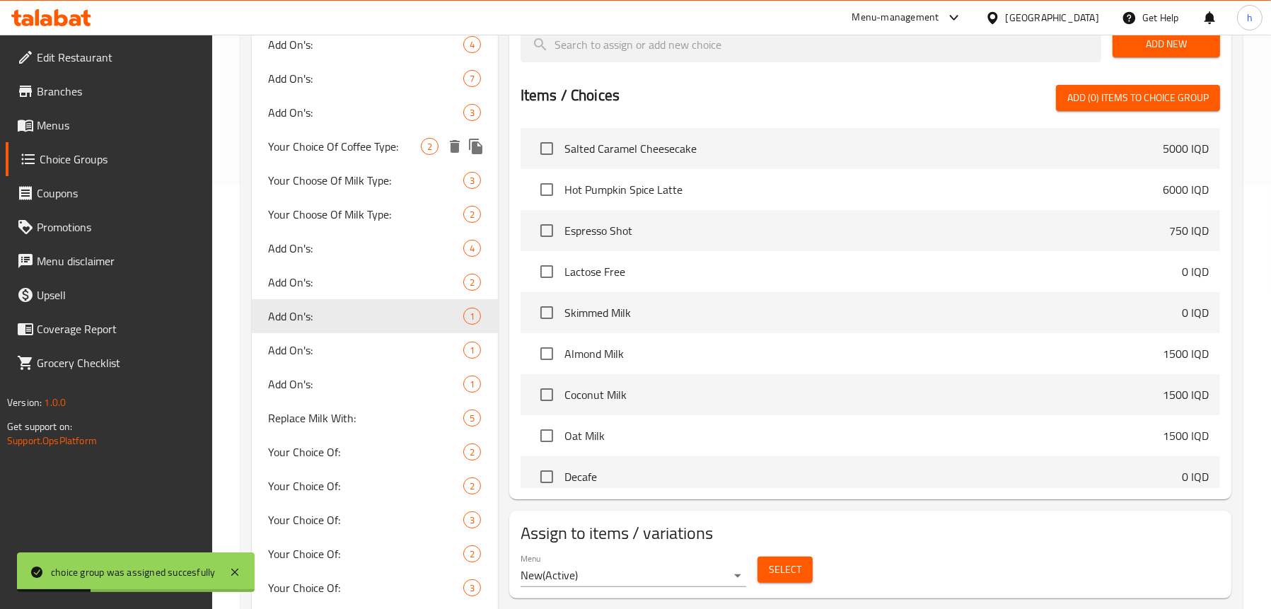
type input "1"
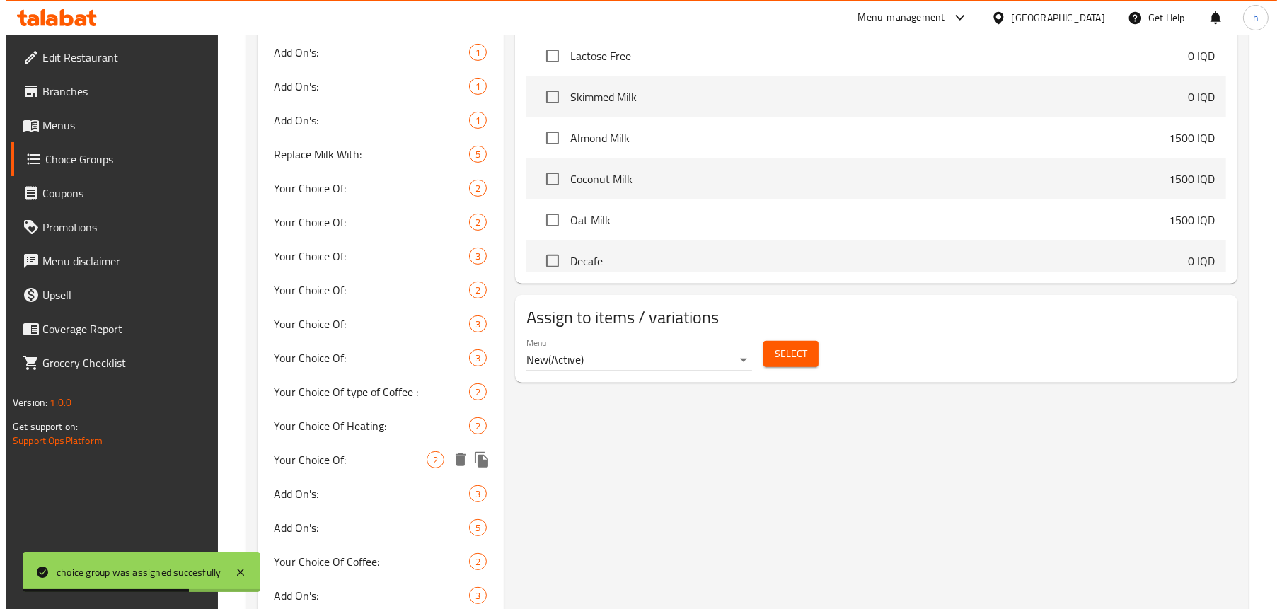
scroll to position [849, 0]
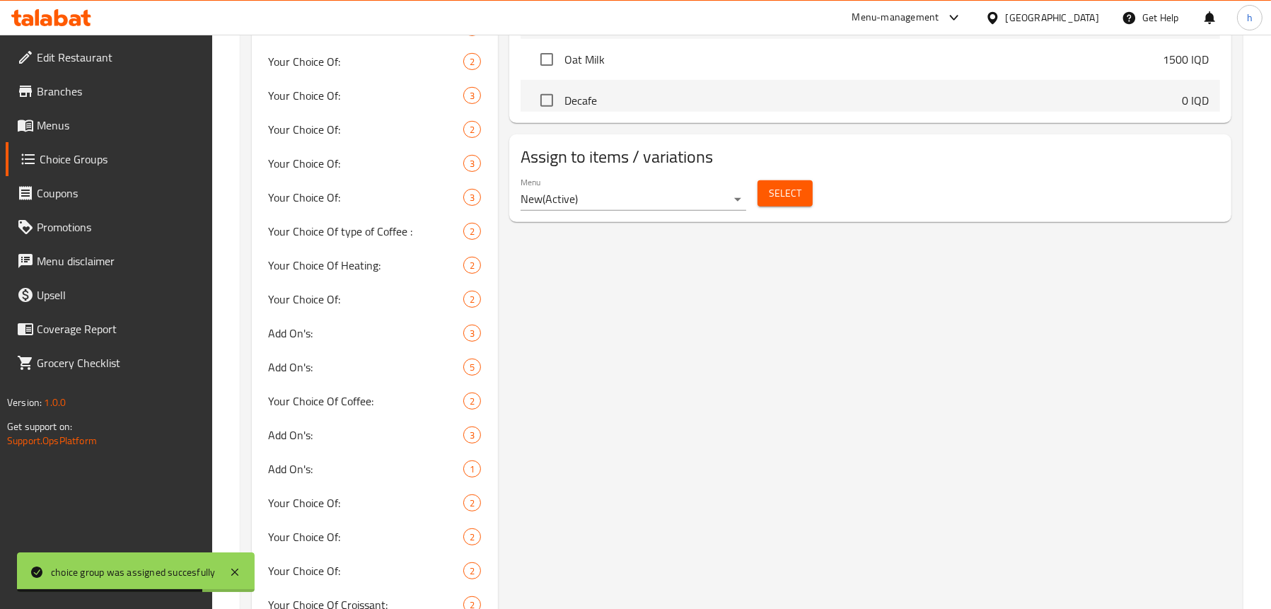
click at [775, 197] on span "Select" at bounding box center [785, 194] width 33 height 18
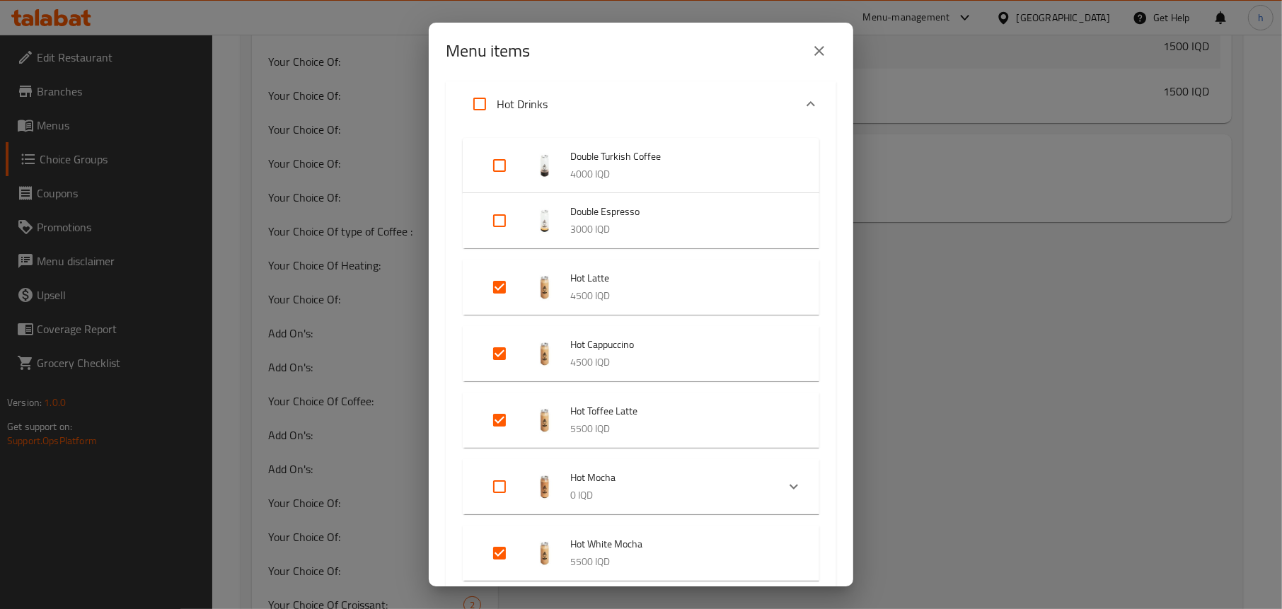
scroll to position [0, 0]
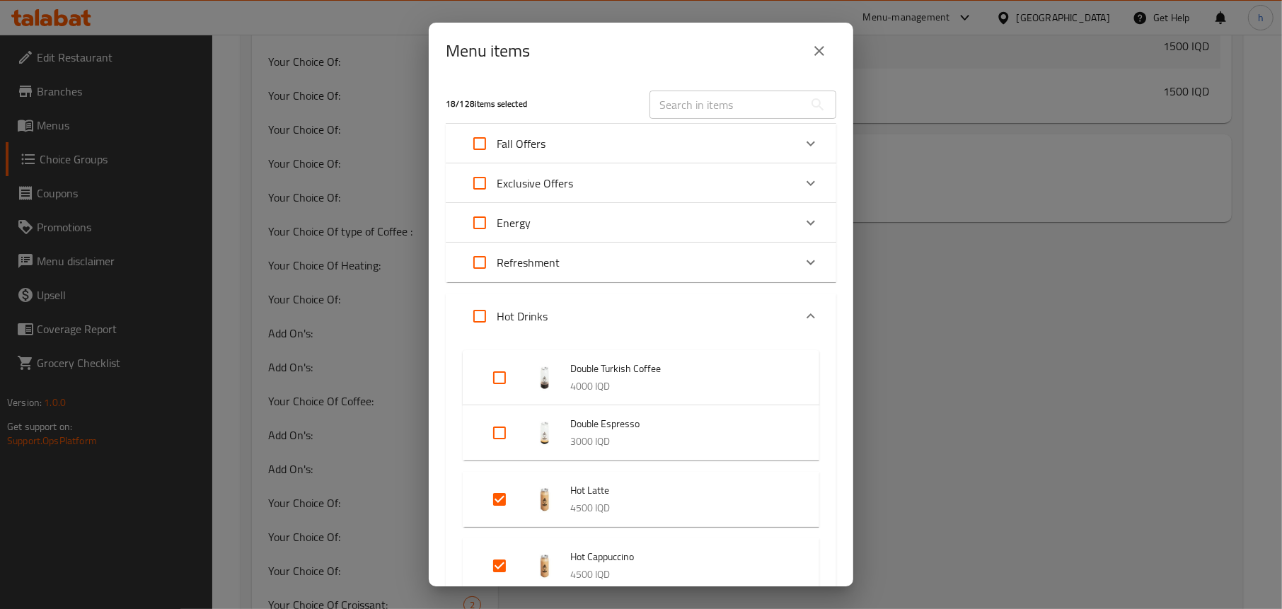
click at [538, 143] on p "Fall Offers" at bounding box center [521, 143] width 49 height 17
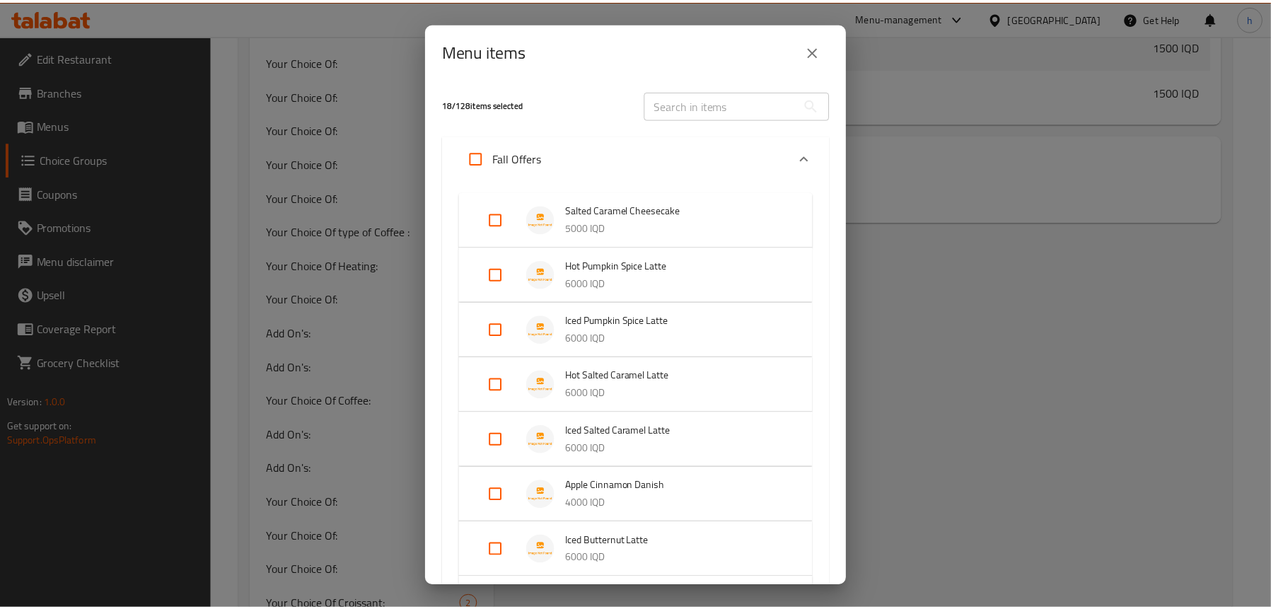
scroll to position [212, 0]
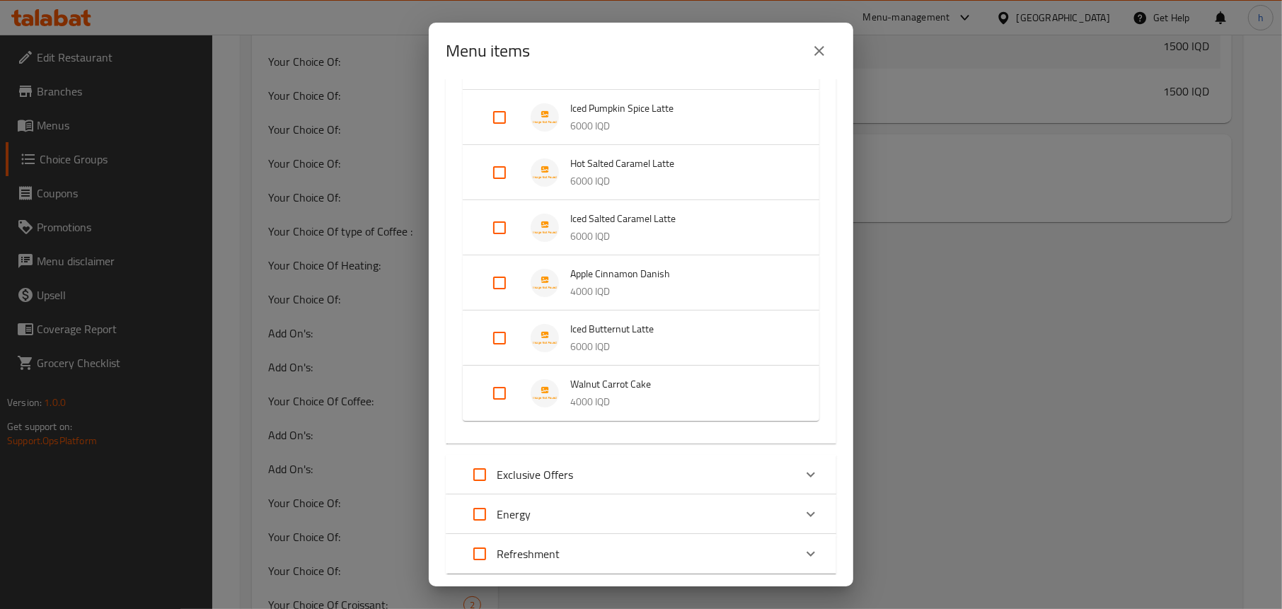
click at [813, 47] on icon "close" at bounding box center [819, 50] width 17 height 17
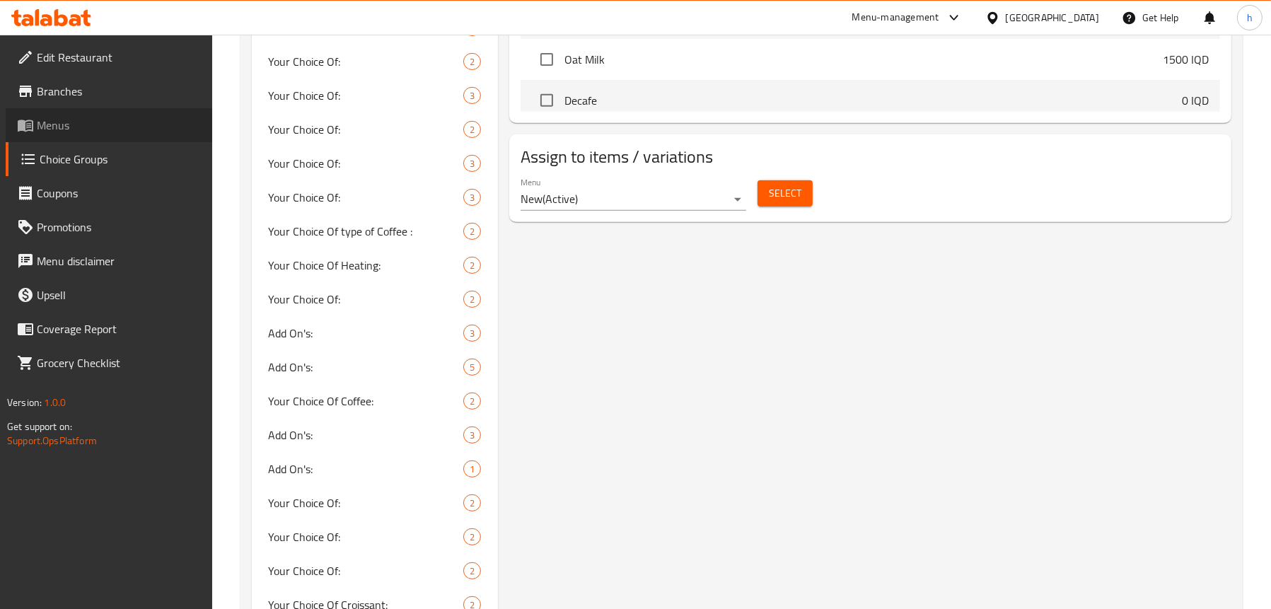
click at [96, 122] on span "Menus" at bounding box center [119, 125] width 164 height 17
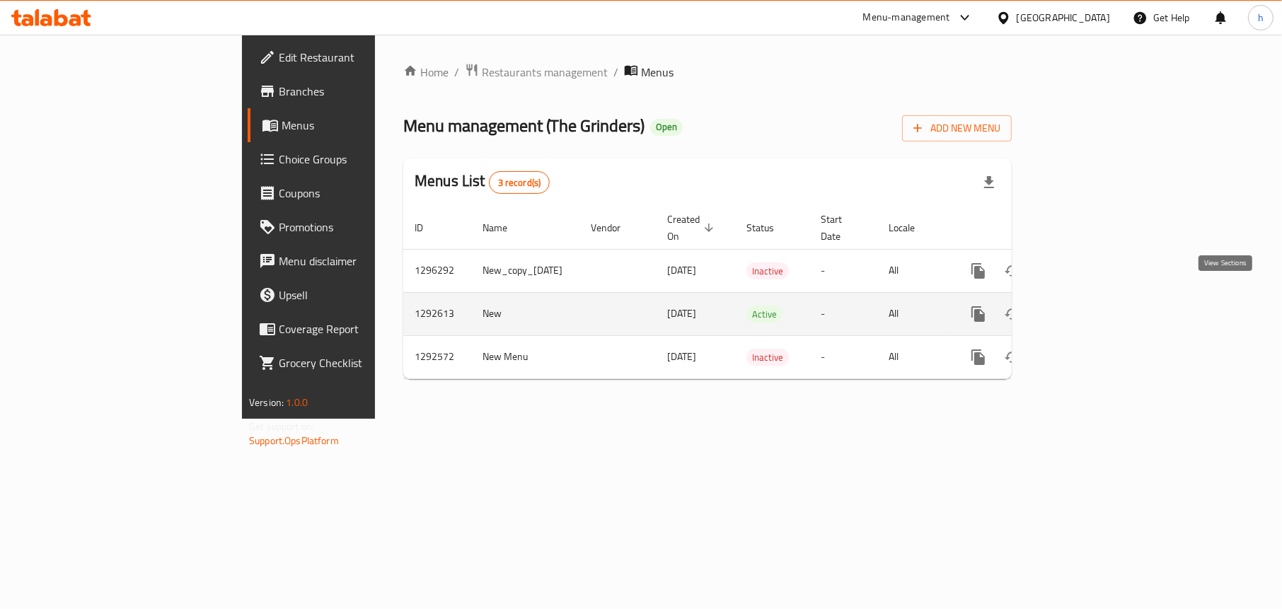
click at [1089, 306] on icon "enhanced table" at bounding box center [1080, 314] width 17 height 17
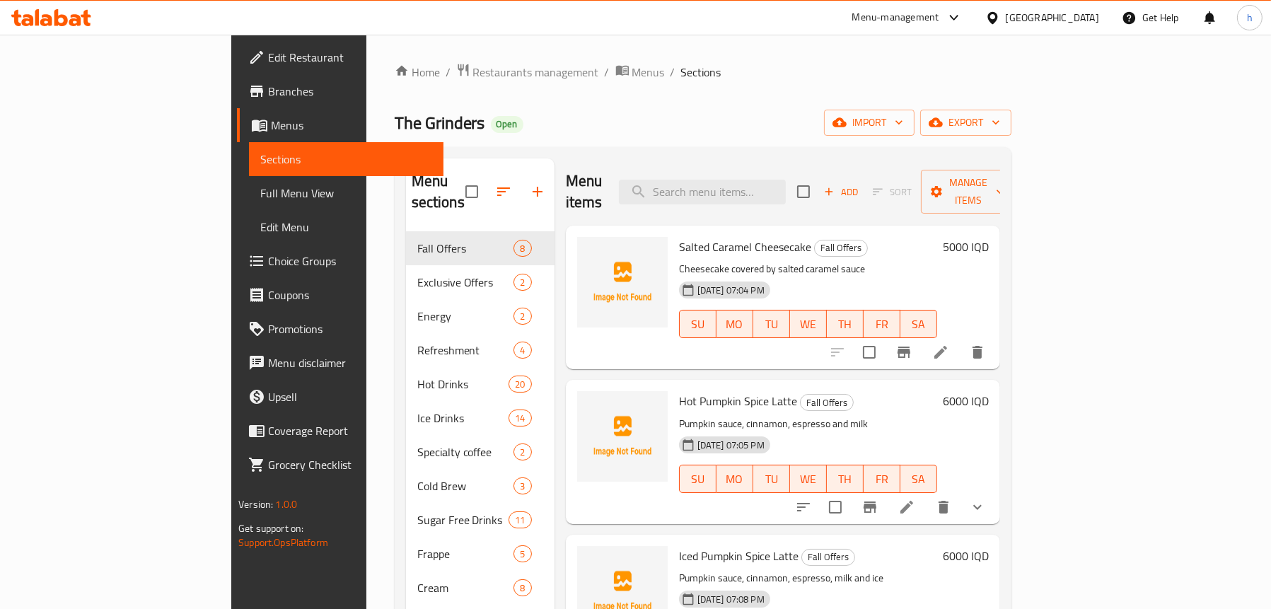
click at [260, 195] on span "Full Menu View" at bounding box center [346, 193] width 172 height 17
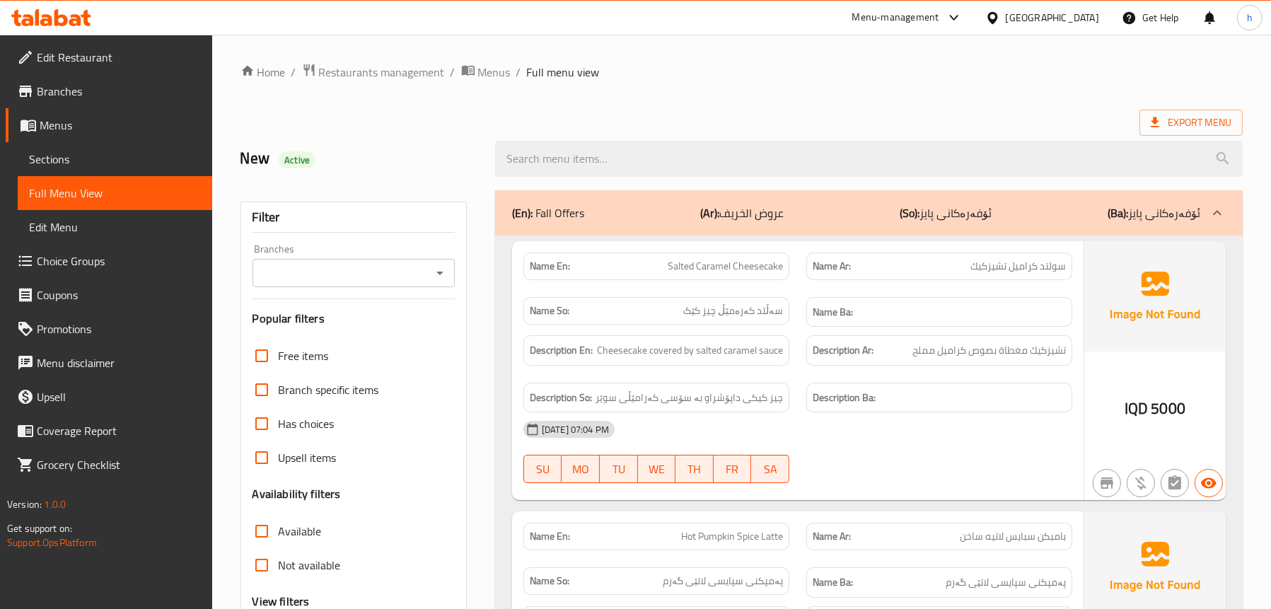
click at [439, 270] on icon "Open" at bounding box center [439, 273] width 17 height 17
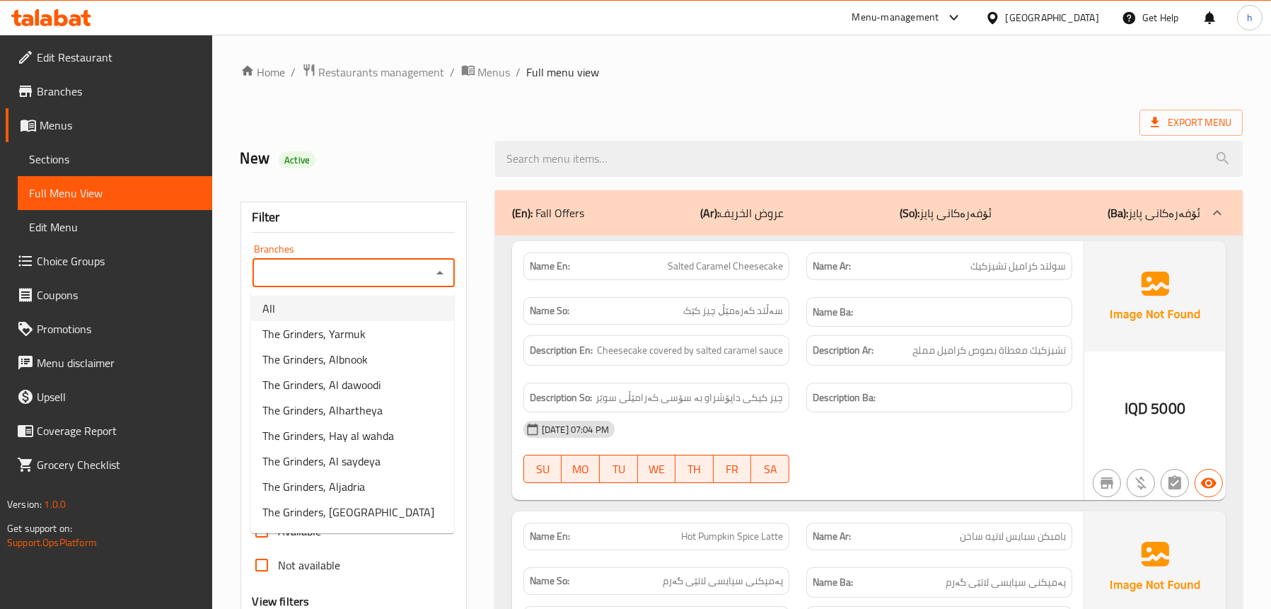
click at [364, 302] on li "All" at bounding box center [352, 308] width 203 height 25
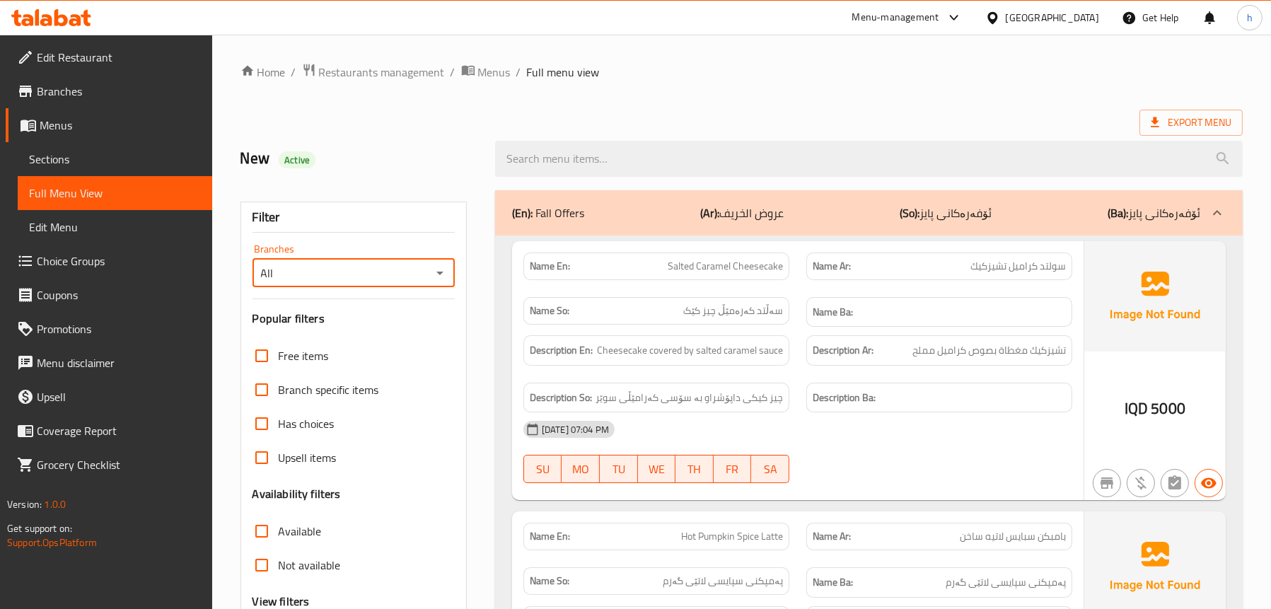
type input "All"
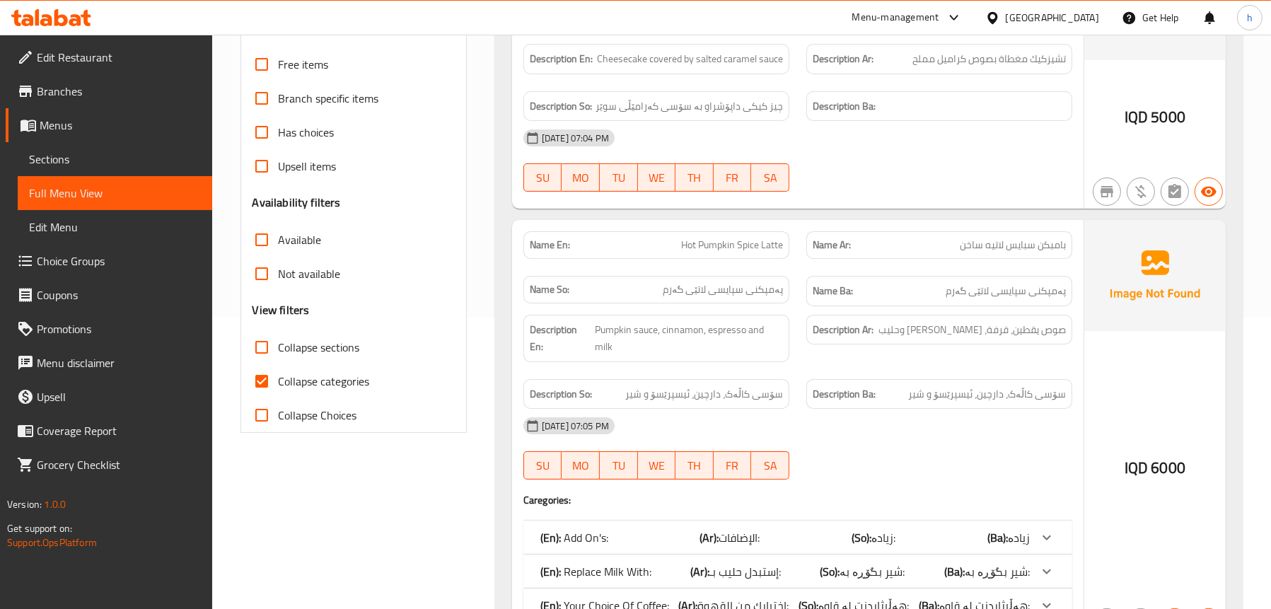
scroll to position [424, 0]
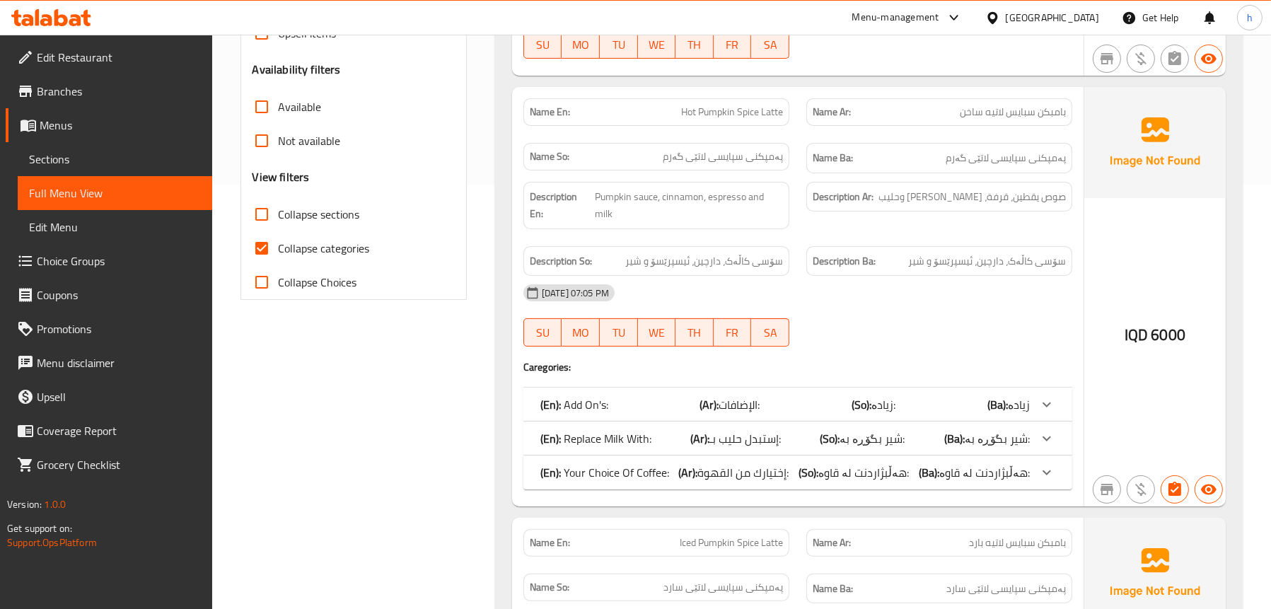
click at [596, 396] on p "(En): Add On's:" at bounding box center [574, 404] width 68 height 17
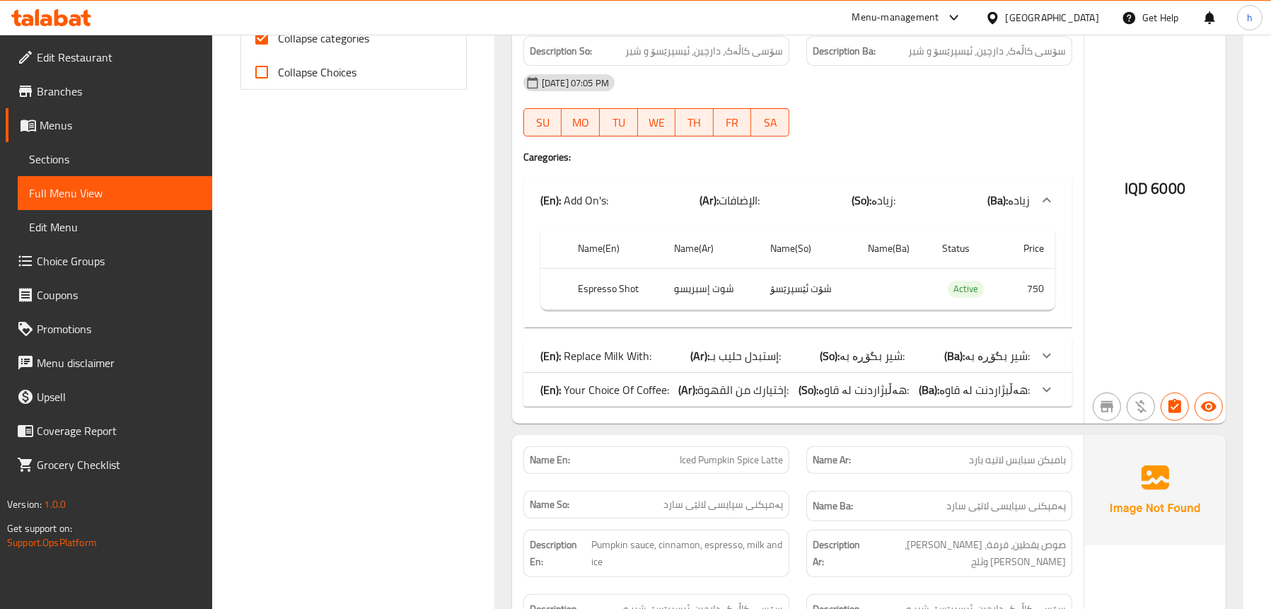
scroll to position [637, 0]
click at [649, 345] on p "(En): Replace Milk With:" at bounding box center [595, 353] width 111 height 17
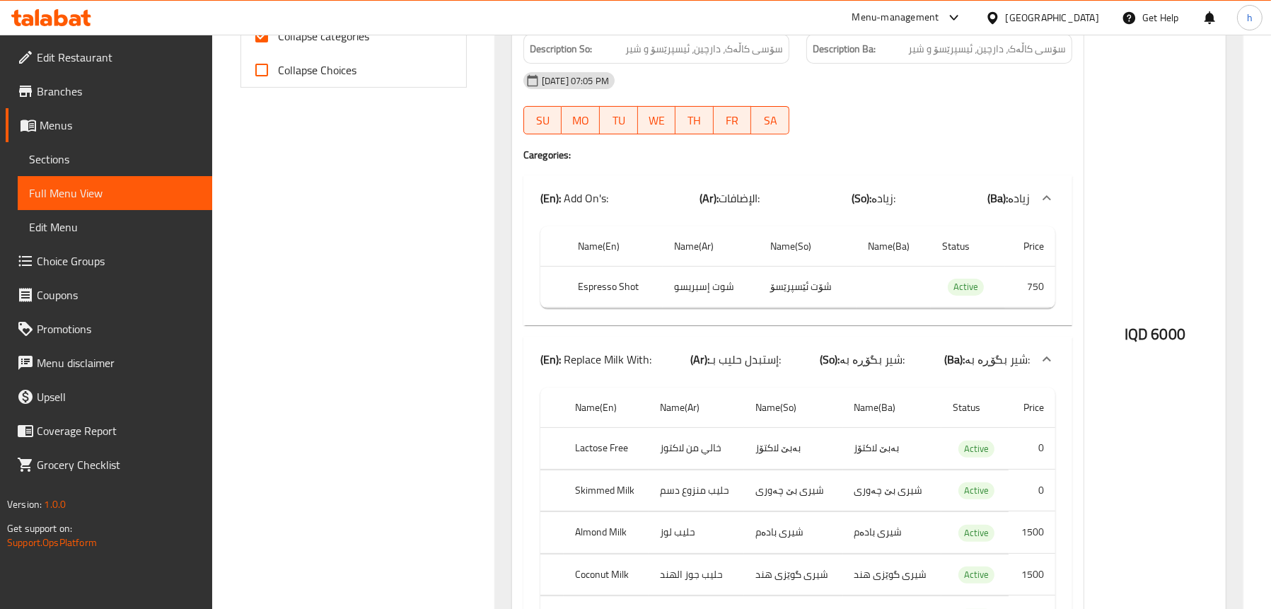
scroll to position [920, 0]
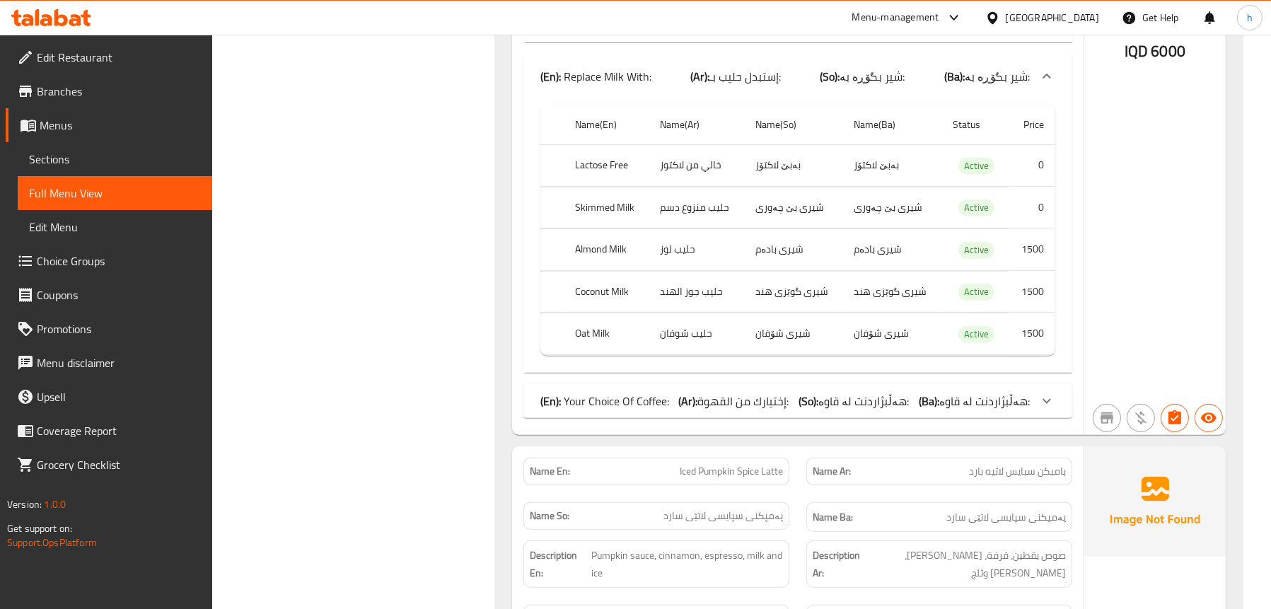
click at [690, 390] on b "(Ar):" at bounding box center [688, 400] width 19 height 21
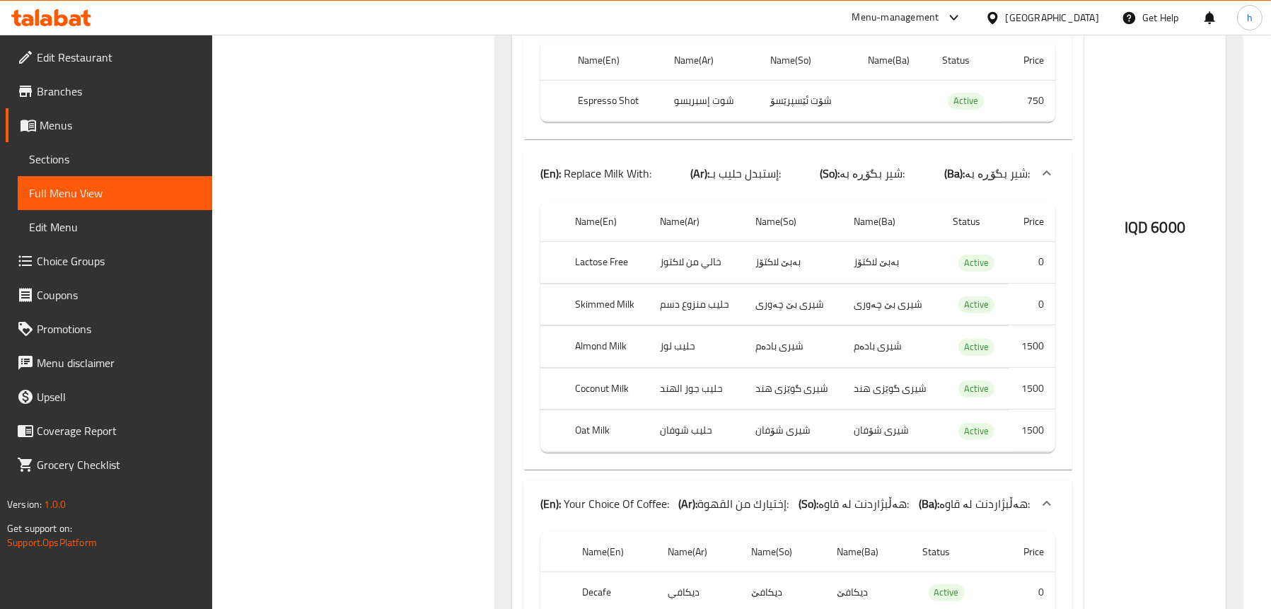
scroll to position [1061, 0]
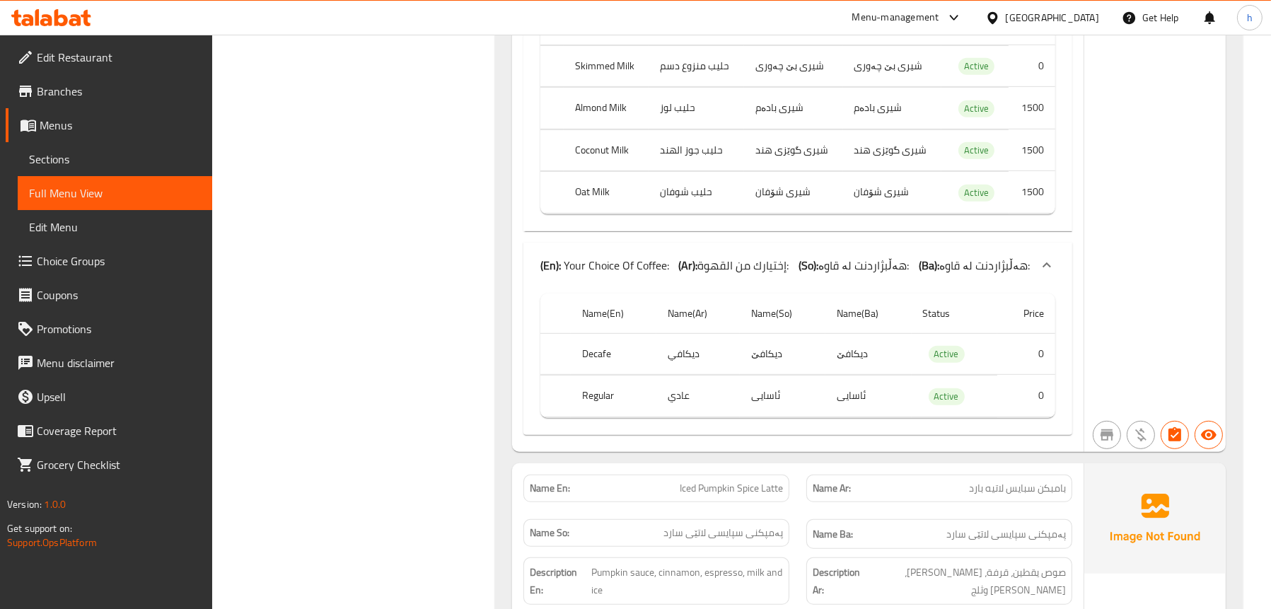
click at [658, 257] on p "(En): Your Choice Of Coffee:" at bounding box center [604, 265] width 129 height 17
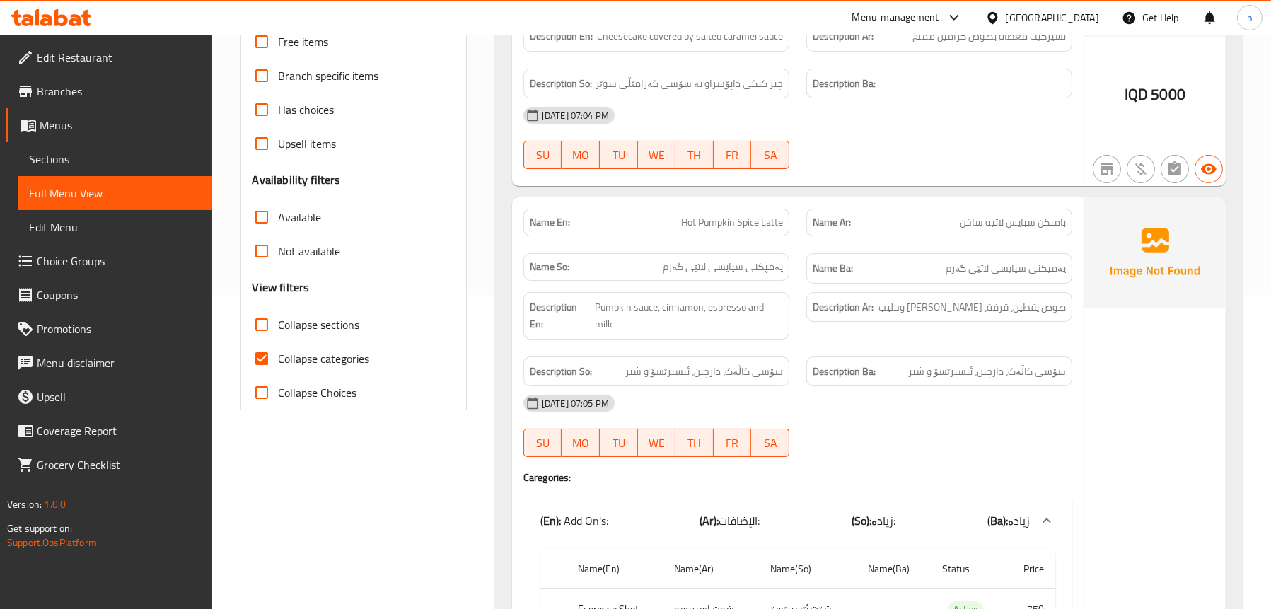
scroll to position [212, 0]
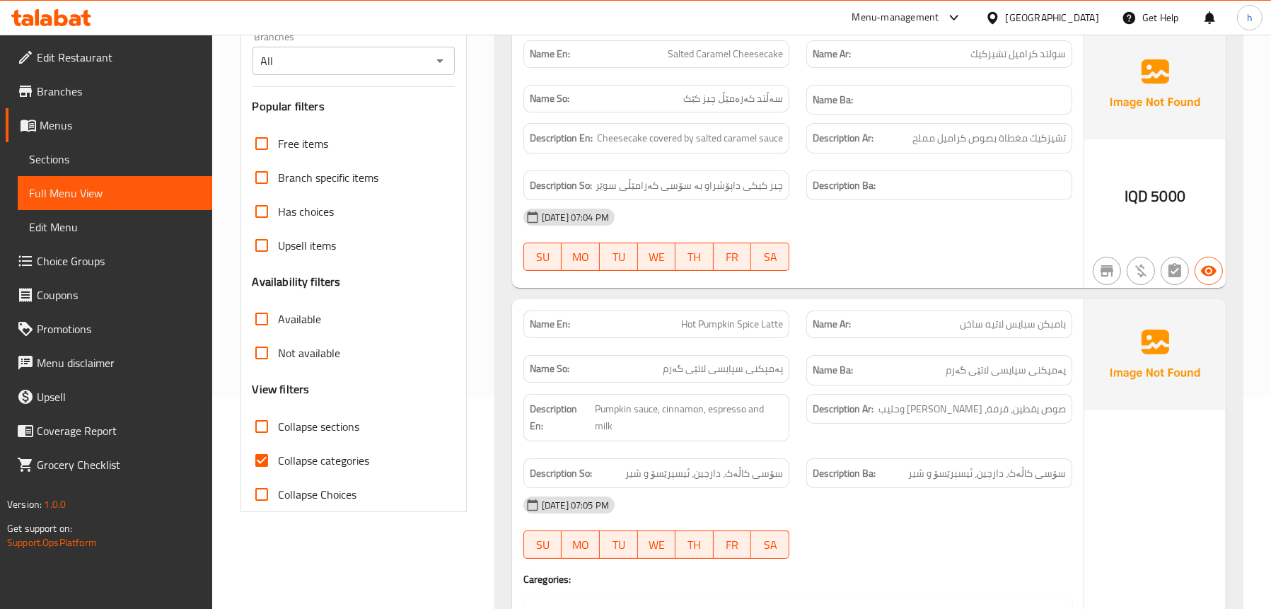
click at [307, 460] on span "Collapse categories" at bounding box center [324, 460] width 91 height 17
click at [279, 460] on input "Collapse categories" at bounding box center [262, 460] width 34 height 34
checkbox input "false"
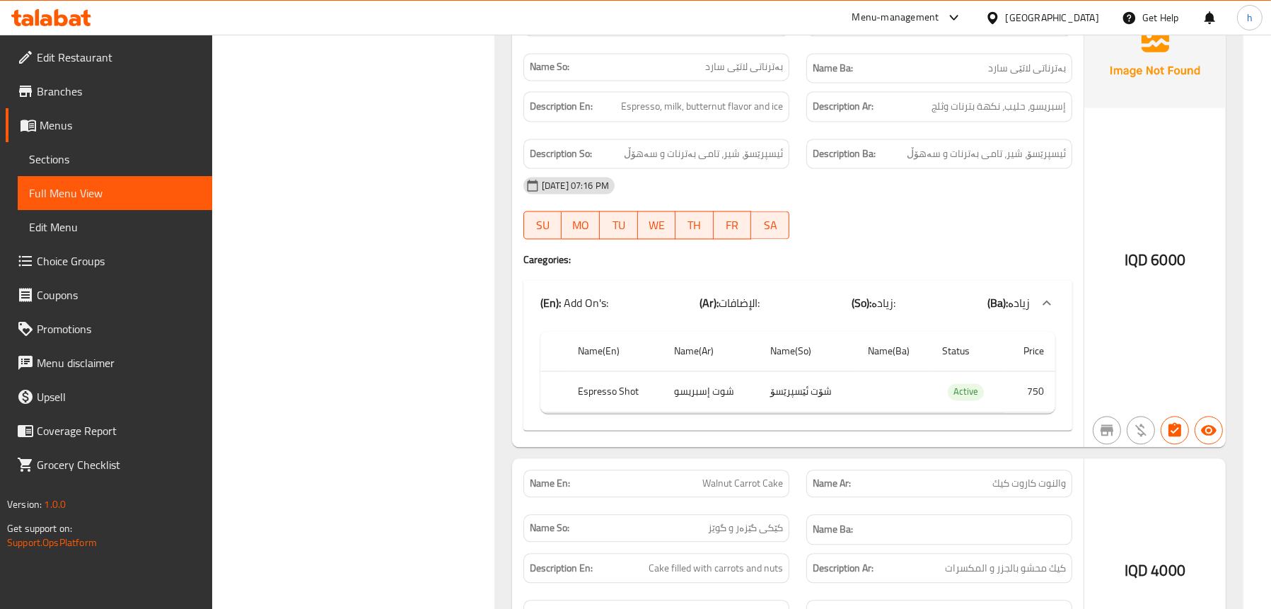
scroll to position [4244, 0]
click at [64, 259] on span "Choice Groups" at bounding box center [119, 261] width 164 height 17
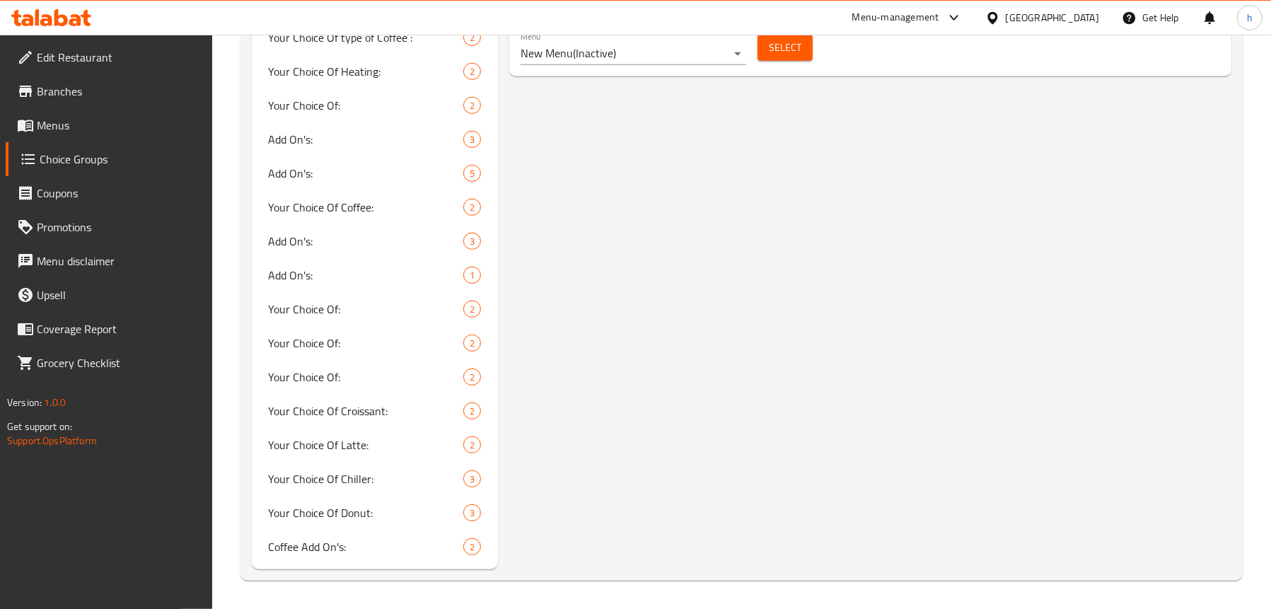
scroll to position [200, 0]
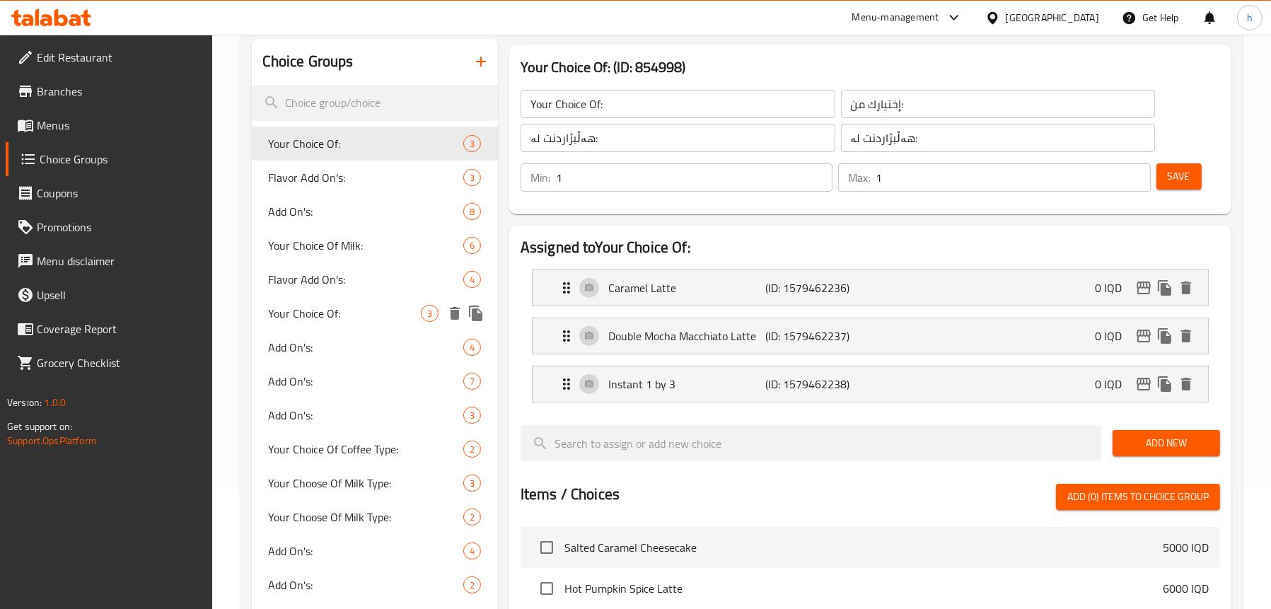
scroll to position [200, 0]
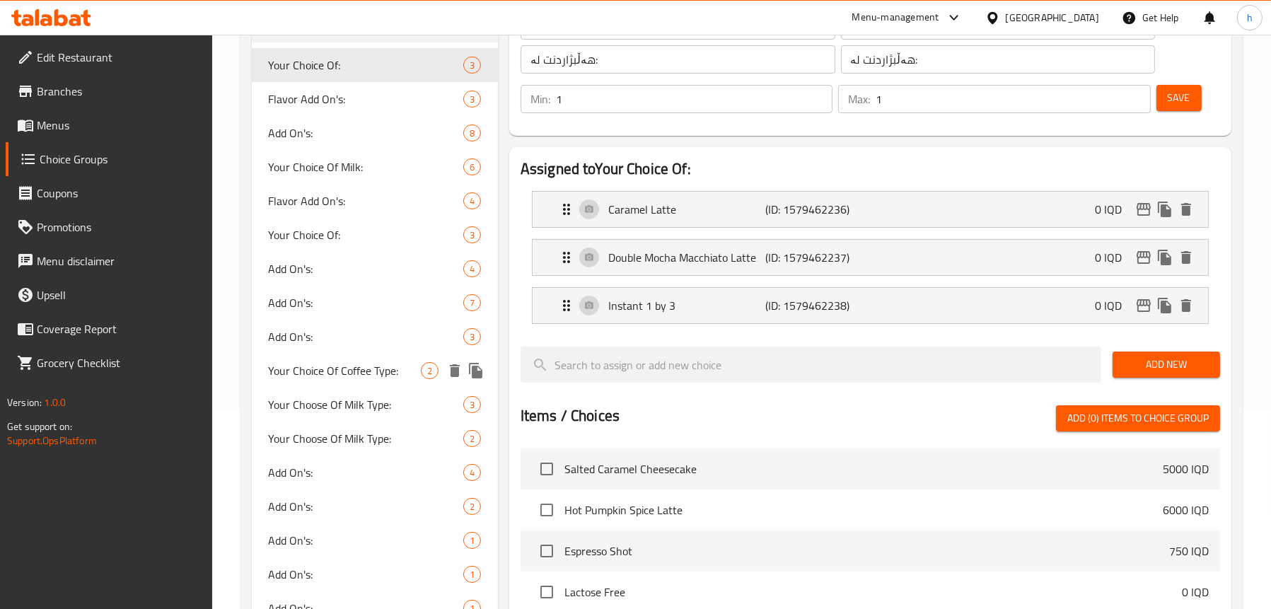
click at [344, 366] on span "Your Choice Of Coffee Type:" at bounding box center [345, 370] width 152 height 17
type input "Your Choice Of Coffee Type:"
type input "إختيارك من النوع القهوة:"
type input "هەلبژاردنت لە جۆری قاوە:"
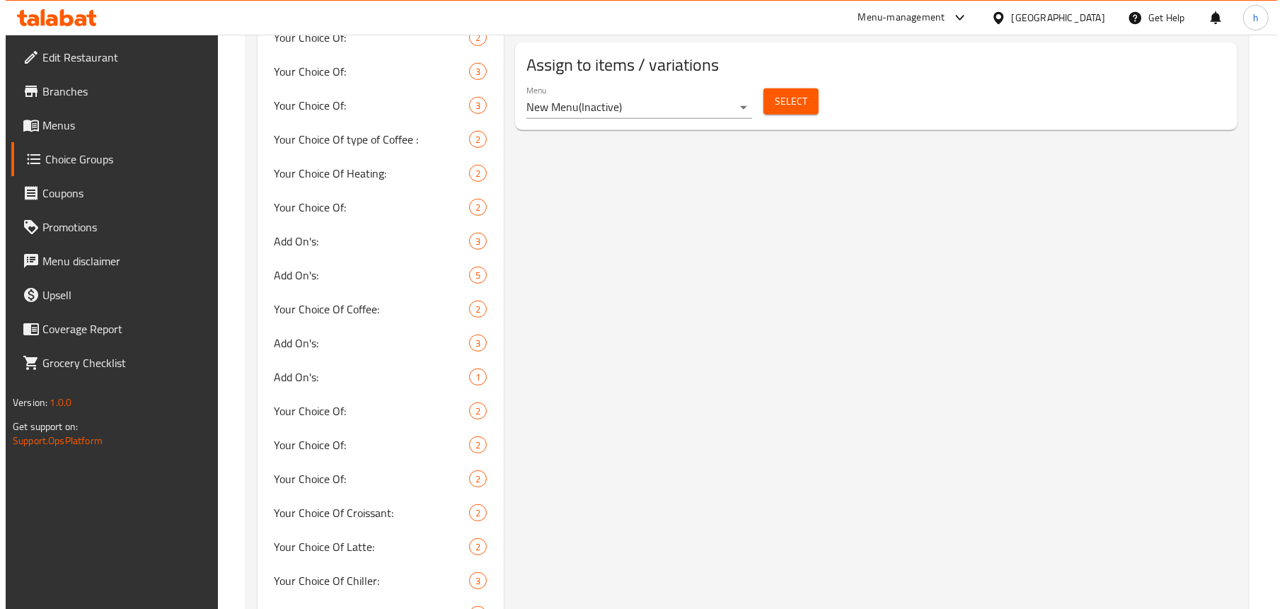
scroll to position [978, 0]
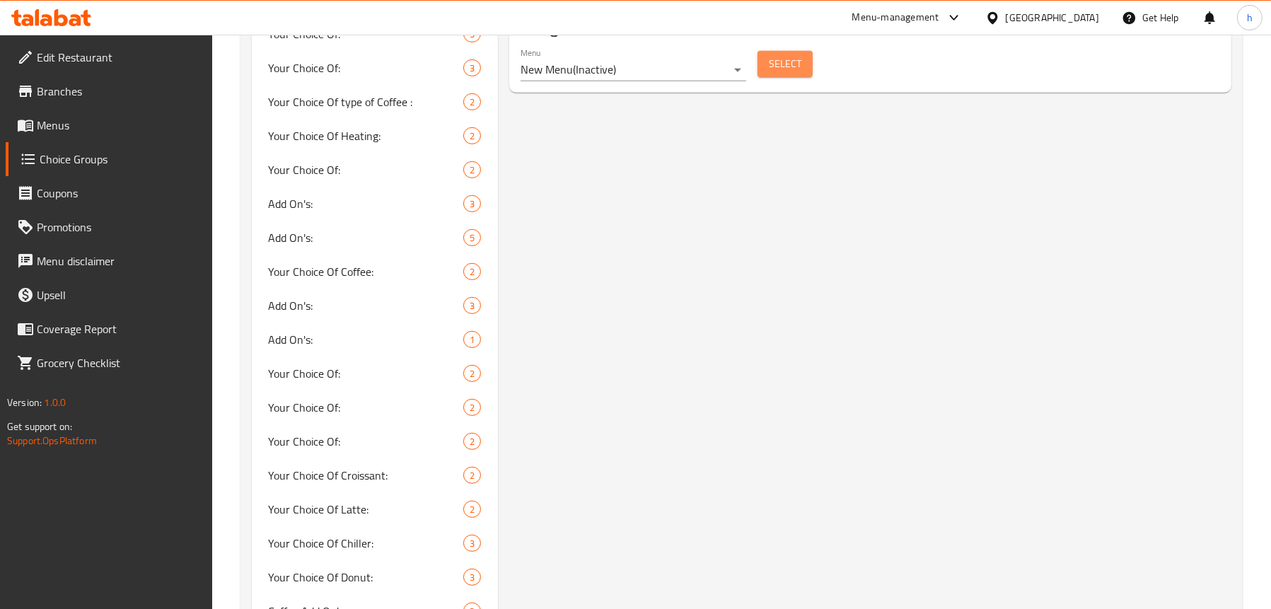
click at [779, 64] on span "Select" at bounding box center [785, 64] width 33 height 18
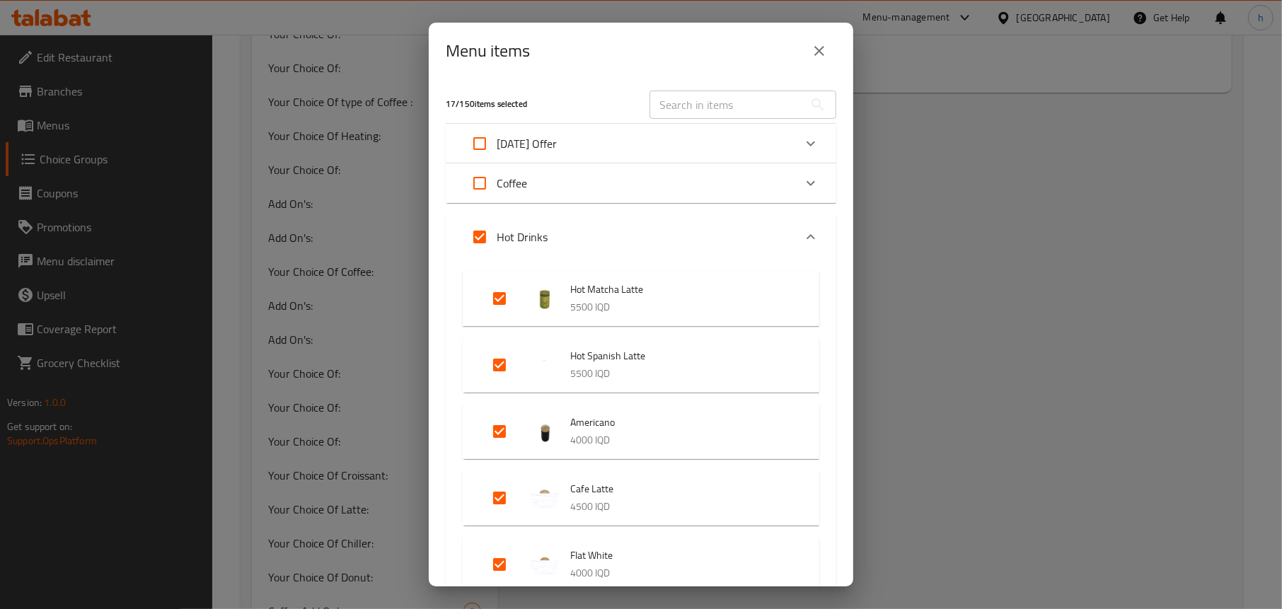
click at [816, 101] on div "​" at bounding box center [742, 105] width 187 height 28
click at [805, 45] on button "close" at bounding box center [819, 51] width 34 height 34
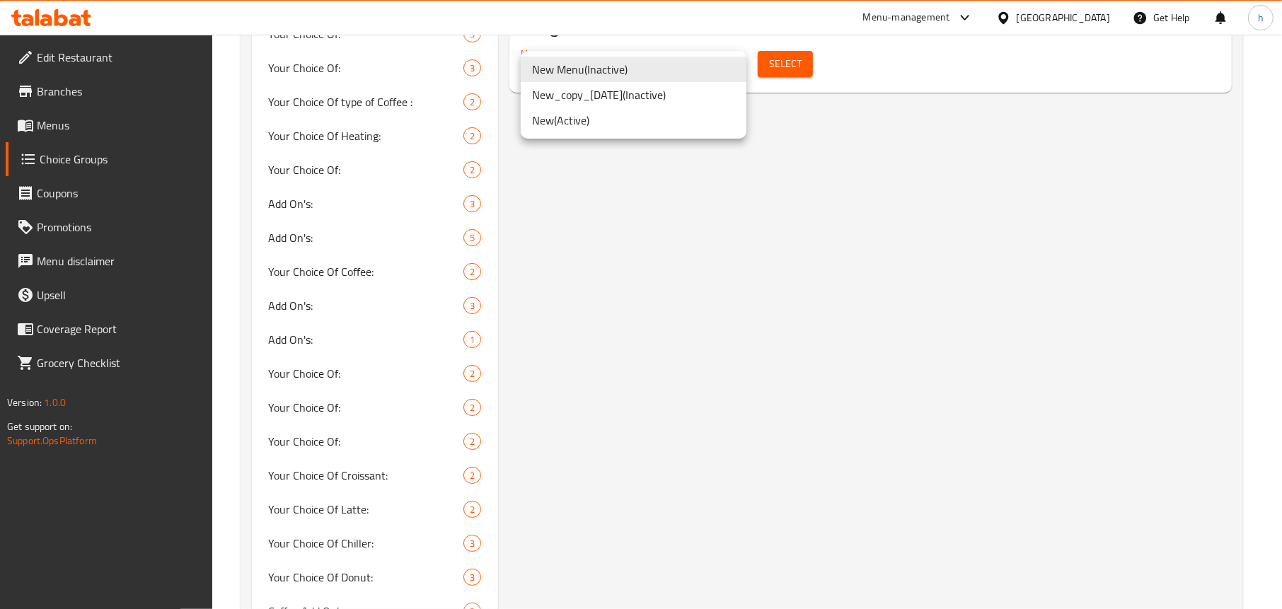
click at [596, 119] on li "New ( Active )" at bounding box center [634, 120] width 226 height 25
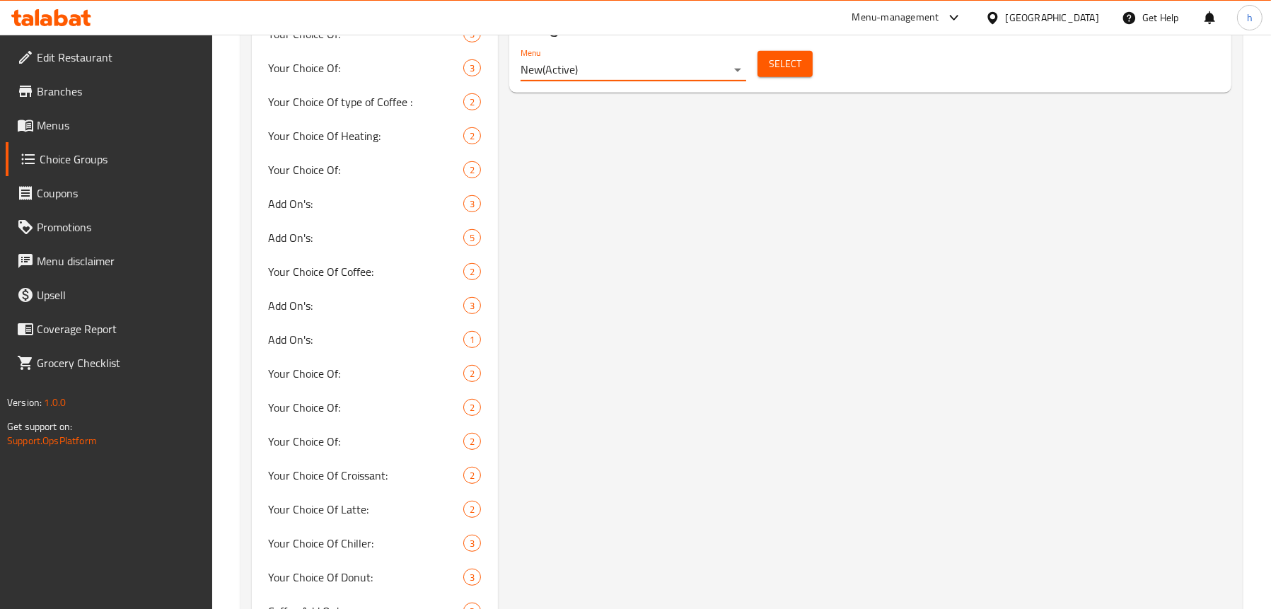
click at [772, 62] on span "Select" at bounding box center [785, 64] width 33 height 18
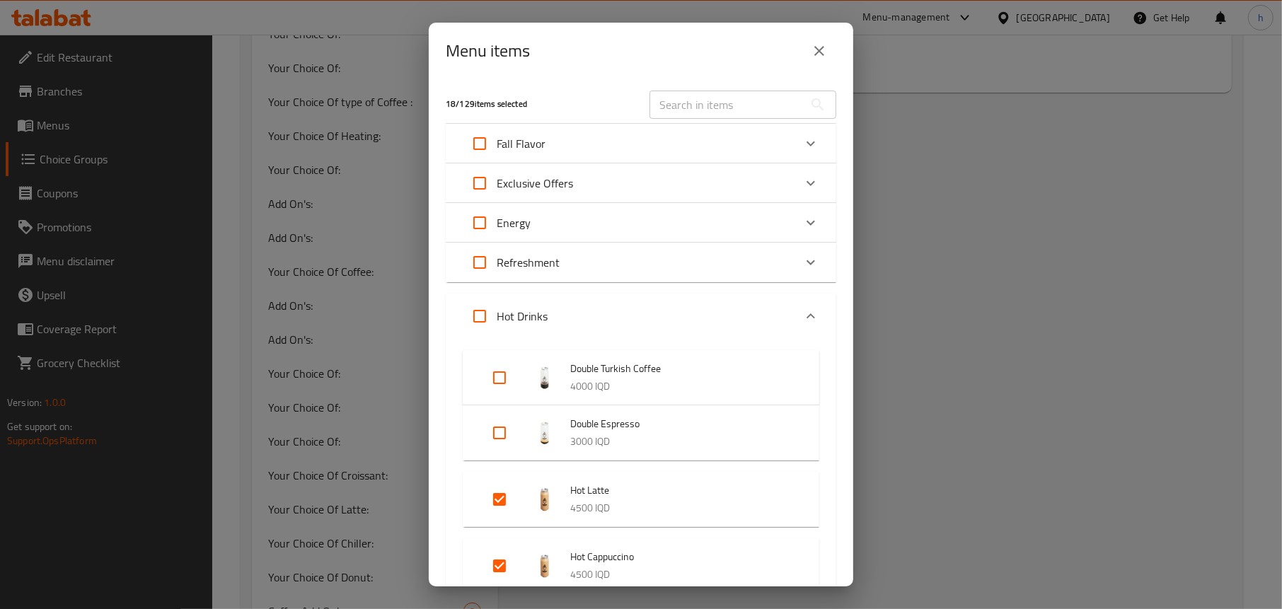
click at [533, 142] on p "Fall Flavor" at bounding box center [521, 143] width 49 height 17
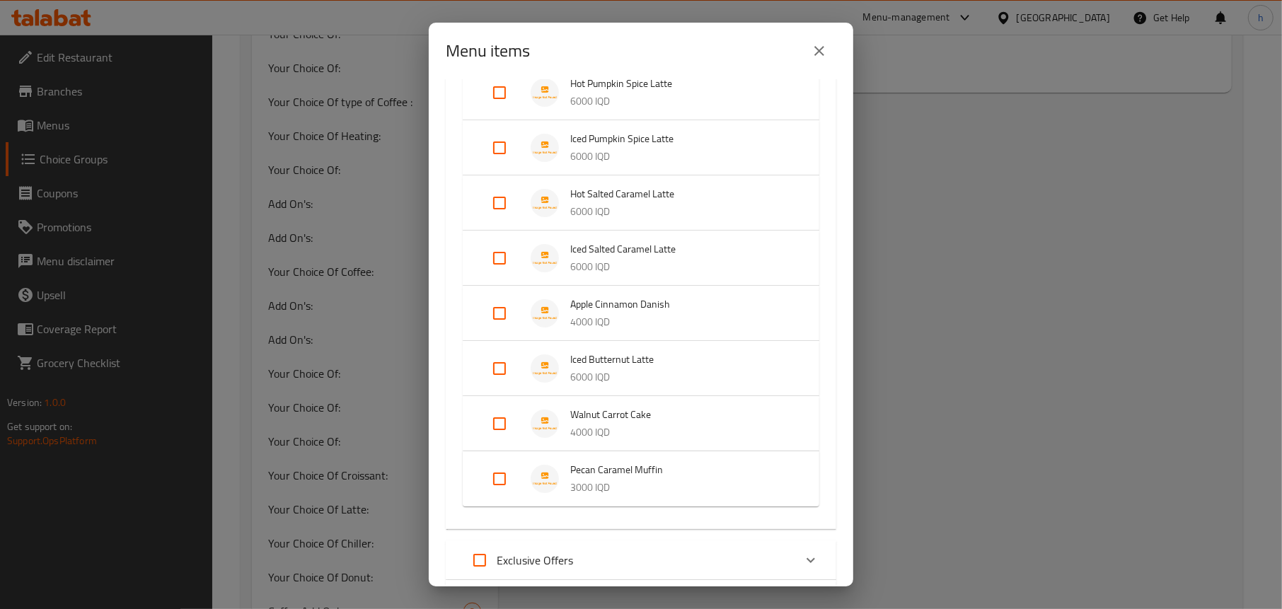
scroll to position [212, 0]
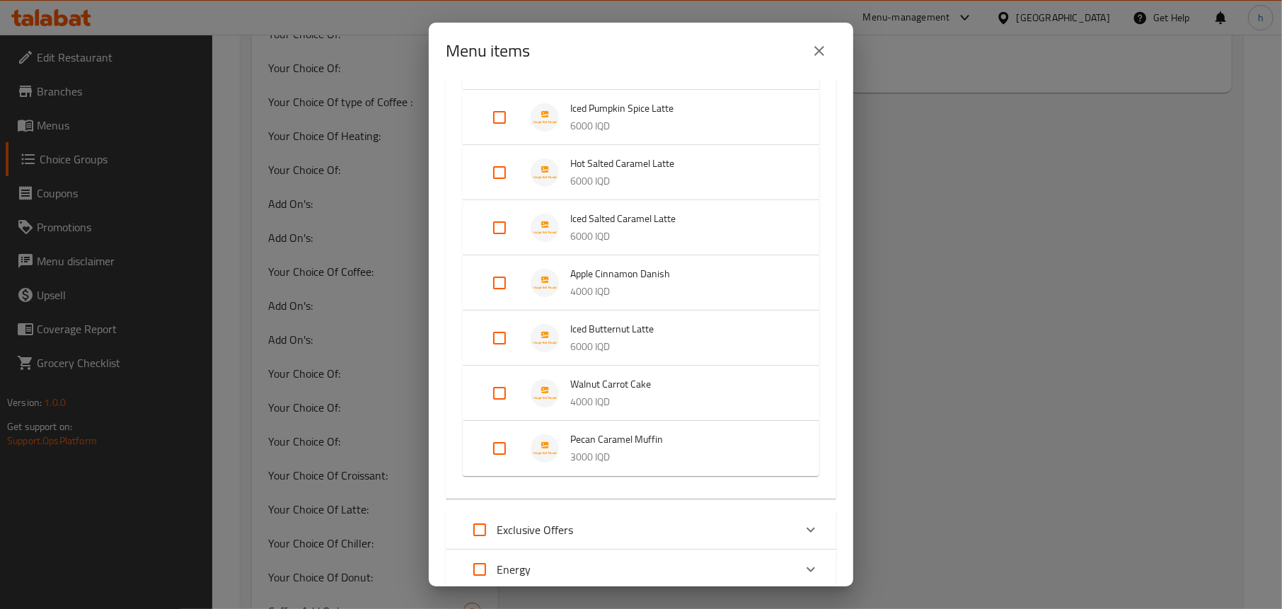
click at [495, 337] on input "Expand" at bounding box center [499, 338] width 34 height 34
checkbox input "true"
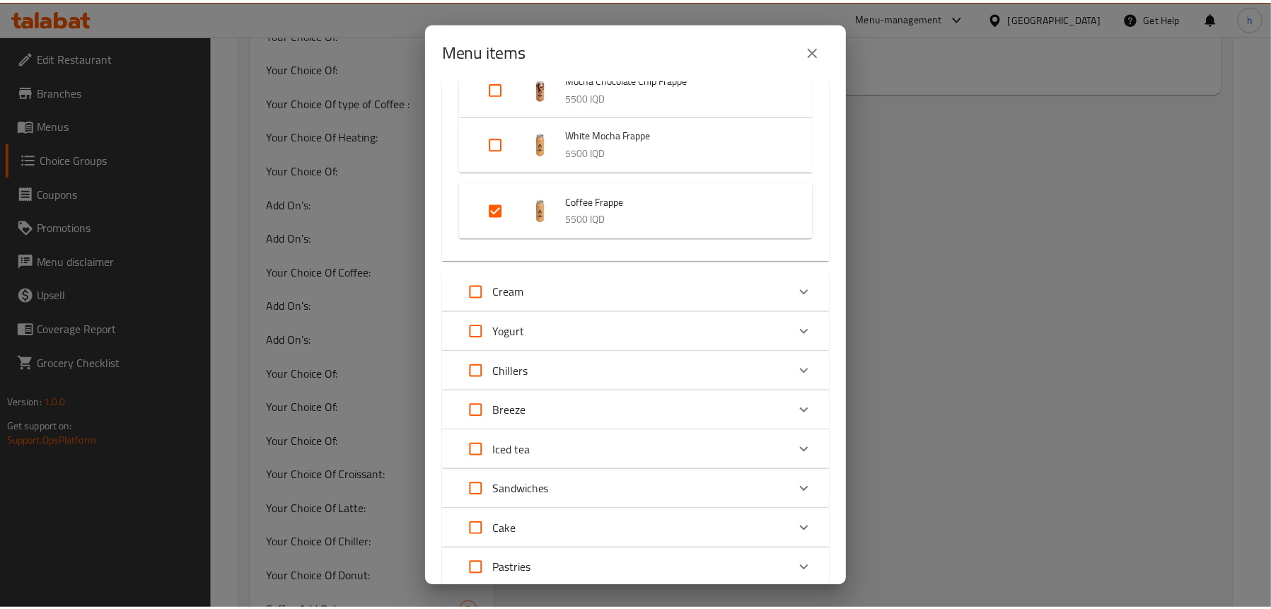
scroll to position [3492, 0]
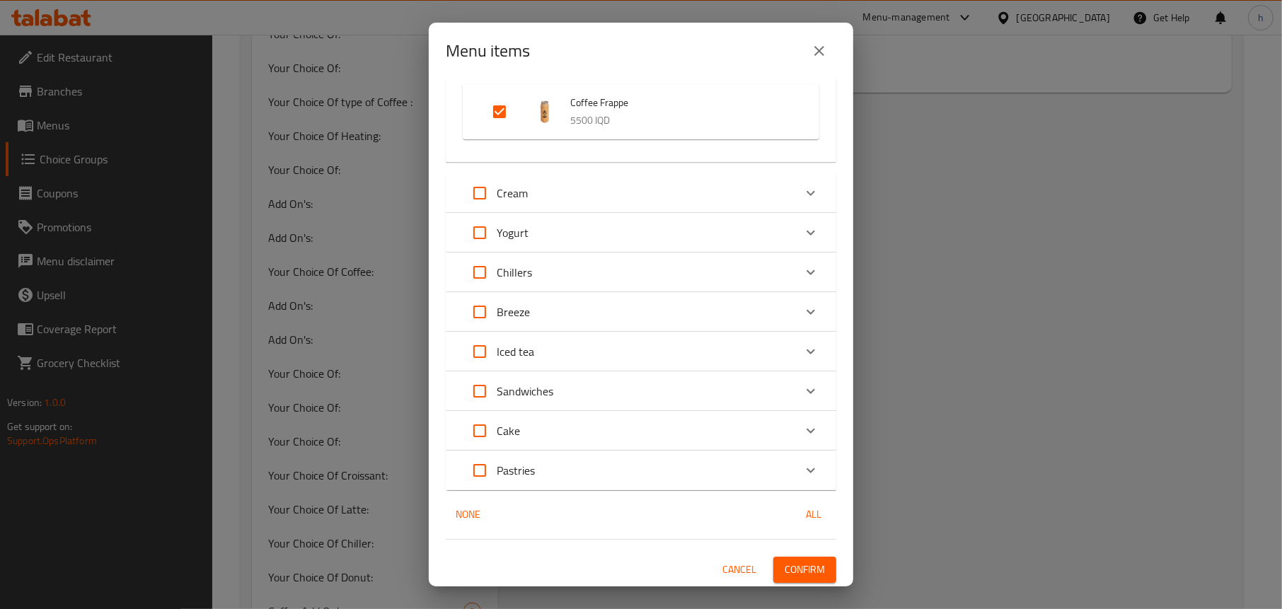
click at [784, 566] on span "Confirm" at bounding box center [804, 570] width 40 height 18
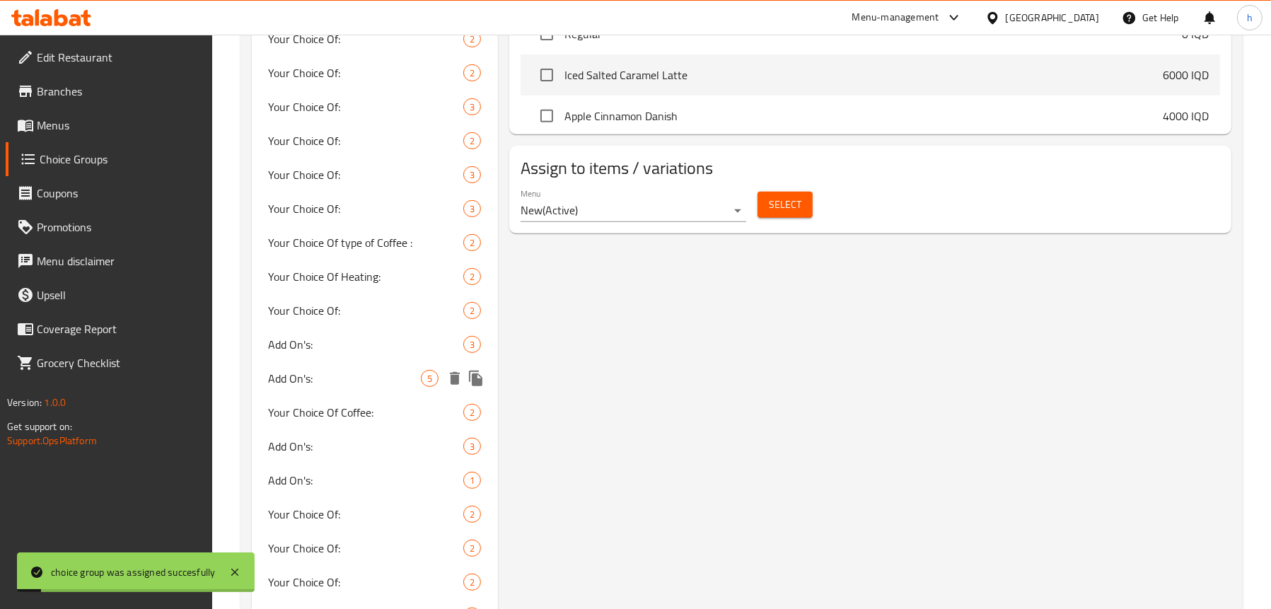
scroll to position [837, 0]
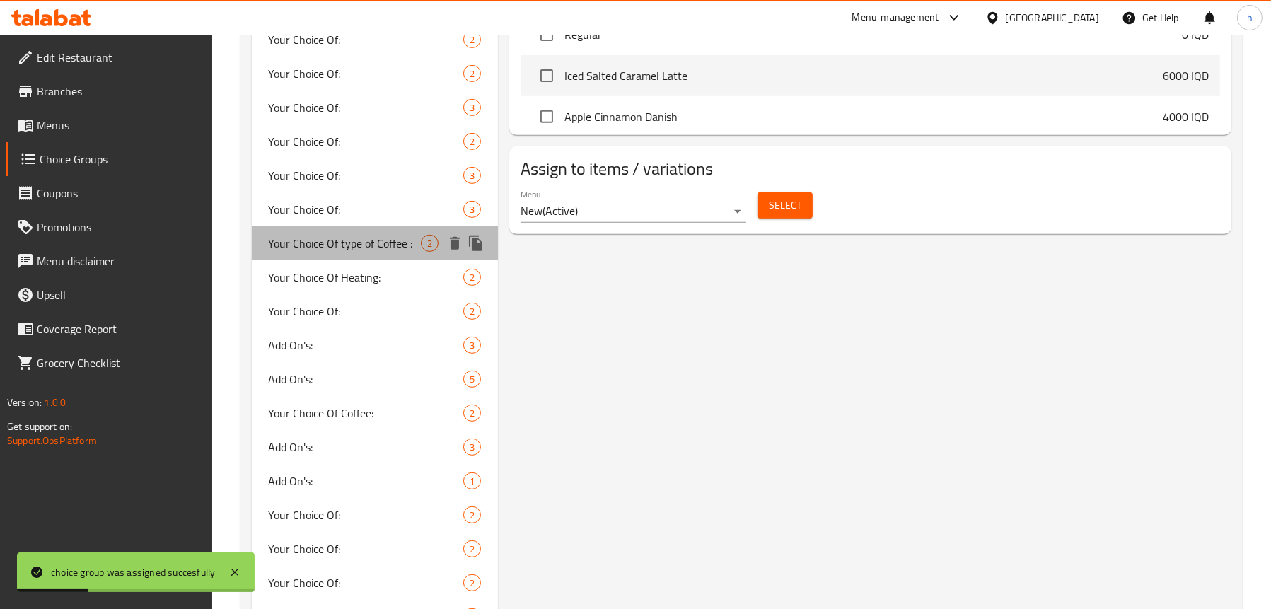
click at [359, 250] on span "Your Choice Of type of Coffee :" at bounding box center [345, 243] width 152 height 17
type input "Your Choice Of type of Coffee :"
type input "إختيارك من نوع من كوفي:"
type input "هەڵبژاردنت لە جۆری کۆفی:"
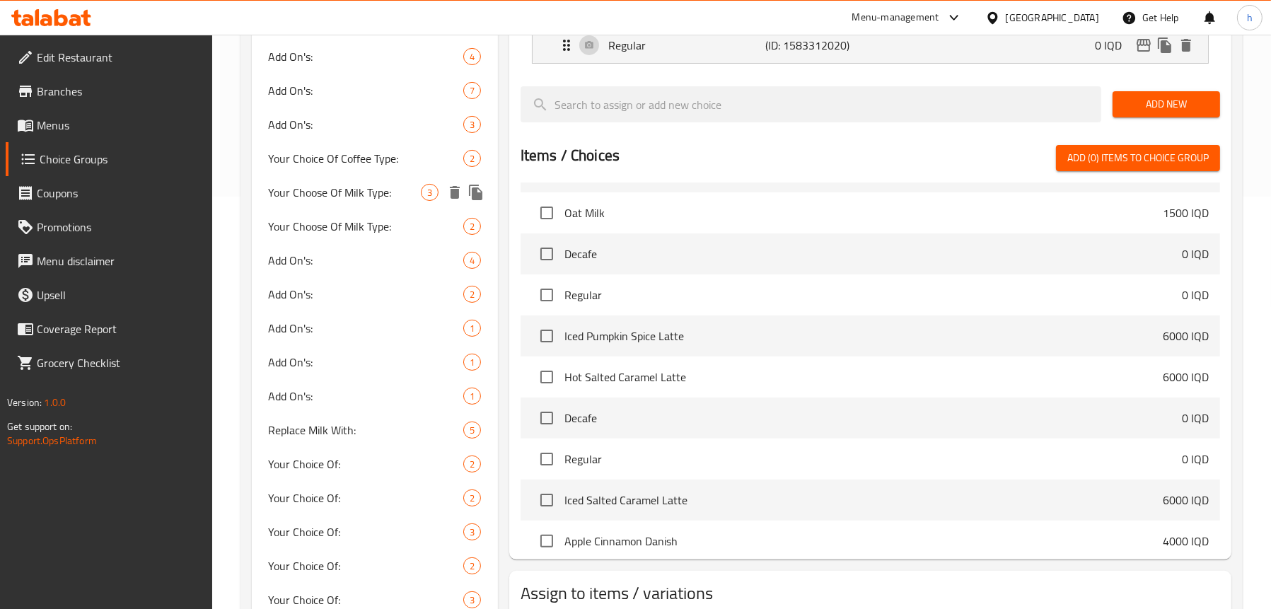
scroll to position [200, 0]
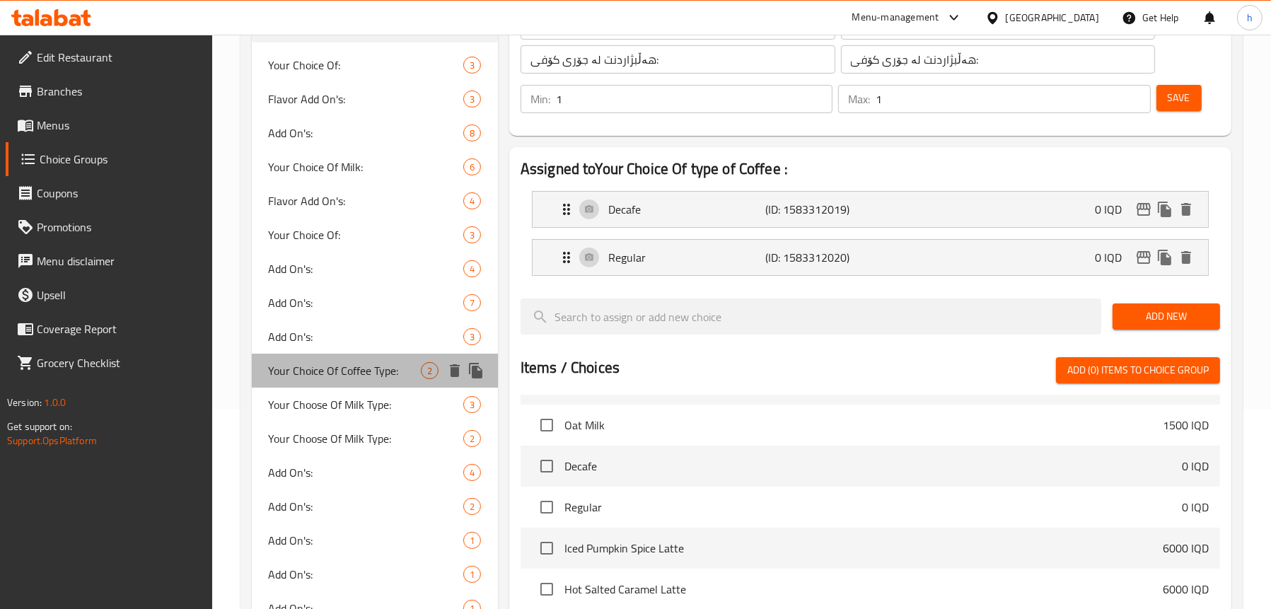
click at [340, 371] on span "Your Choice Of Coffee Type:" at bounding box center [345, 370] width 152 height 17
type input "Your Choice Of Coffee Type:"
type input "إختيارك من النوع القهوة:"
type input "هەلبژاردنت لە جۆری قاوە:"
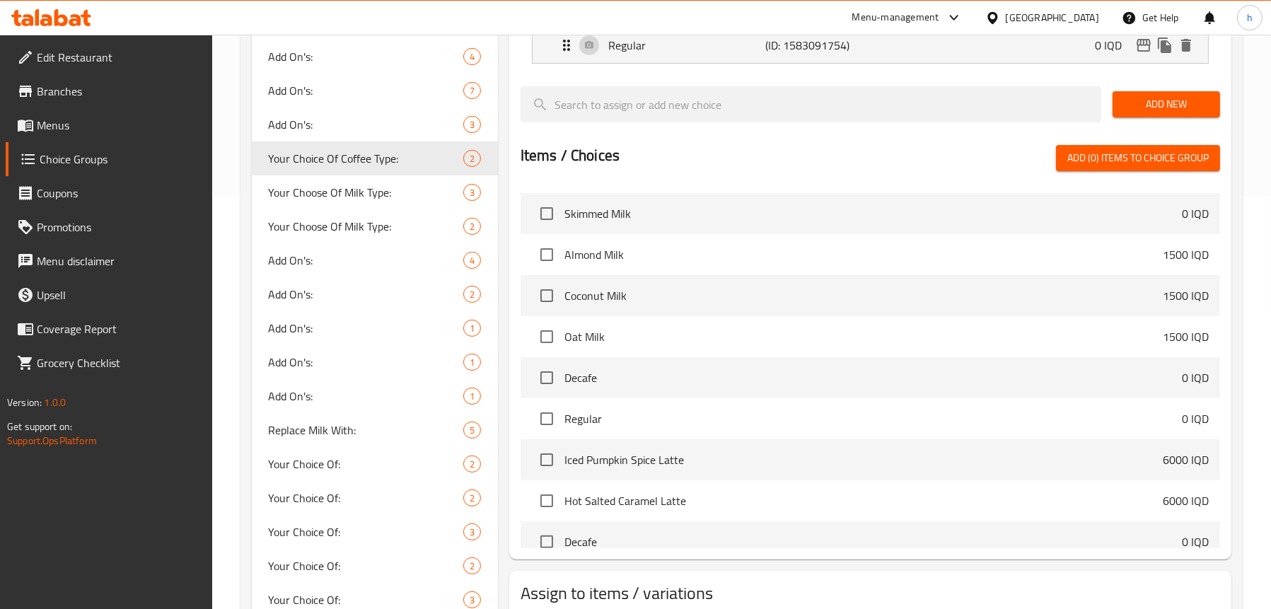
scroll to position [354, 0]
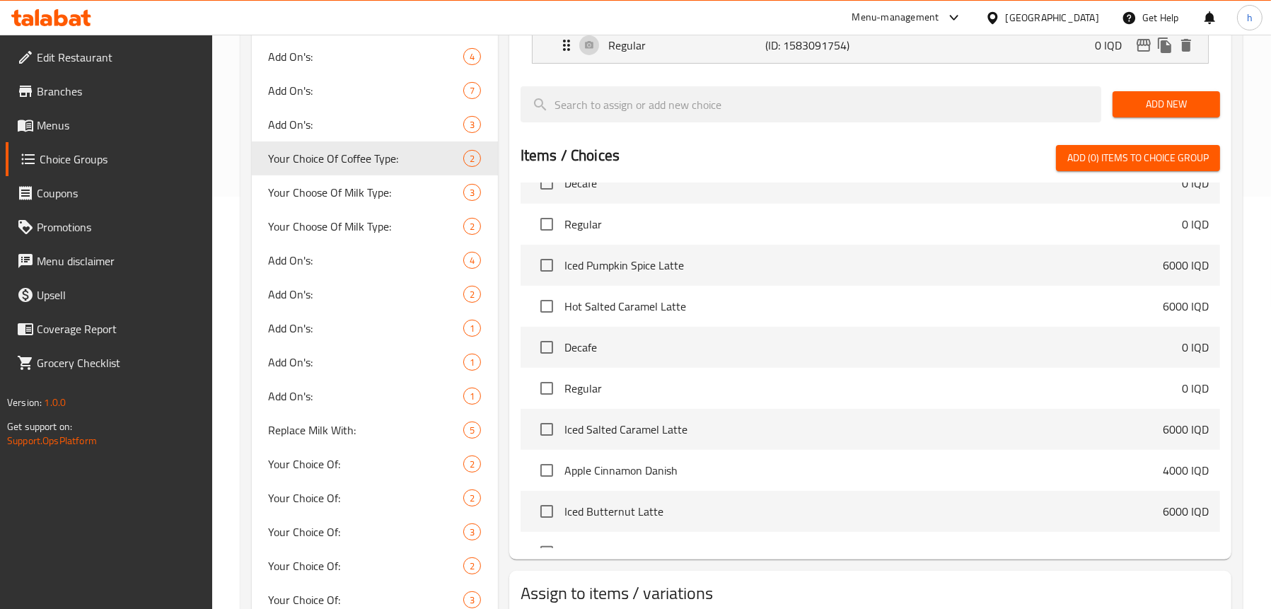
click at [90, 122] on span "Menus" at bounding box center [119, 125] width 164 height 17
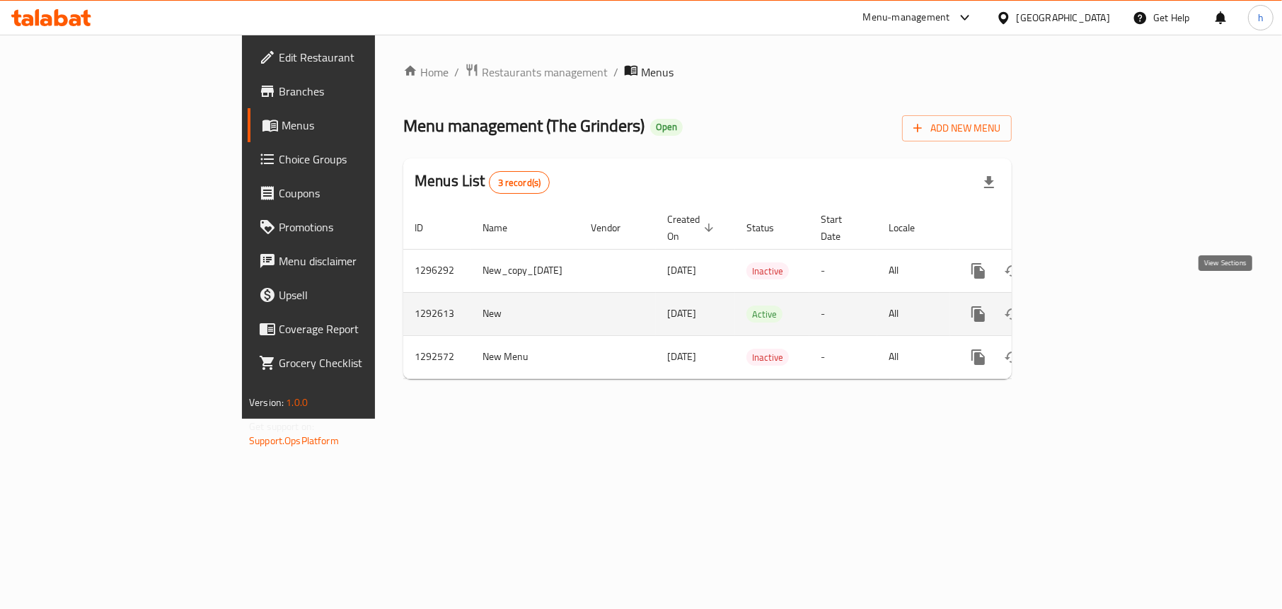
click at [1089, 306] on icon "enhanced table" at bounding box center [1080, 314] width 17 height 17
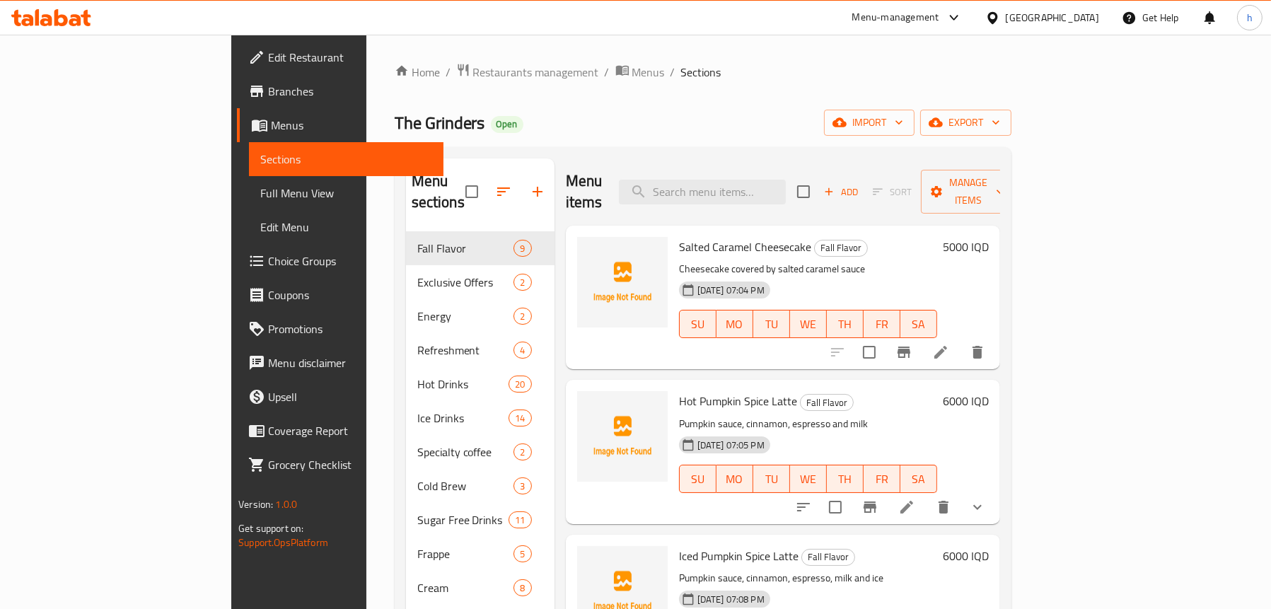
click at [260, 188] on span "Full Menu View" at bounding box center [346, 193] width 172 height 17
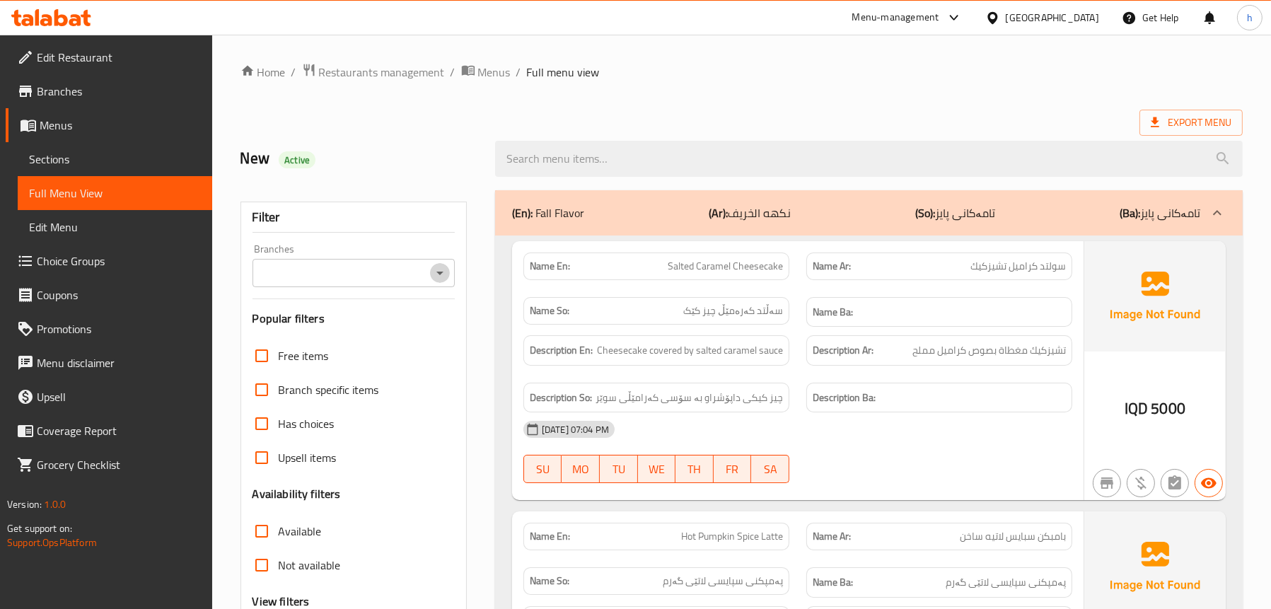
click at [439, 271] on icon "Open" at bounding box center [439, 273] width 17 height 17
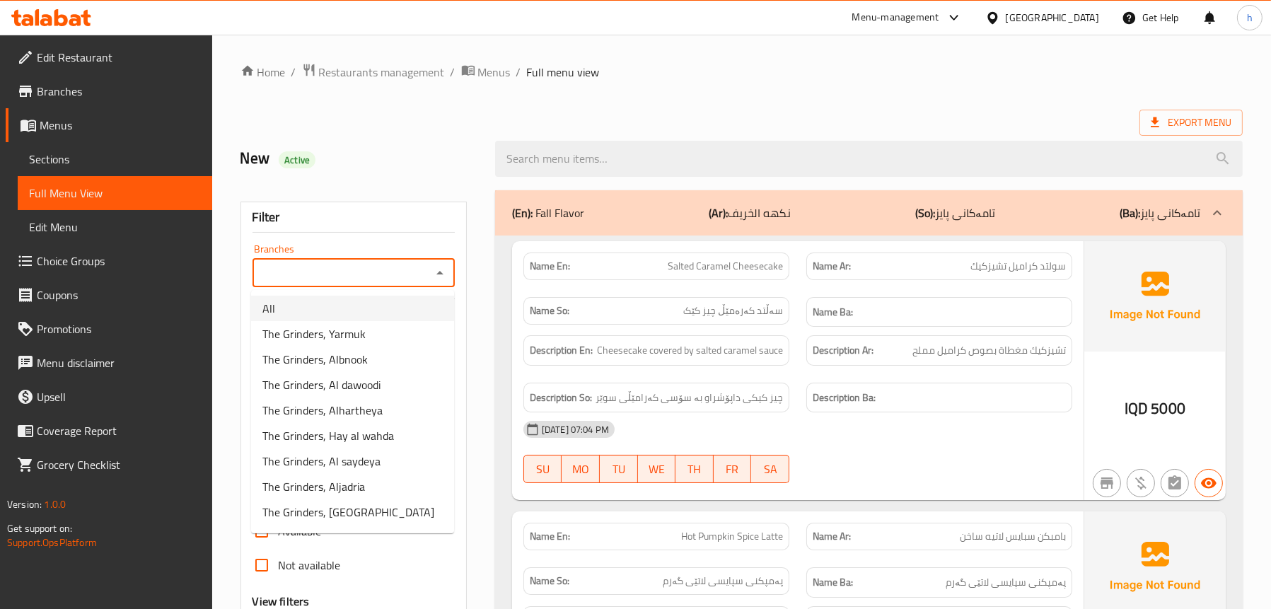
click at [323, 303] on li "All" at bounding box center [352, 308] width 203 height 25
type input "All"
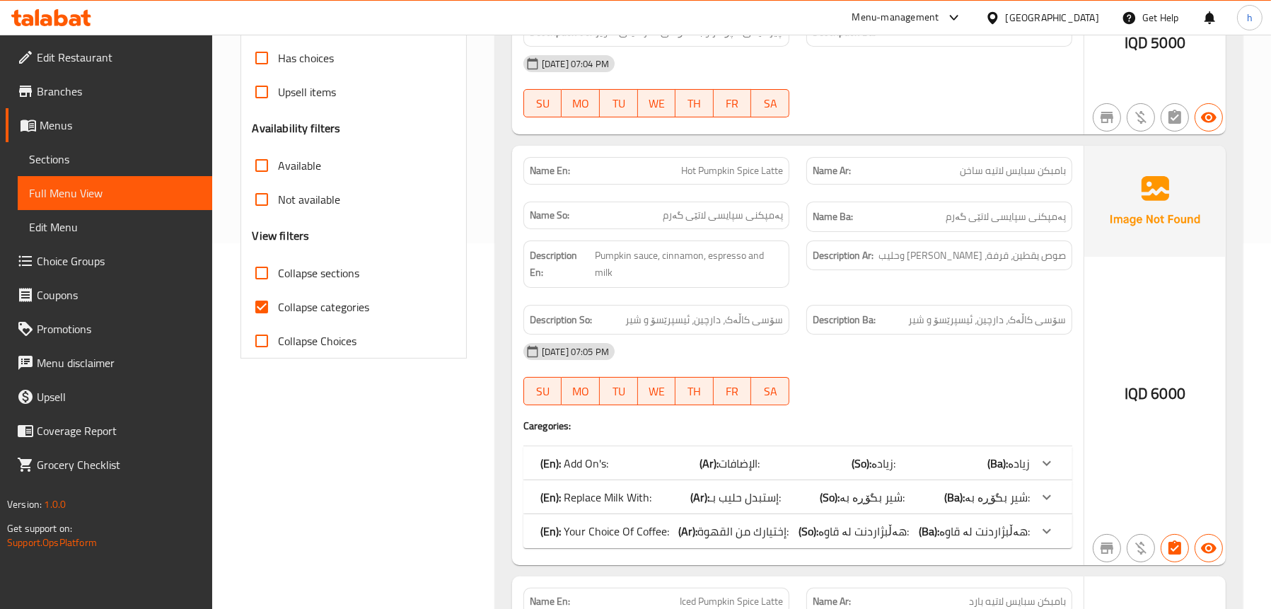
scroll to position [495, 0]
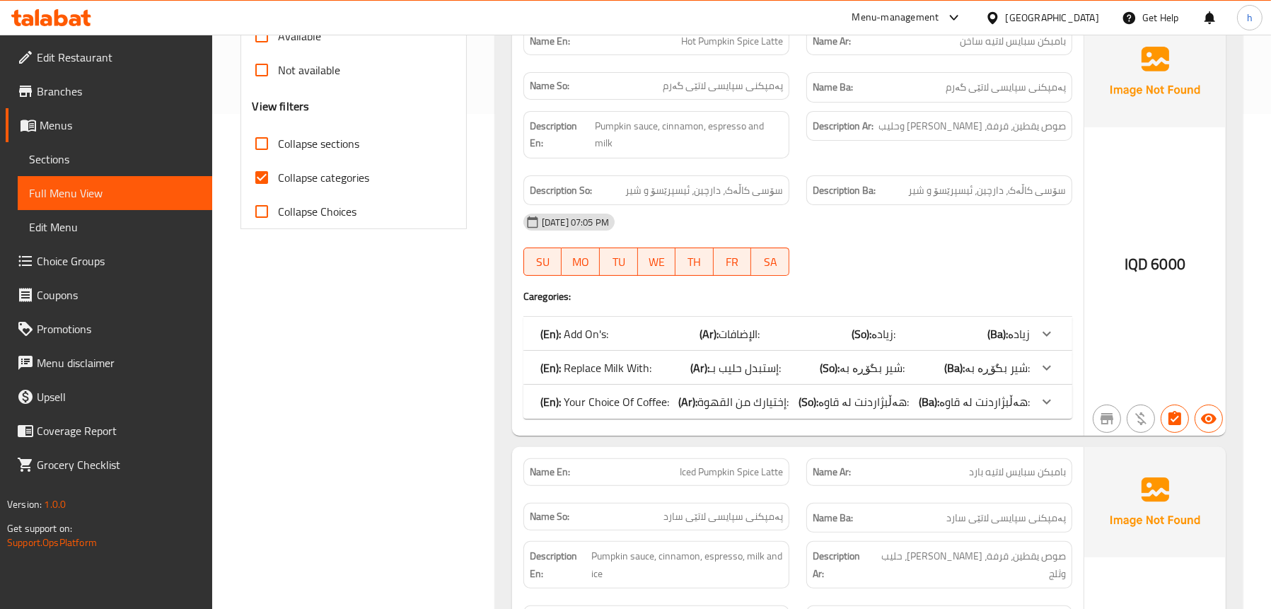
click at [726, 391] on span "إختيارك من القهوة:" at bounding box center [743, 401] width 91 height 21
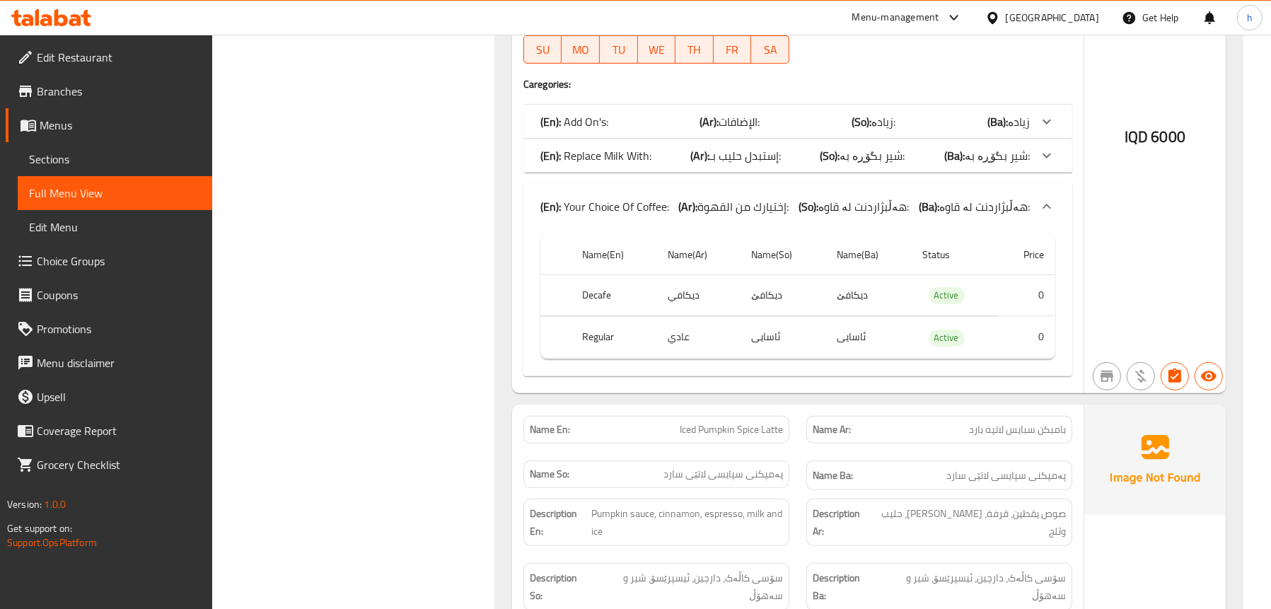
scroll to position [1061, 0]
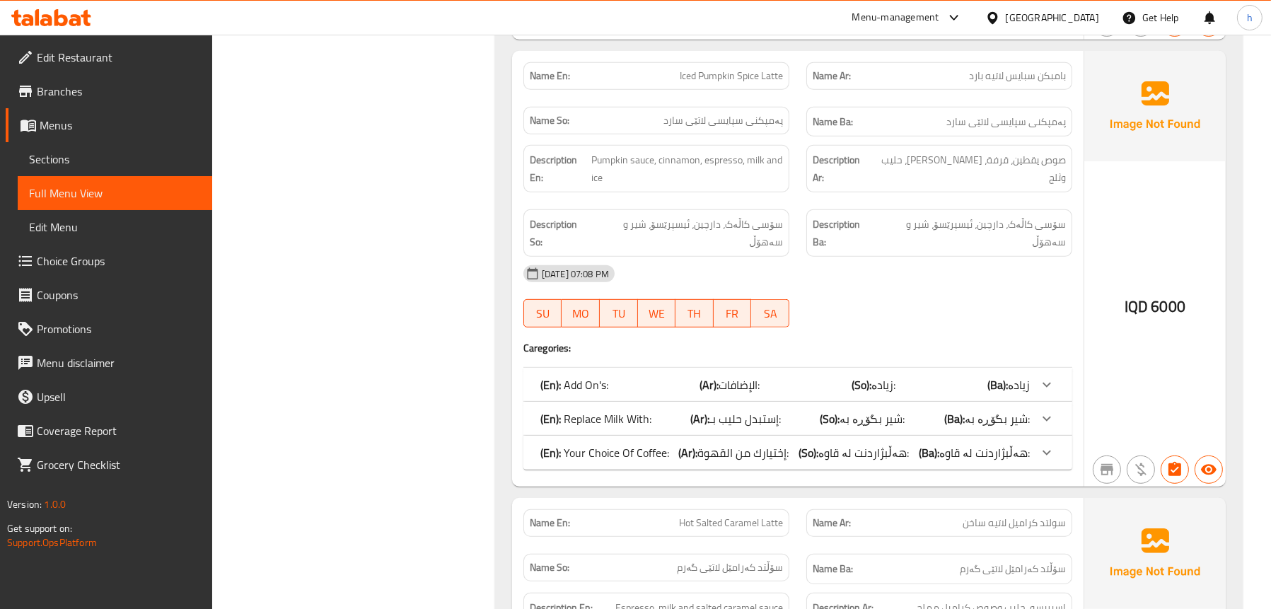
click at [647, 444] on p "(En): Your Choice Of Coffee:" at bounding box center [604, 452] width 129 height 17
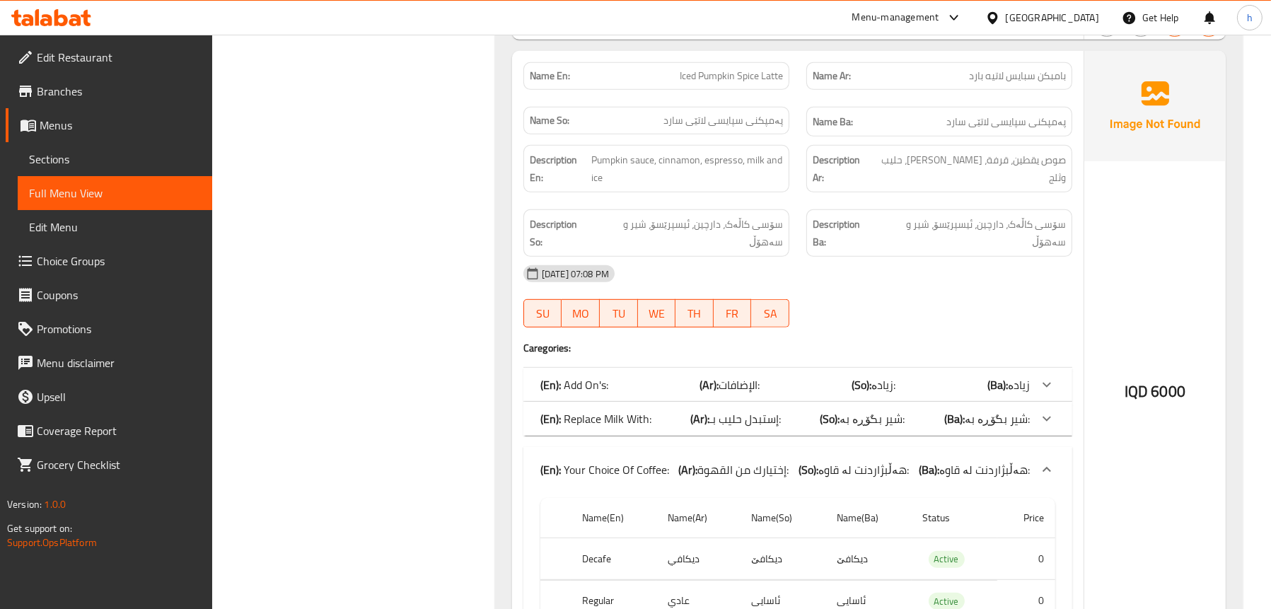
click at [647, 461] on p "(En): Your Choice Of Coffee:" at bounding box center [604, 469] width 129 height 17
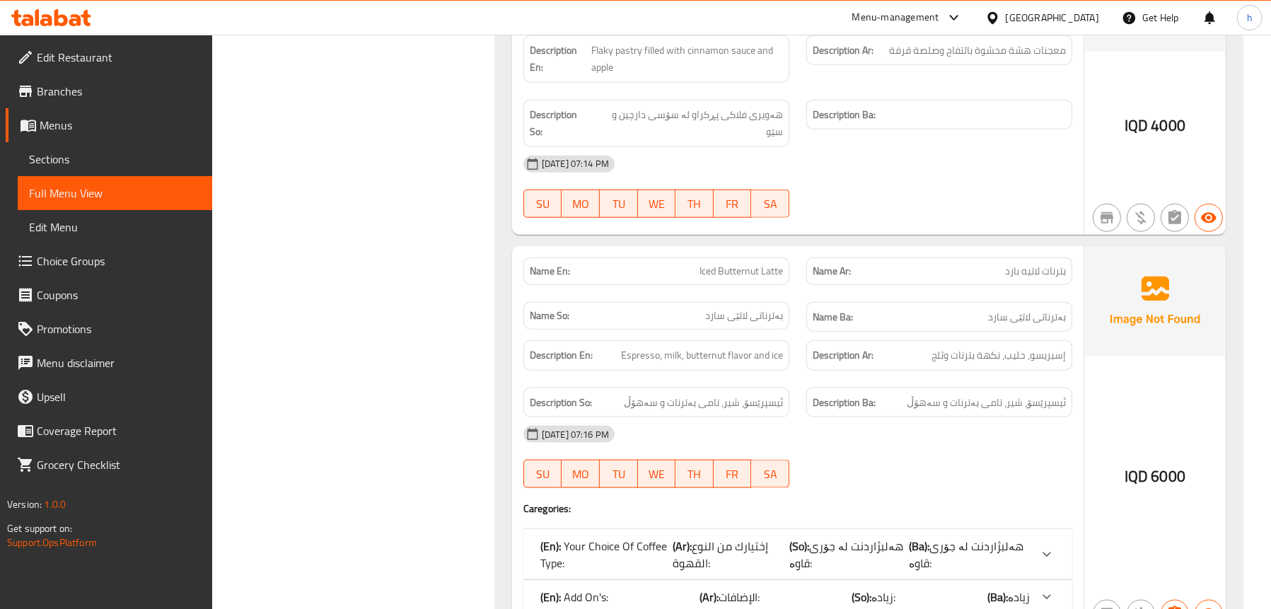
scroll to position [2546, 0]
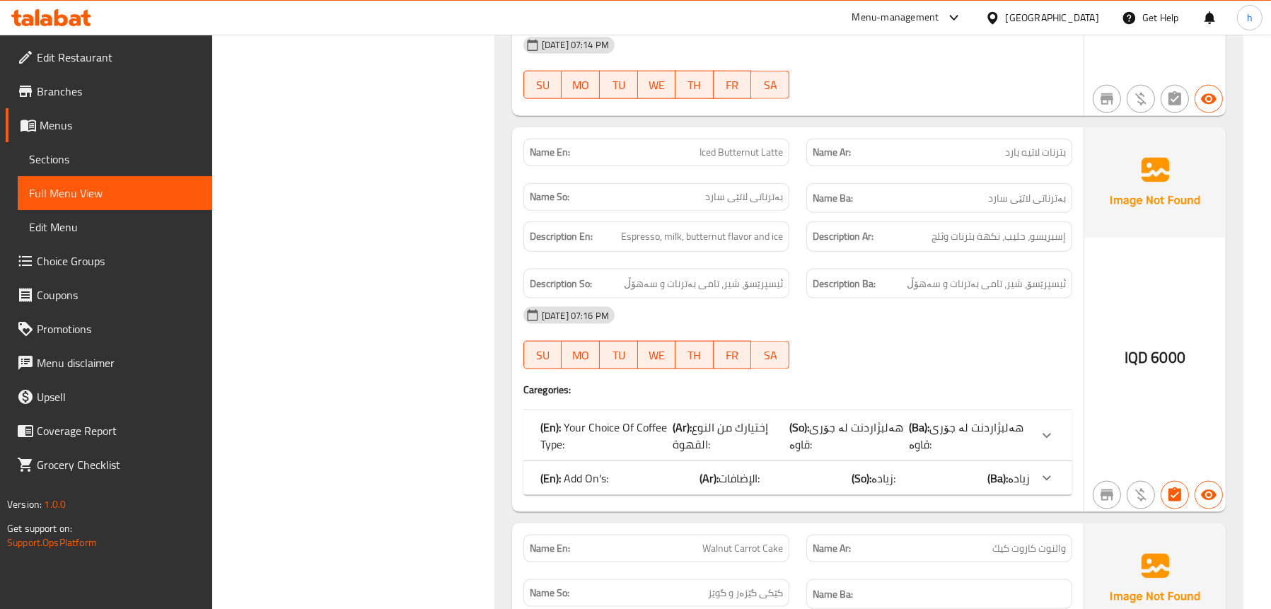
click at [79, 253] on span "Choice Groups" at bounding box center [119, 261] width 164 height 17
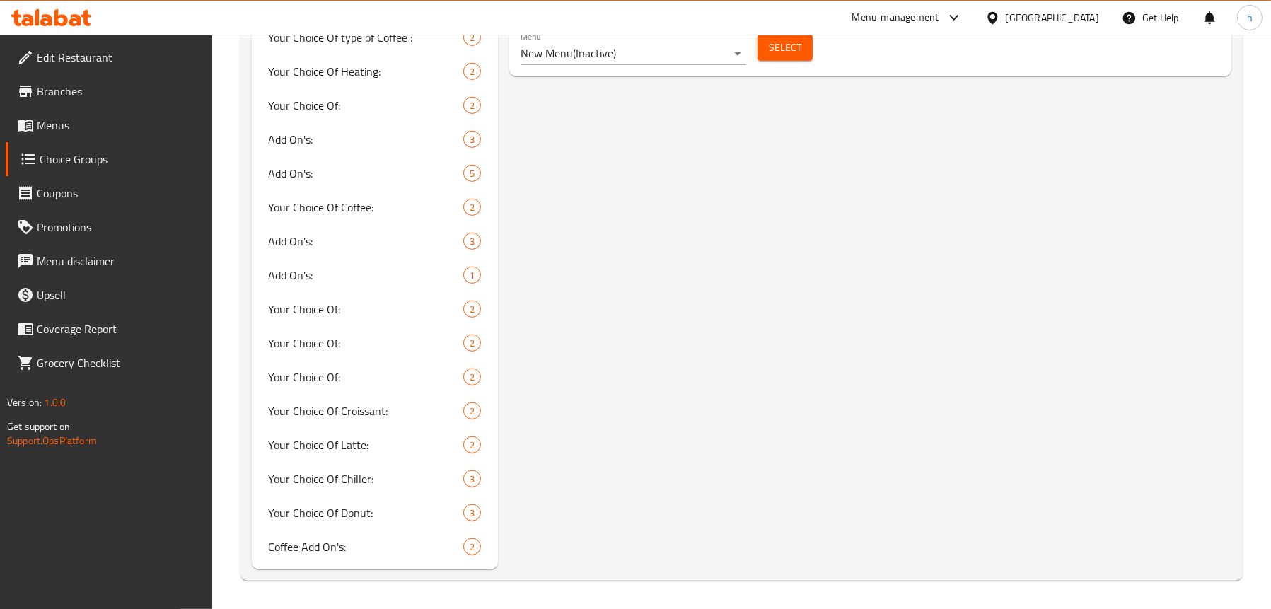
scroll to position [200, 0]
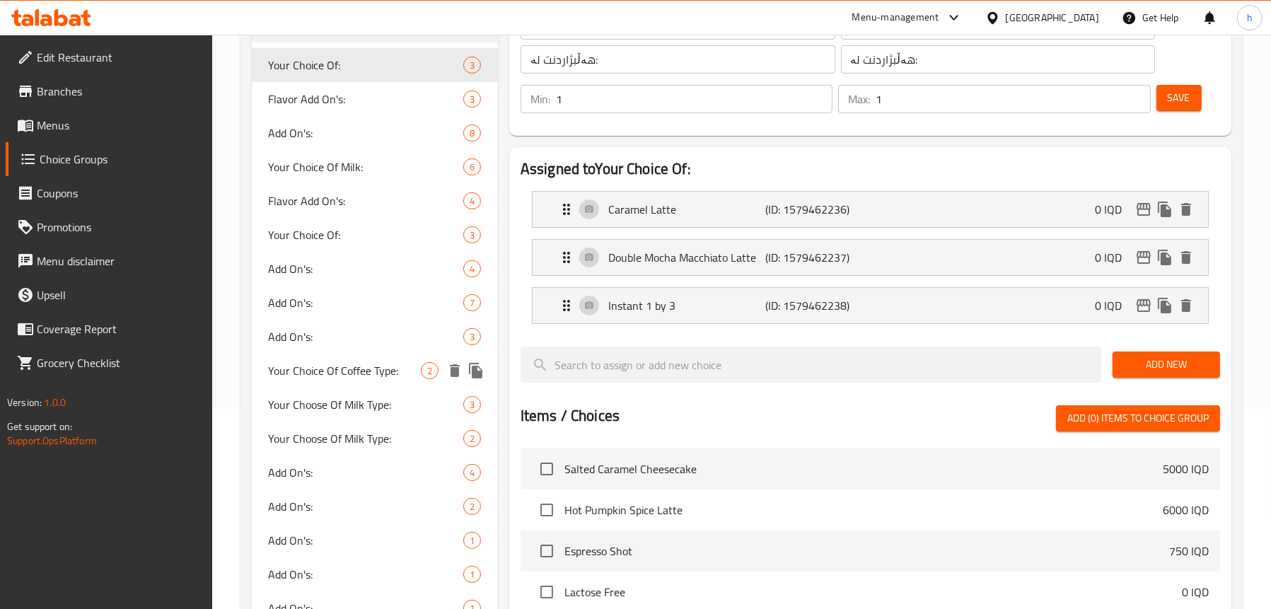
click at [342, 371] on span "Your Choice Of Coffee Type:" at bounding box center [345, 370] width 152 height 17
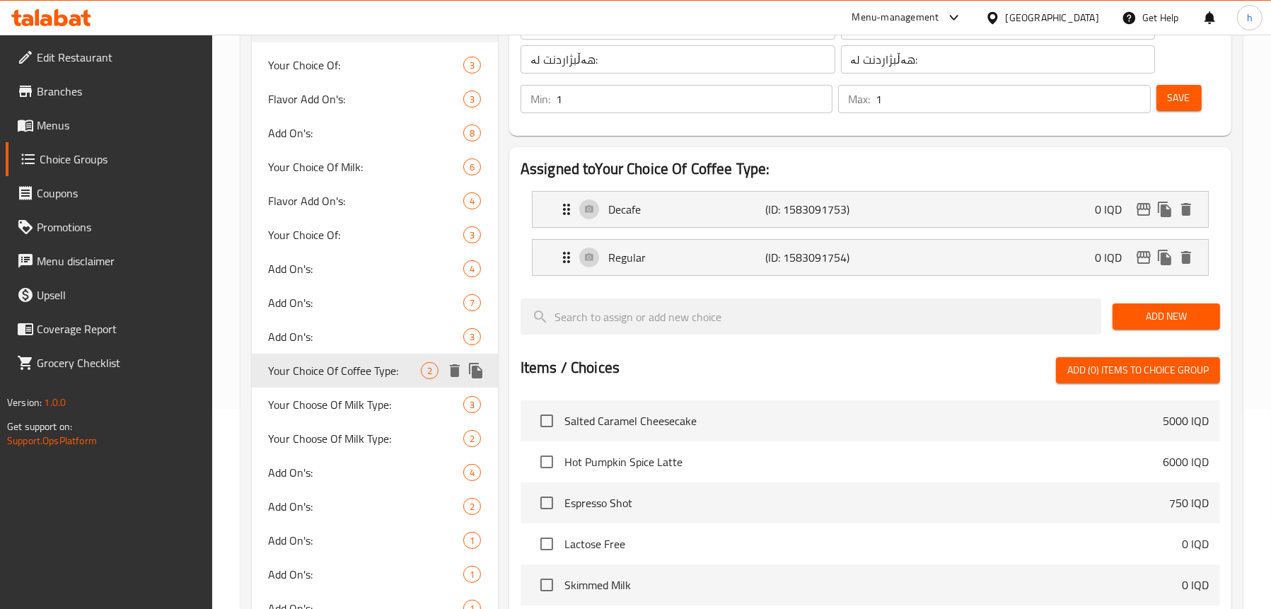
type input "Your Choice Of Coffee Type:"
type input "إختيارك من النوع القهوة:"
type input "هەلبژاردنت لە جۆری قاوە:"
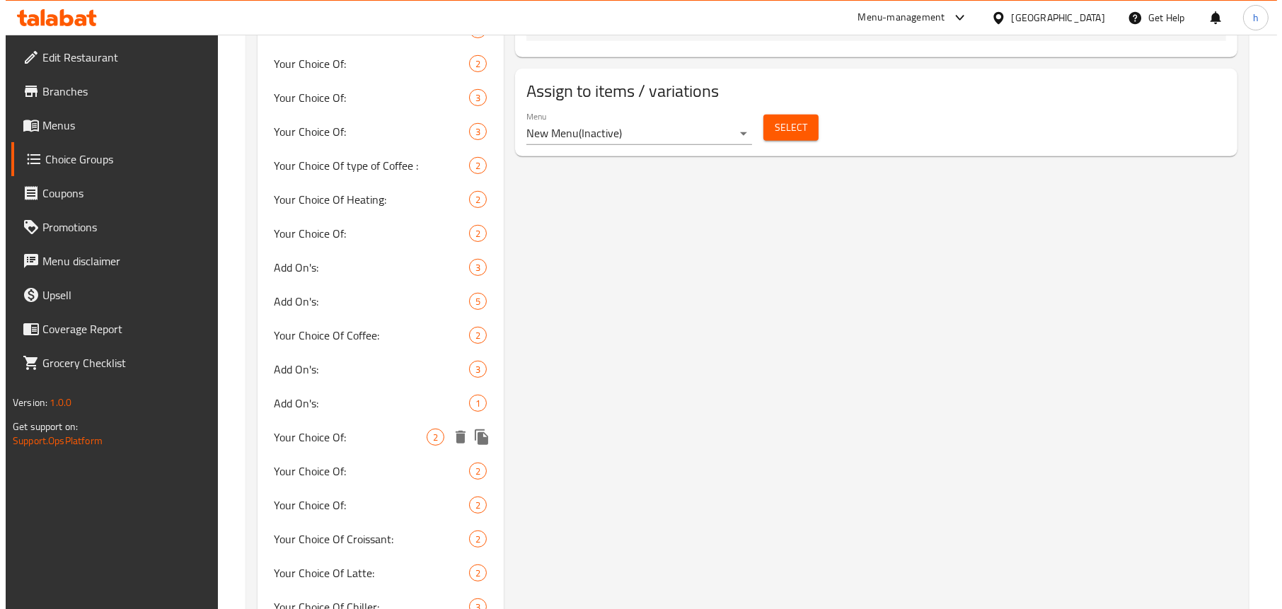
scroll to position [978, 0]
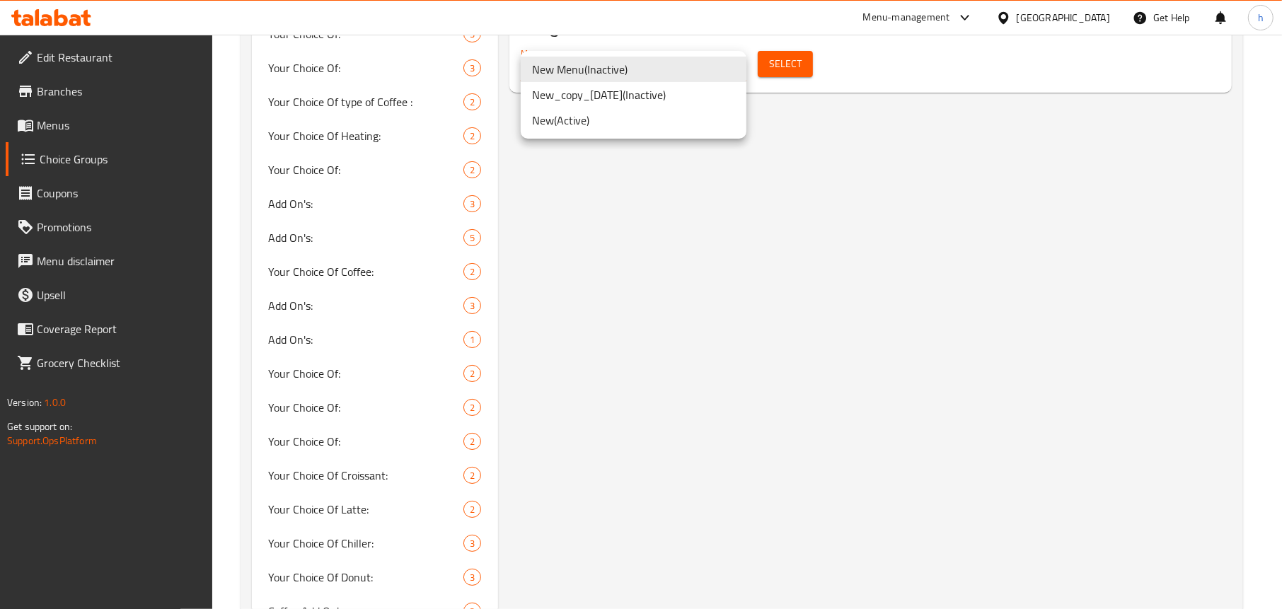
click at [609, 122] on li "New ( Active )" at bounding box center [634, 120] width 226 height 25
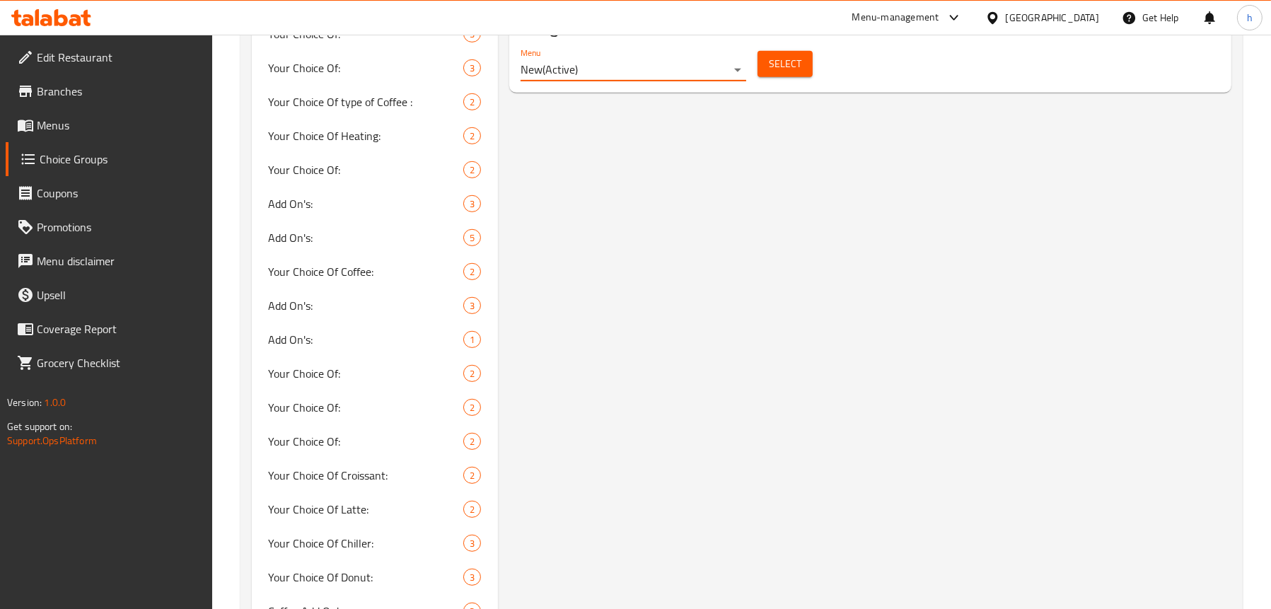
click at [787, 69] on span "Select" at bounding box center [785, 64] width 33 height 18
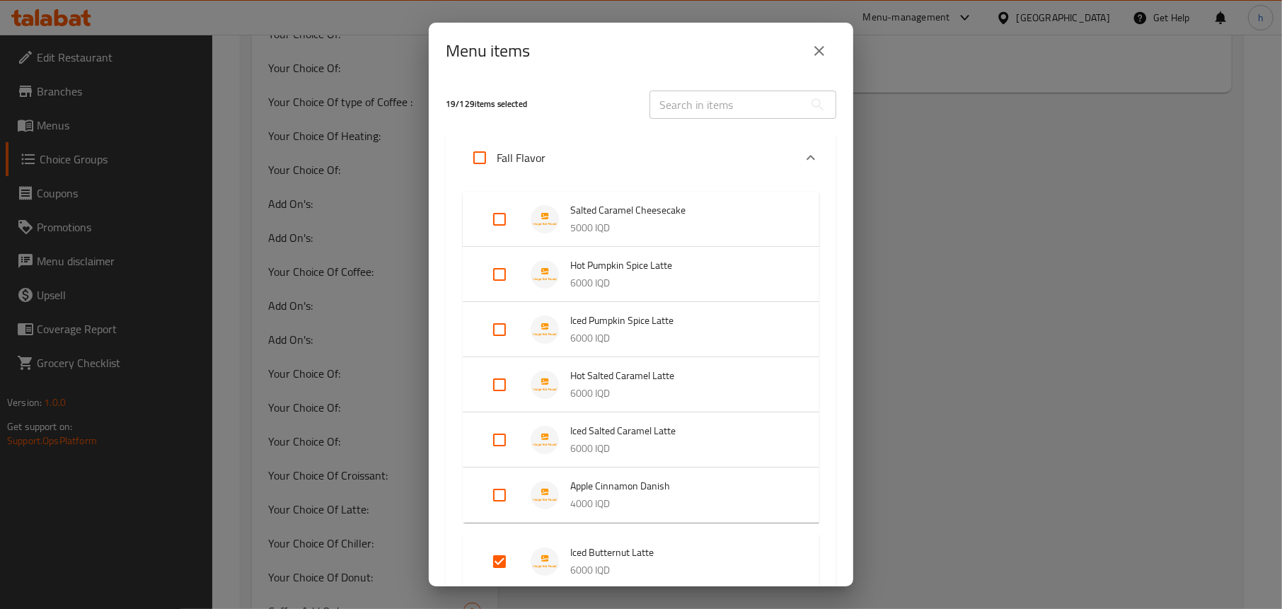
click at [507, 381] on input "Expand" at bounding box center [499, 385] width 34 height 34
checkbox input "true"
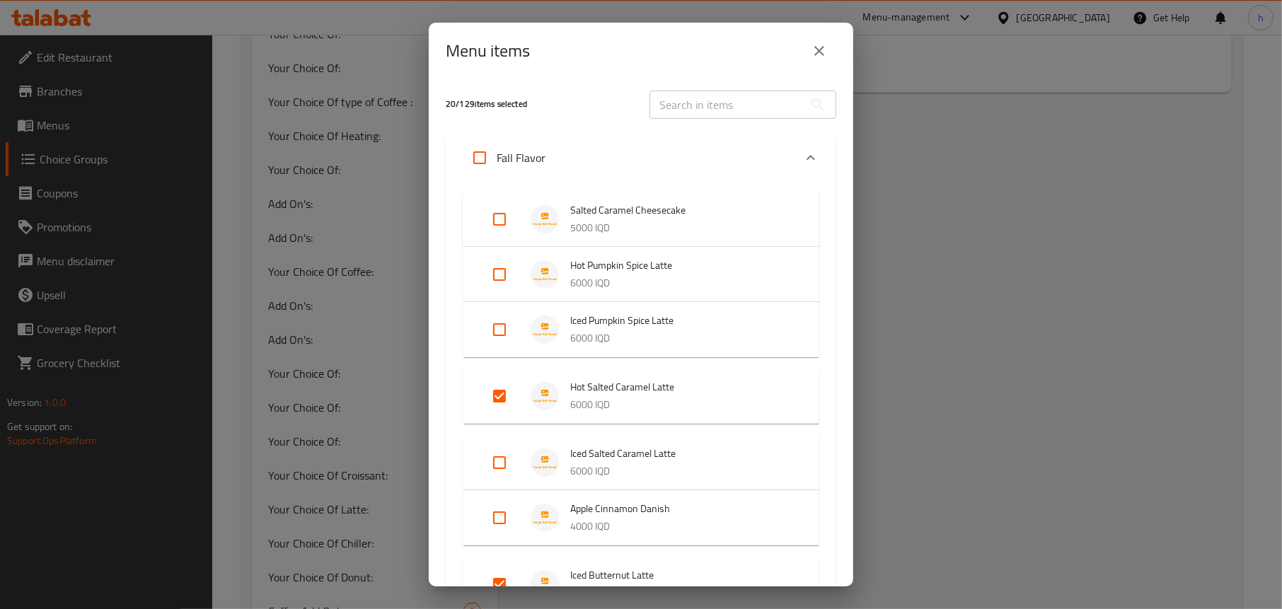
click at [496, 455] on input "Expand" at bounding box center [499, 463] width 34 height 34
checkbox input "true"
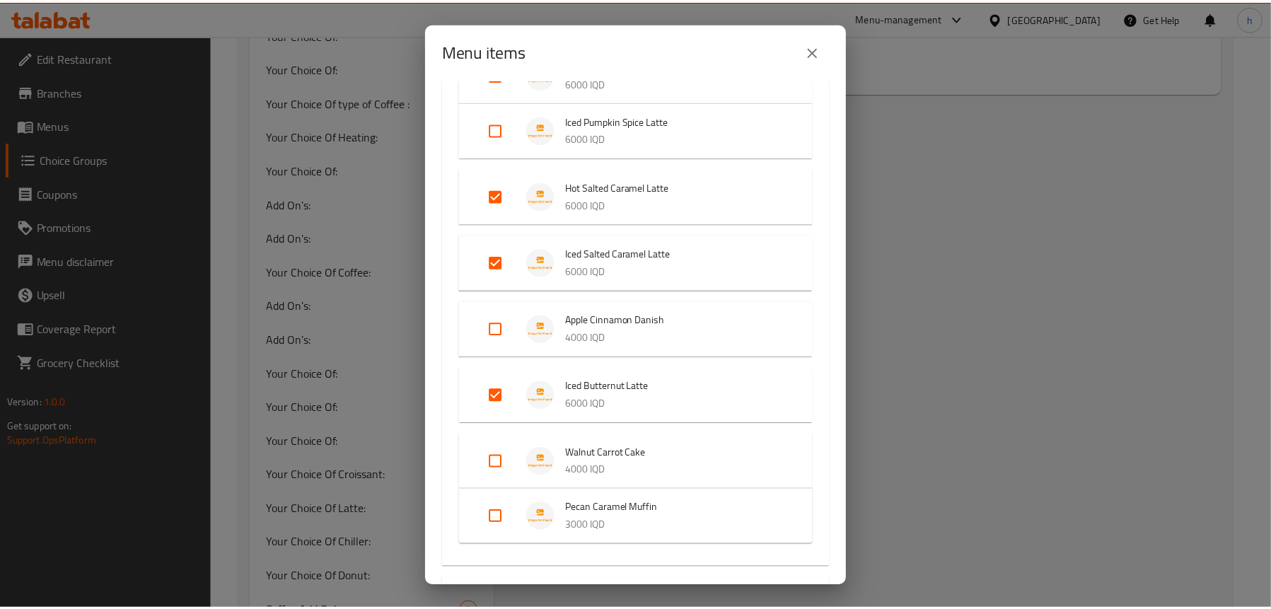
scroll to position [212, 0]
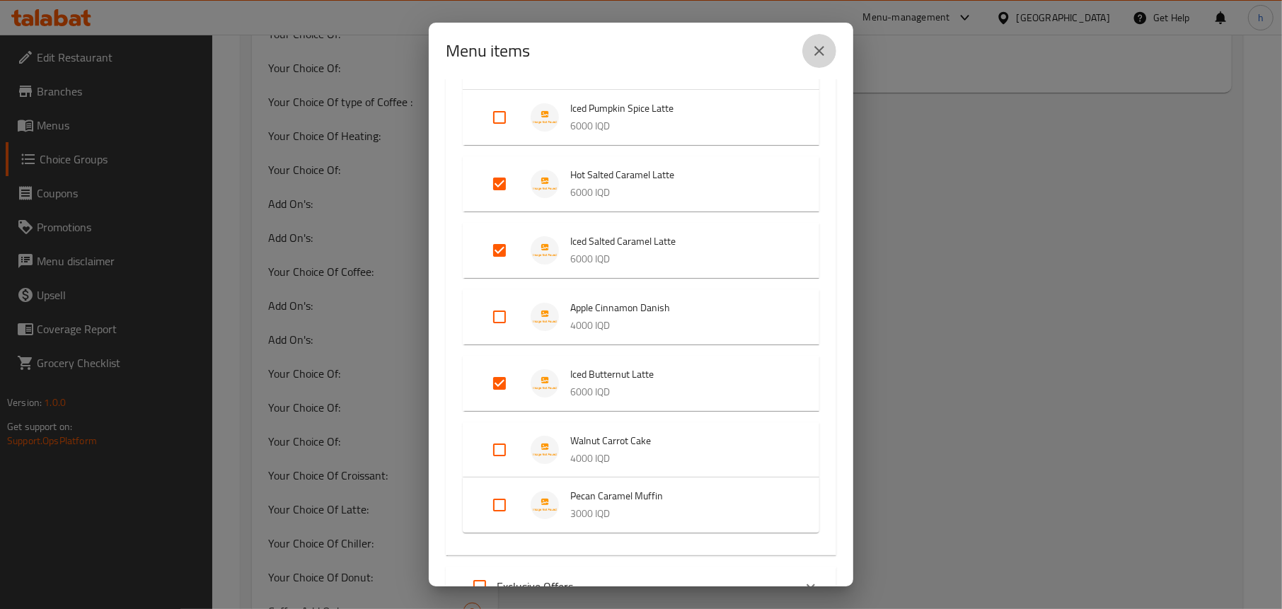
click at [828, 52] on button "close" at bounding box center [819, 51] width 34 height 34
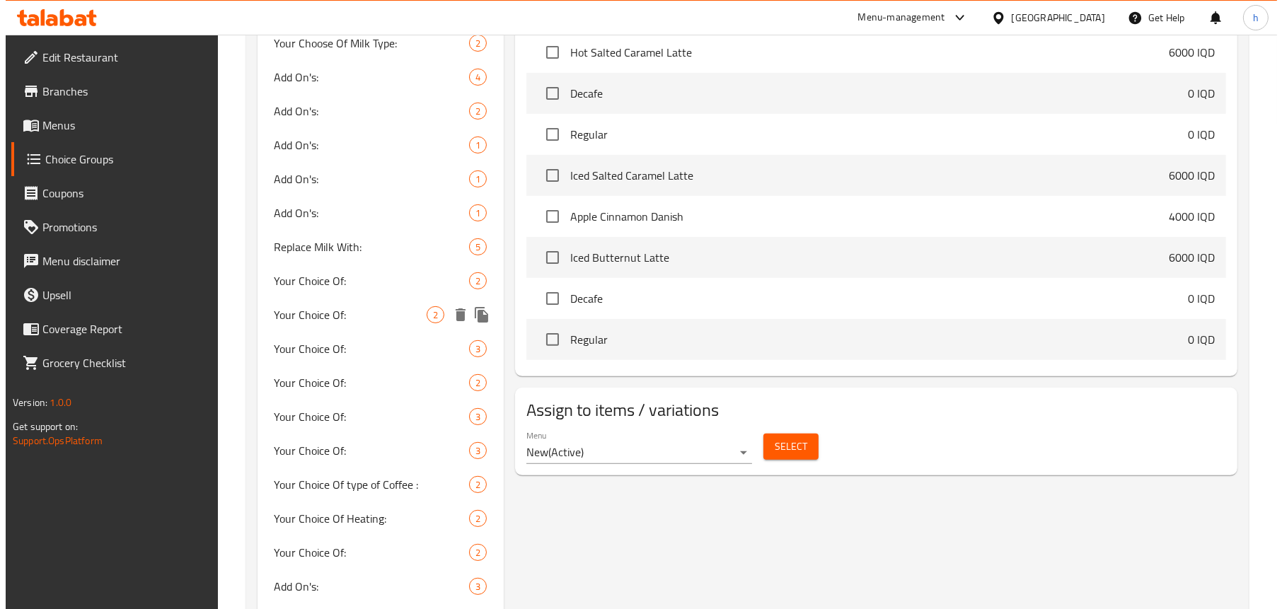
scroll to position [766, 0]
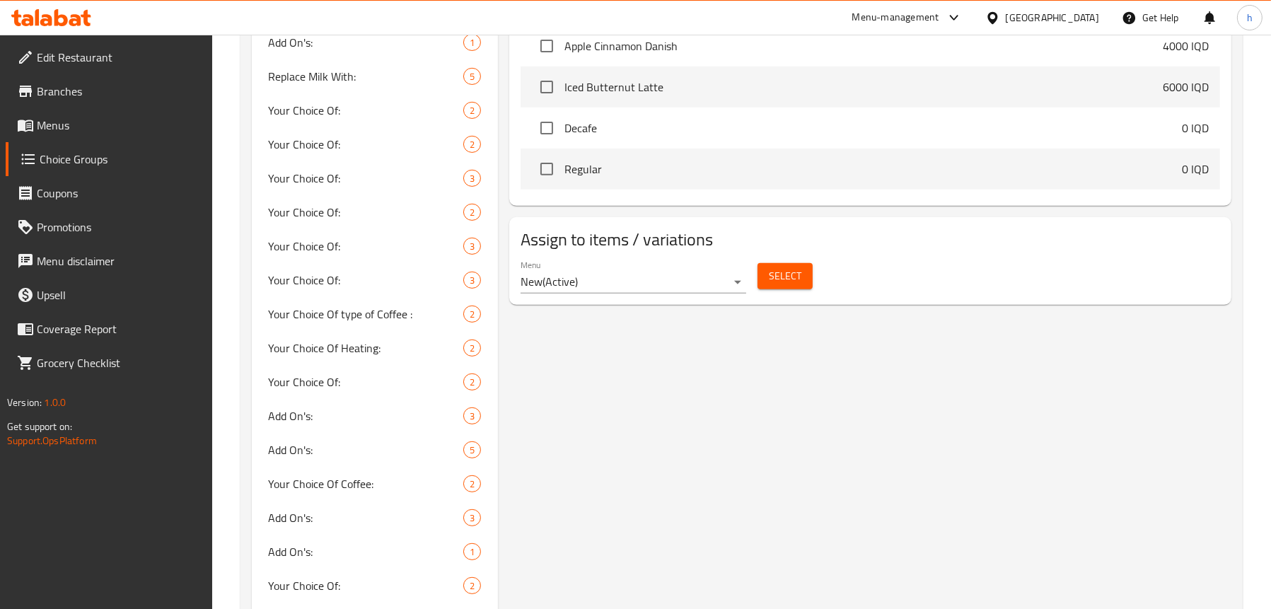
click at [789, 294] on div "Menu New ( Active ) Select" at bounding box center [870, 276] width 711 height 45
click at [787, 282] on span "Select" at bounding box center [785, 276] width 33 height 18
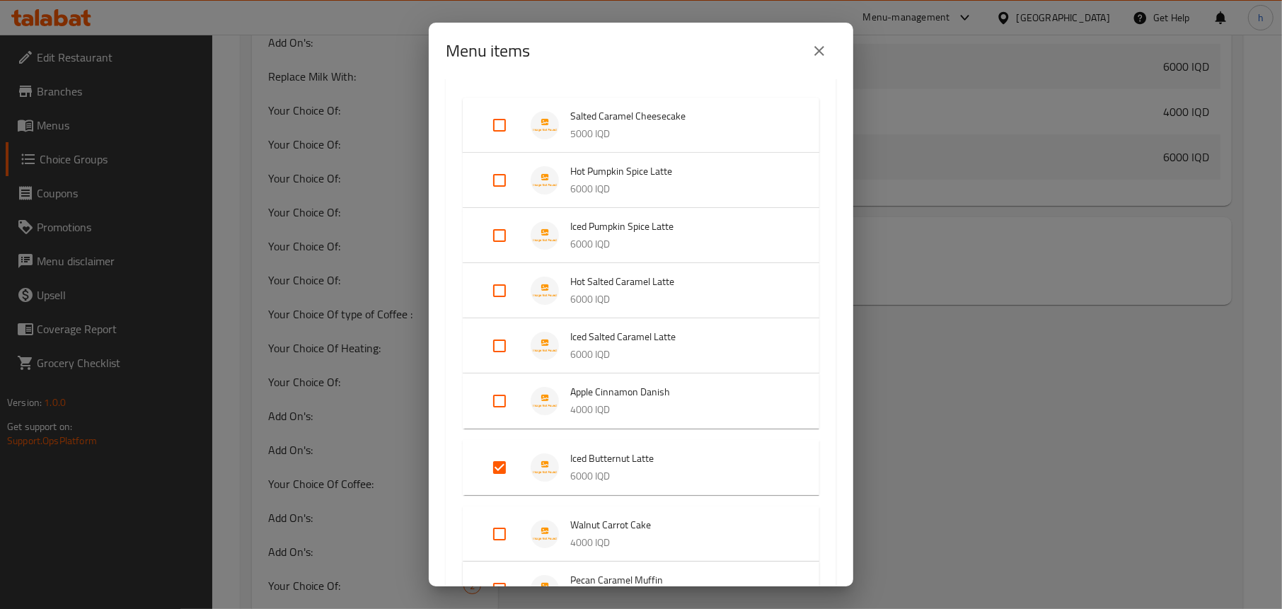
scroll to position [71, 0]
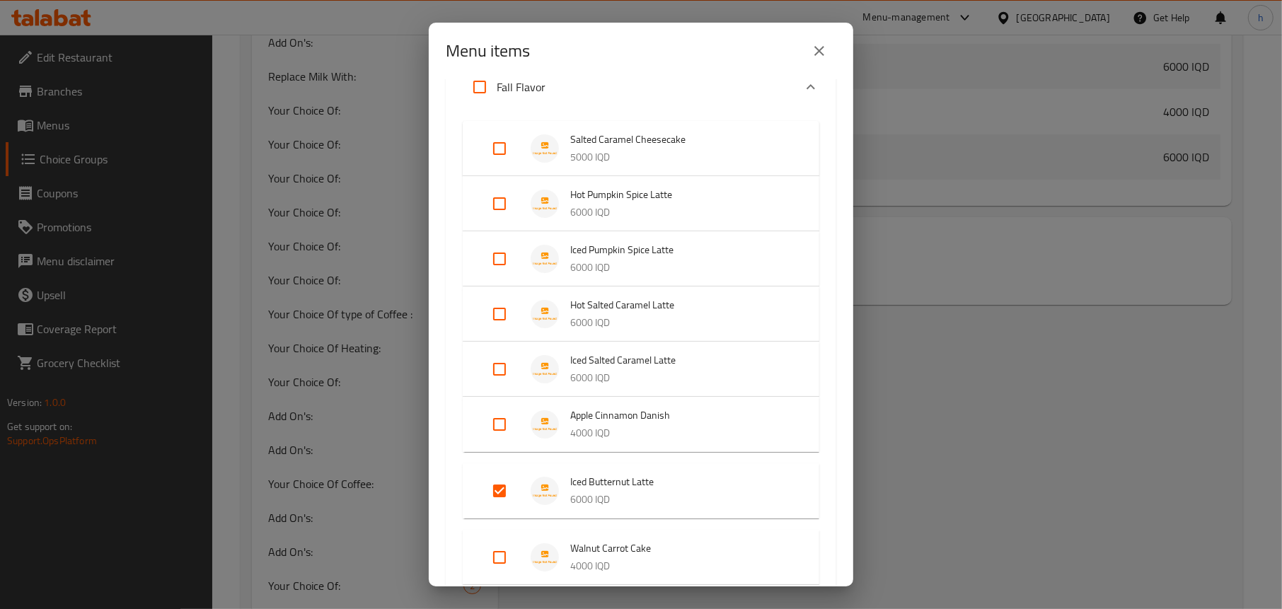
click at [499, 367] on input "Expand" at bounding box center [499, 369] width 34 height 34
checkbox input "true"
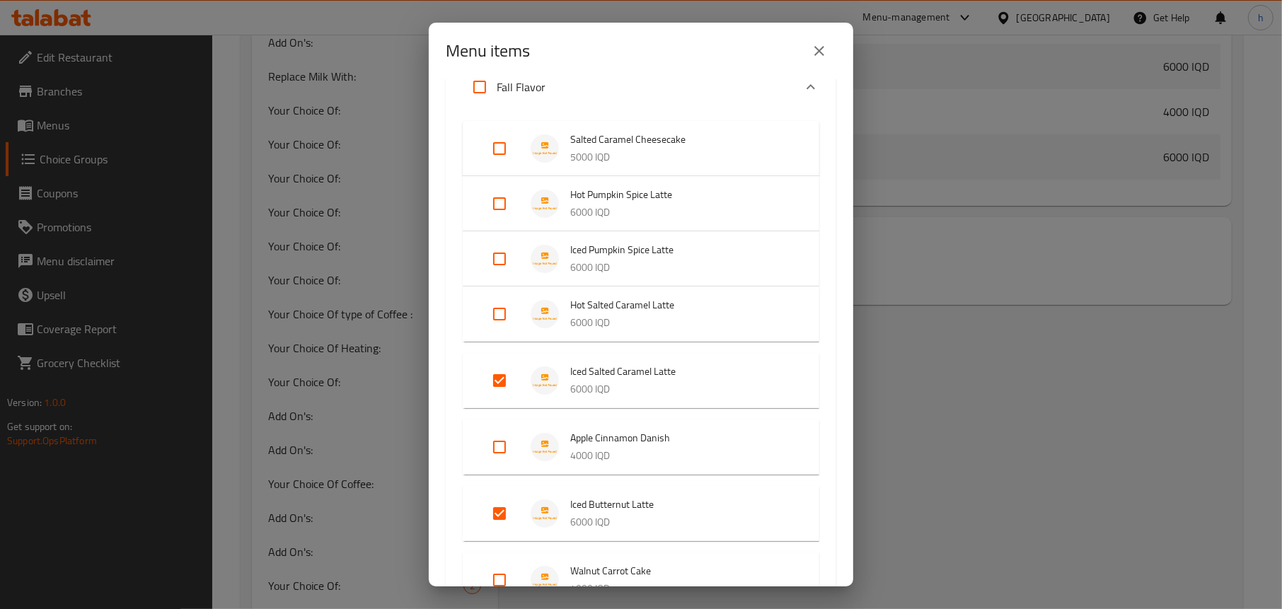
click at [501, 310] on input "Expand" at bounding box center [499, 314] width 34 height 34
checkbox input "true"
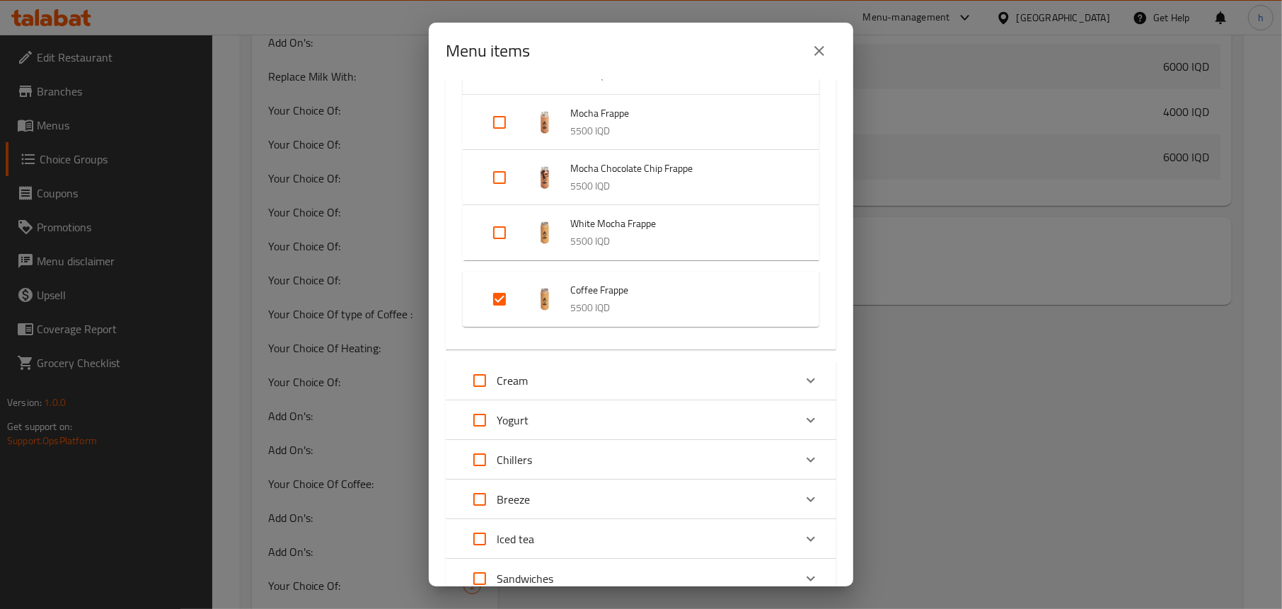
scroll to position [3526, 0]
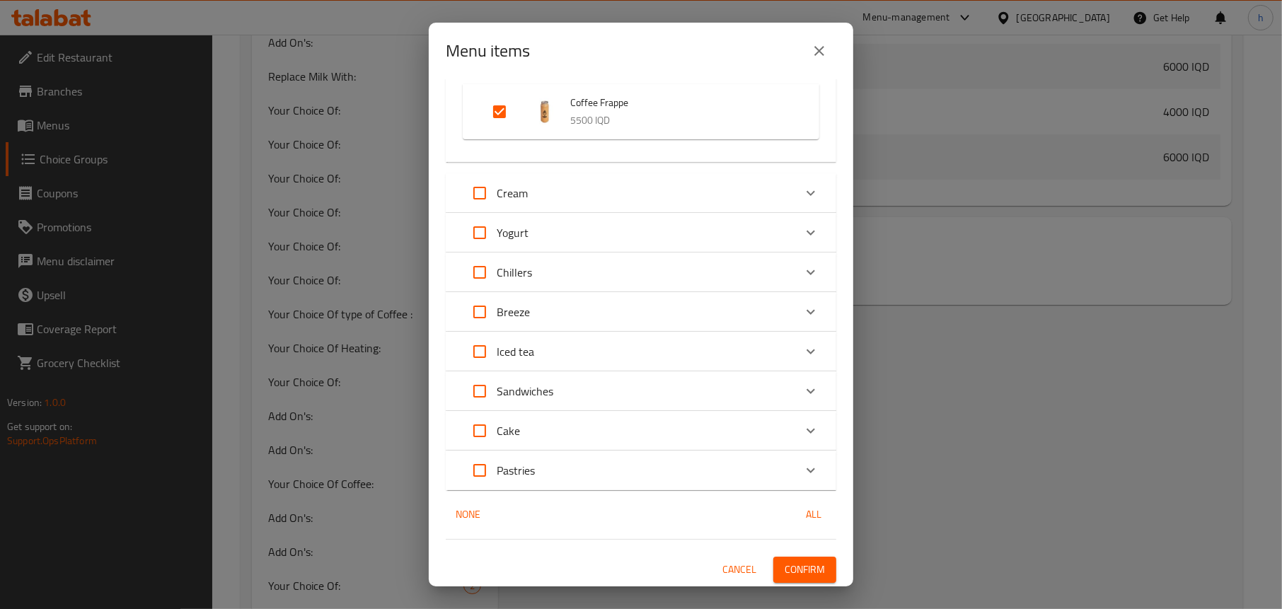
click at [798, 579] on button "Confirm" at bounding box center [804, 570] width 63 height 26
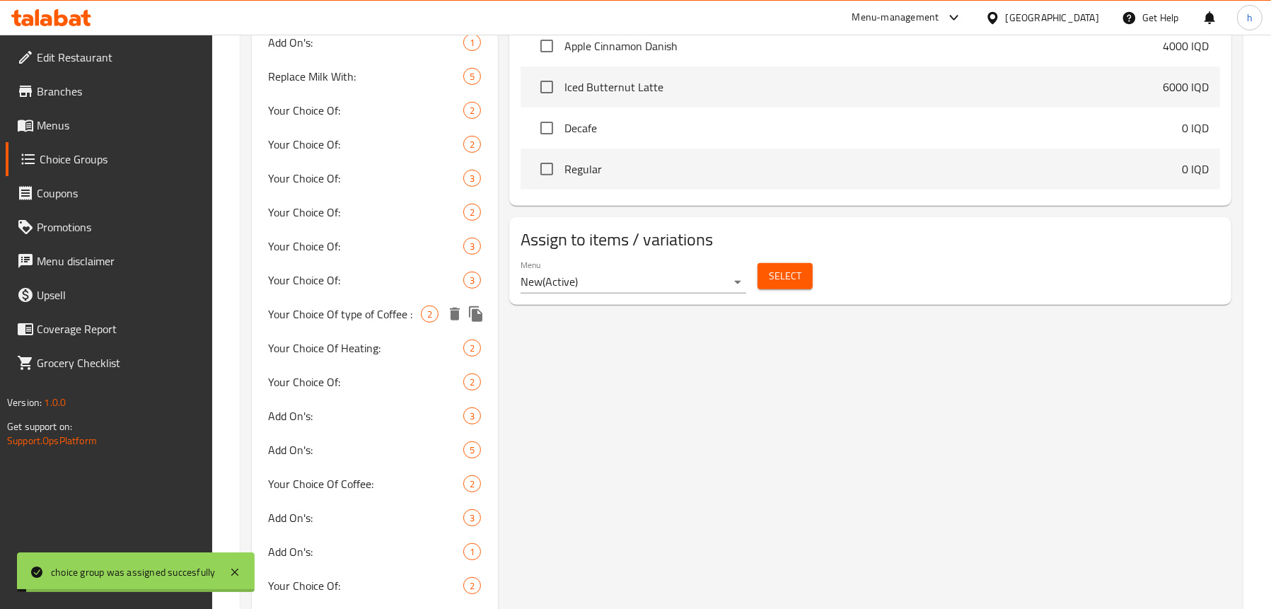
click at [359, 313] on span "Your Choice Of type of Coffee :" at bounding box center [345, 314] width 152 height 17
type input "Your Choice Of type of Coffee :"
type input "إختيارك من نوع من كوفي:"
type input "هەڵبژاردنت لە جۆری کۆفی:"
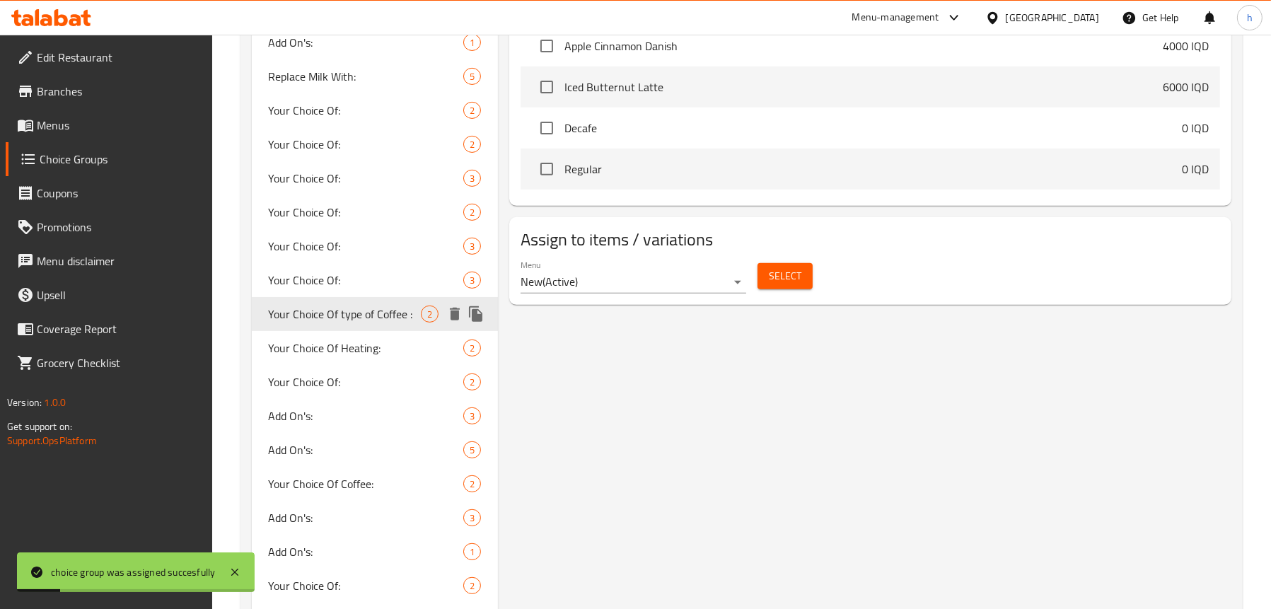
click at [350, 315] on span "Your Choice Of type of Coffee :" at bounding box center [345, 314] width 152 height 17
click at [760, 267] on button "Select" at bounding box center [785, 276] width 55 height 26
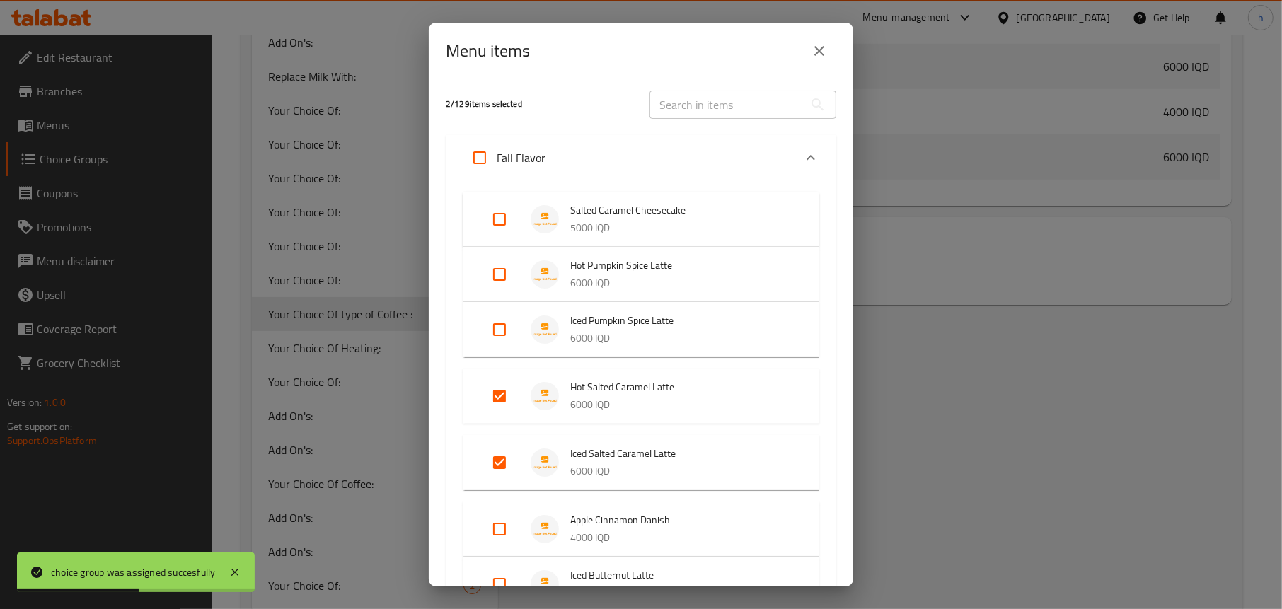
click at [509, 390] on input "Expand" at bounding box center [499, 396] width 34 height 34
checkbox input "false"
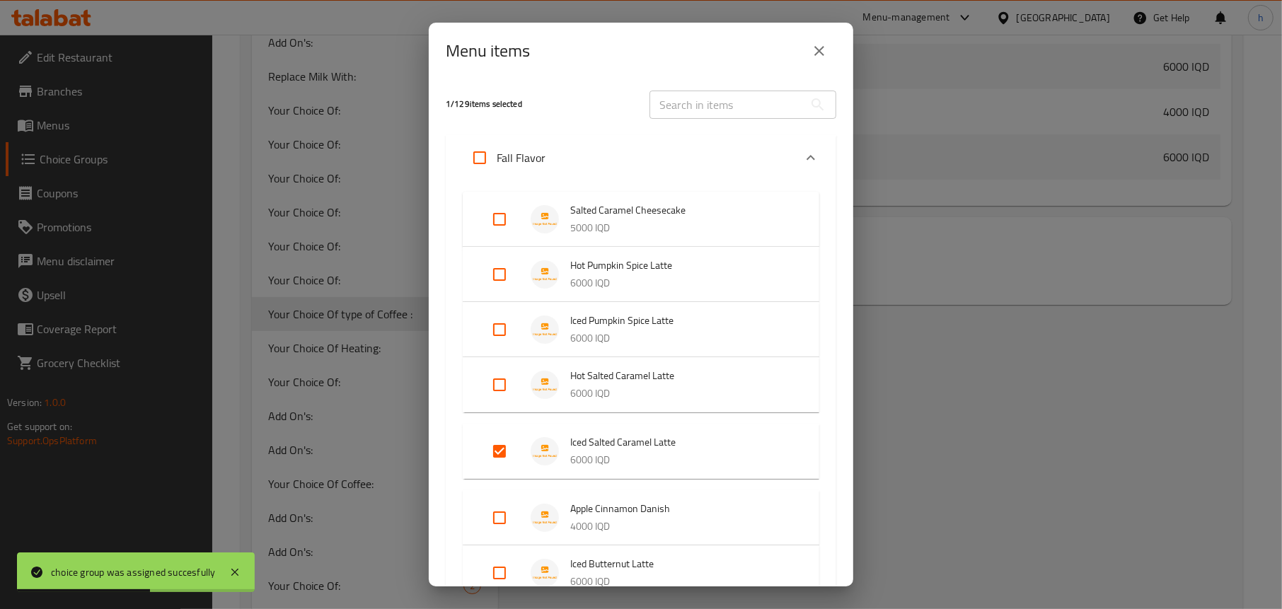
click at [493, 448] on input "Expand" at bounding box center [499, 451] width 34 height 34
checkbox input "false"
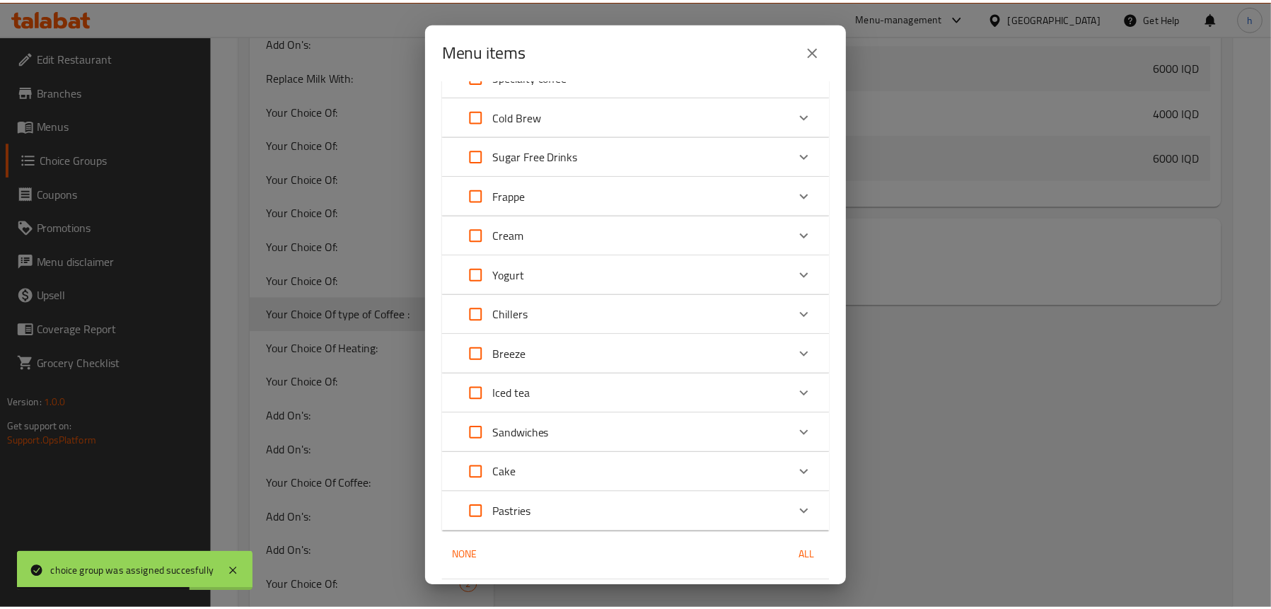
scroll to position [907, 0]
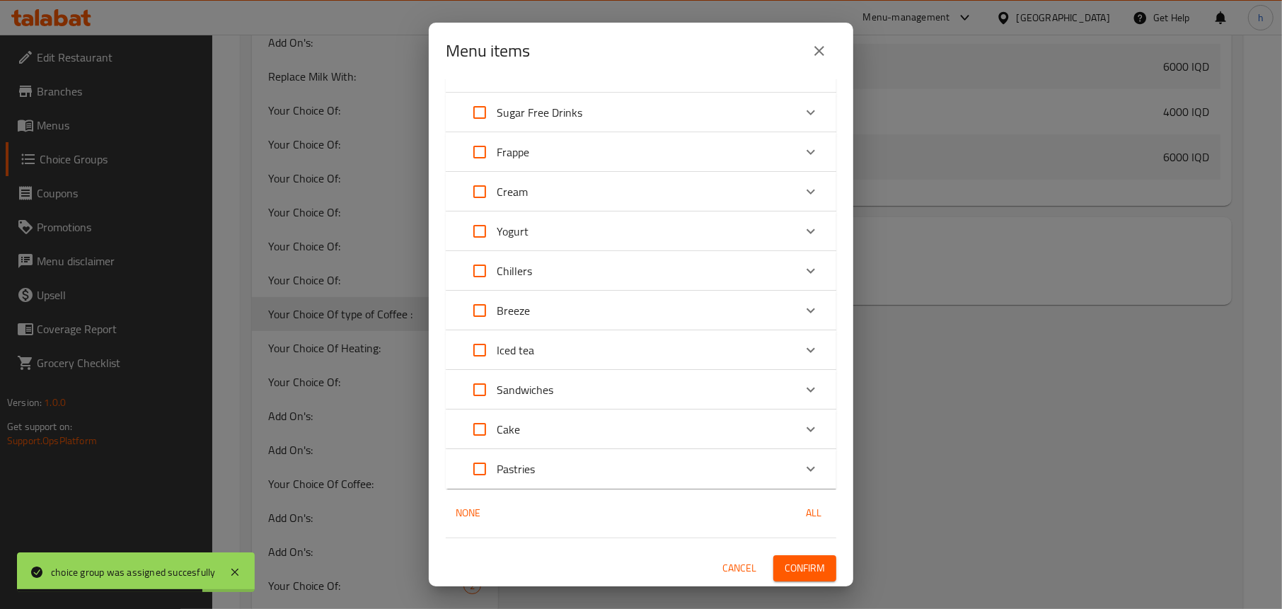
click at [803, 560] on span "Confirm" at bounding box center [804, 569] width 40 height 18
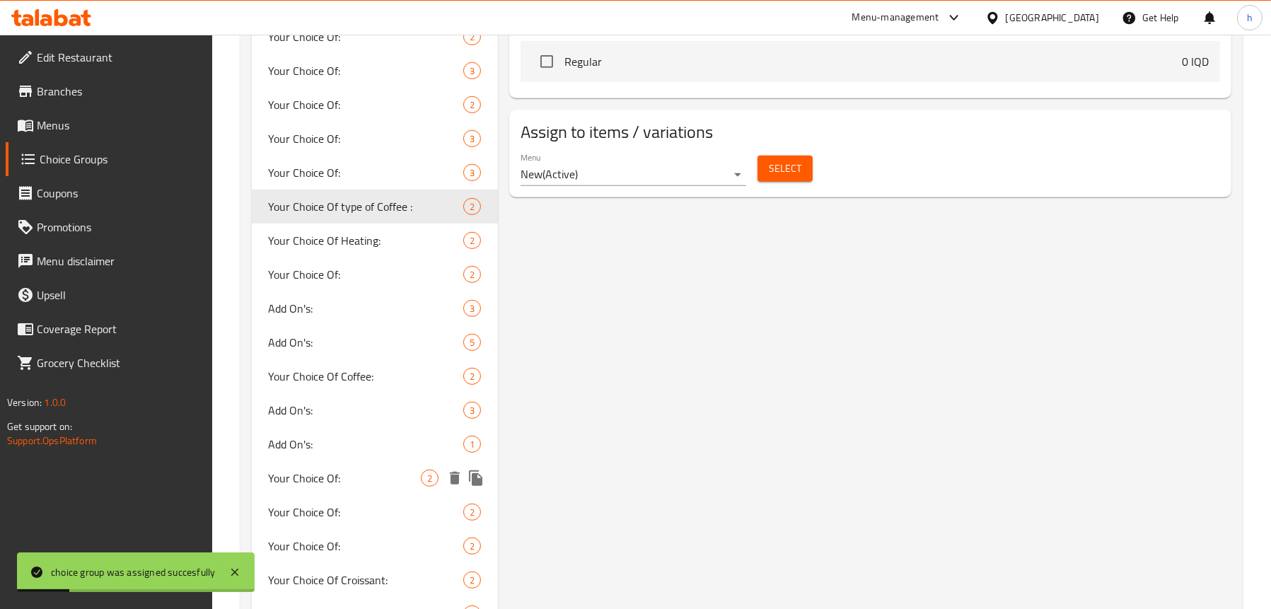
scroll to position [908, 0]
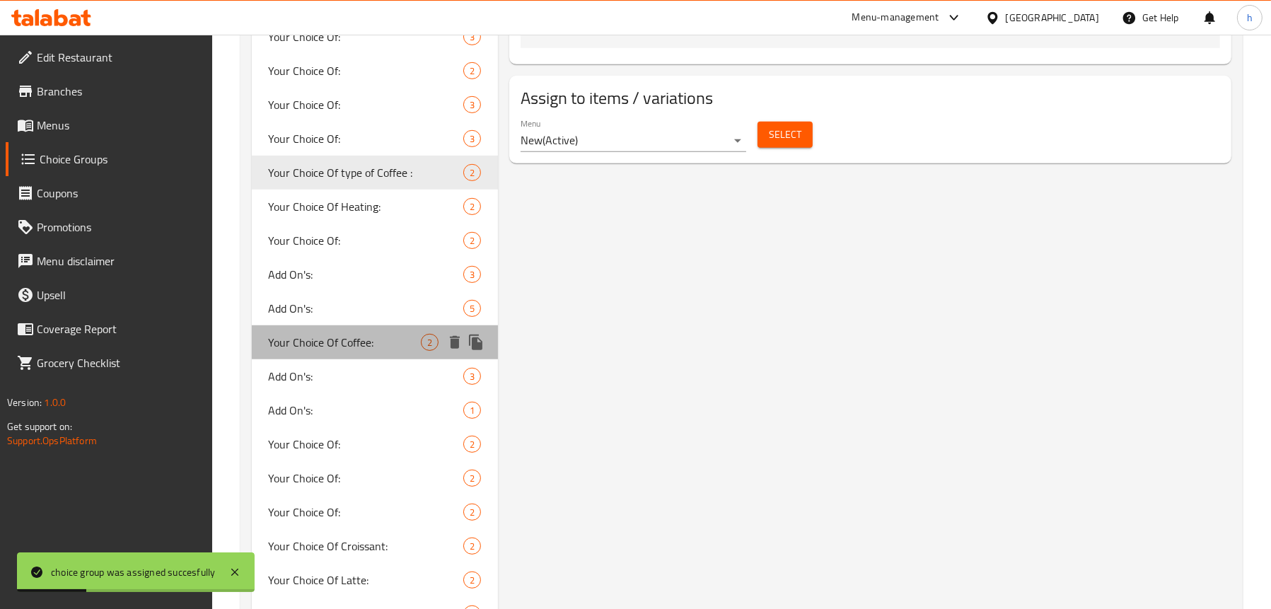
click at [332, 342] on span "Your Choice Of Coffee:" at bounding box center [345, 342] width 152 height 17
type input "Your Choice Of Coffee:"
type input "إختيارك من القهوة:"
type input "هەڵبژاردنت لە قاوە:"
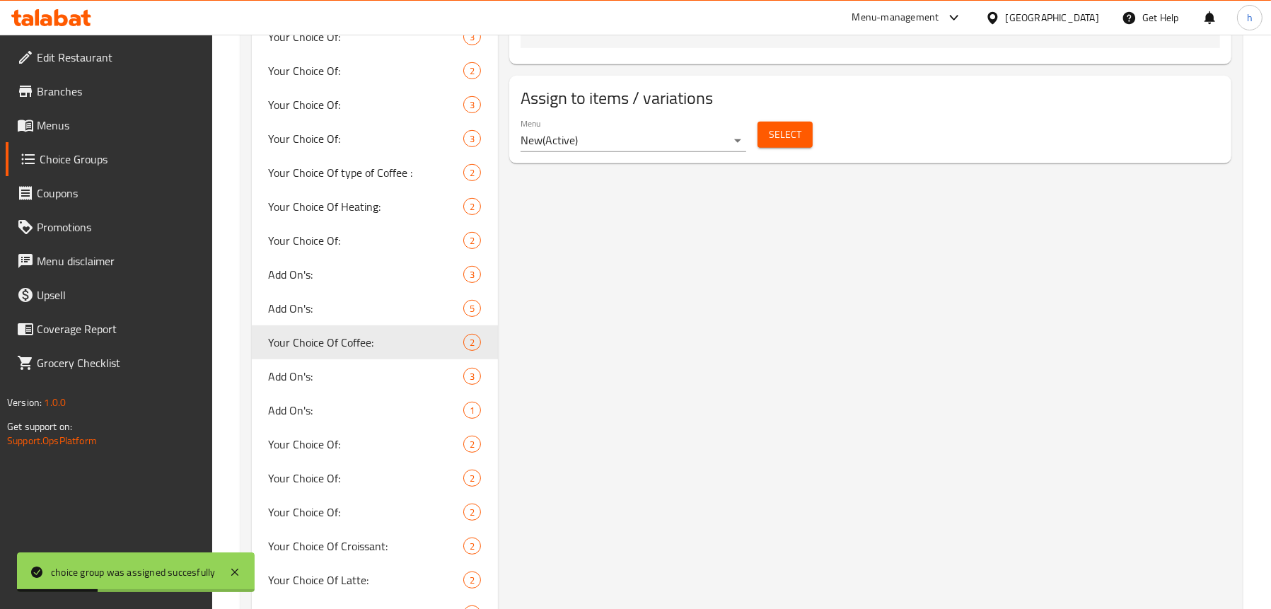
scroll to position [625, 0]
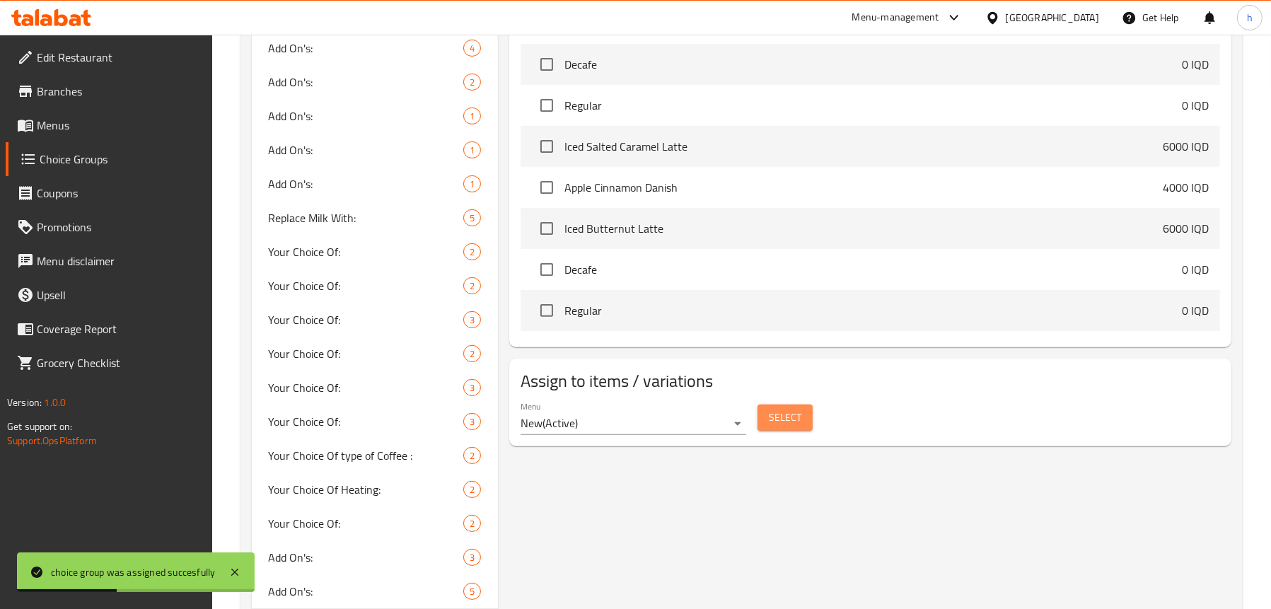
click at [784, 424] on span "Select" at bounding box center [785, 418] width 33 height 18
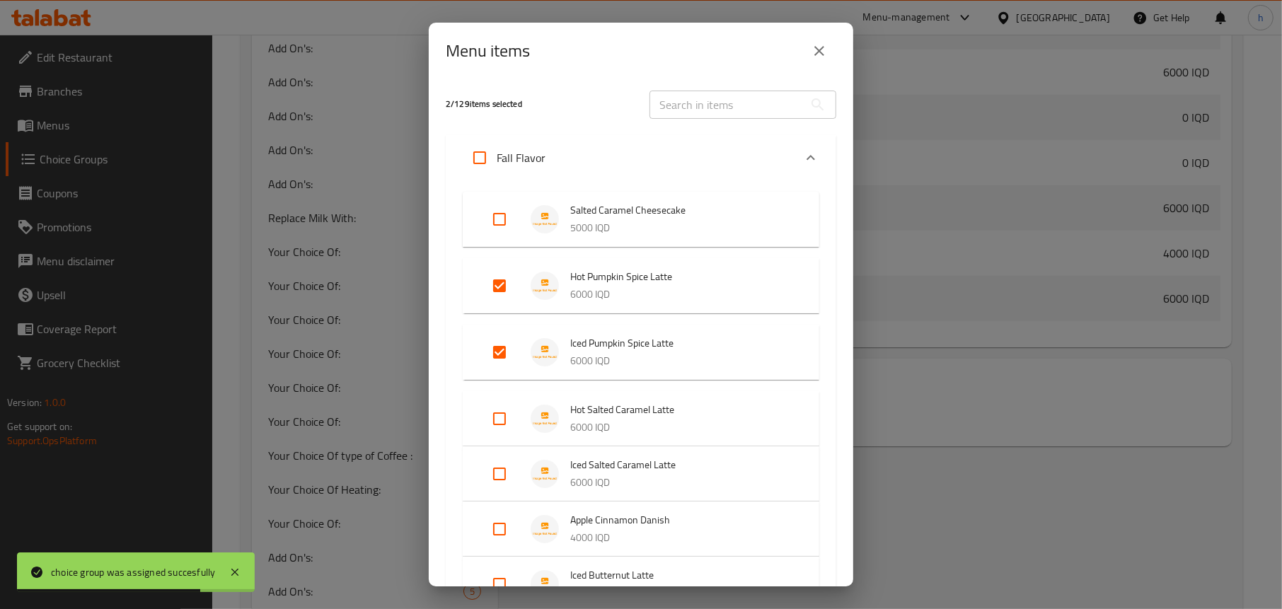
click at [813, 60] on button "close" at bounding box center [819, 51] width 34 height 34
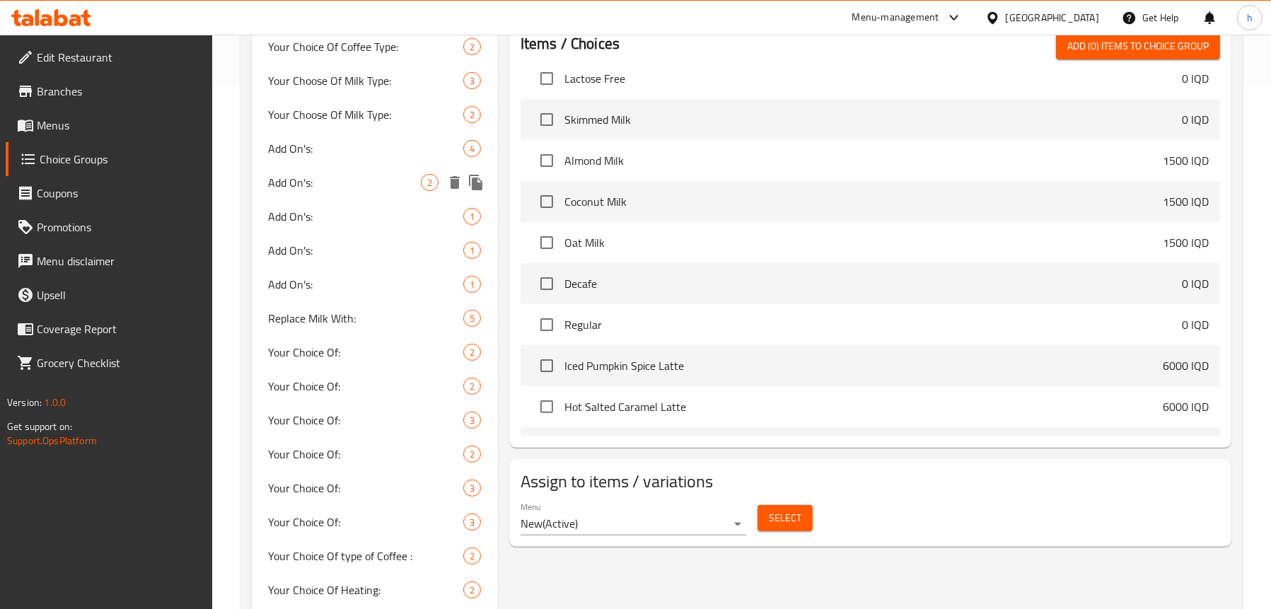
scroll to position [354, 0]
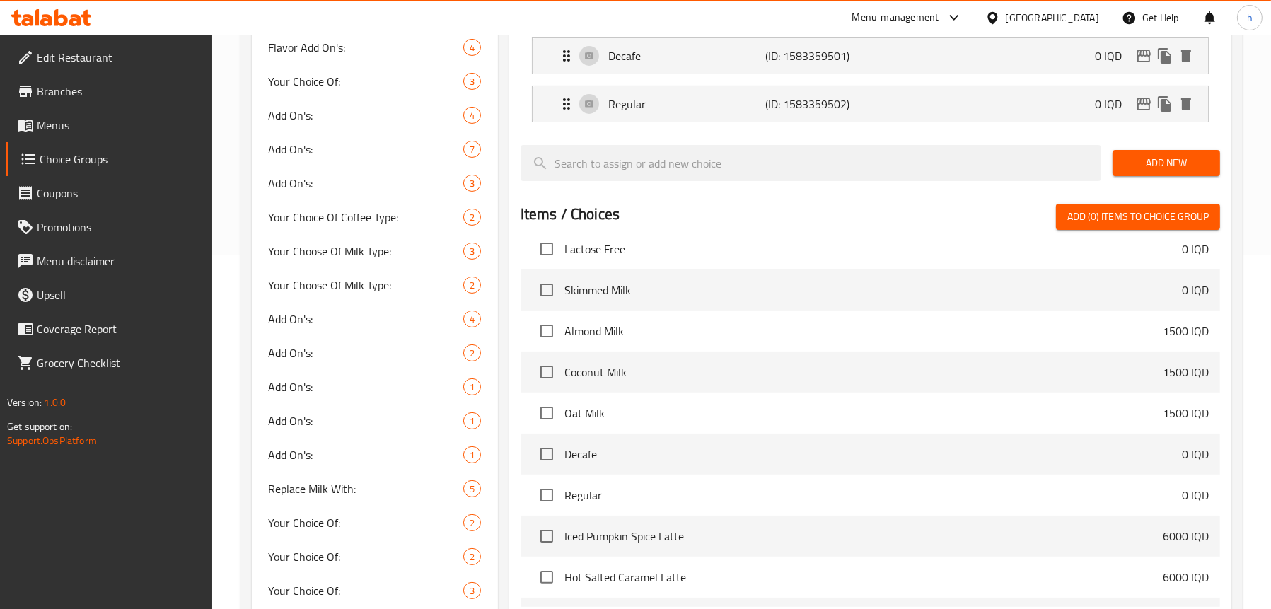
click at [68, 137] on link "Menus" at bounding box center [109, 125] width 207 height 34
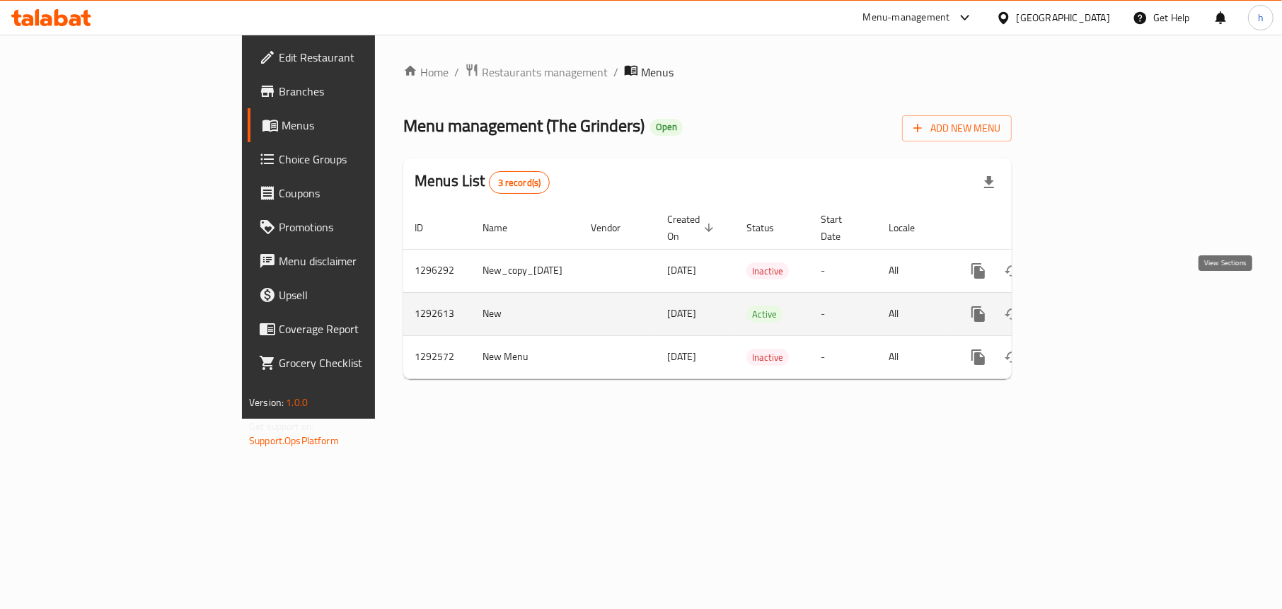
click at [1089, 306] on icon "enhanced table" at bounding box center [1080, 314] width 17 height 17
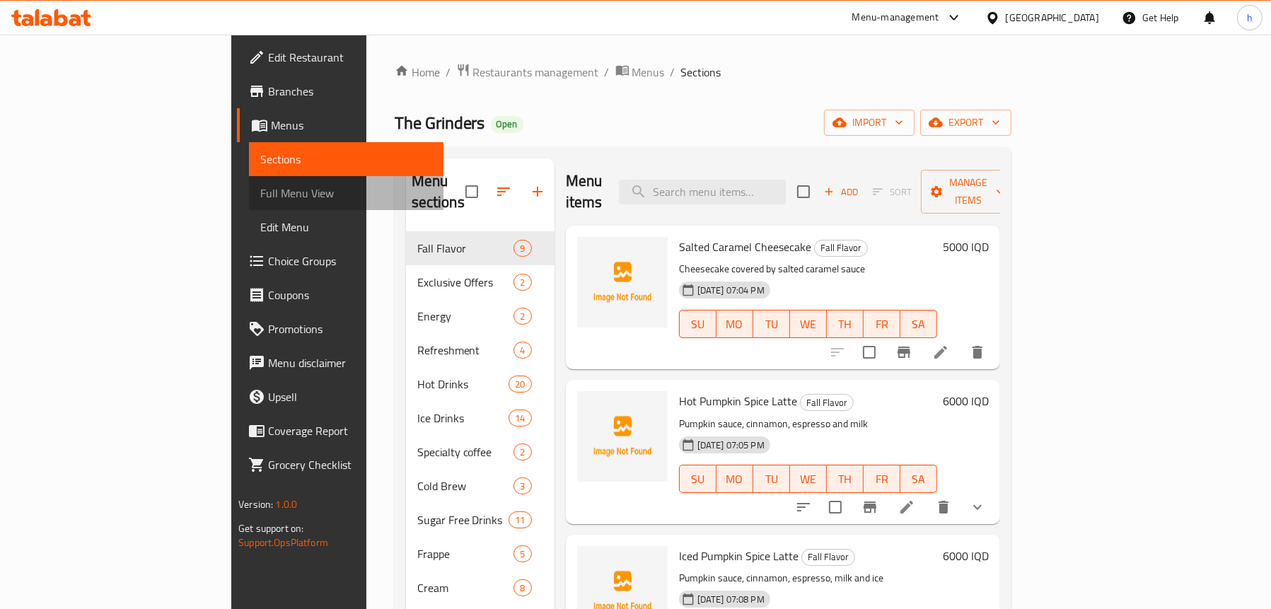
click at [260, 194] on span "Full Menu View" at bounding box center [346, 193] width 172 height 17
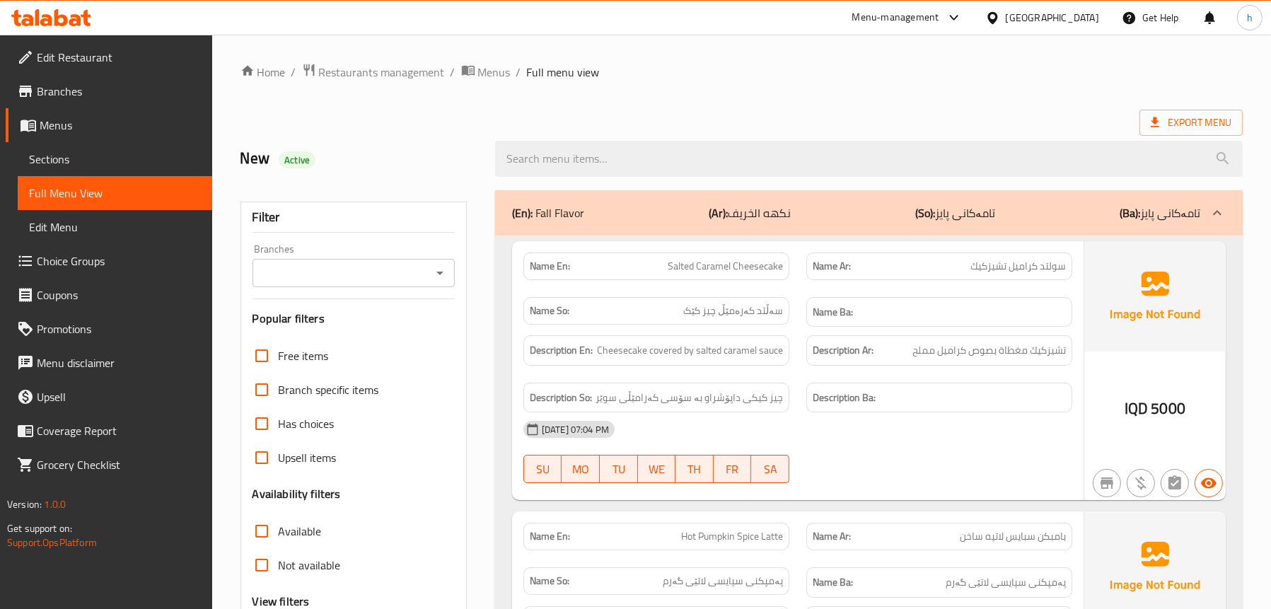
click at [441, 277] on icon "Open" at bounding box center [439, 273] width 17 height 17
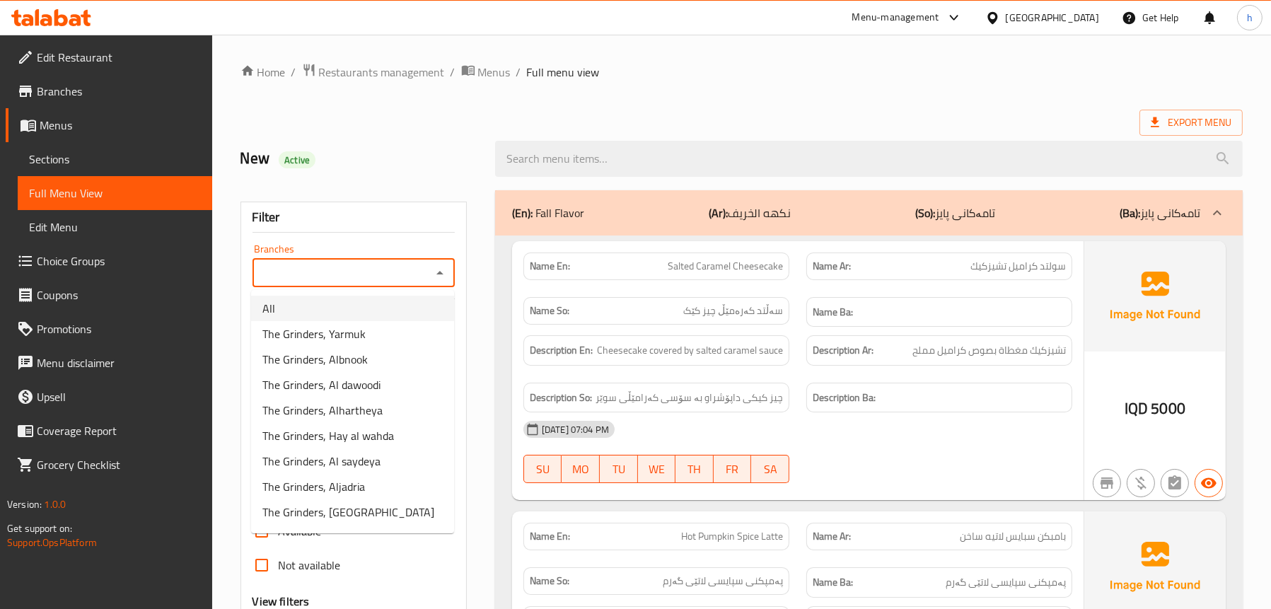
click at [345, 313] on li "All" at bounding box center [352, 308] width 203 height 25
type input "All"
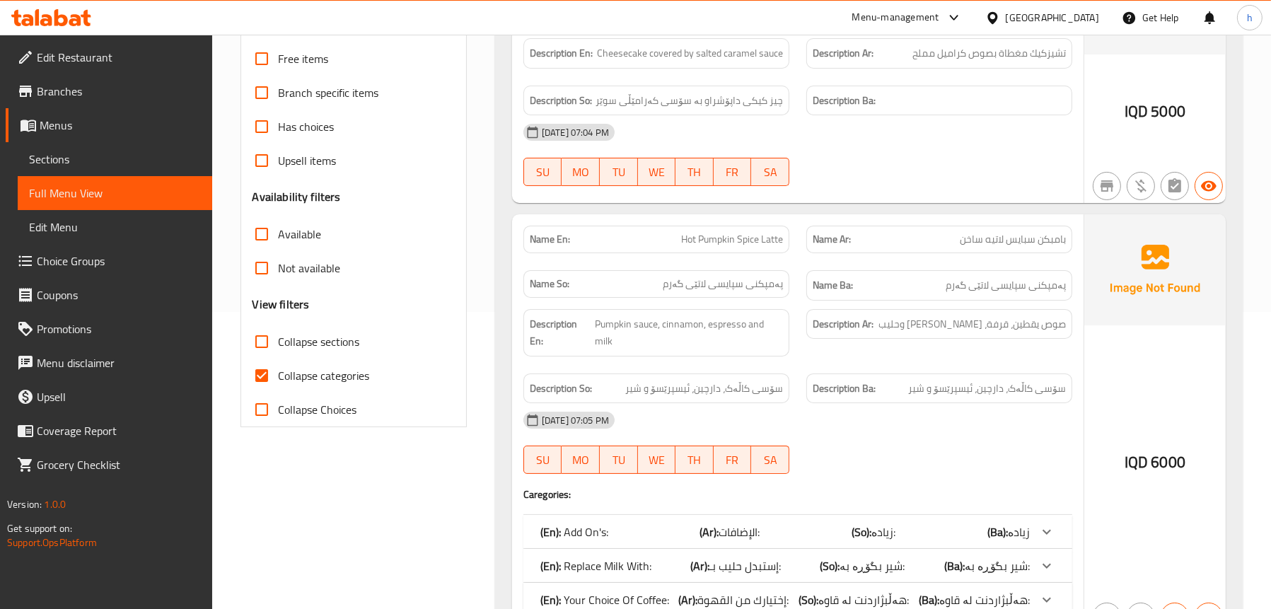
scroll to position [424, 0]
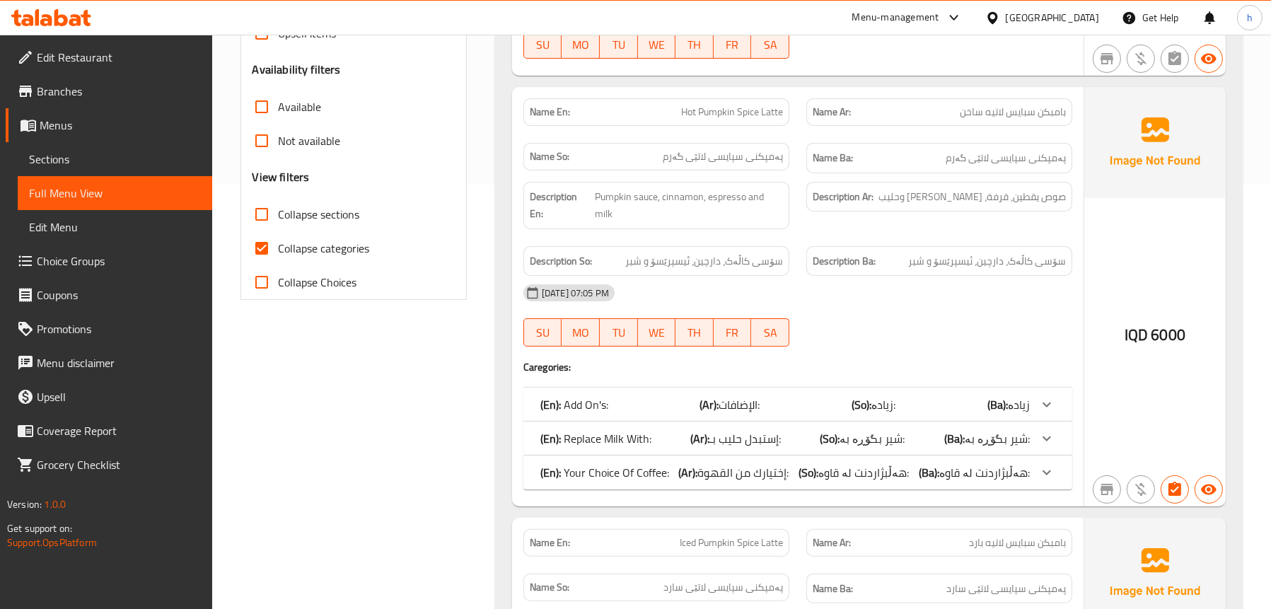
click at [603, 396] on p "(En): Add On's:" at bounding box center [574, 404] width 68 height 17
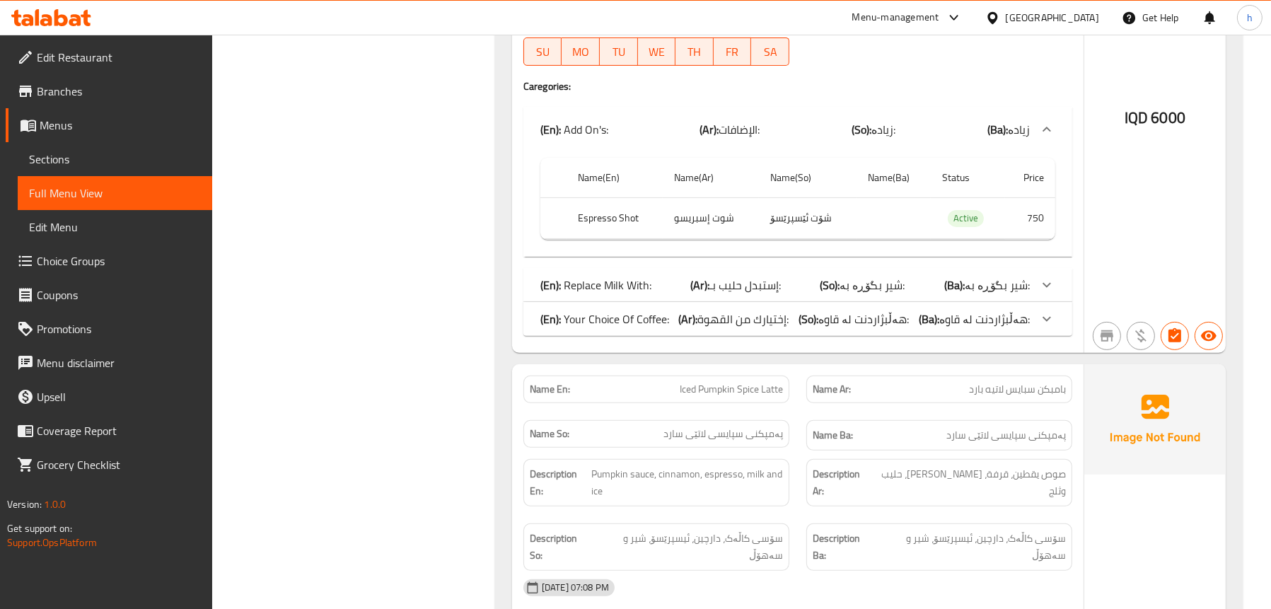
scroll to position [707, 0]
click at [724, 272] on span "إستبدل حليب بـ:" at bounding box center [744, 282] width 71 height 21
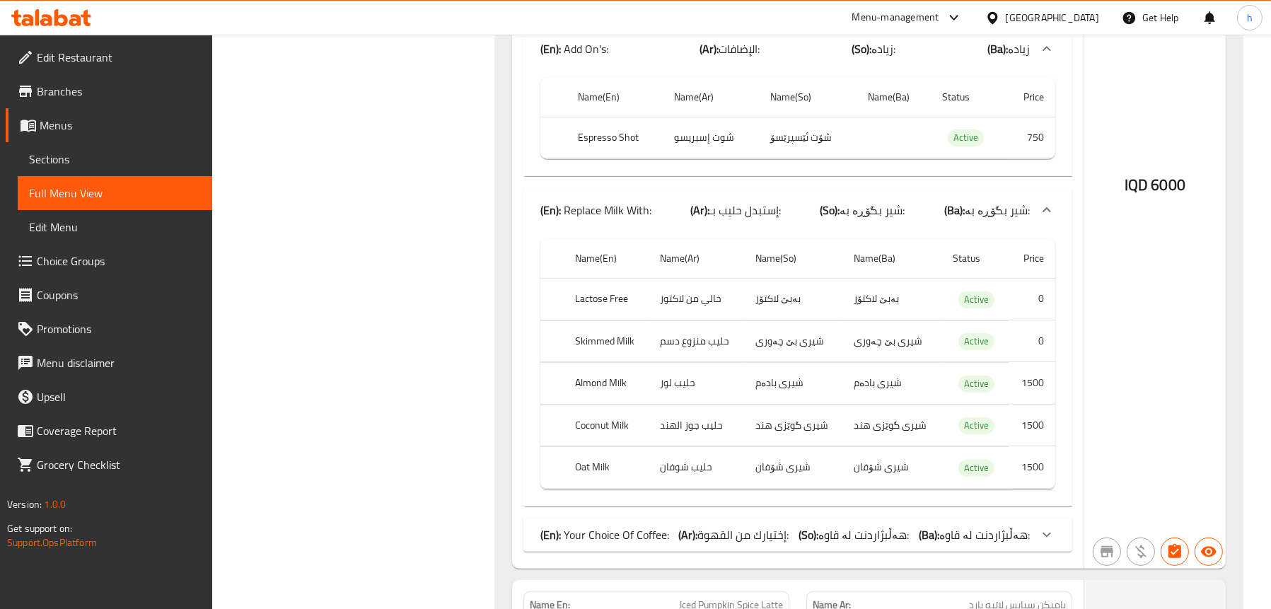
scroll to position [920, 0]
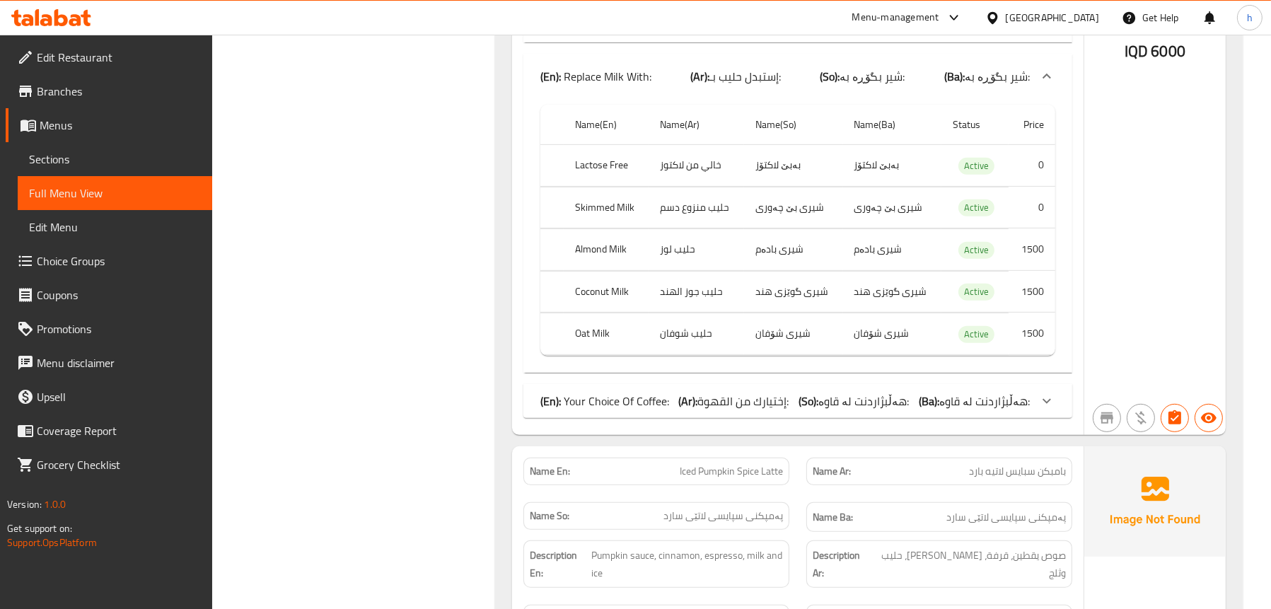
click at [633, 393] on p "(En): Your Choice Of Coffee:" at bounding box center [604, 401] width 129 height 17
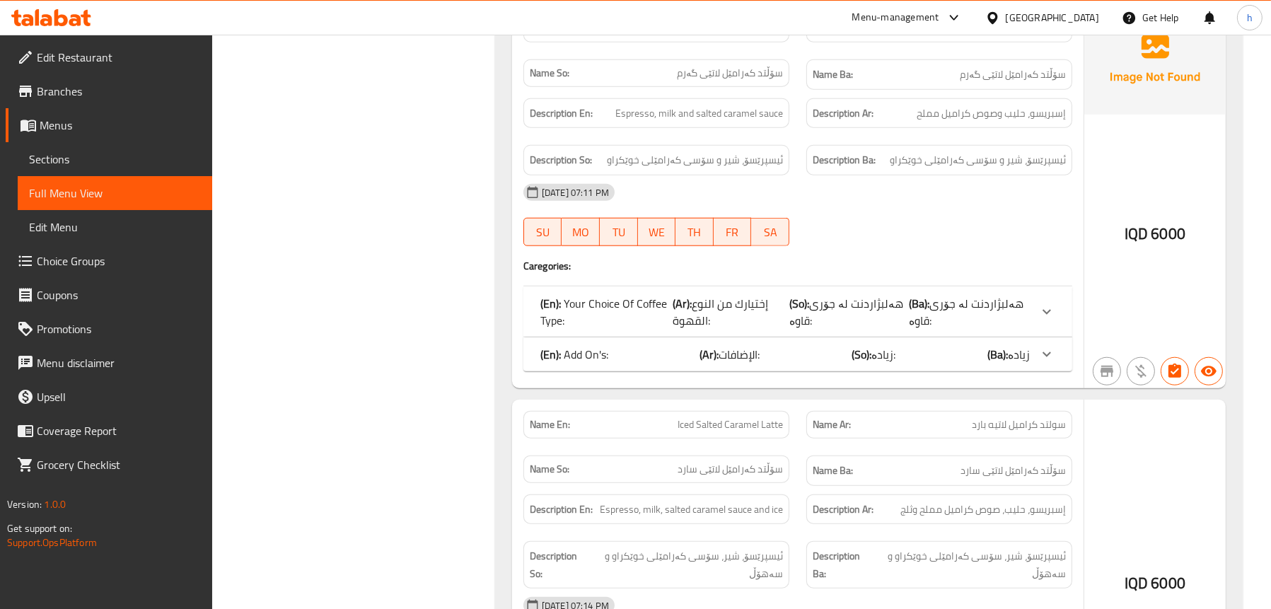
scroll to position [1981, 0]
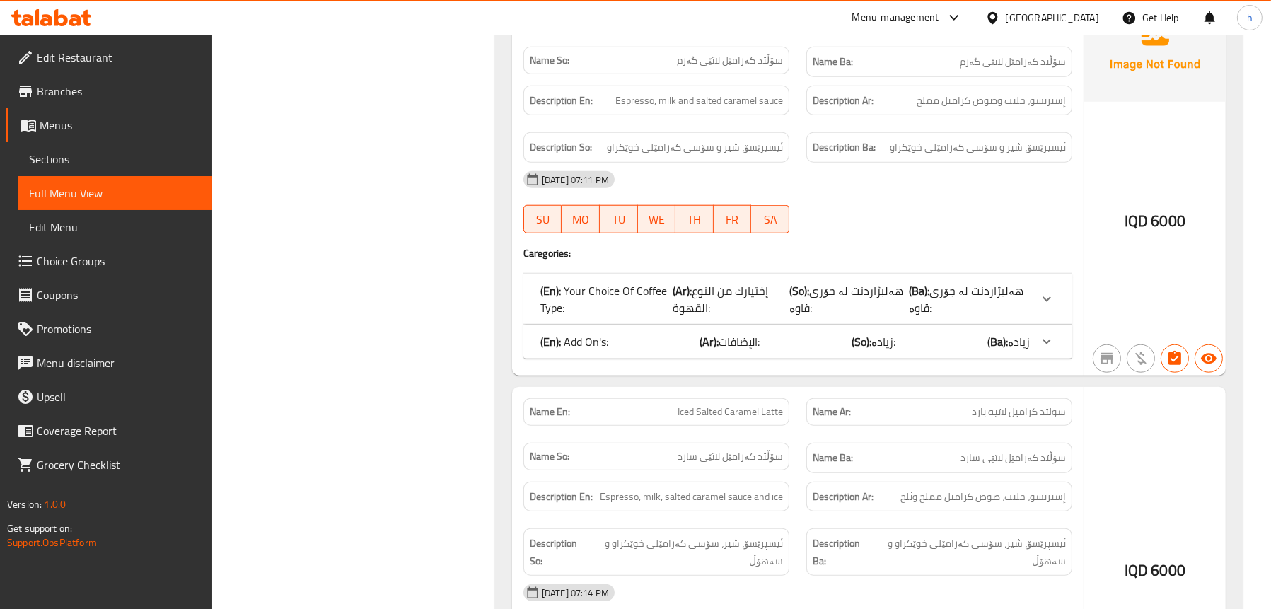
click at [601, 282] on p "(En): Your Choice Of Coffee Type:" at bounding box center [606, 299] width 132 height 34
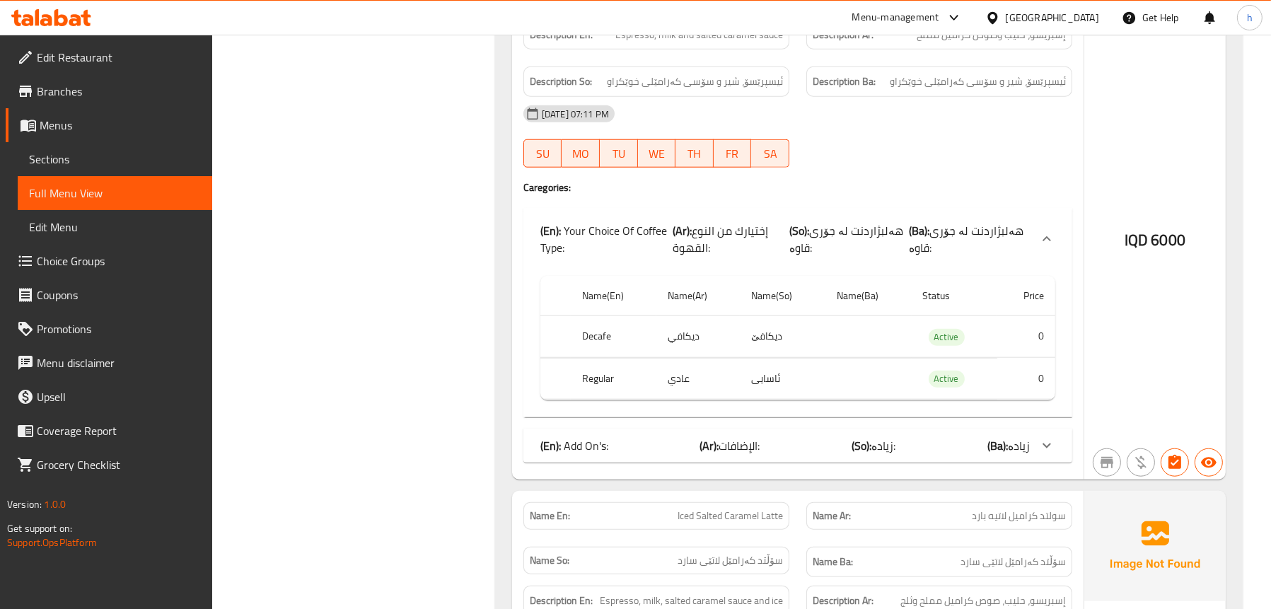
scroll to position [2193, 0]
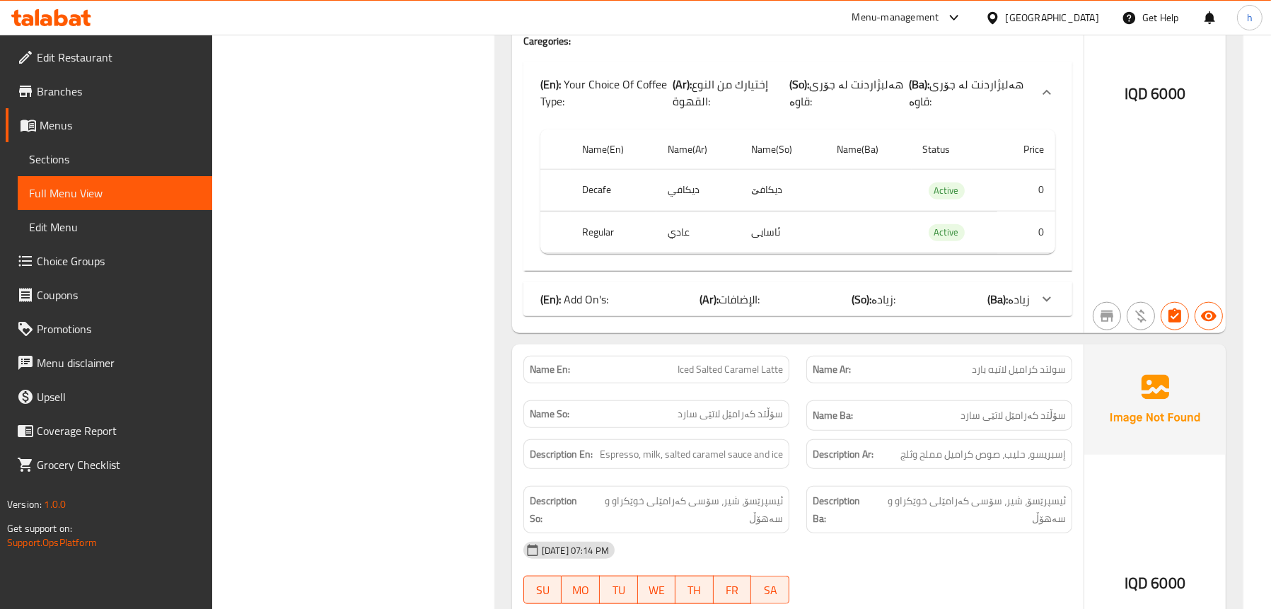
click at [609, 291] on div "(En): Add On's: (Ar): الإضافات: (So): زیادە: (Ba): زیادە" at bounding box center [784, 299] width 489 height 17
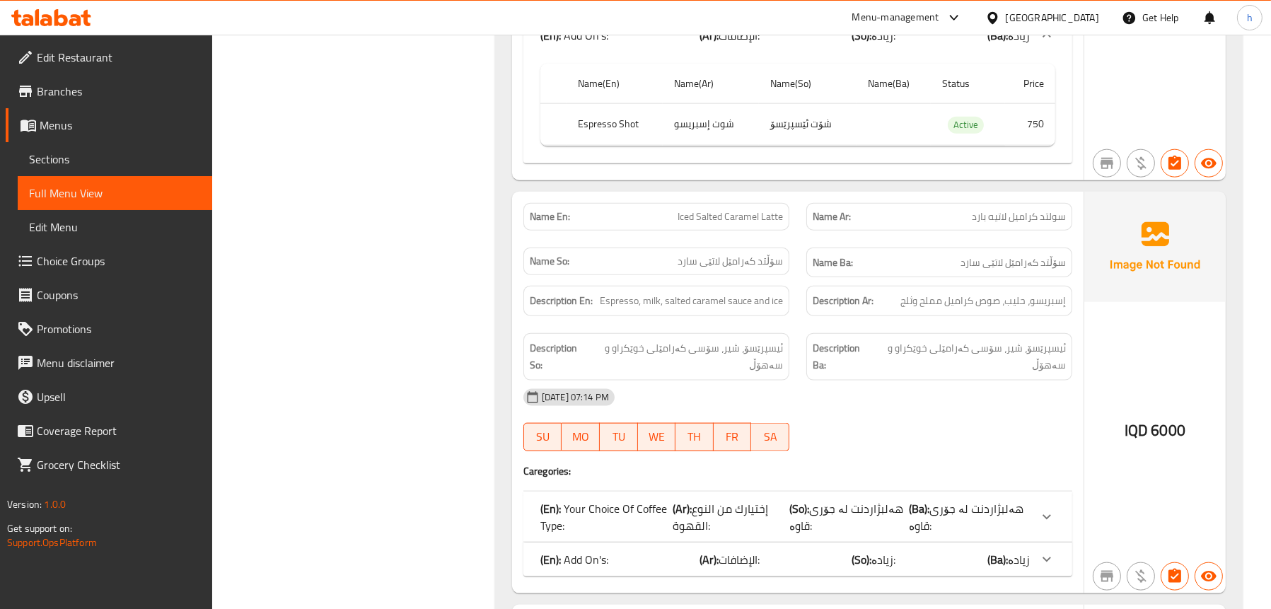
scroll to position [2546, 0]
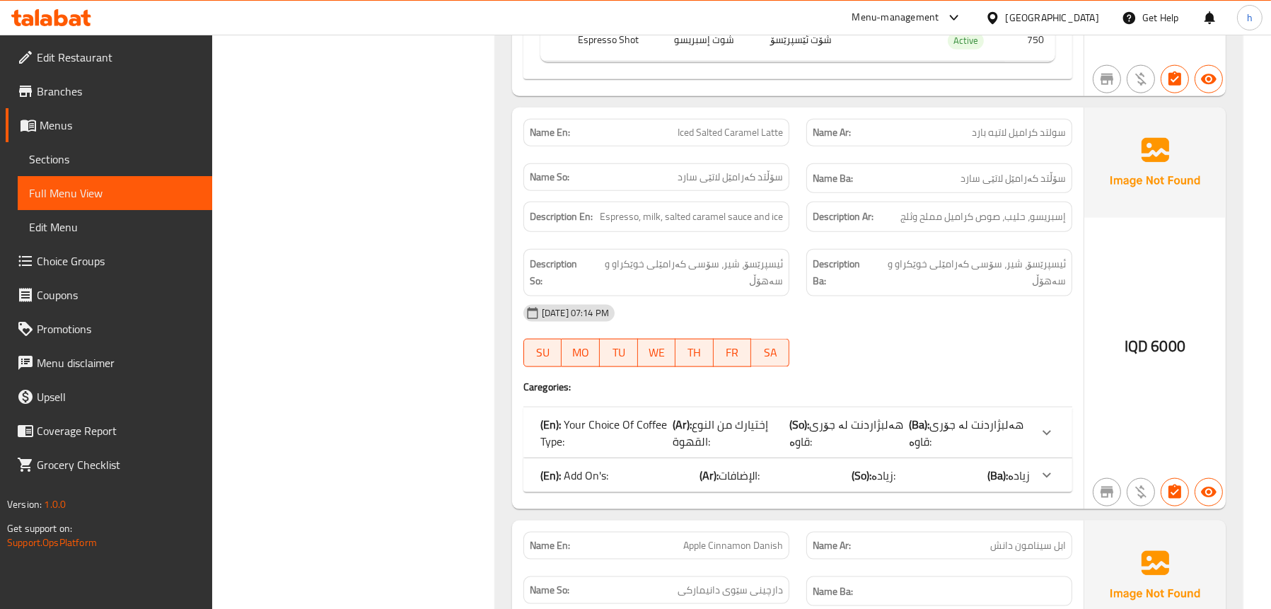
click at [73, 162] on span "Sections" at bounding box center [115, 159] width 172 height 17
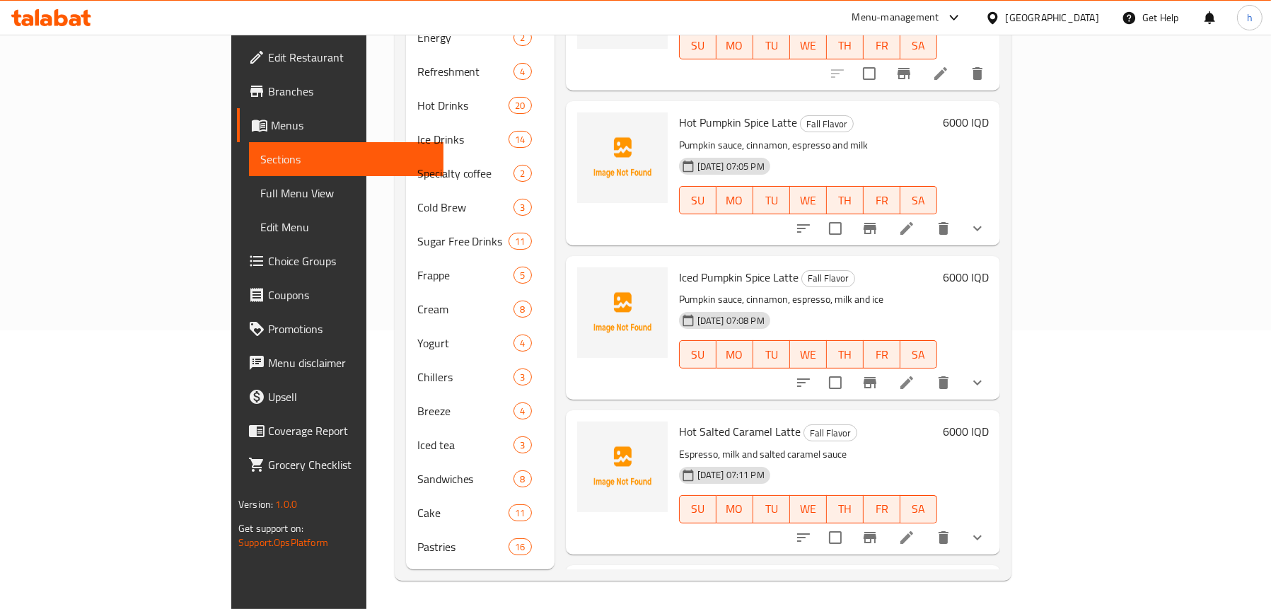
scroll to position [199, 0]
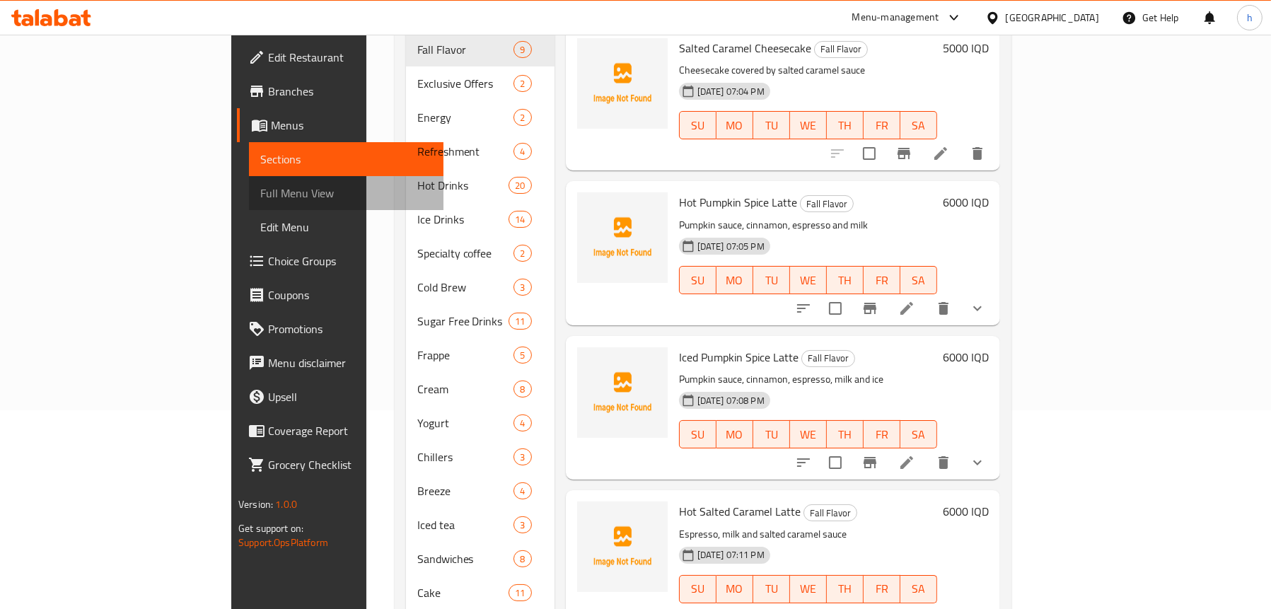
click at [260, 195] on span "Full Menu View" at bounding box center [346, 193] width 172 height 17
click at [260, 198] on span "Full Menu View" at bounding box center [346, 193] width 172 height 17
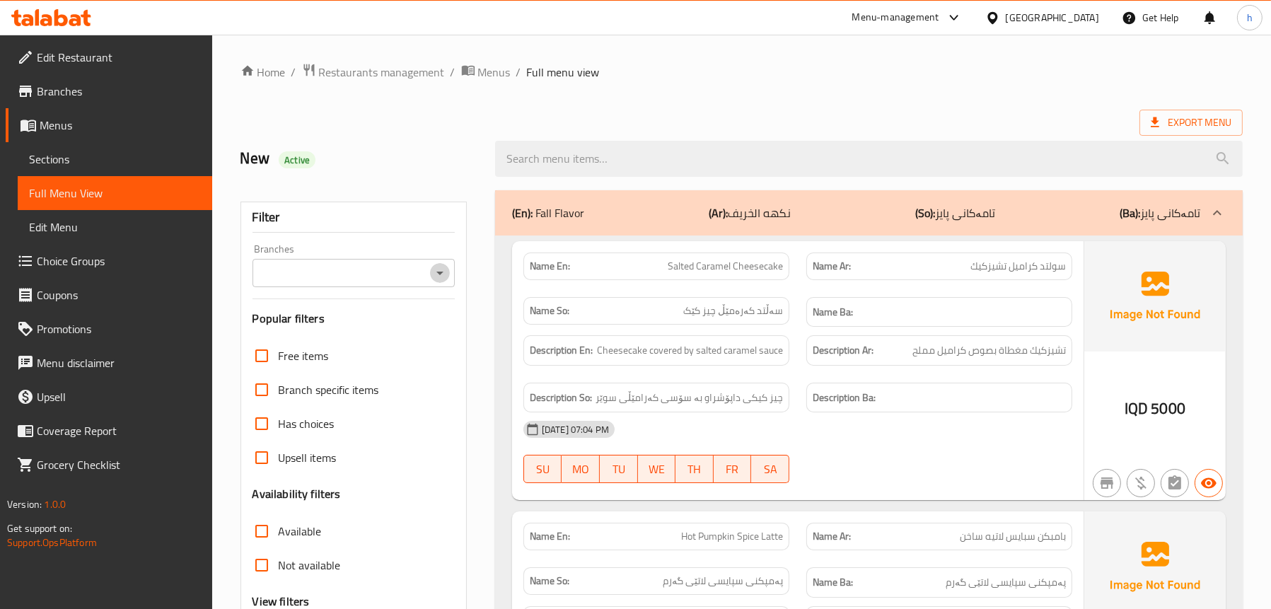
click at [434, 269] on icon "Open" at bounding box center [439, 273] width 17 height 17
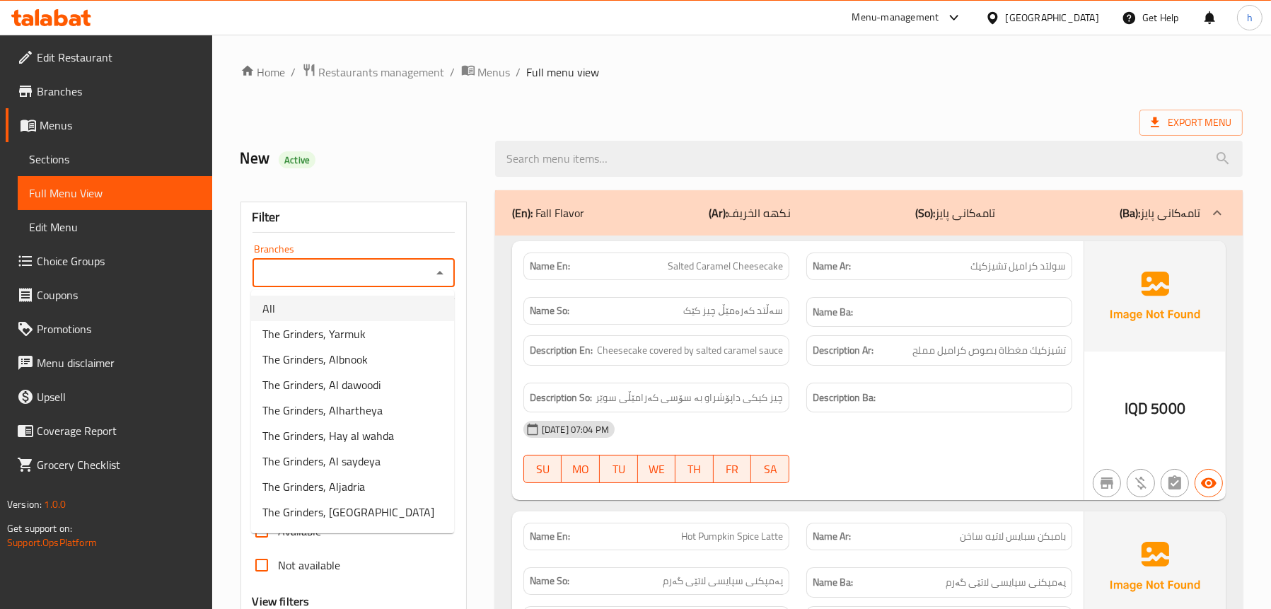
click at [321, 303] on li "All" at bounding box center [352, 308] width 203 height 25
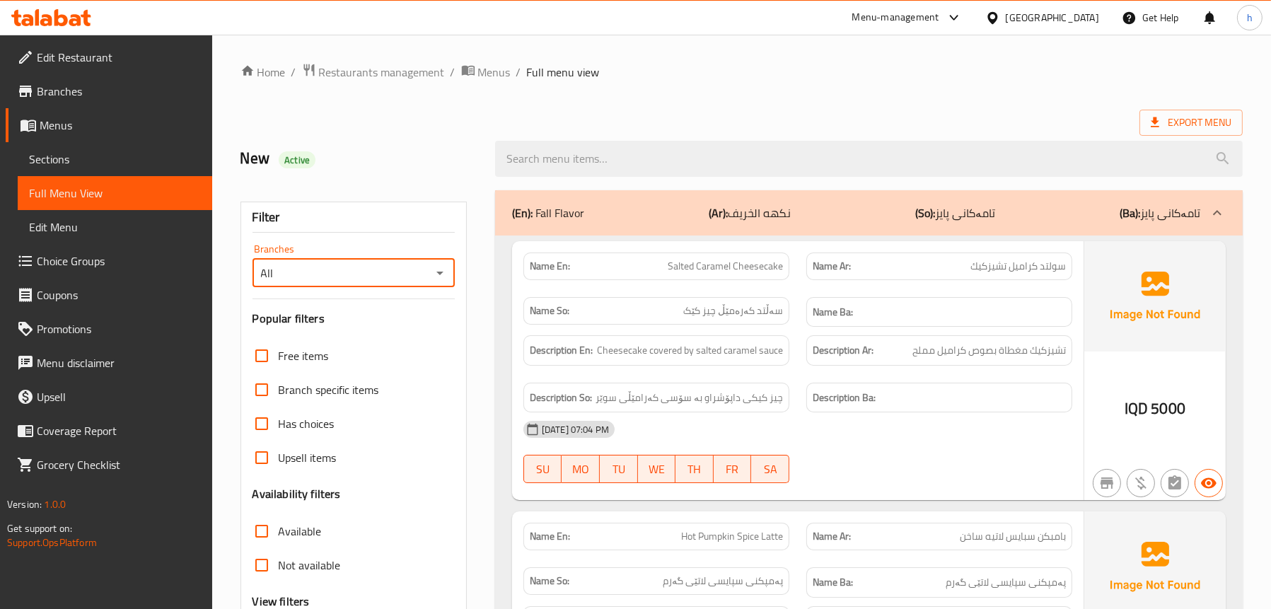
type input "All"
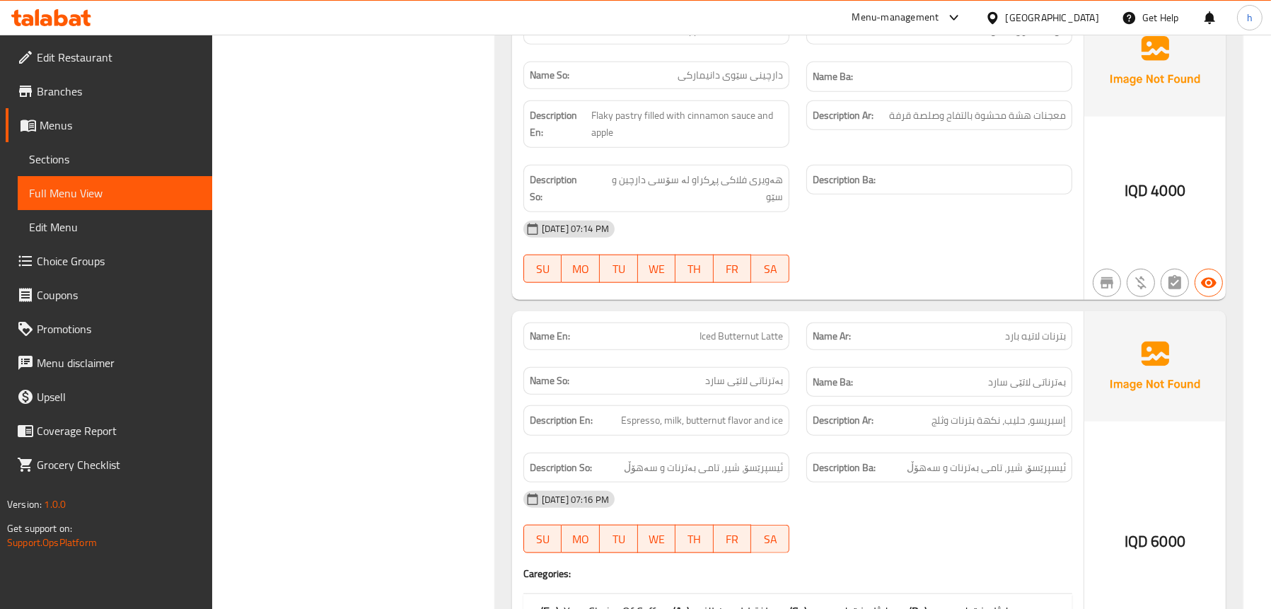
scroll to position [2334, 0]
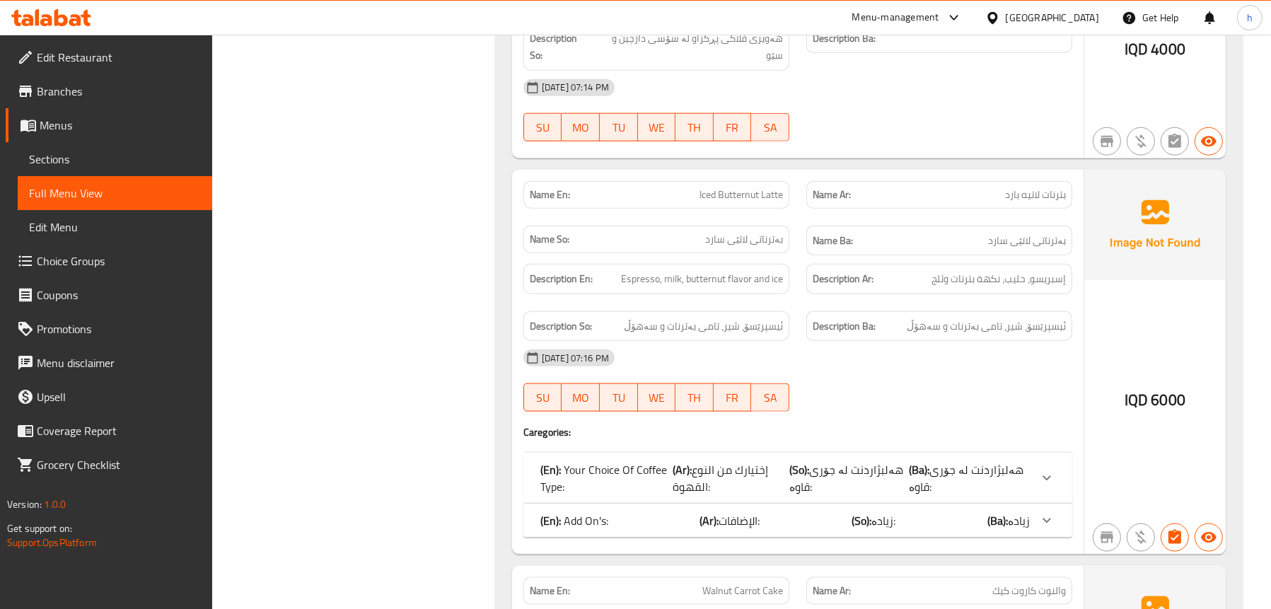
click at [57, 258] on span "Choice Groups" at bounding box center [119, 261] width 164 height 17
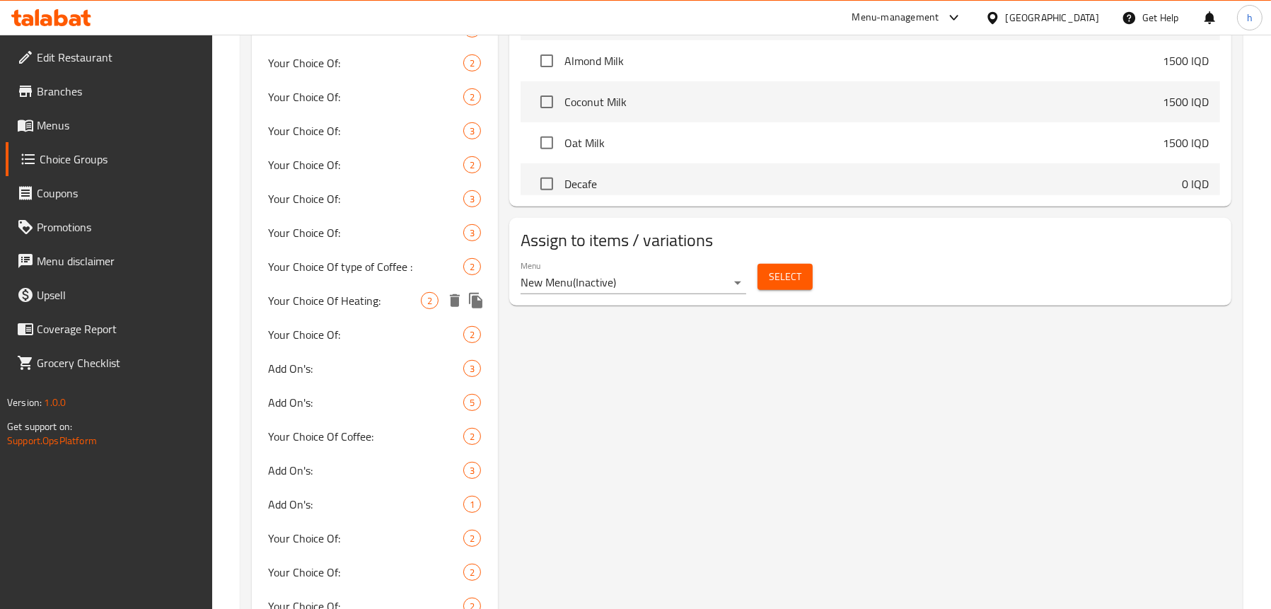
scroll to position [837, 0]
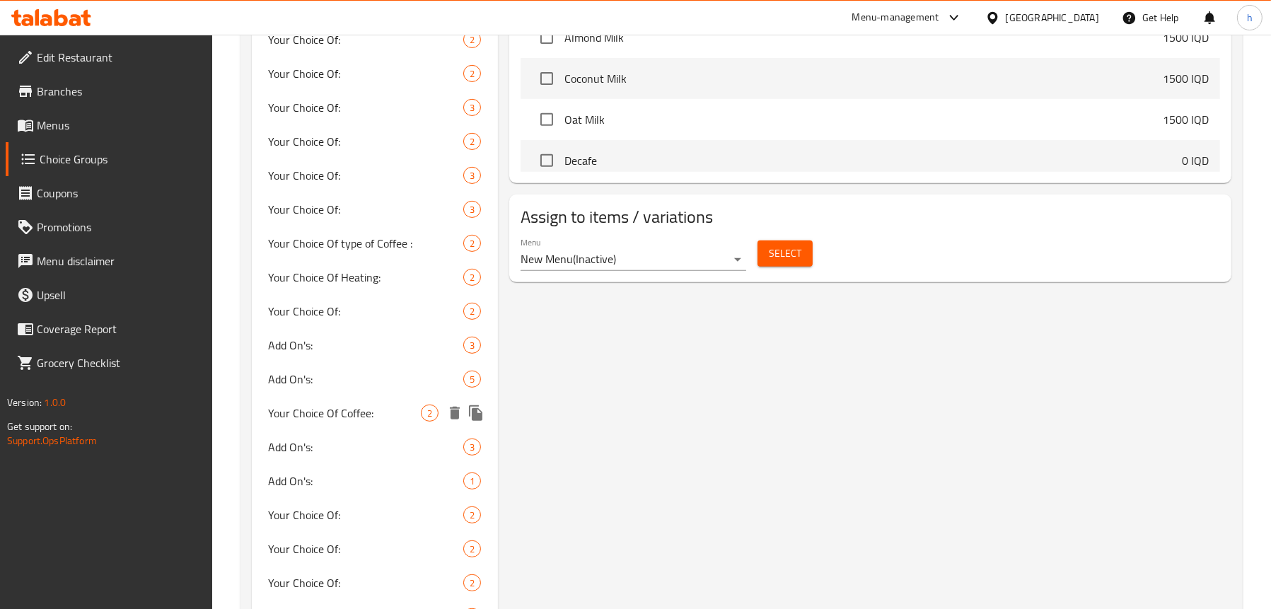
click at [325, 405] on span "Your Choice Of Coffee:" at bounding box center [345, 413] width 152 height 17
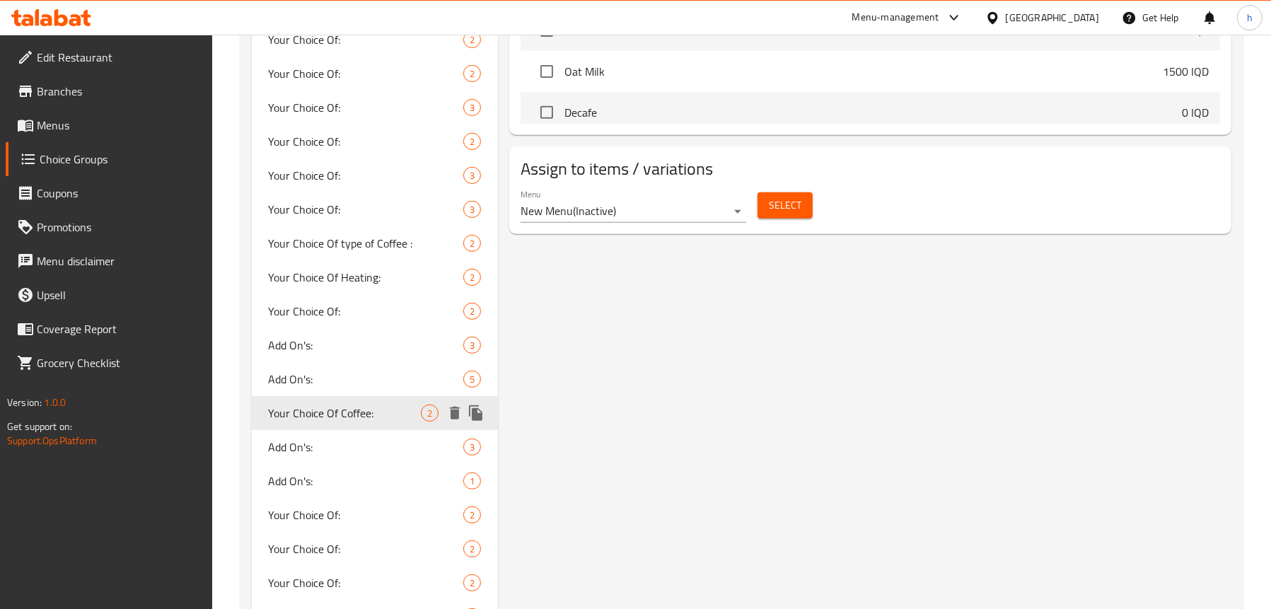
type input "Your Choice Of Coffee:"
type input "إختيارك من القهوة:"
type input "هەڵبژاردنت لە قاوە:"
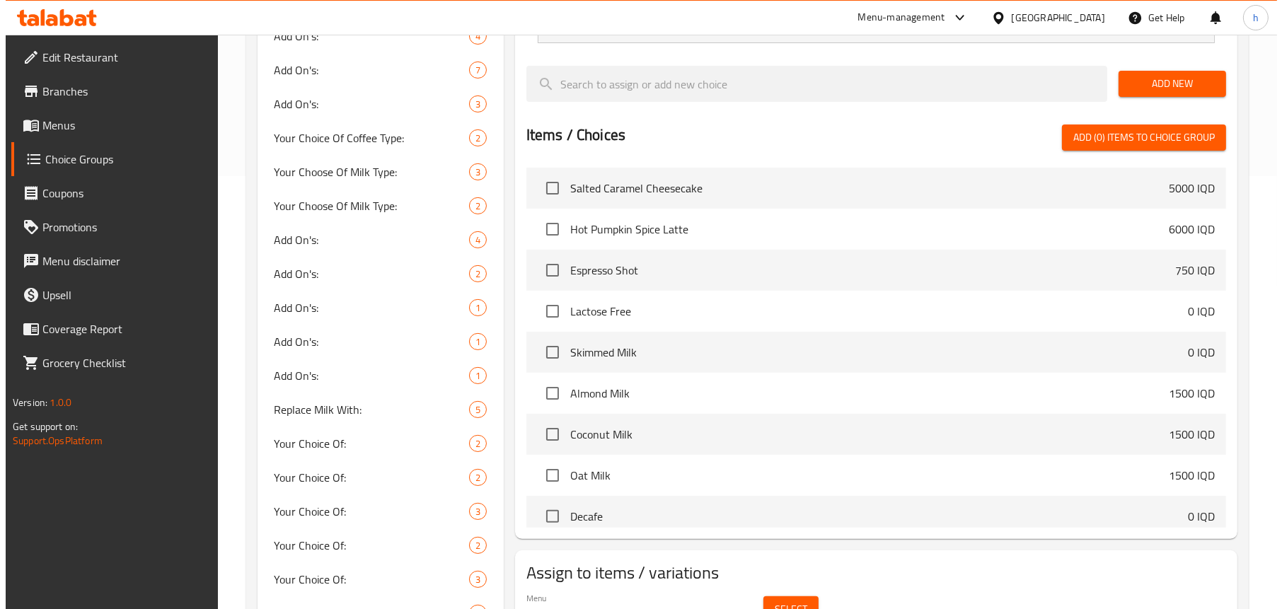
scroll to position [625, 0]
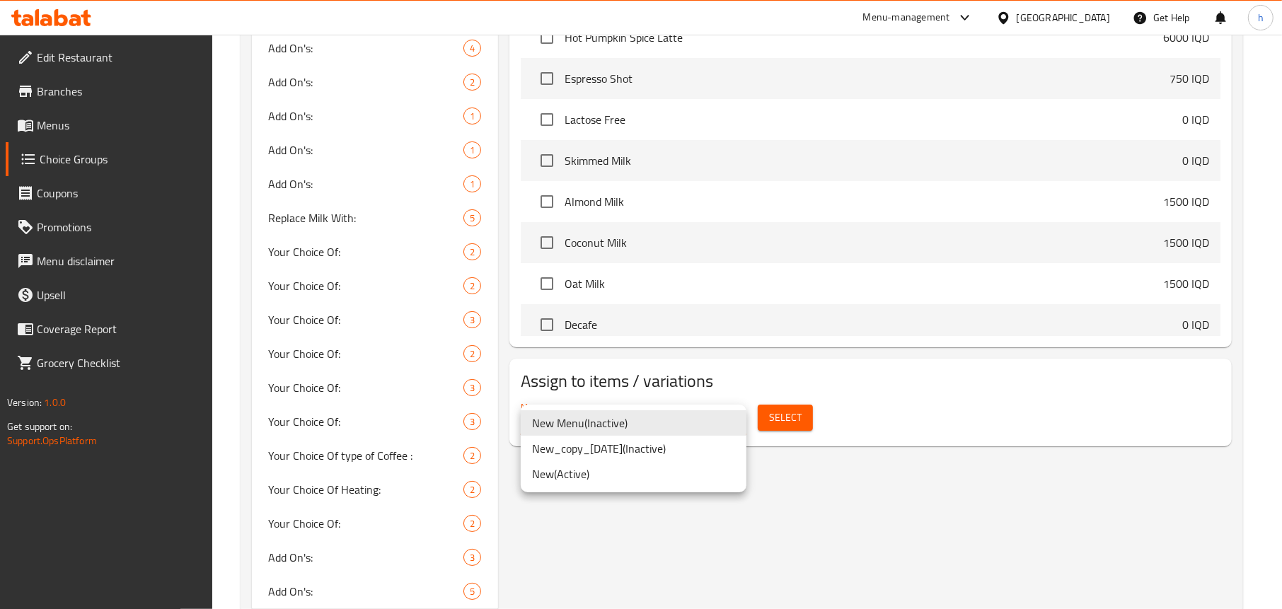
click at [606, 468] on li "New ( Active )" at bounding box center [634, 473] width 226 height 25
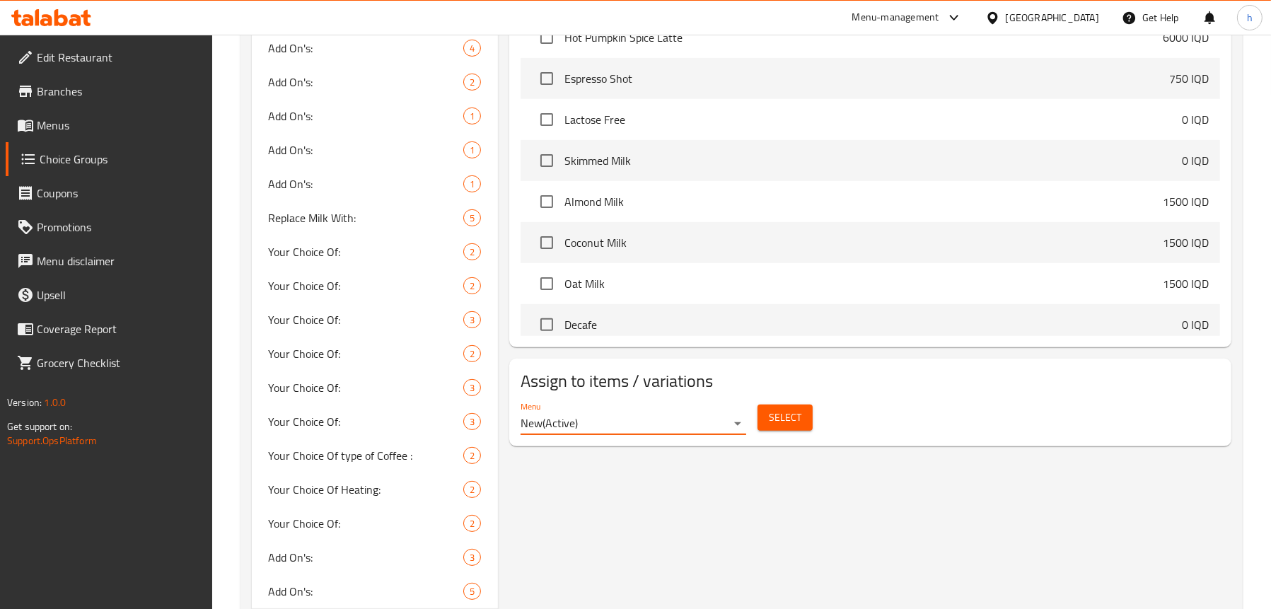
click at [796, 420] on span "Select" at bounding box center [785, 418] width 33 height 18
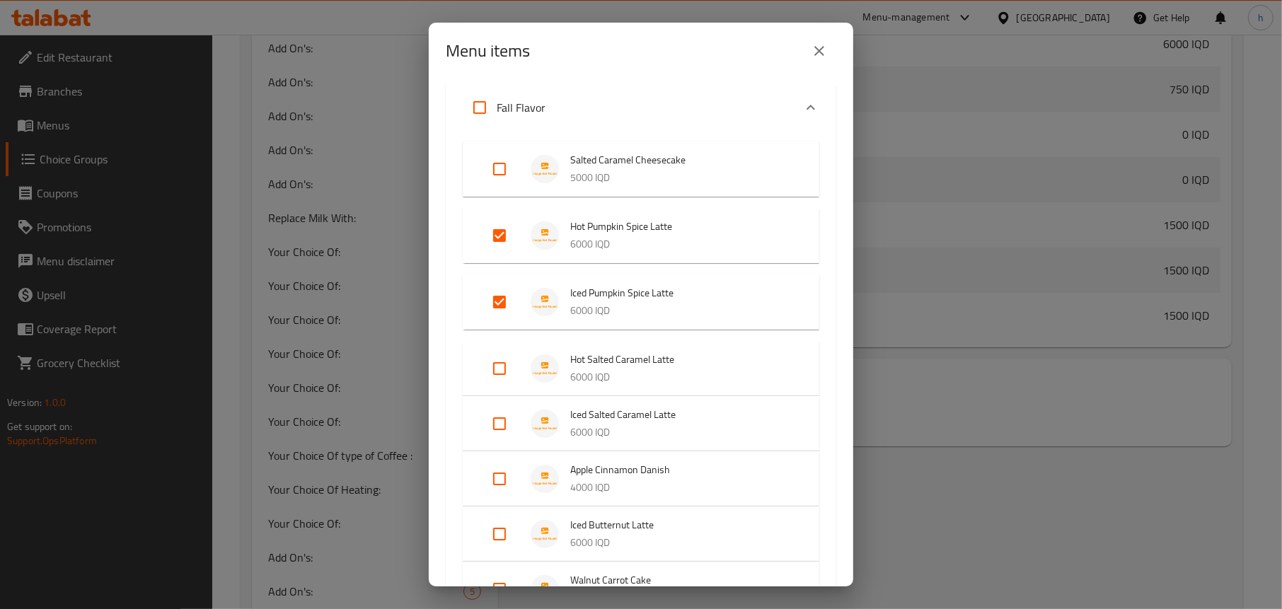
scroll to position [71, 0]
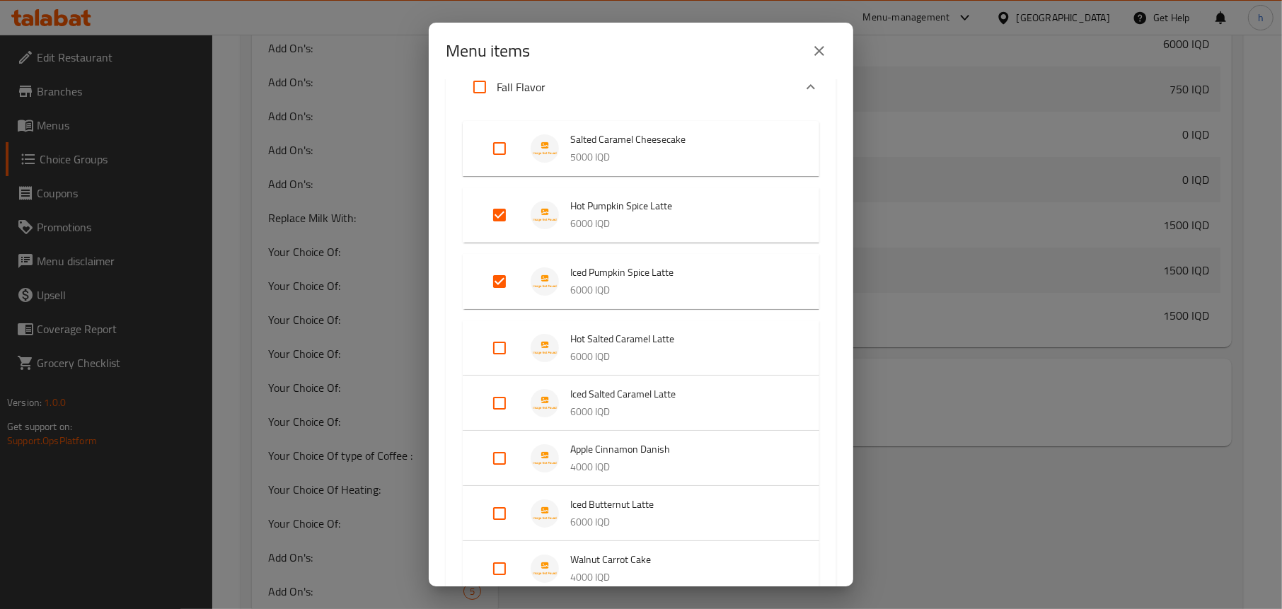
click at [485, 350] on input "Expand" at bounding box center [499, 348] width 34 height 34
checkbox input "true"
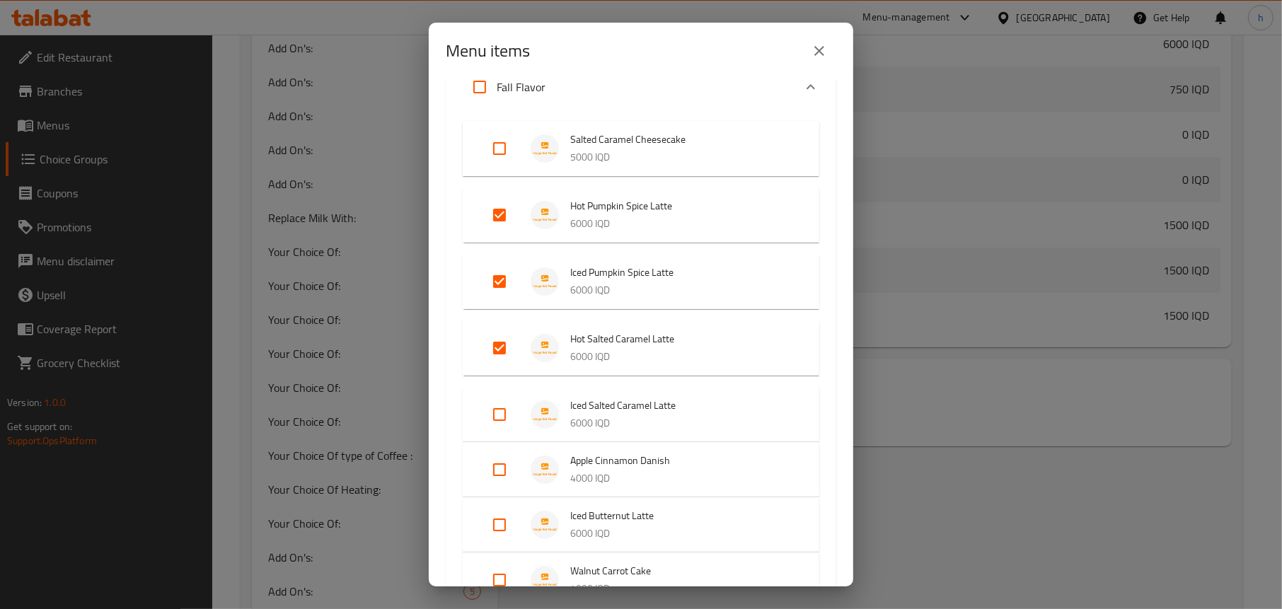
click at [497, 407] on input "Expand" at bounding box center [499, 415] width 34 height 34
checkbox input "true"
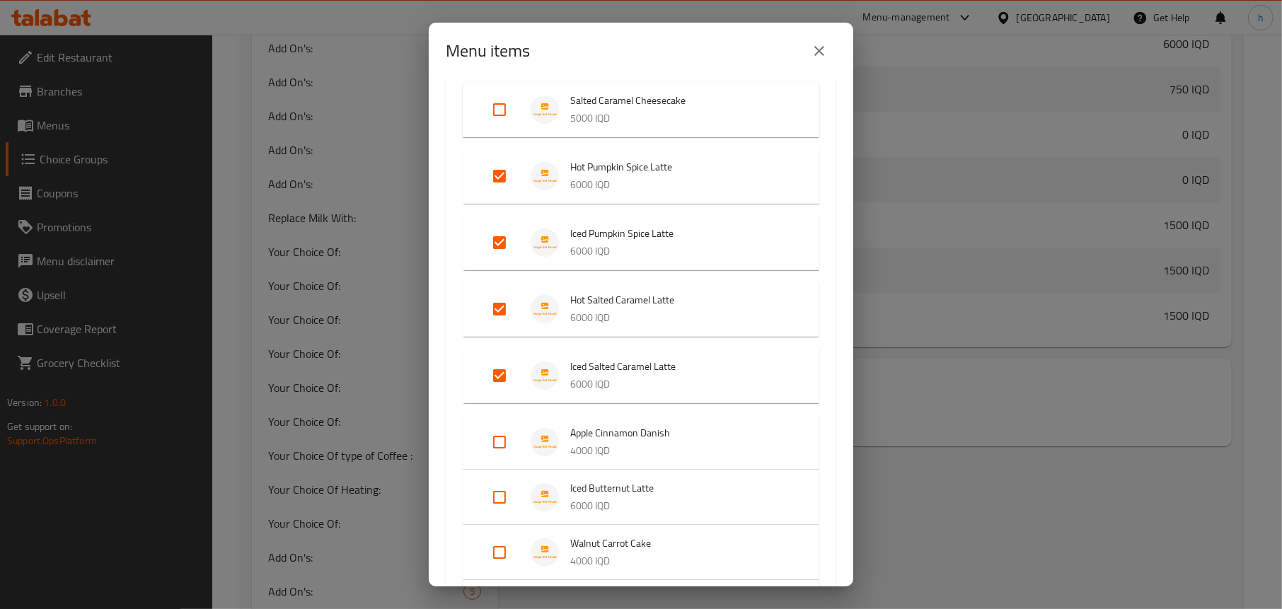
scroll to position [141, 0]
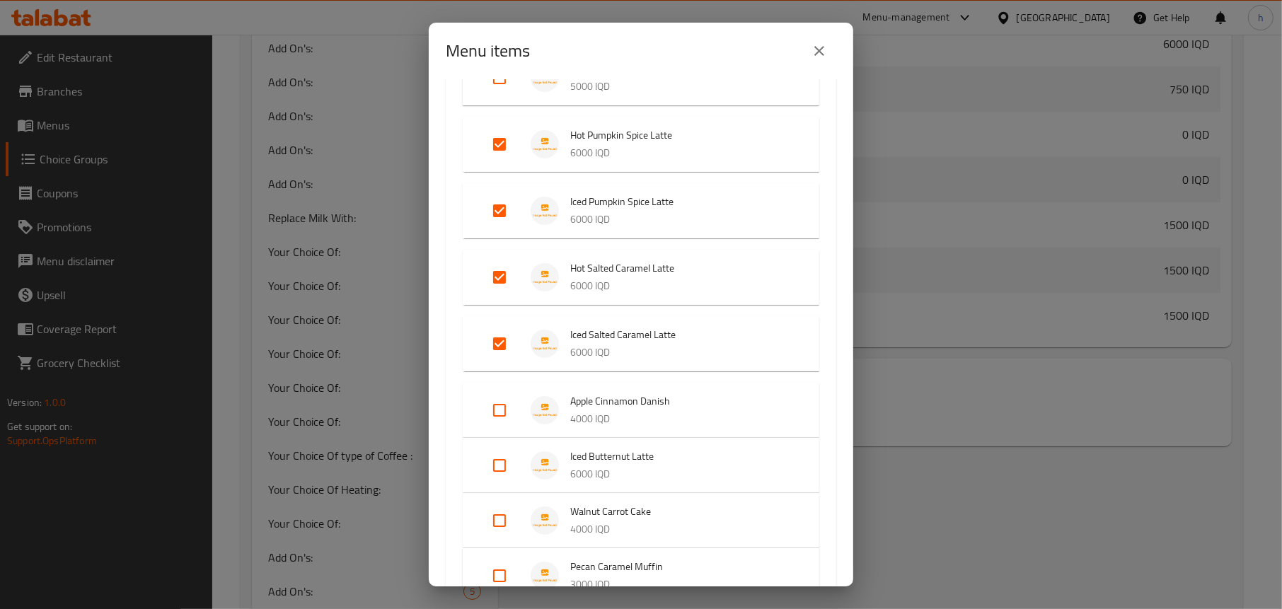
click at [496, 469] on input "Expand" at bounding box center [499, 465] width 34 height 34
checkbox input "true"
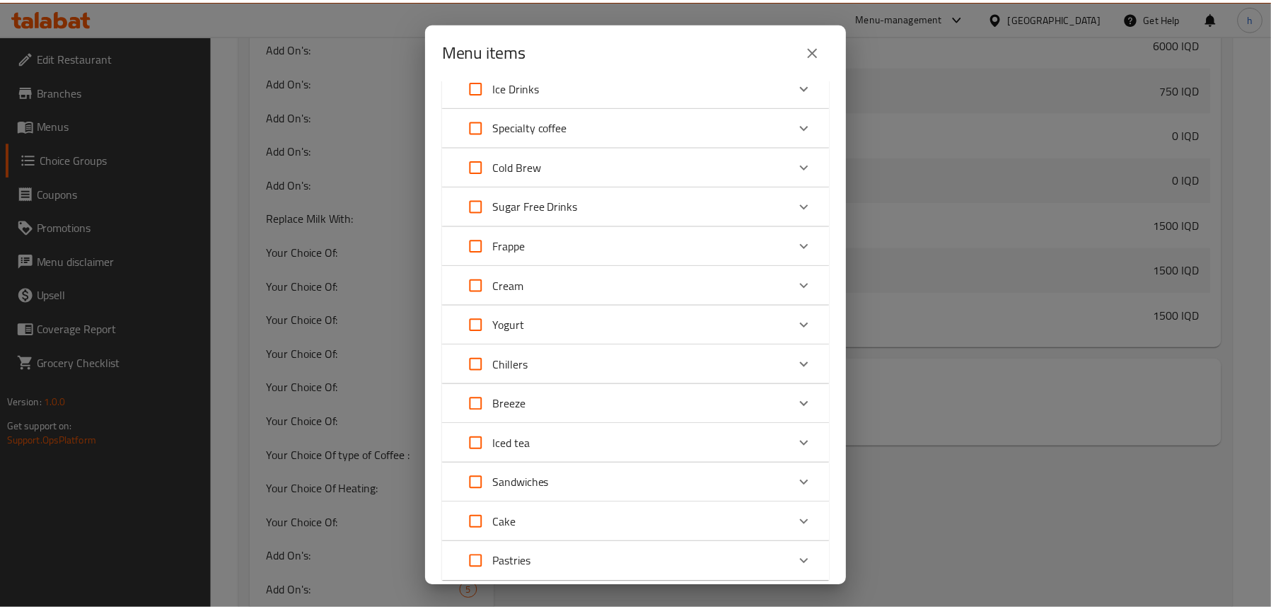
scroll to position [986, 0]
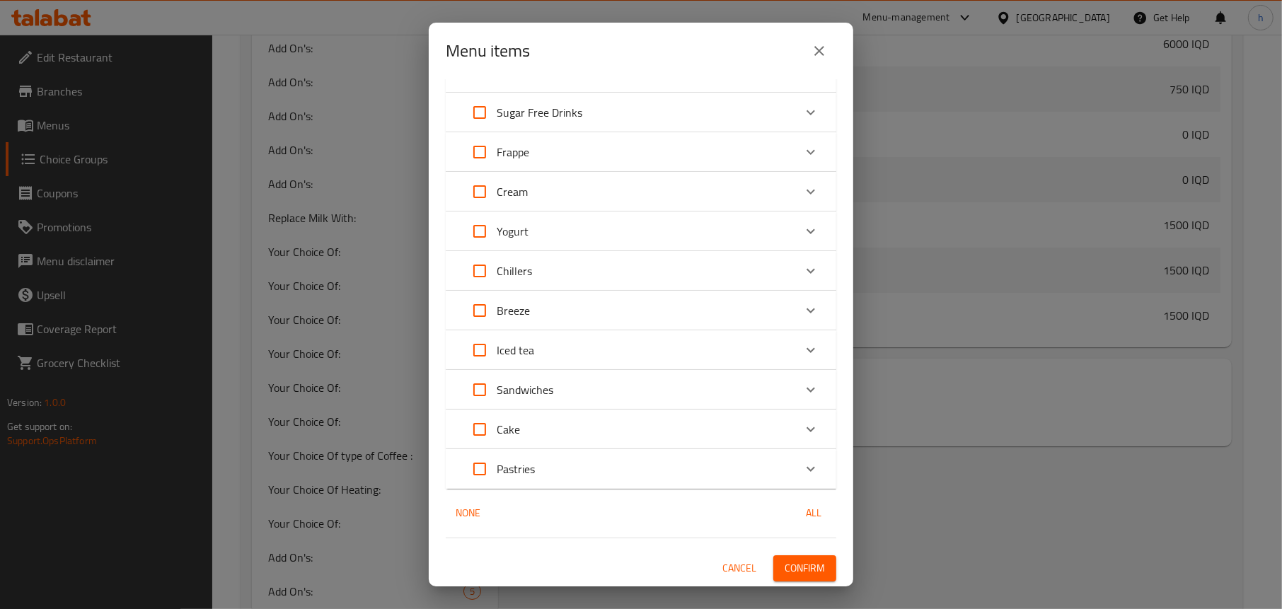
click at [806, 562] on span "Confirm" at bounding box center [804, 569] width 40 height 18
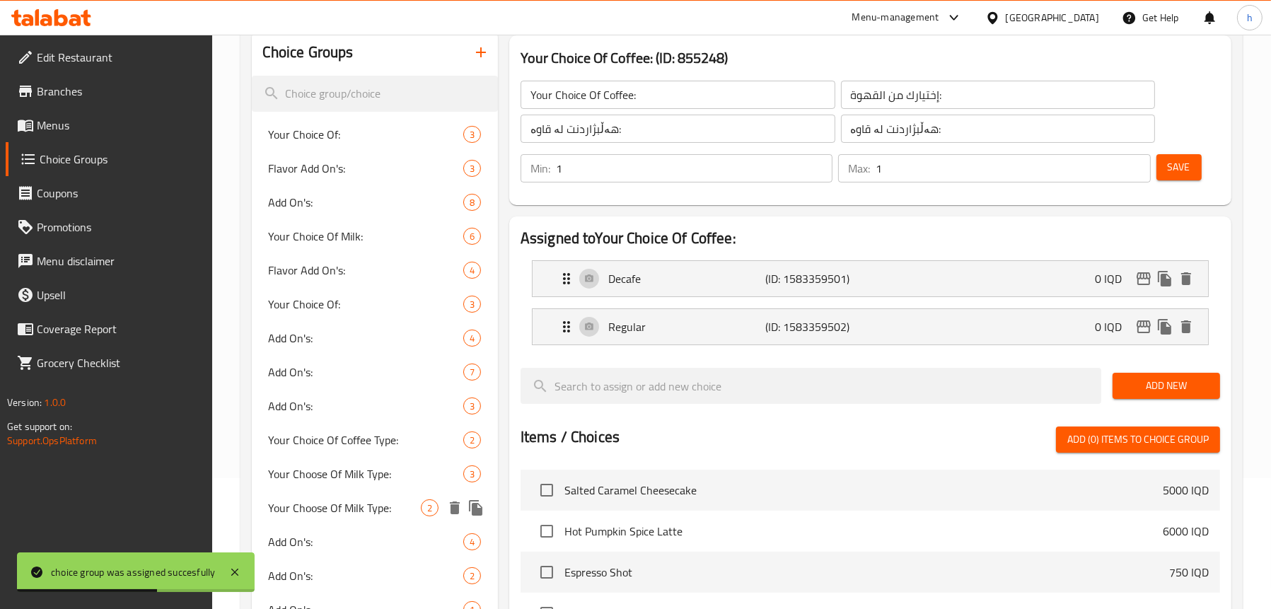
scroll to position [212, 0]
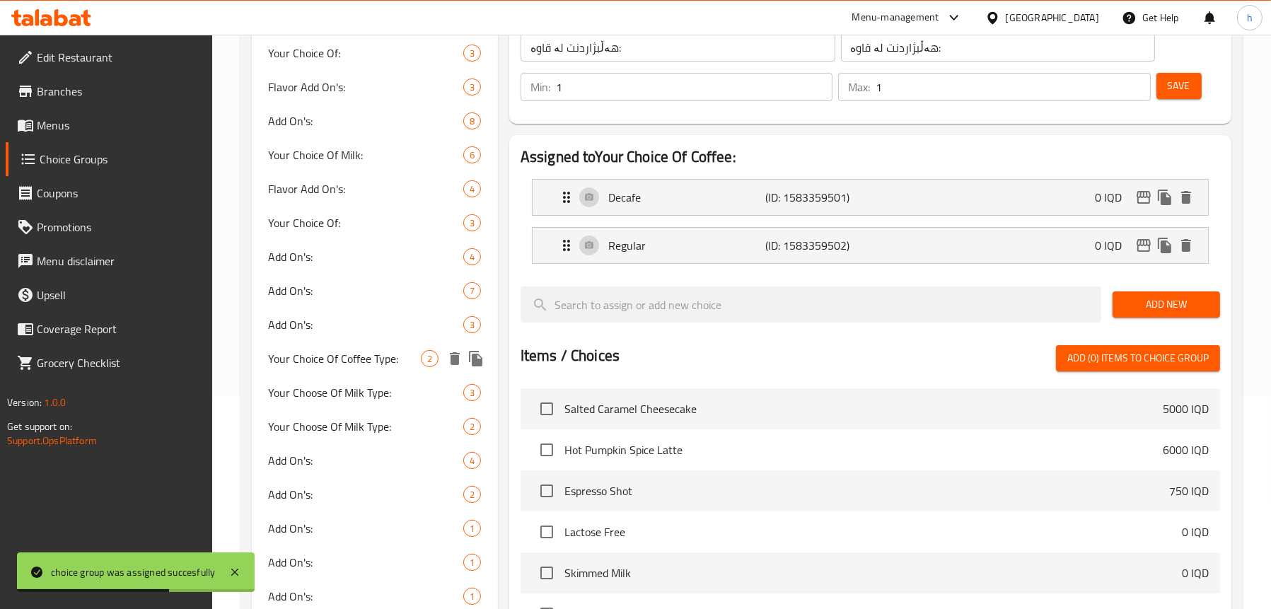
click at [330, 354] on span "Your Choice Of Coffee Type:" at bounding box center [345, 358] width 152 height 17
type input "Your Choice Of Coffee Type:"
type input "إختيارك من النوع القهوة:"
type input "هەلبژاردنت لە جۆری قاوە:"
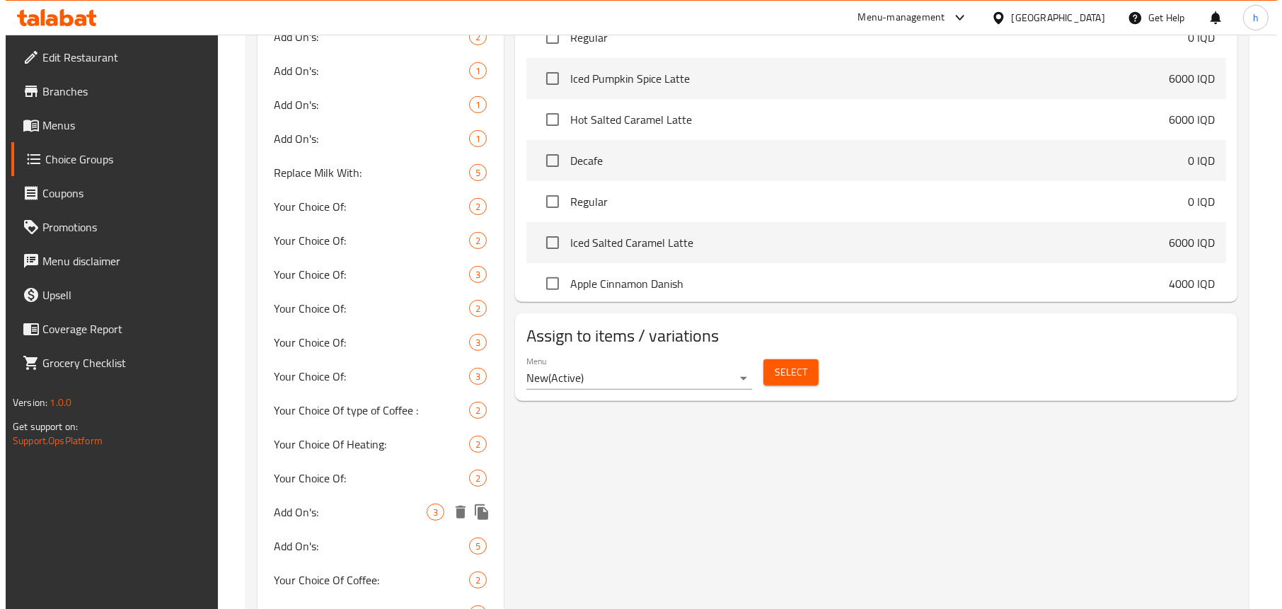
scroll to position [778, 0]
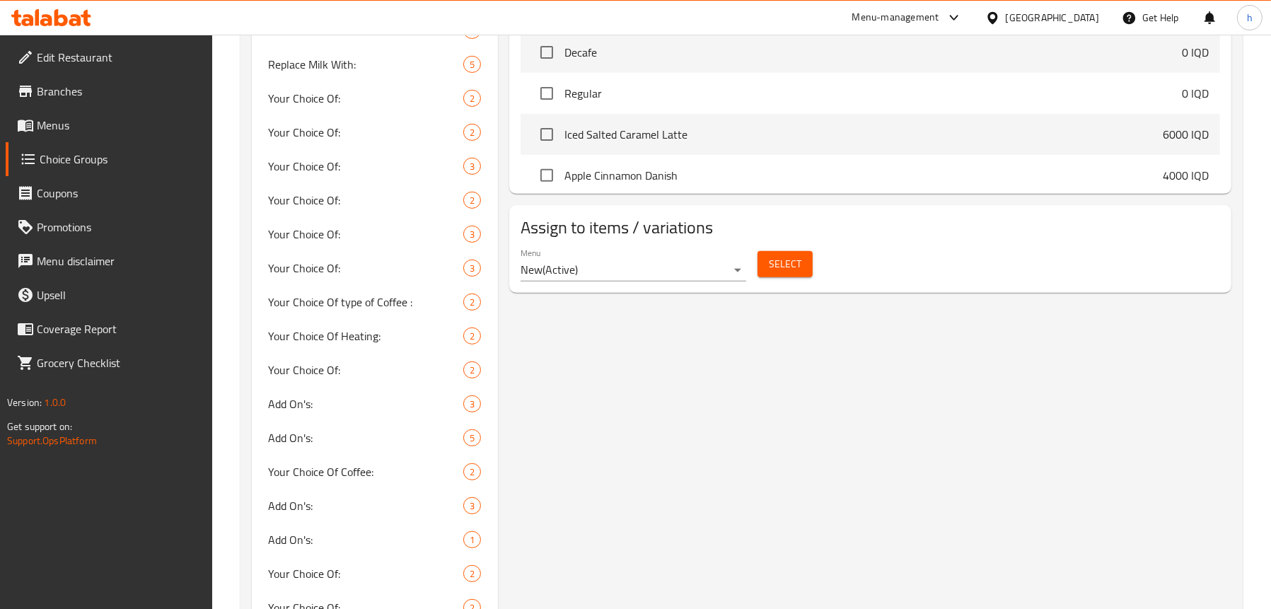
click at [792, 260] on span "Select" at bounding box center [785, 264] width 33 height 18
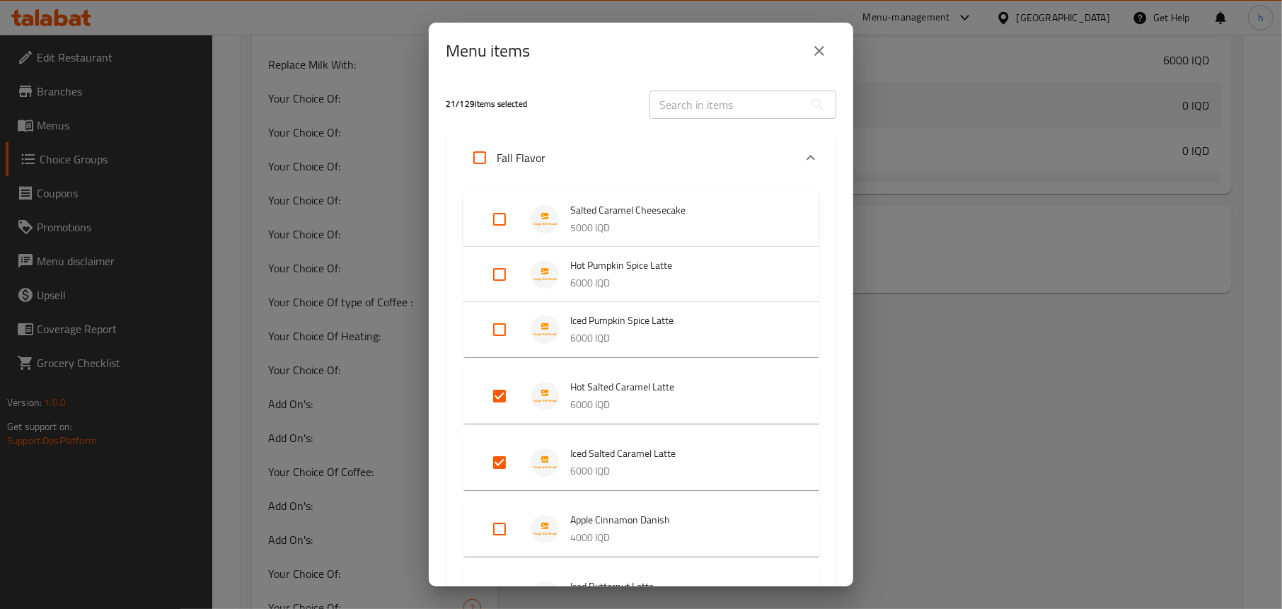
click at [494, 395] on input "Expand" at bounding box center [499, 396] width 34 height 34
checkbox input "false"
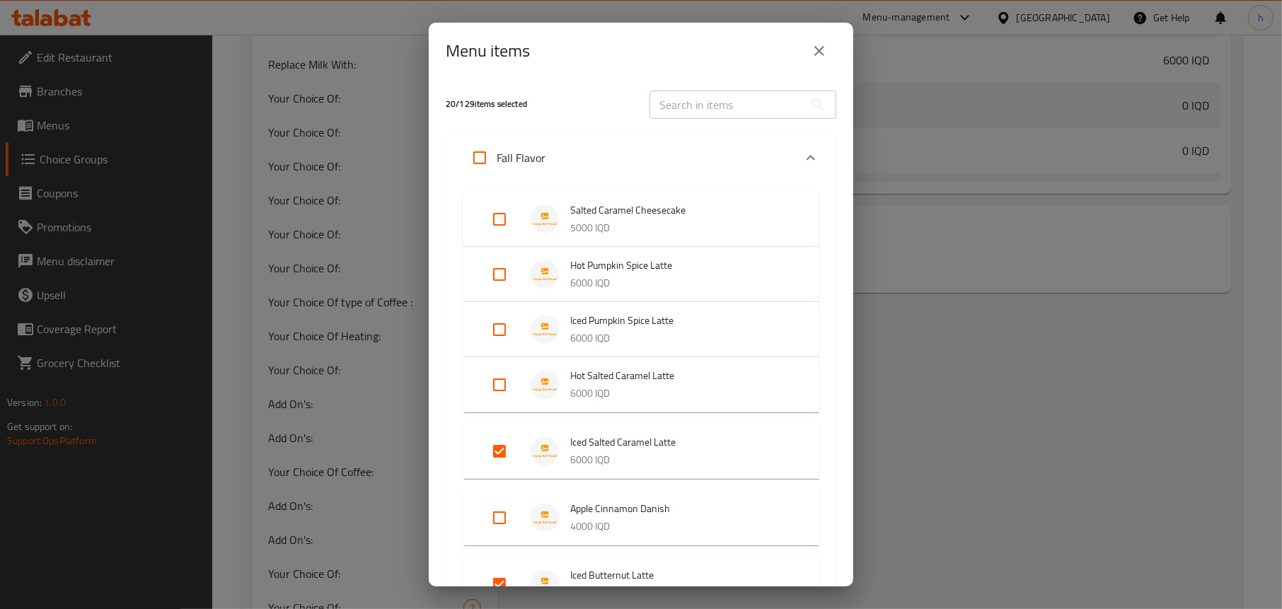
click at [493, 443] on input "Expand" at bounding box center [499, 451] width 34 height 34
checkbox input "false"
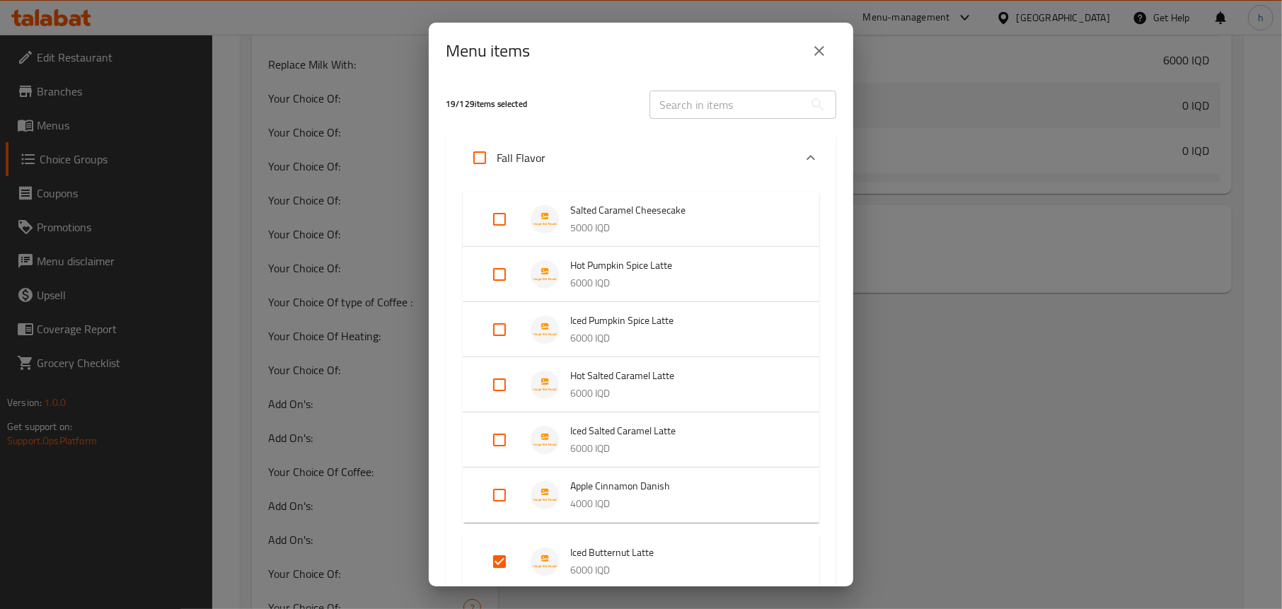
scroll to position [212, 0]
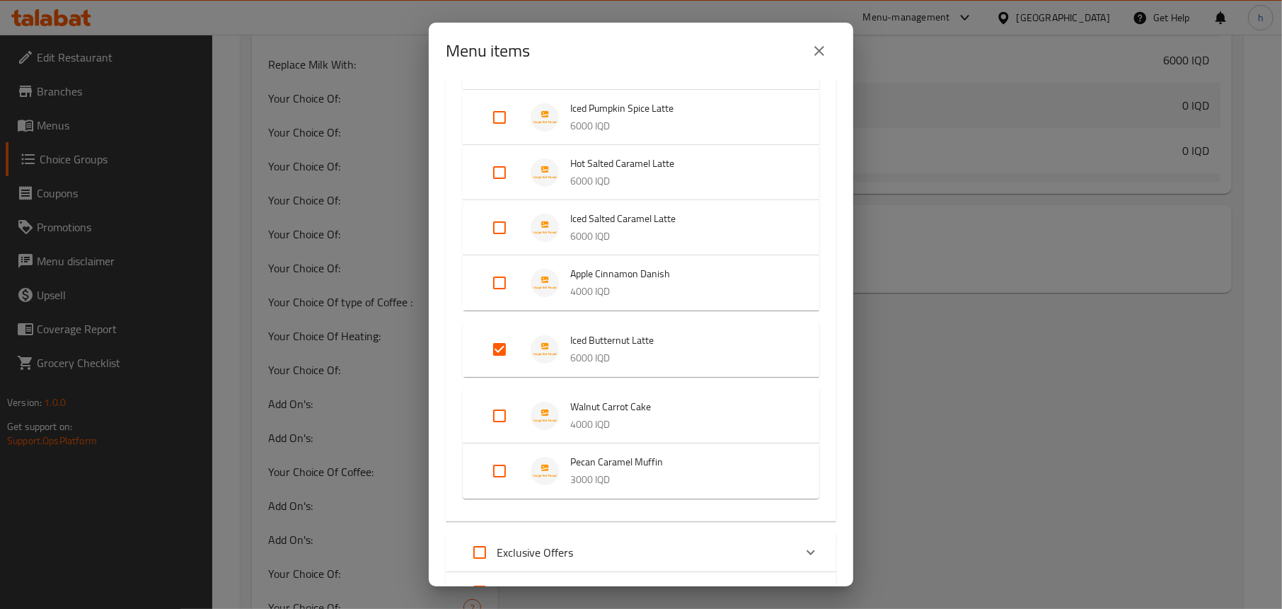
click at [503, 349] on input "Expand" at bounding box center [499, 349] width 34 height 34
checkbox input "false"
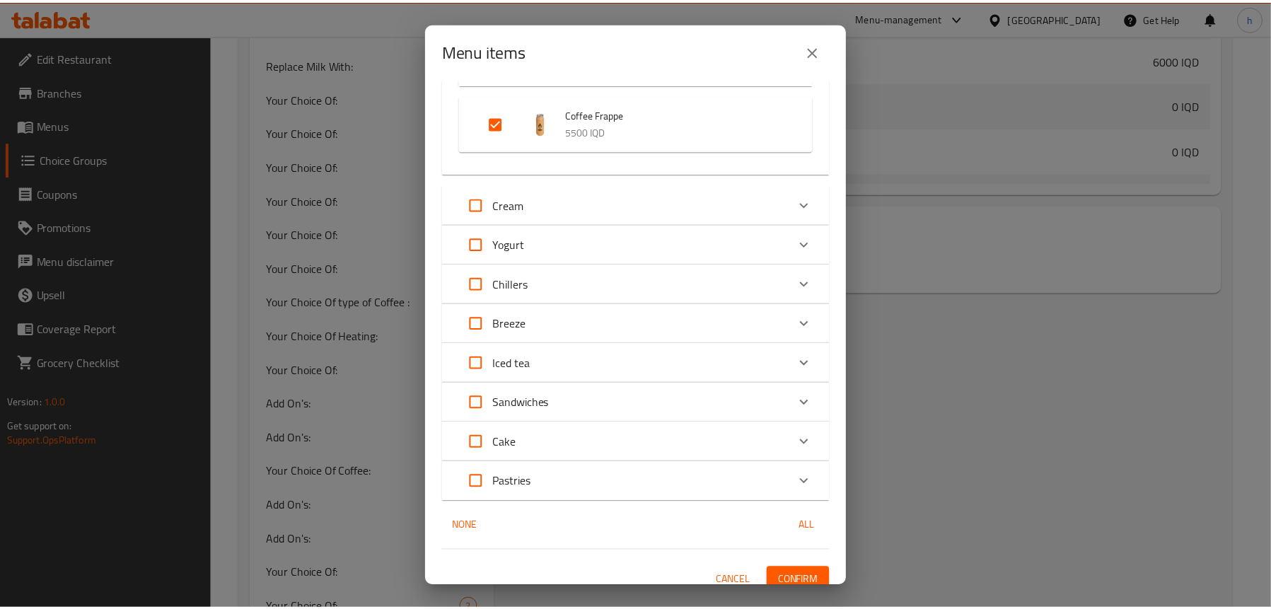
scroll to position [3469, 0]
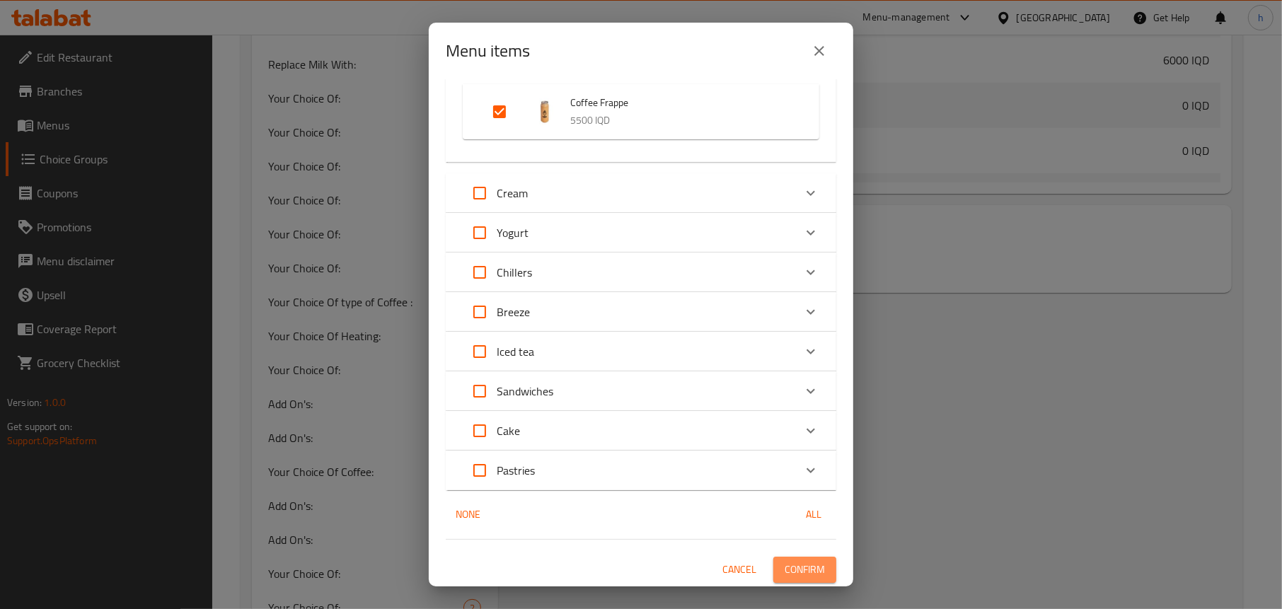
click at [802, 566] on span "Confirm" at bounding box center [804, 570] width 40 height 18
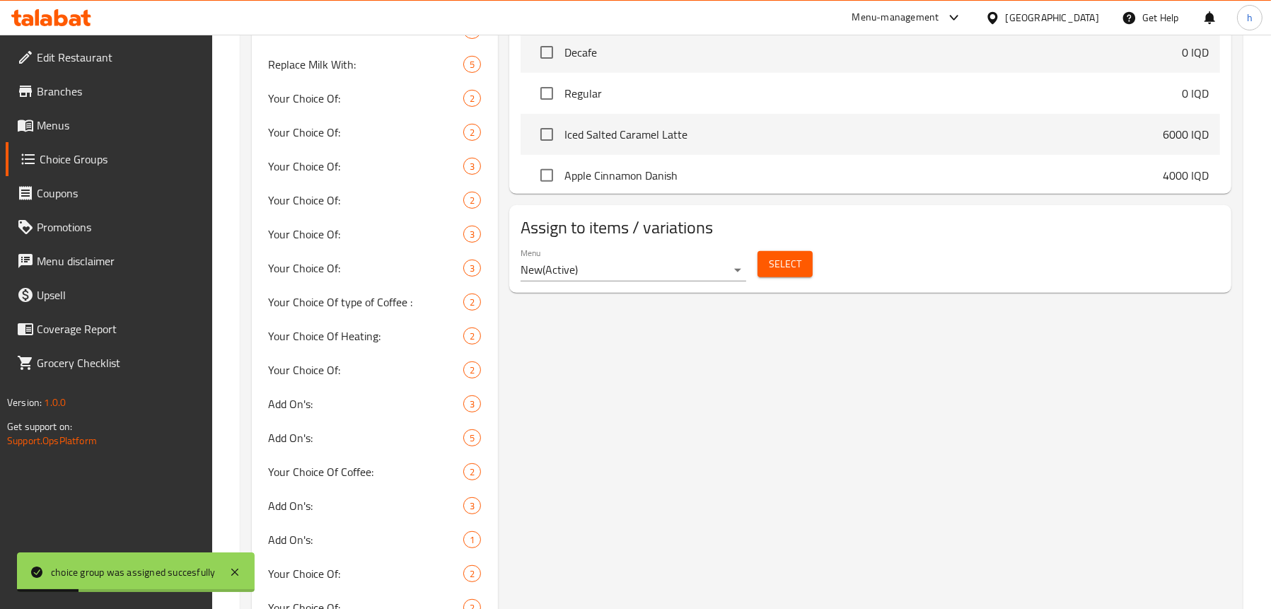
click at [69, 129] on span "Menus" at bounding box center [119, 125] width 164 height 17
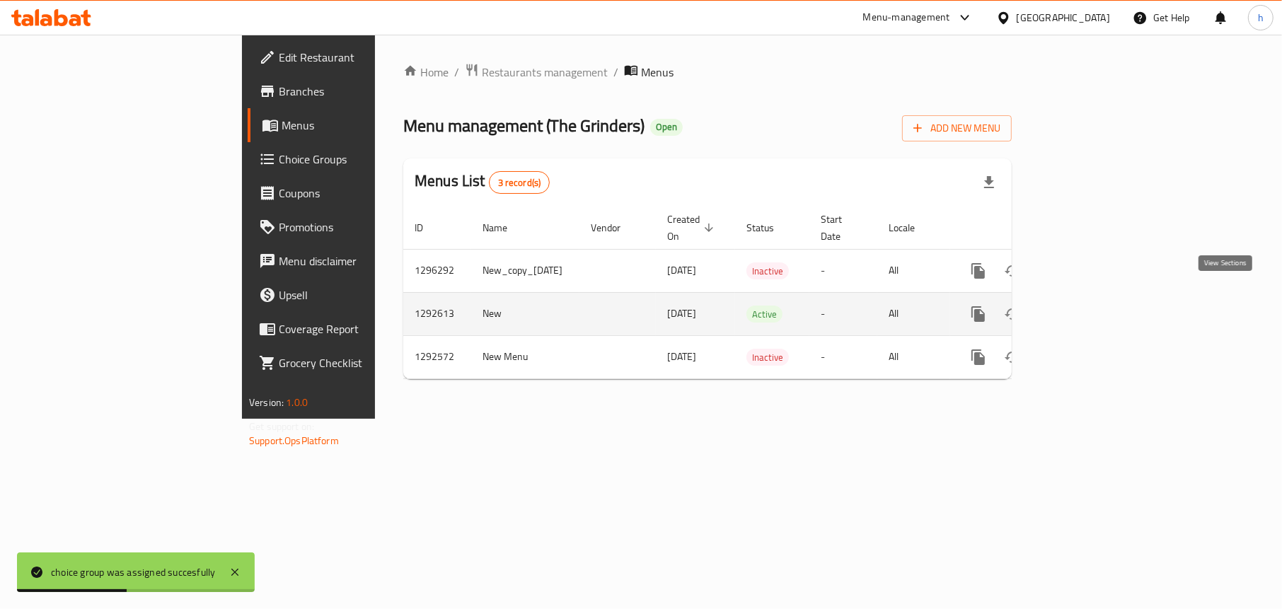
click at [1086, 308] on icon "enhanced table" at bounding box center [1080, 314] width 13 height 13
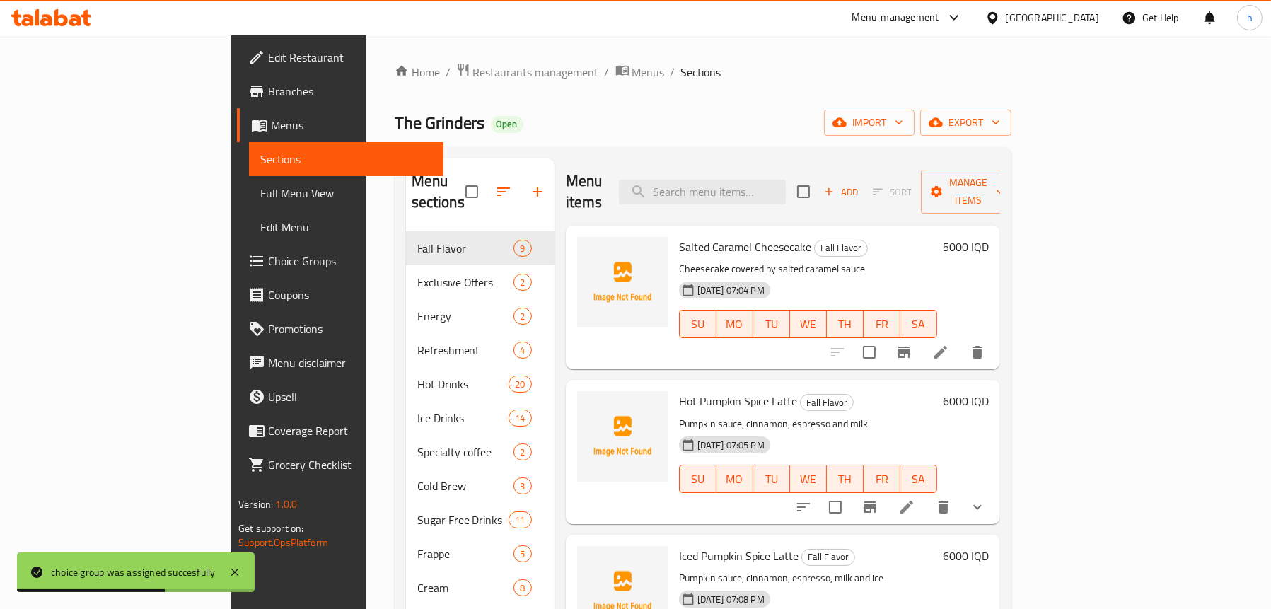
click at [260, 186] on span "Full Menu View" at bounding box center [346, 193] width 172 height 17
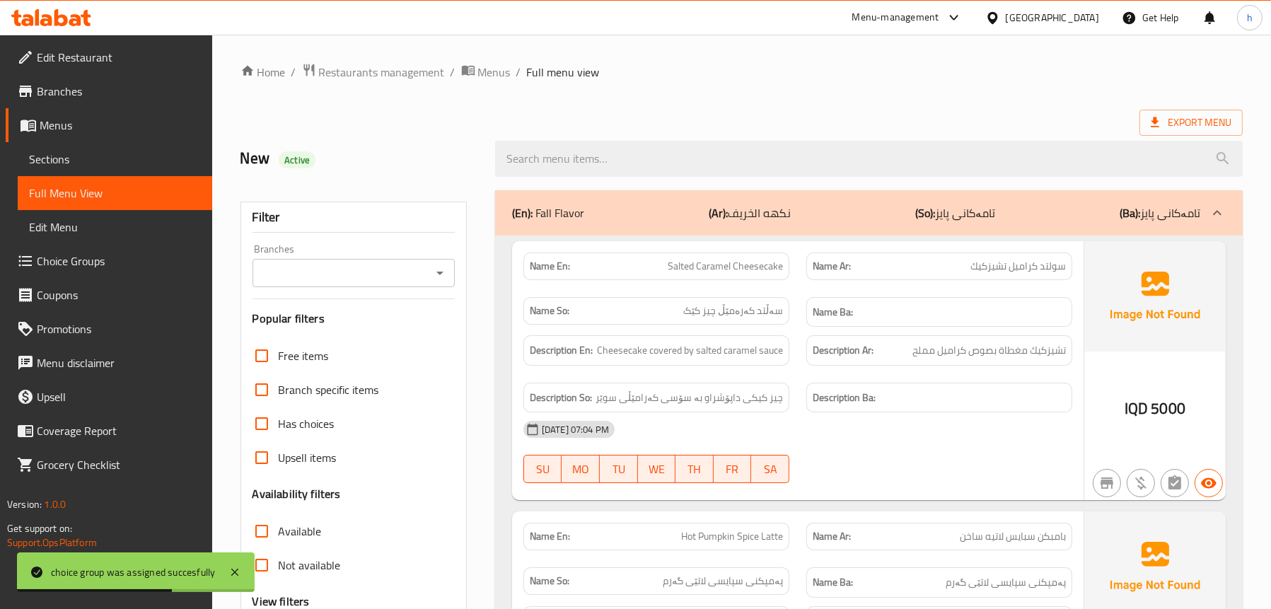
click at [436, 260] on div "Branches" at bounding box center [354, 273] width 202 height 28
click at [441, 272] on icon "Open" at bounding box center [439, 274] width 7 height 4
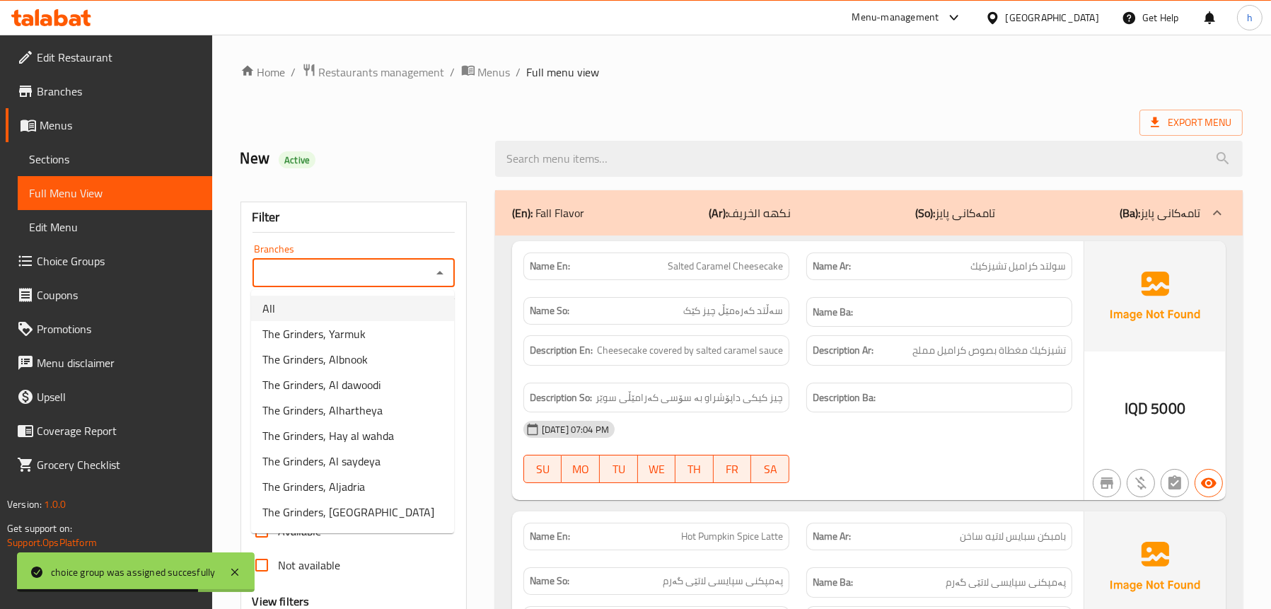
click at [354, 314] on li "All" at bounding box center [352, 308] width 203 height 25
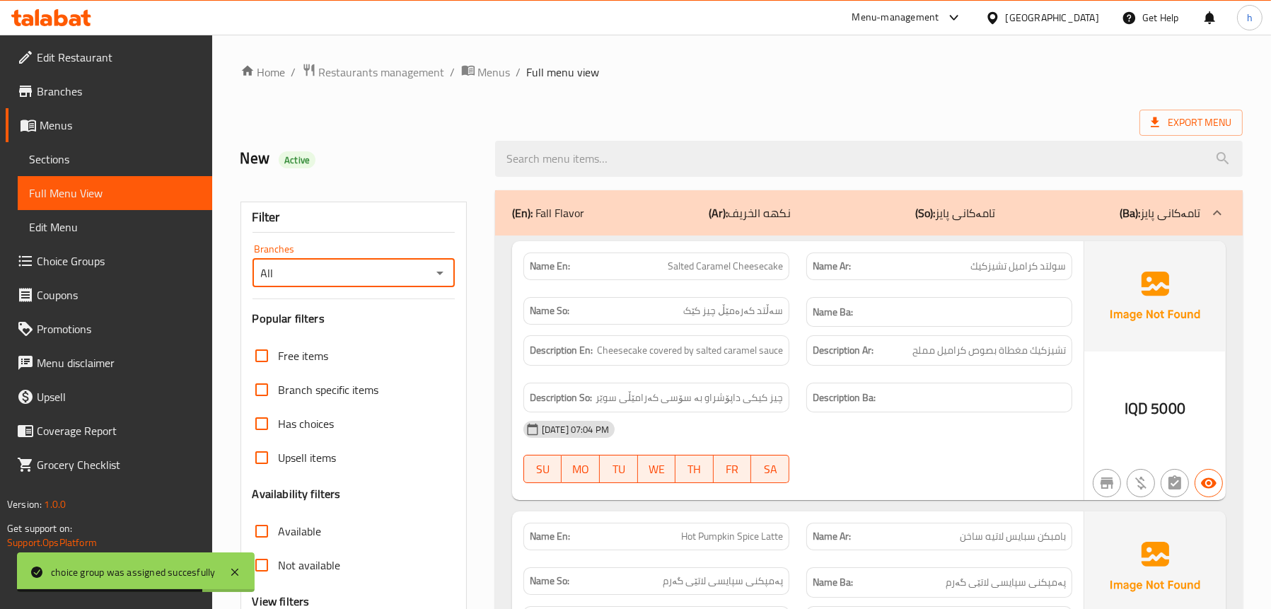
type input "All"
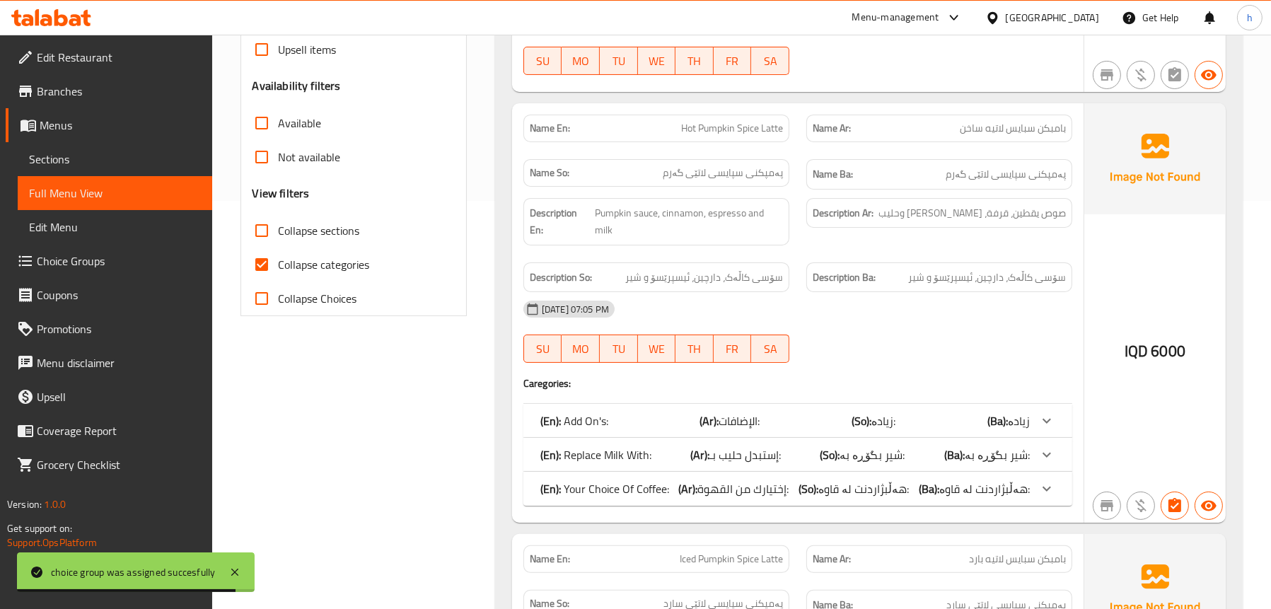
scroll to position [424, 0]
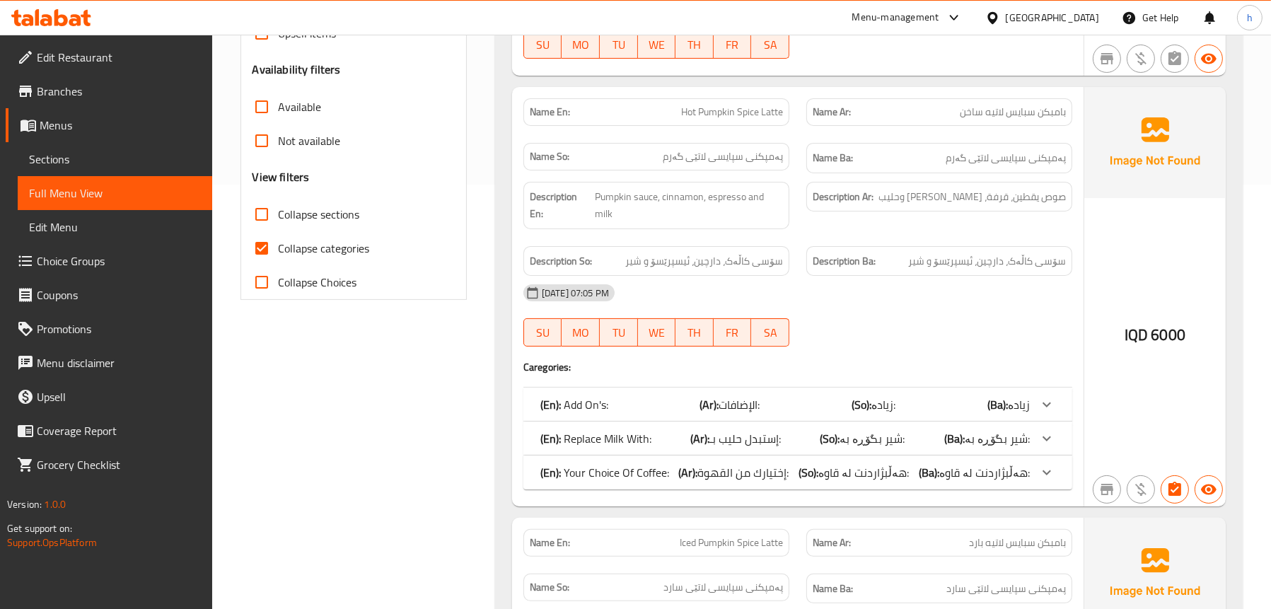
click at [588, 464] on p "(En): Your Choice Of Coffee:" at bounding box center [604, 472] width 129 height 17
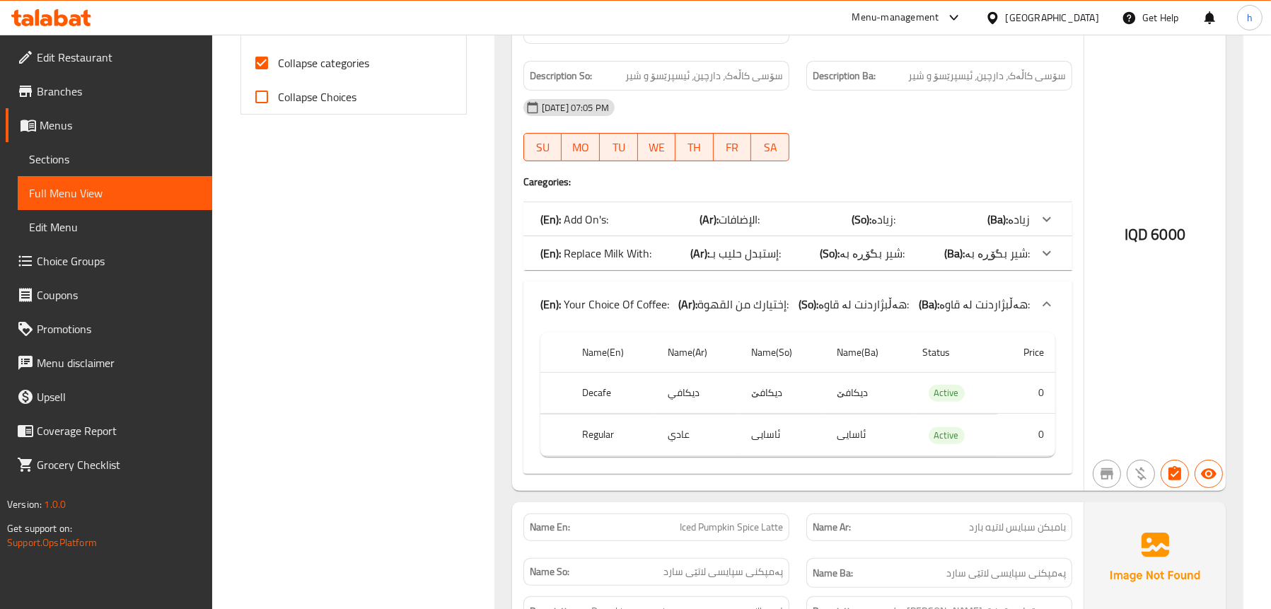
scroll to position [637, 0]
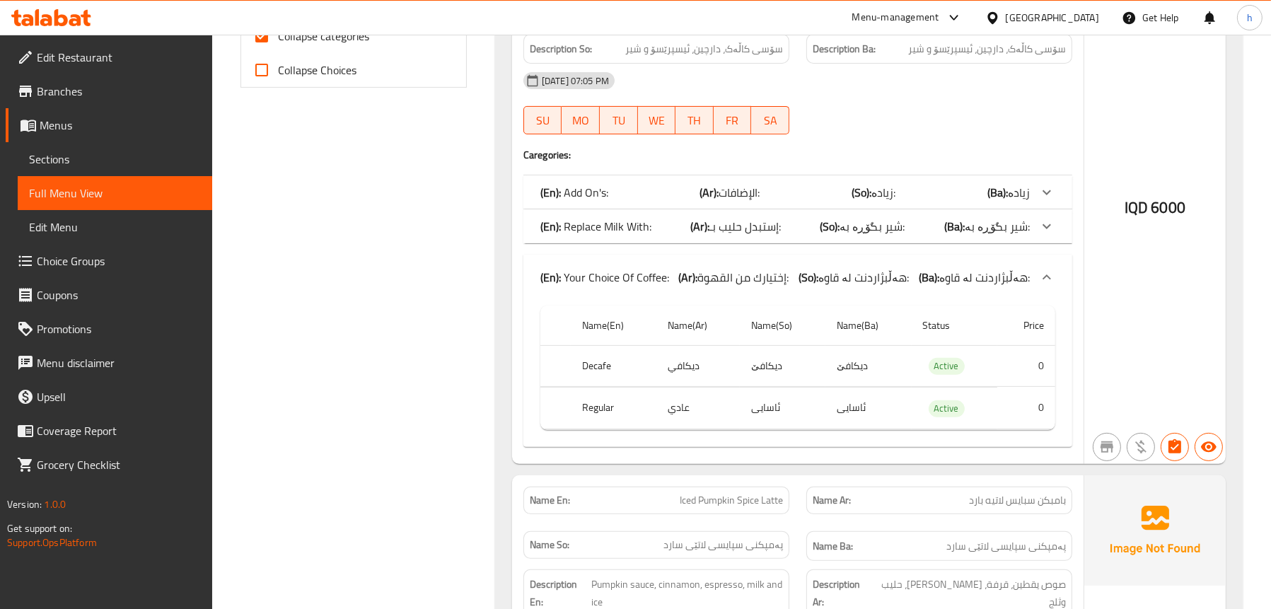
click at [649, 218] on p "(En): Replace Milk With:" at bounding box center [595, 226] width 111 height 17
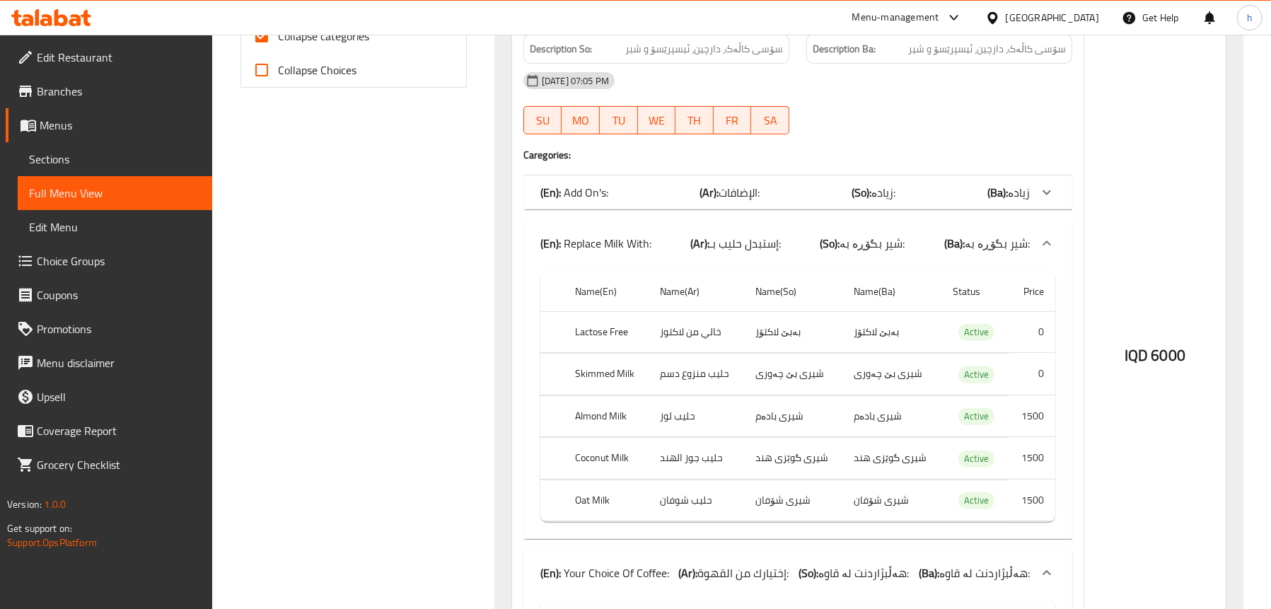
click at [630, 184] on div "(En): Add On's: (Ar): الإضافات: (So): زیادە: (Ba): زیادە" at bounding box center [784, 192] width 489 height 17
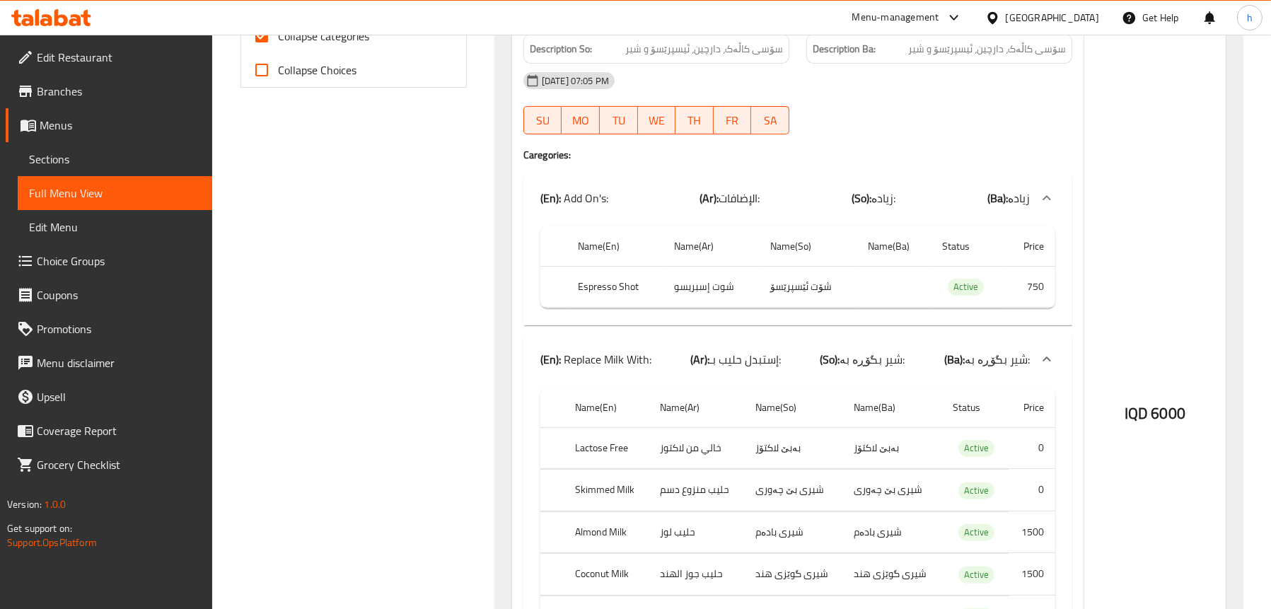
click at [677, 175] on div "(En): Add On's: (Ar): الإضافات: (So): زیادە: (Ba): زیادە" at bounding box center [797, 197] width 549 height 45
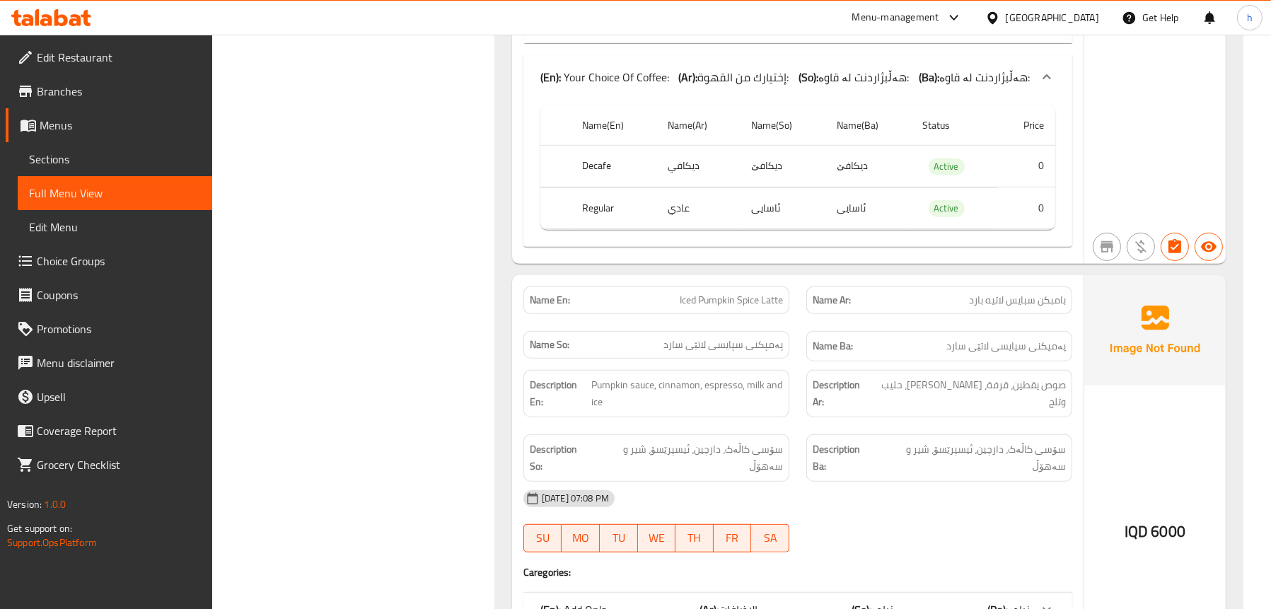
scroll to position [1273, 0]
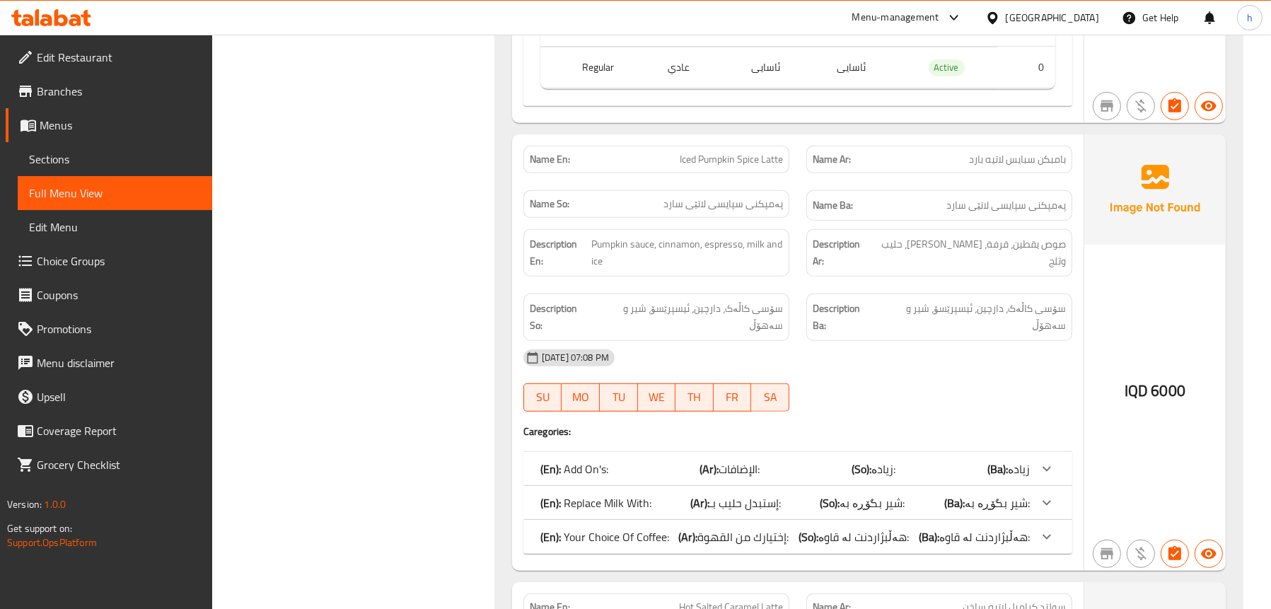
click at [610, 528] on p "(En): Your Choice Of Coffee:" at bounding box center [604, 536] width 129 height 17
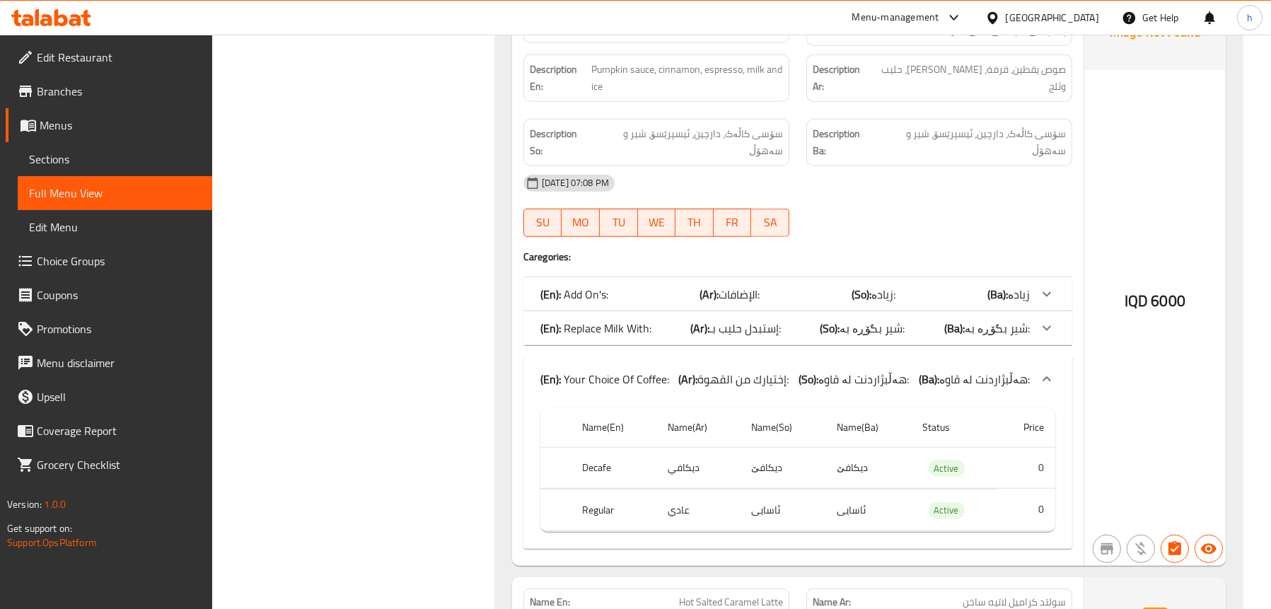
scroll to position [1485, 0]
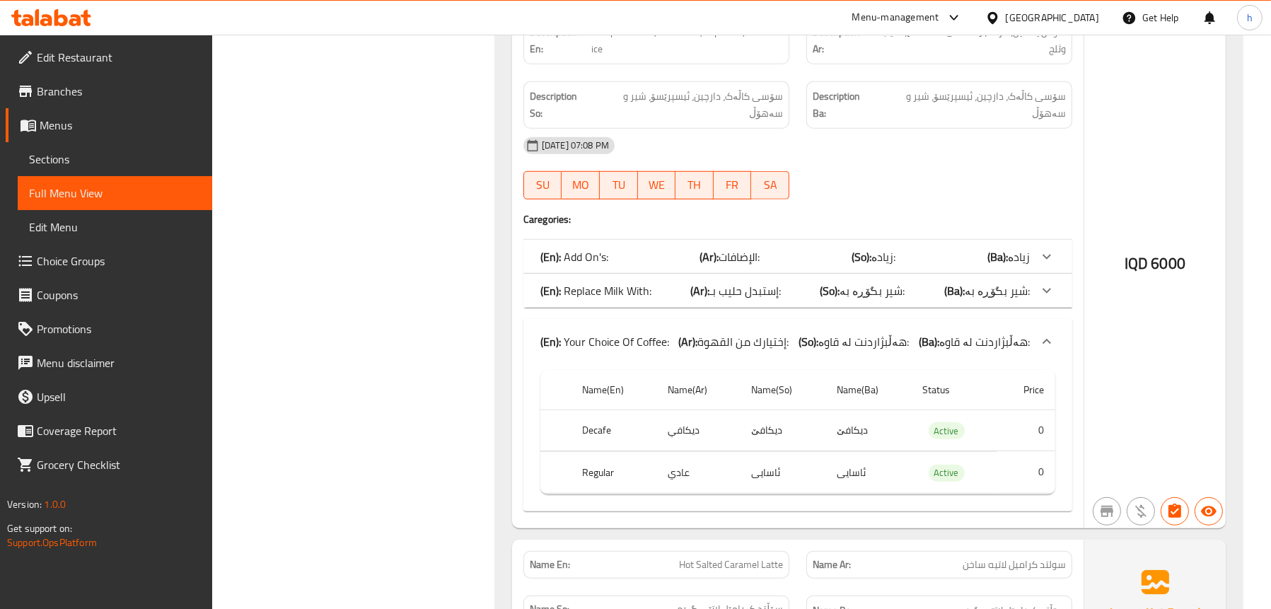
click at [624, 282] on p "(En): Replace Milk With:" at bounding box center [595, 290] width 111 height 17
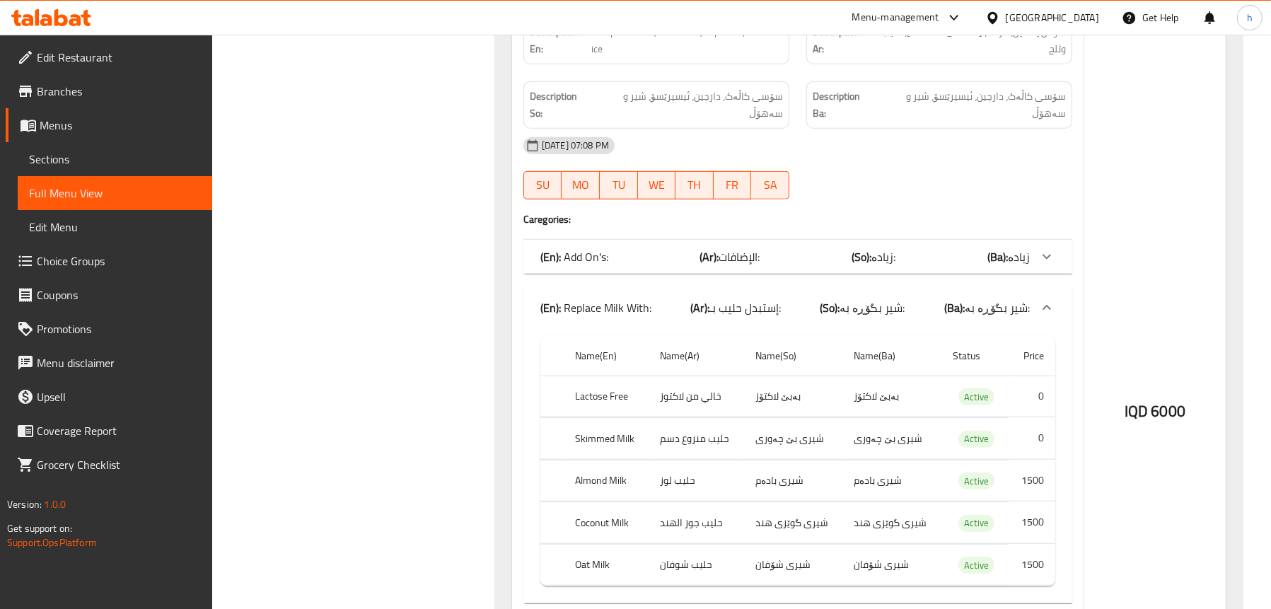
click at [596, 248] on p "(En): Add On's:" at bounding box center [574, 256] width 68 height 17
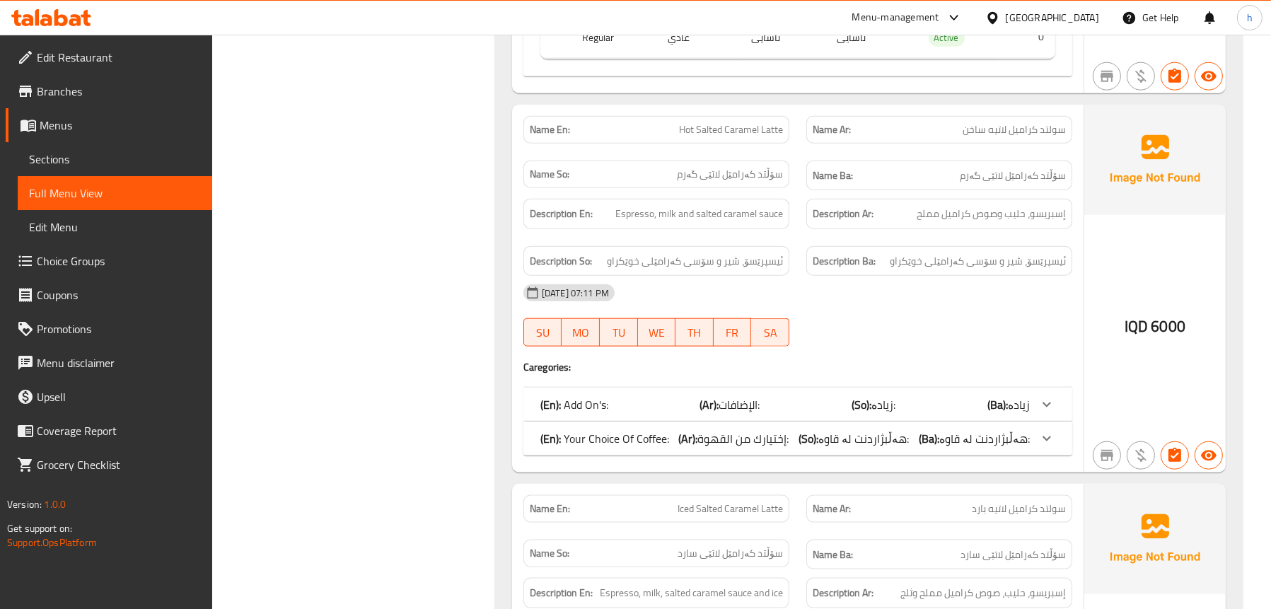
scroll to position [2334, 0]
click at [603, 429] on p "(En): Your Choice Of Coffee:" at bounding box center [604, 437] width 129 height 17
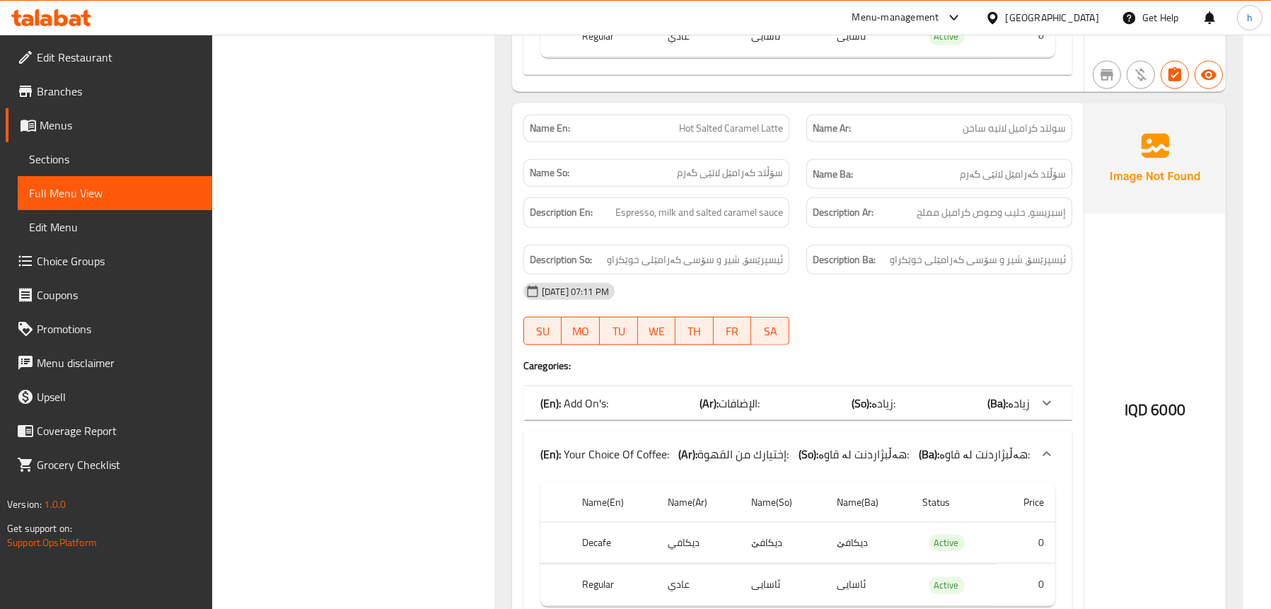
click at [625, 395] on div "(En): Add On's: (Ar): الإضافات: (So): زیادە: (Ba): زیادە" at bounding box center [784, 403] width 489 height 17
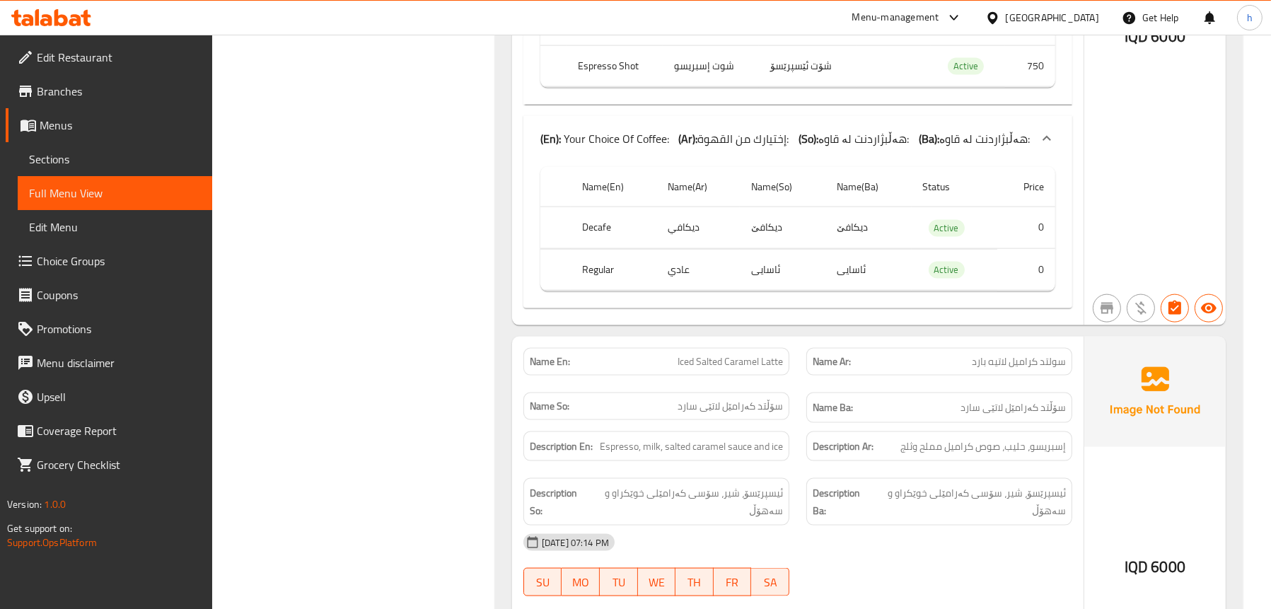
scroll to position [2971, 0]
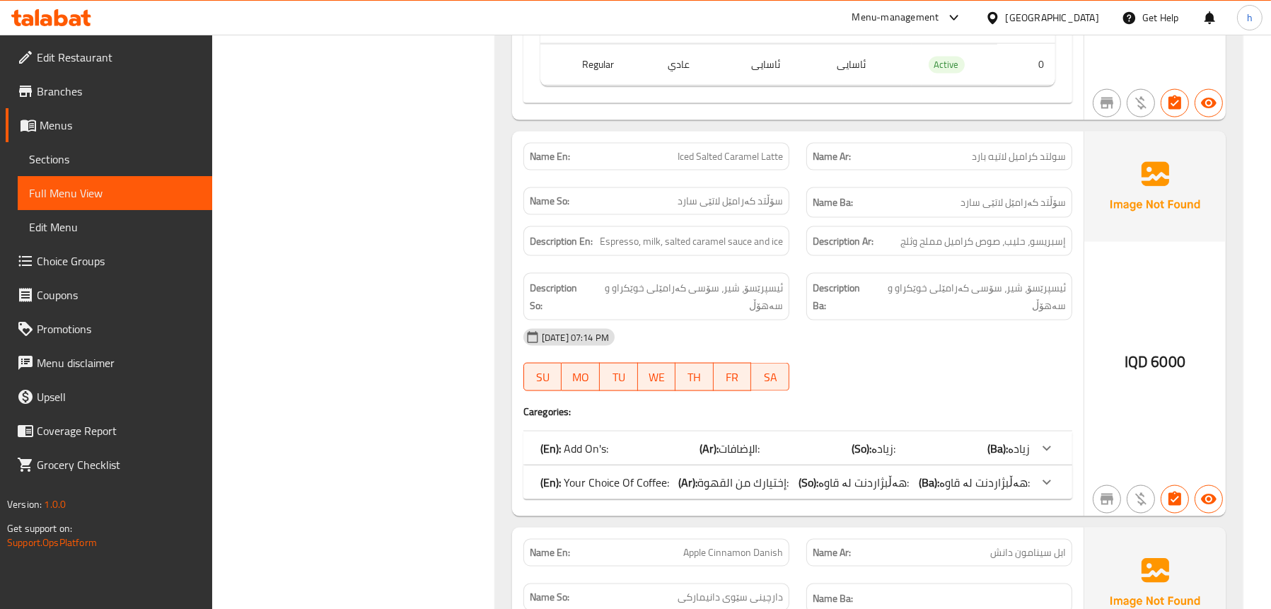
click at [591, 474] on p "(En): Your Choice Of Coffee:" at bounding box center [604, 482] width 129 height 17
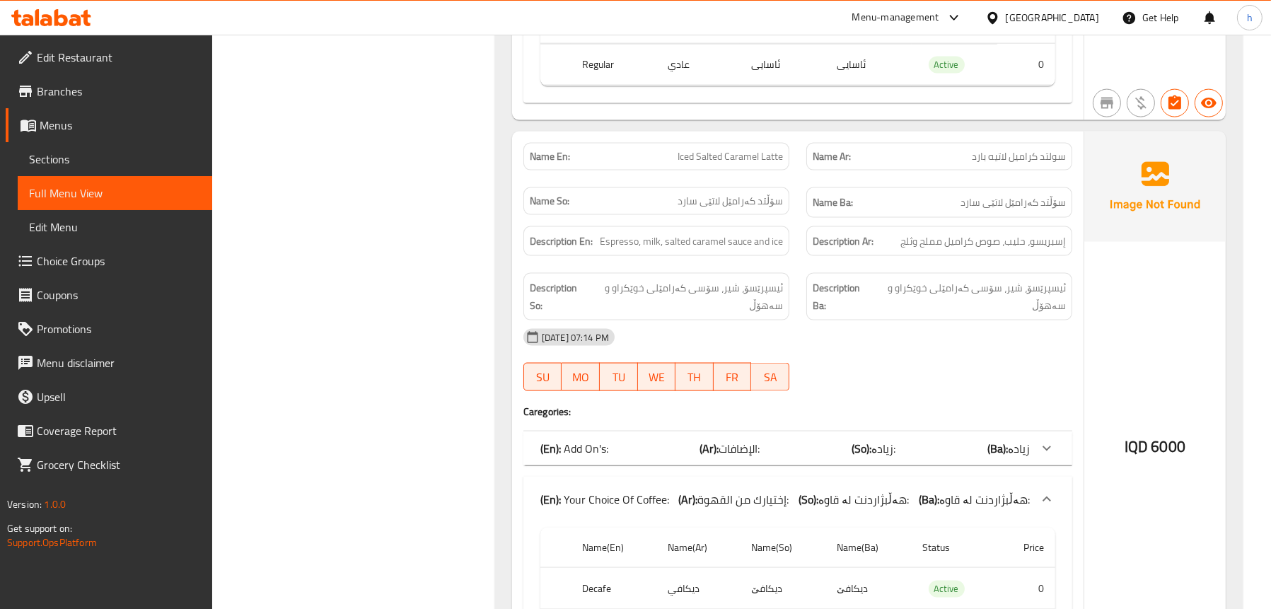
scroll to position [3183, 0]
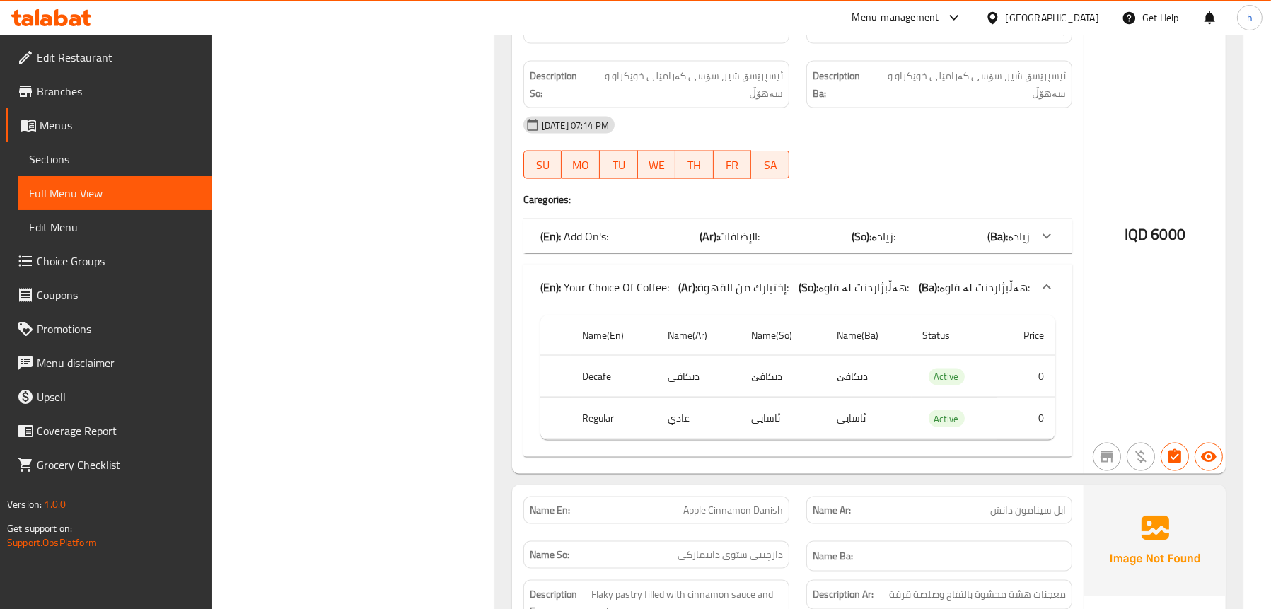
click at [613, 228] on div "(En): Add On's: (Ar): الإضافات: (So): زیادە: (Ba): زیادە" at bounding box center [784, 236] width 489 height 17
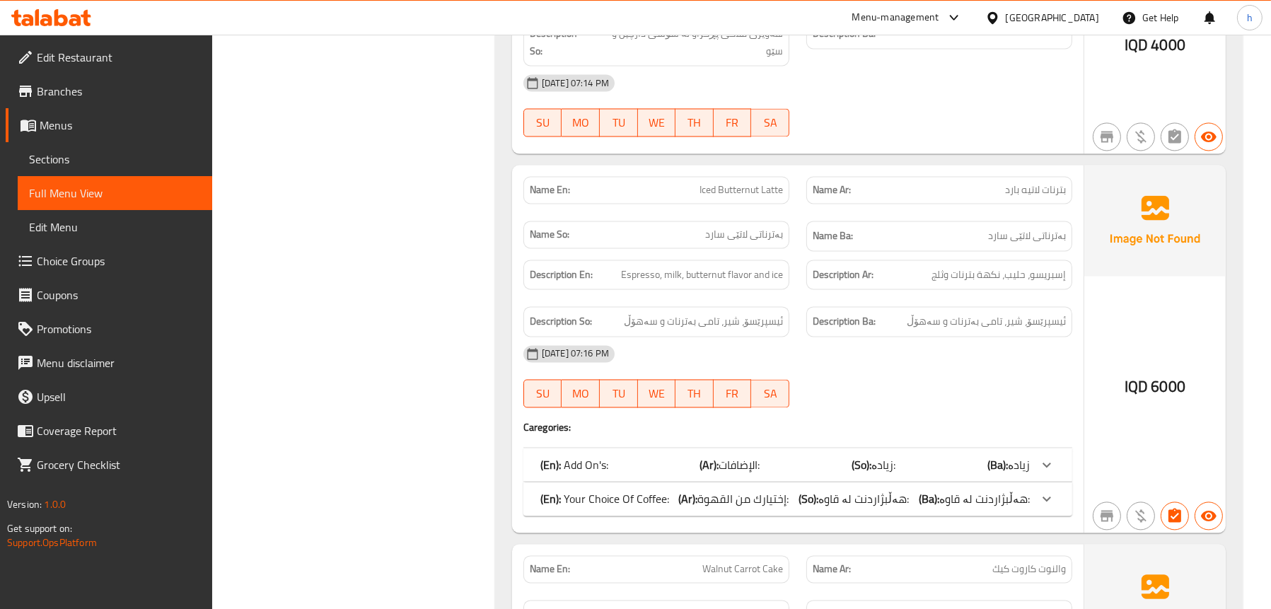
scroll to position [3961, 0]
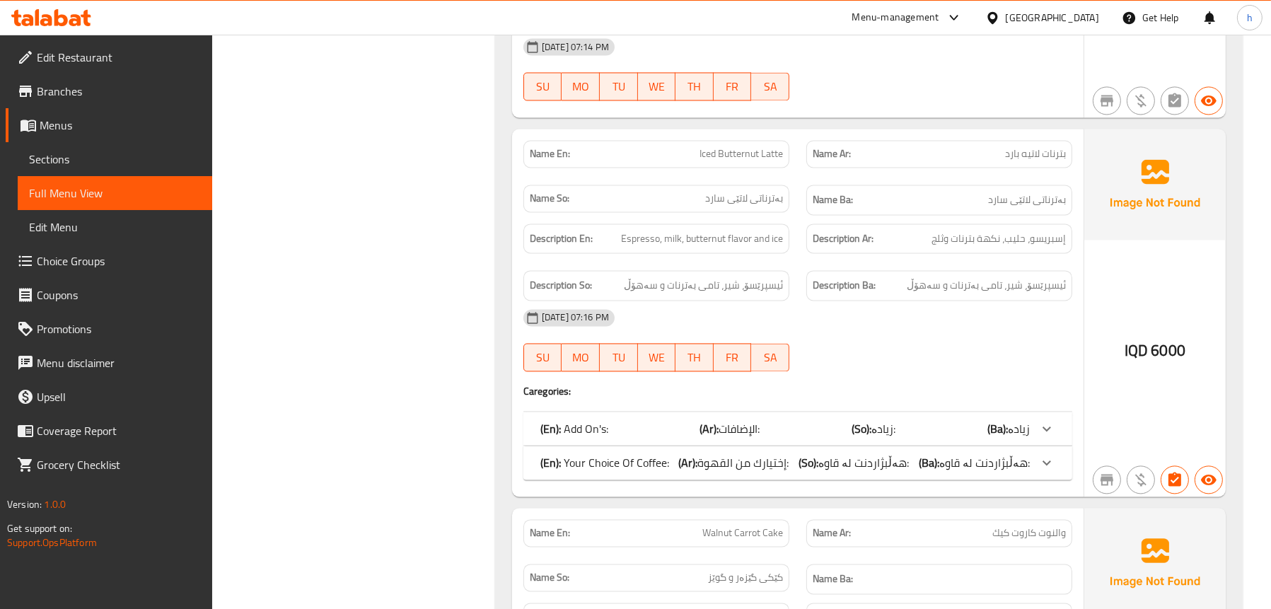
click at [617, 454] on p "(En): Your Choice Of Coffee:" at bounding box center [604, 462] width 129 height 17
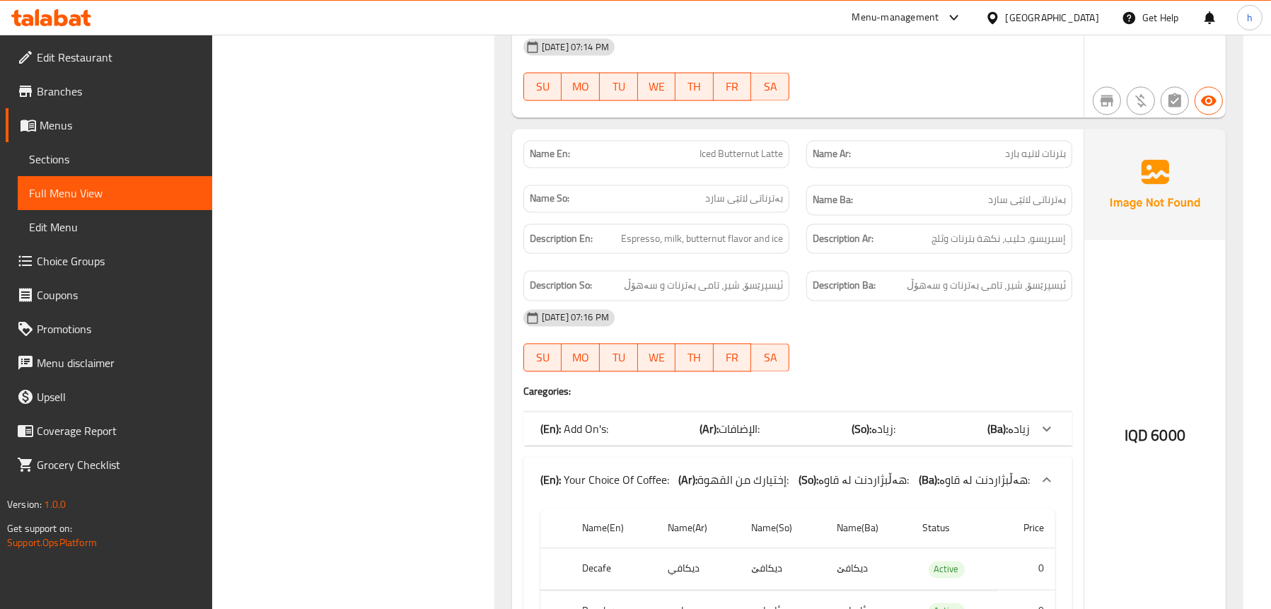
click at [608, 420] on p "(En): Add On's:" at bounding box center [574, 428] width 68 height 17
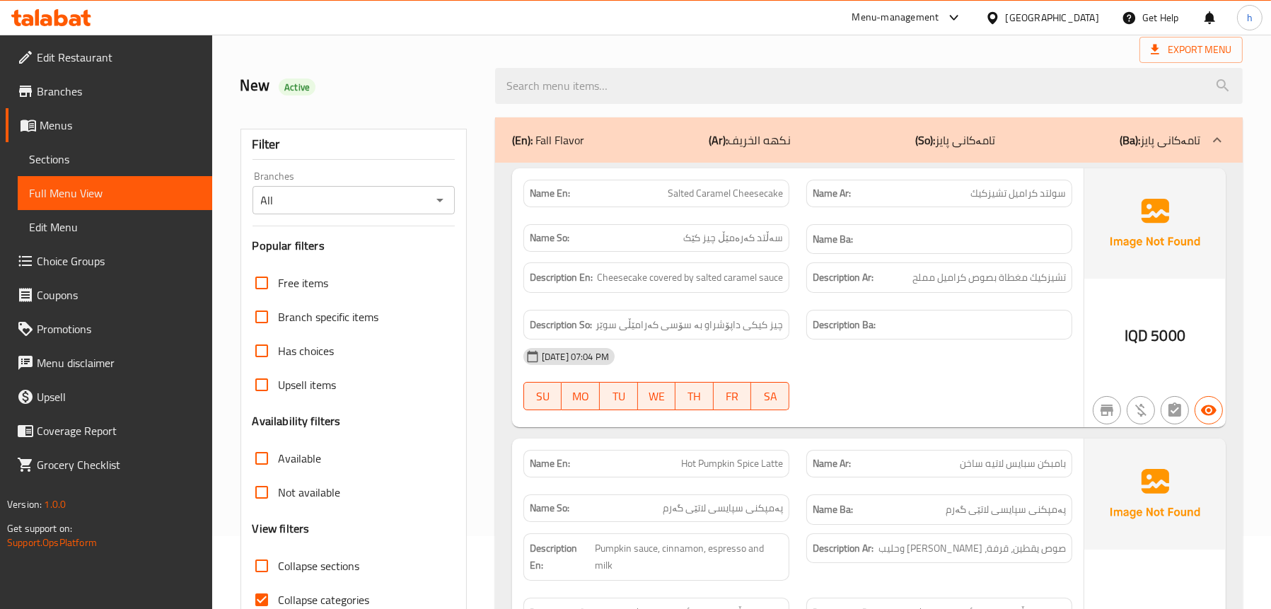
scroll to position [212, 0]
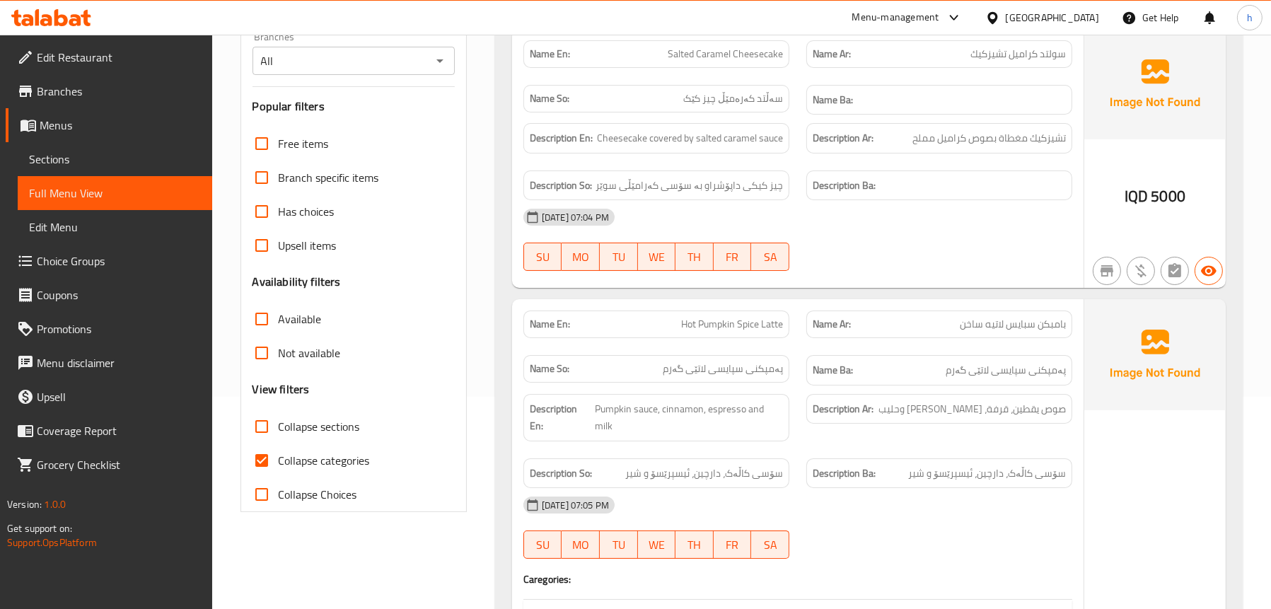
click at [311, 433] on span "Collapse sections" at bounding box center [319, 426] width 81 height 17
click at [279, 433] on input "Collapse sections" at bounding box center [262, 427] width 34 height 34
checkbox input "true"
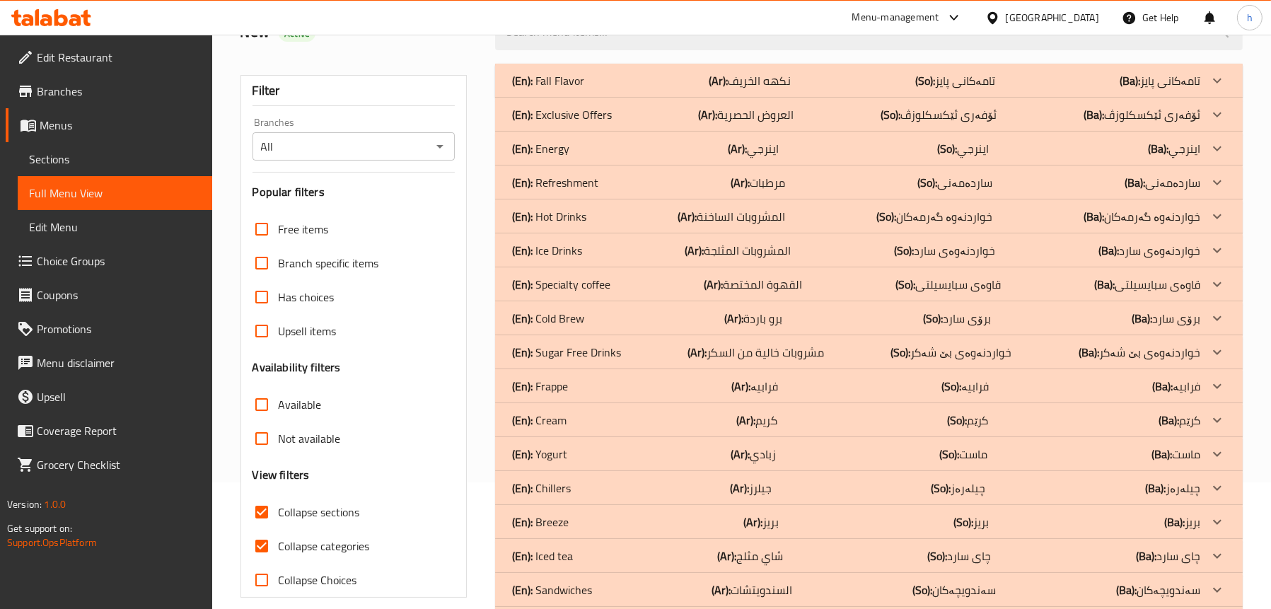
scroll to position [0, 0]
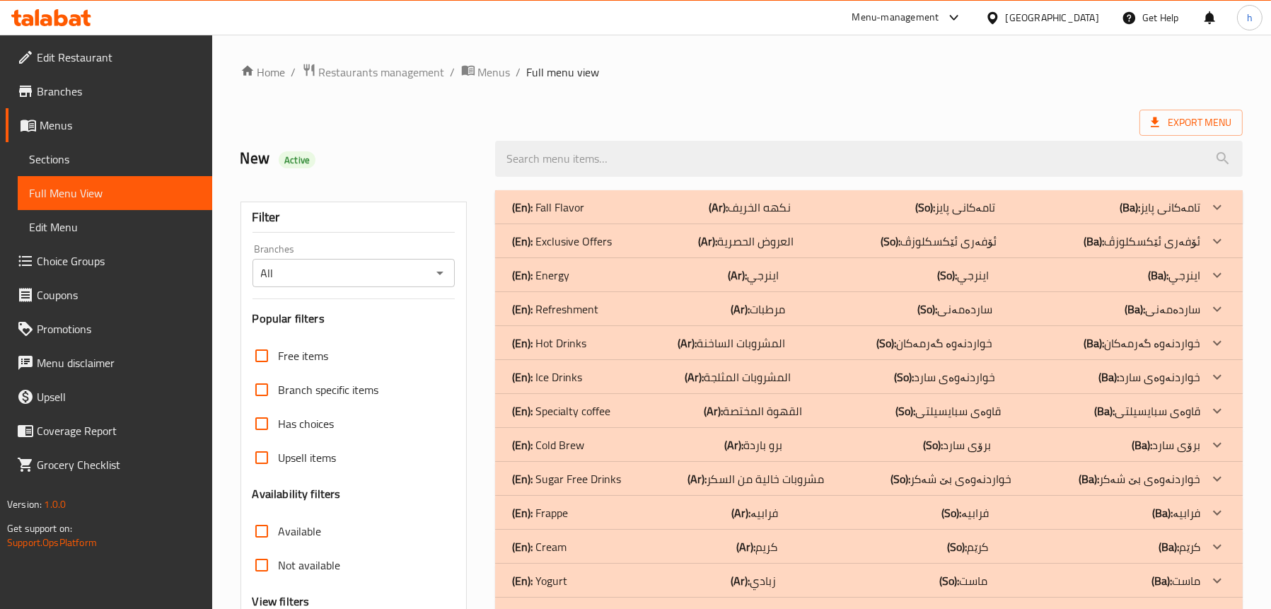
click at [619, 202] on div "(En): Fall Flavor (Ar): نكهه الخريف (So): تامەکانی پایز (Ba): تامەکانی پایز" at bounding box center [856, 207] width 688 height 17
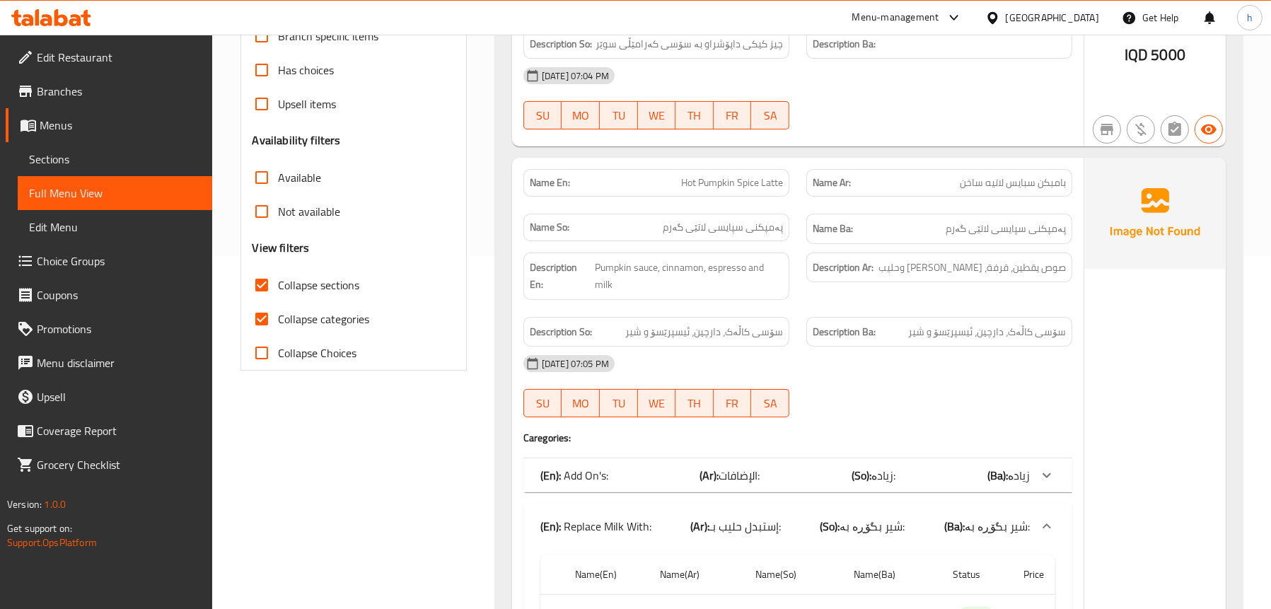
scroll to position [566, 0]
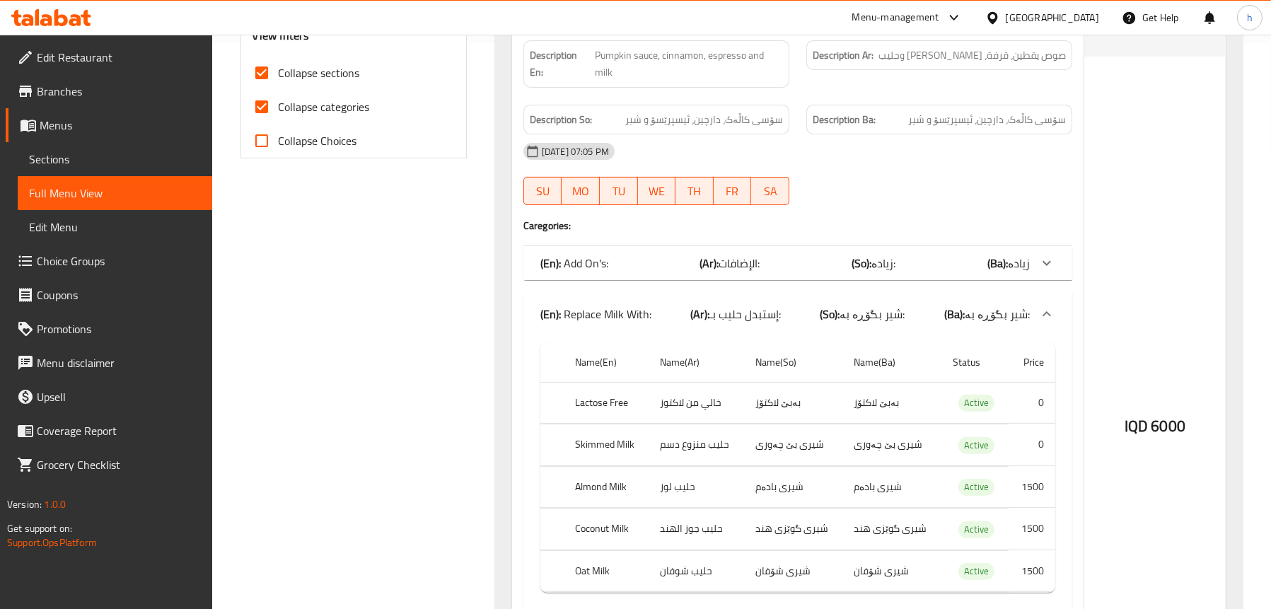
click at [742, 253] on span "الإضافات:" at bounding box center [739, 263] width 41 height 21
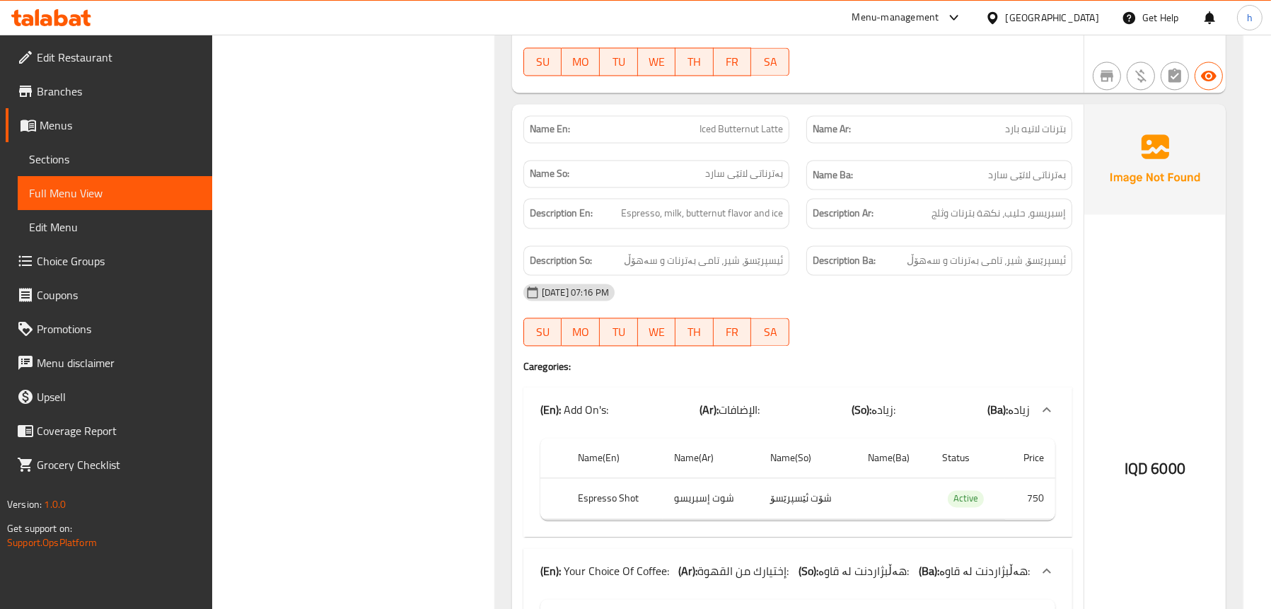
scroll to position [4173, 0]
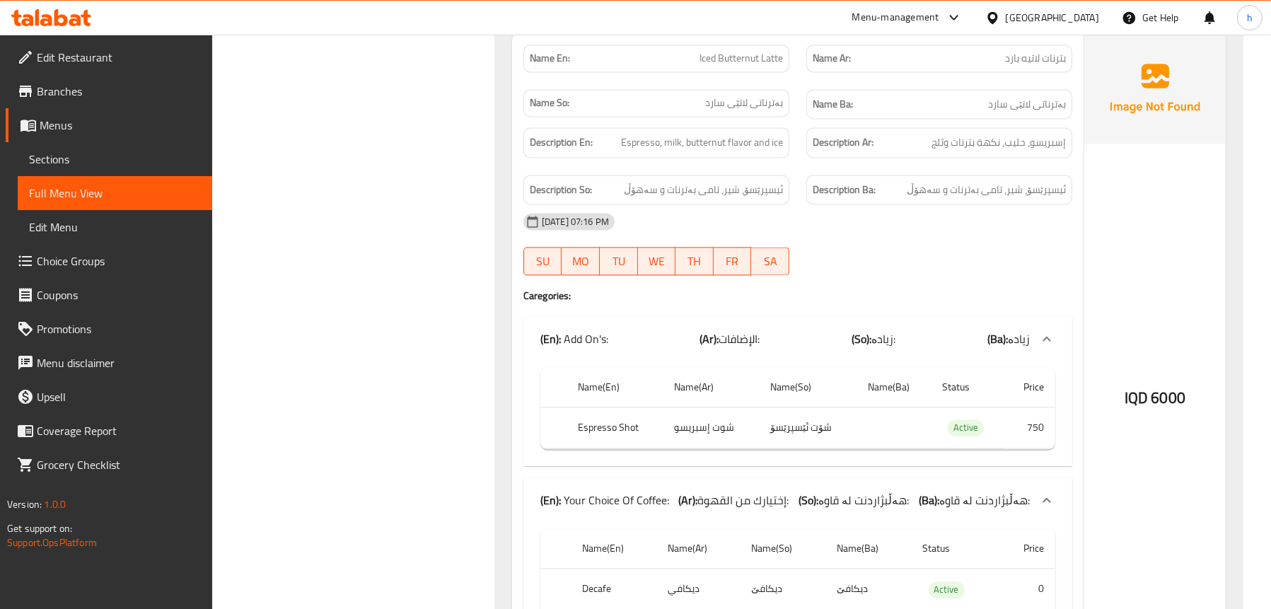
click at [55, 4] on div at bounding box center [51, 18] width 103 height 28
click at [55, 20] on icon at bounding box center [60, 17] width 13 height 17
